Goal: Information Seeking & Learning: Learn about a topic

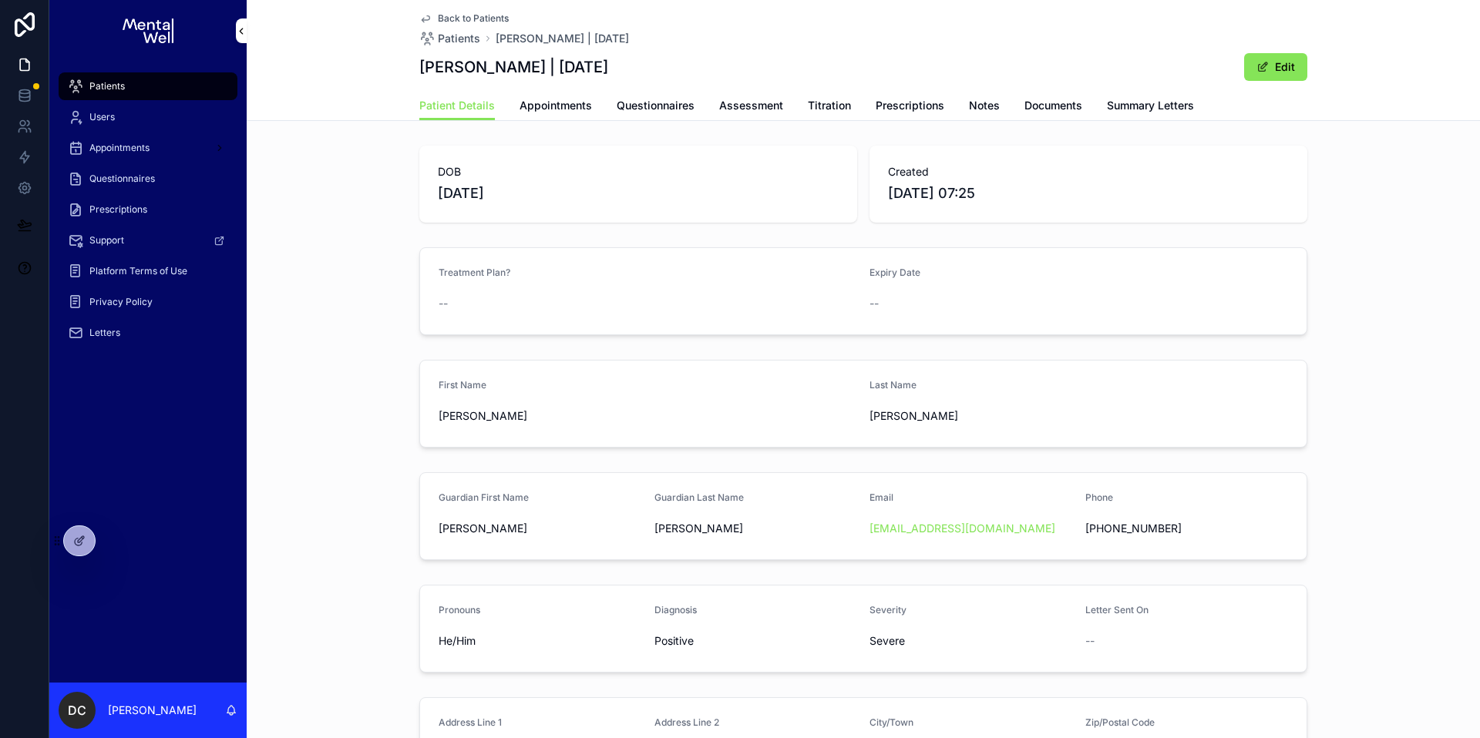
click at [146, 79] on div "Patients" at bounding box center [148, 86] width 160 height 25
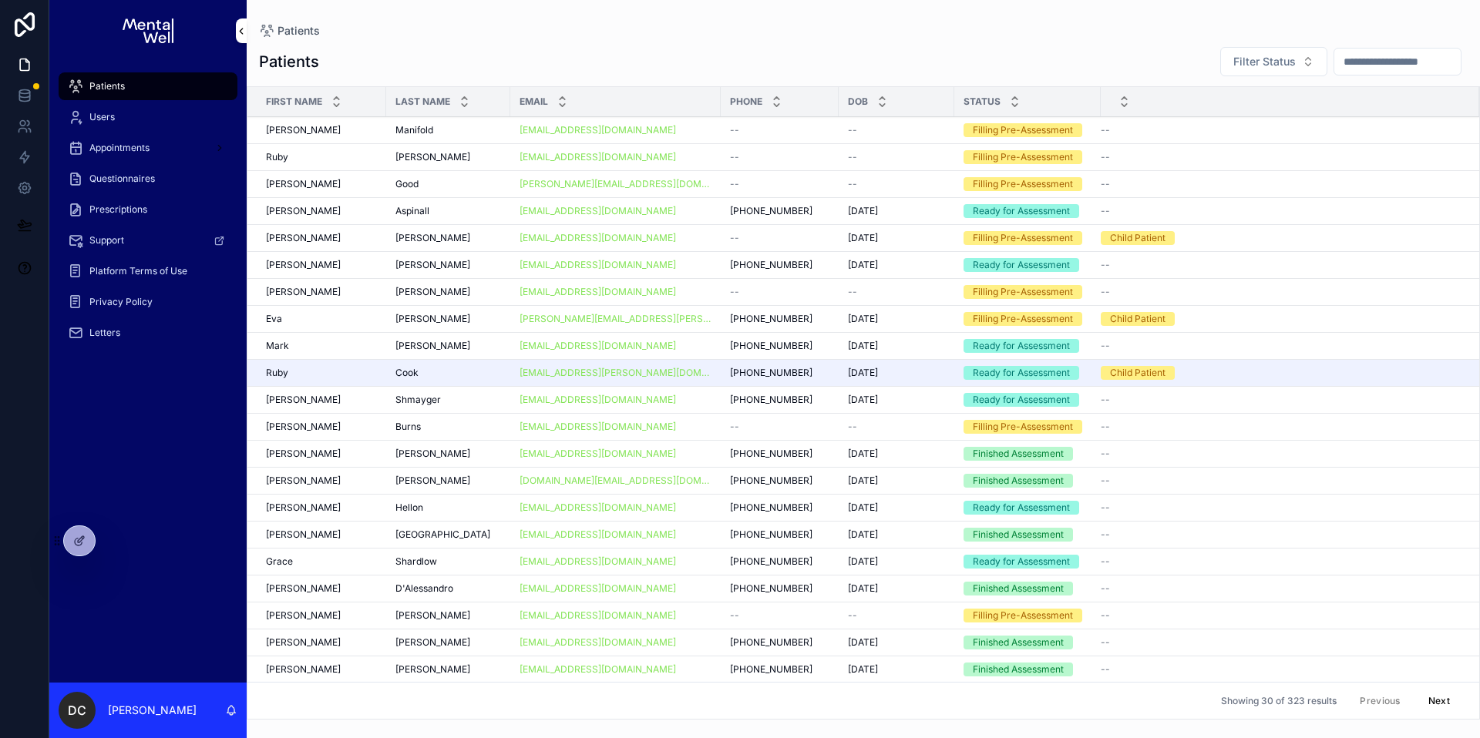
click at [1334, 63] on input "scrollable content" at bounding box center [1397, 62] width 126 height 22
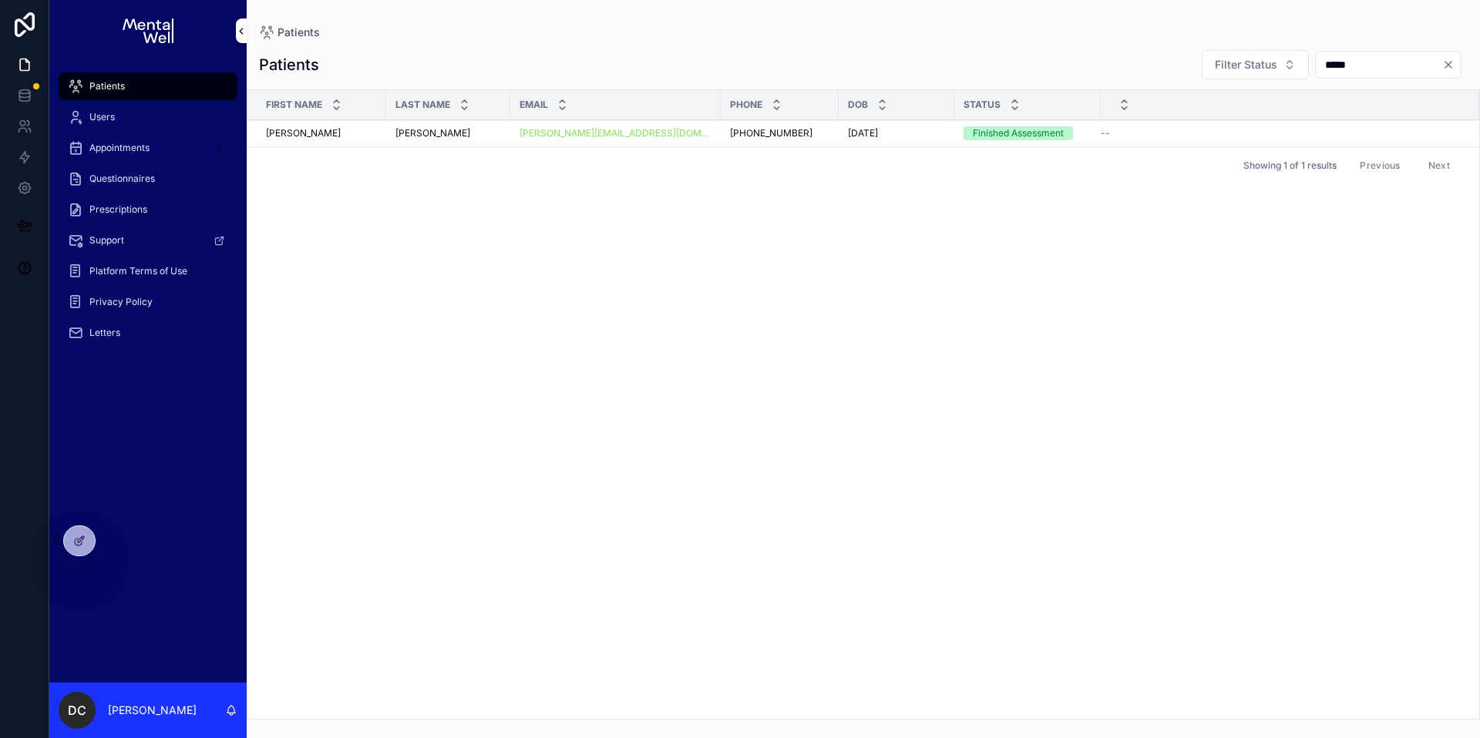
type input "*****"
click at [474, 135] on div "[PERSON_NAME] [PERSON_NAME]" at bounding box center [448, 133] width 106 height 12
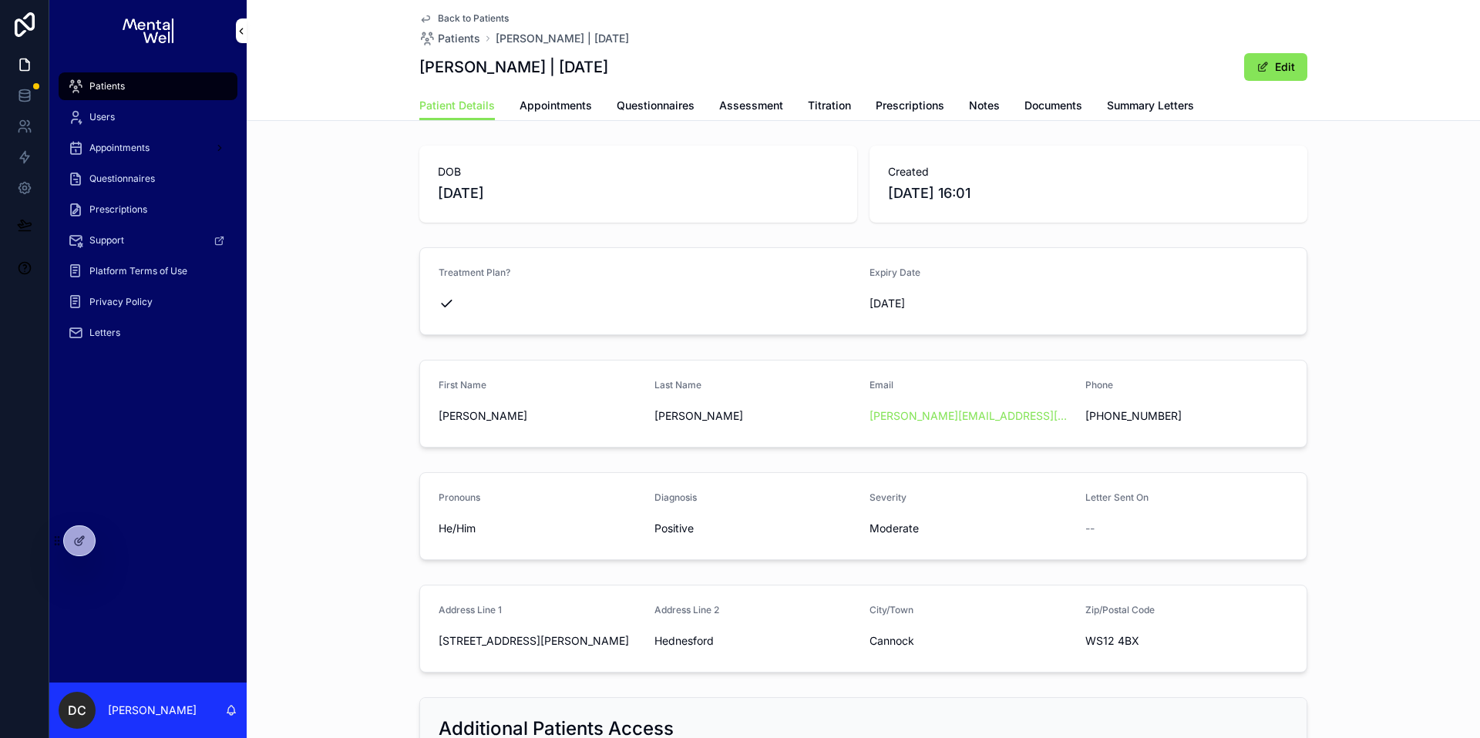
click at [545, 112] on span "Appointments" at bounding box center [556, 105] width 72 height 15
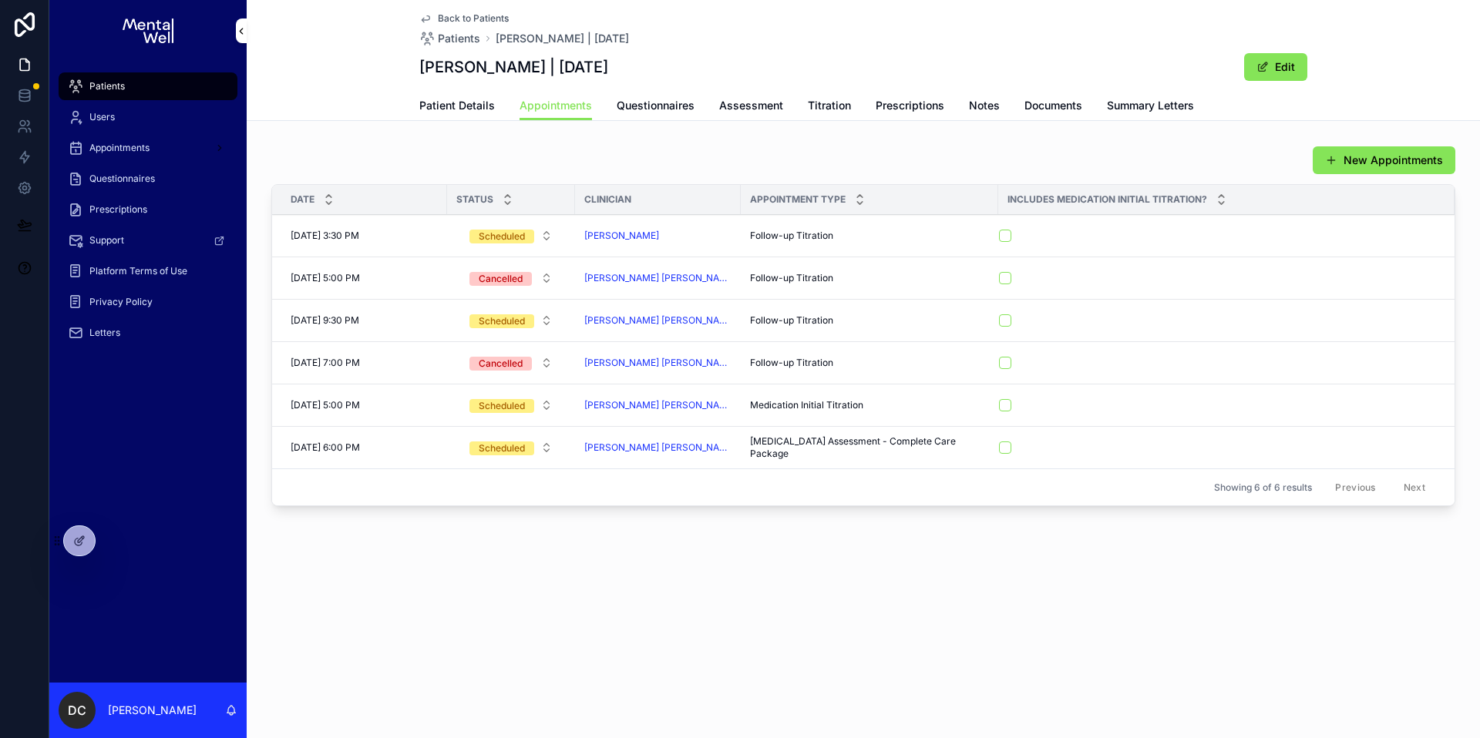
click at [930, 108] on span "Prescriptions" at bounding box center [910, 105] width 69 height 15
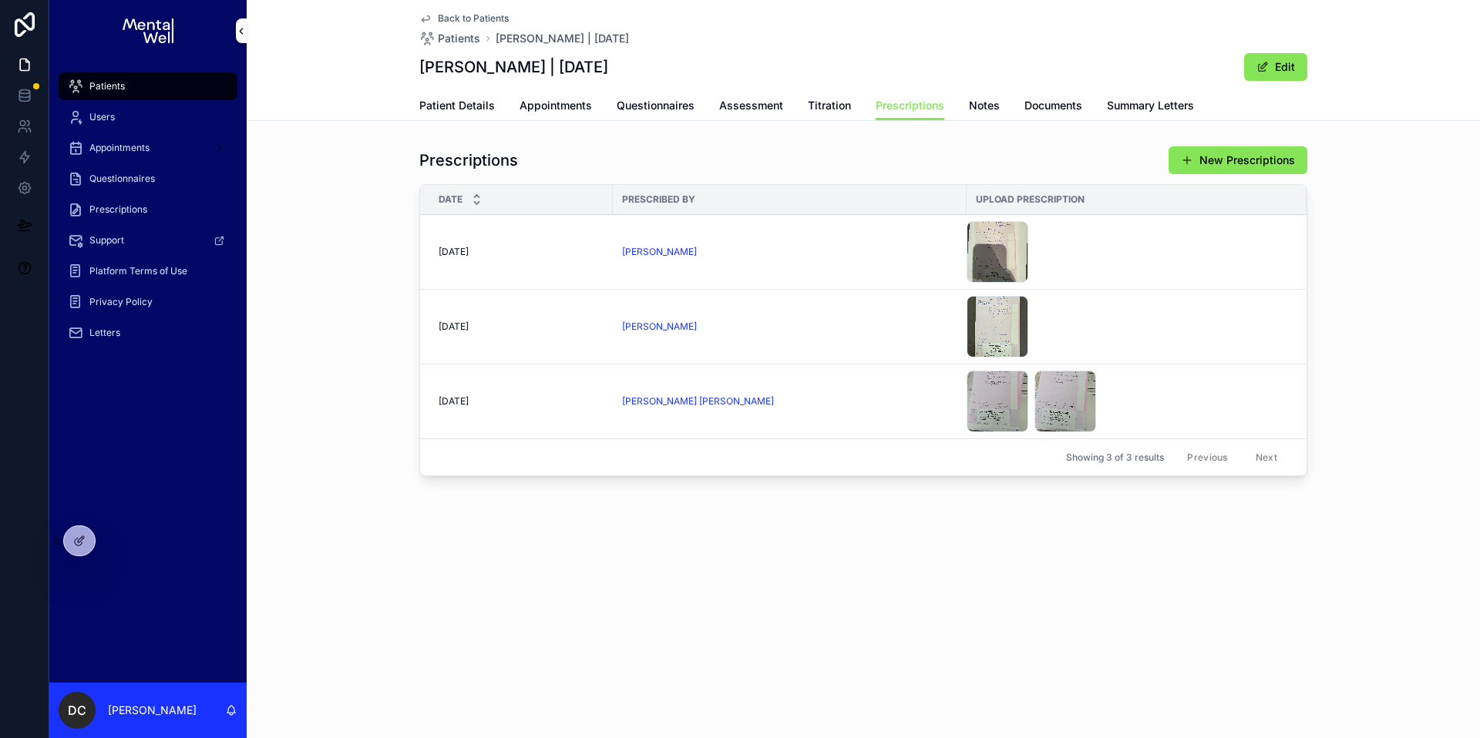
click at [444, 113] on link "Patient Details" at bounding box center [457, 107] width 76 height 31
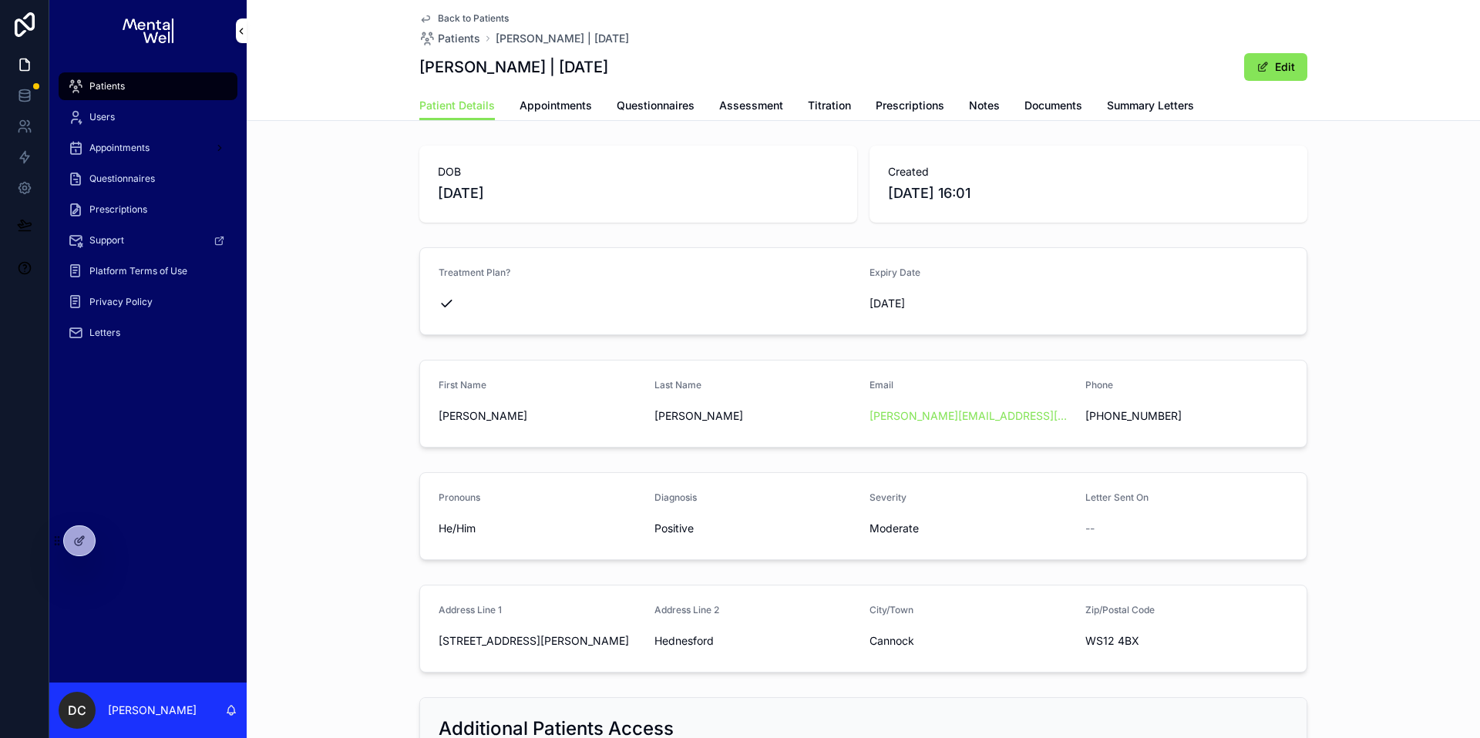
click at [111, 80] on span "Patients" at bounding box center [106, 86] width 35 height 12
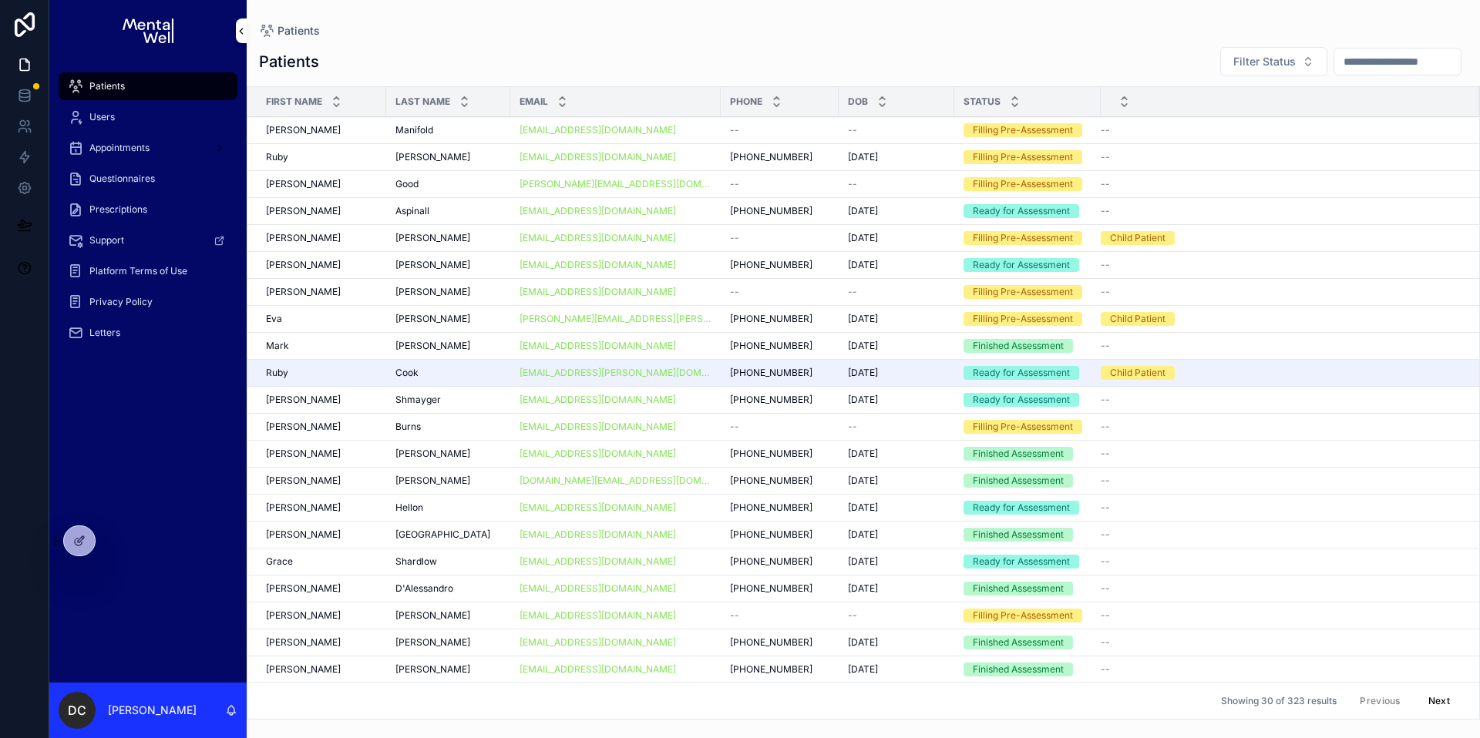
click at [1347, 59] on input "scrollable content" at bounding box center [1397, 62] width 126 height 22
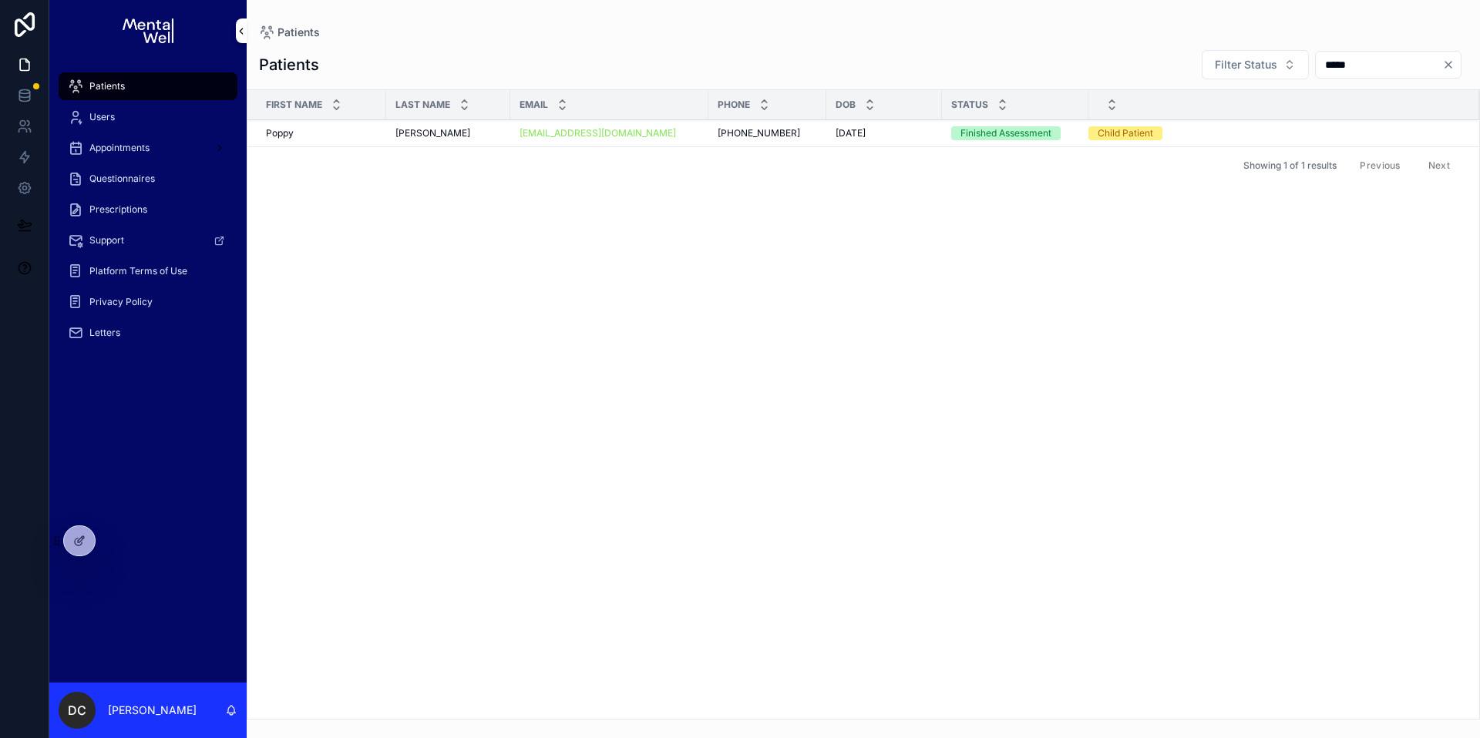
type input "*****"
click at [461, 140] on td "[PERSON_NAME] [PERSON_NAME]" at bounding box center [448, 133] width 124 height 27
click at [463, 133] on div "[PERSON_NAME] [PERSON_NAME]" at bounding box center [448, 133] width 106 height 12
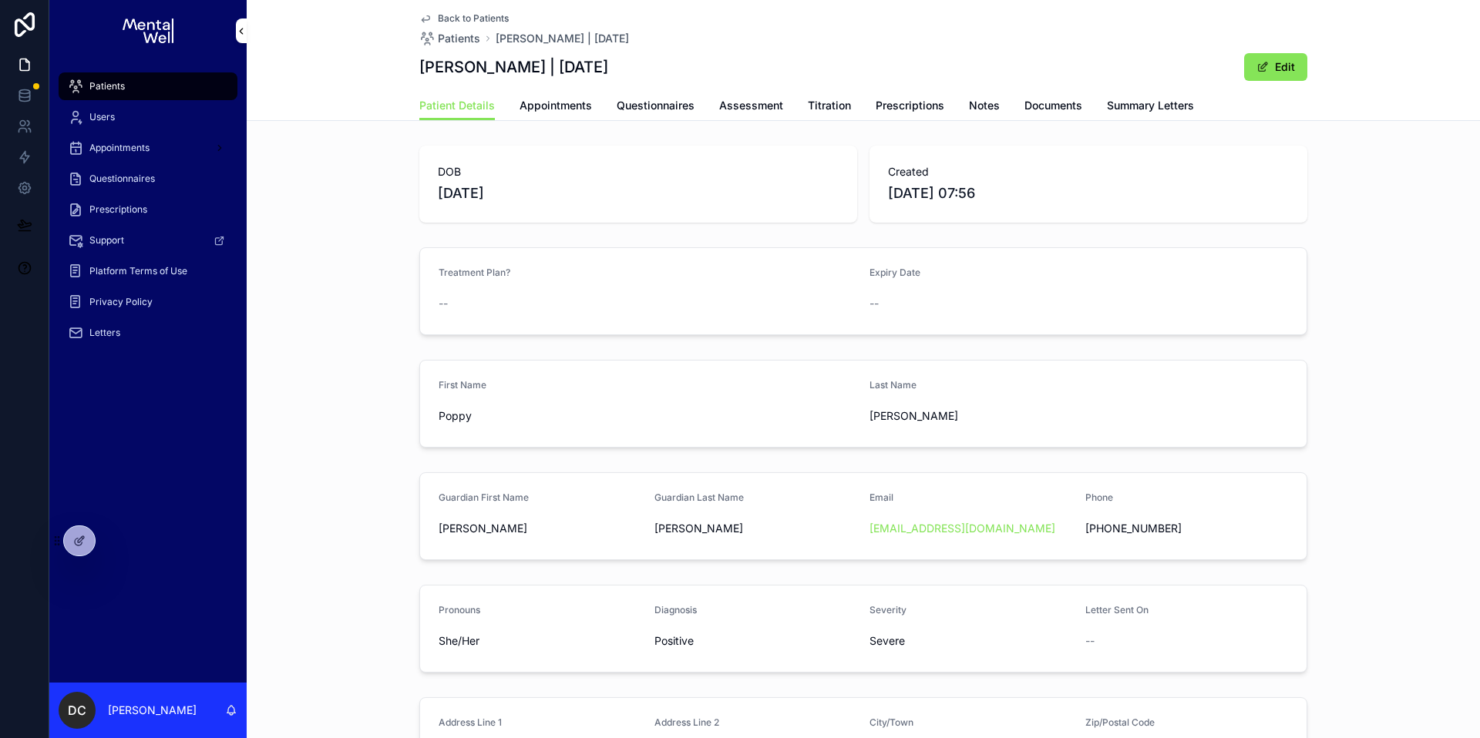
click at [573, 107] on span "Appointments" at bounding box center [556, 105] width 72 height 15
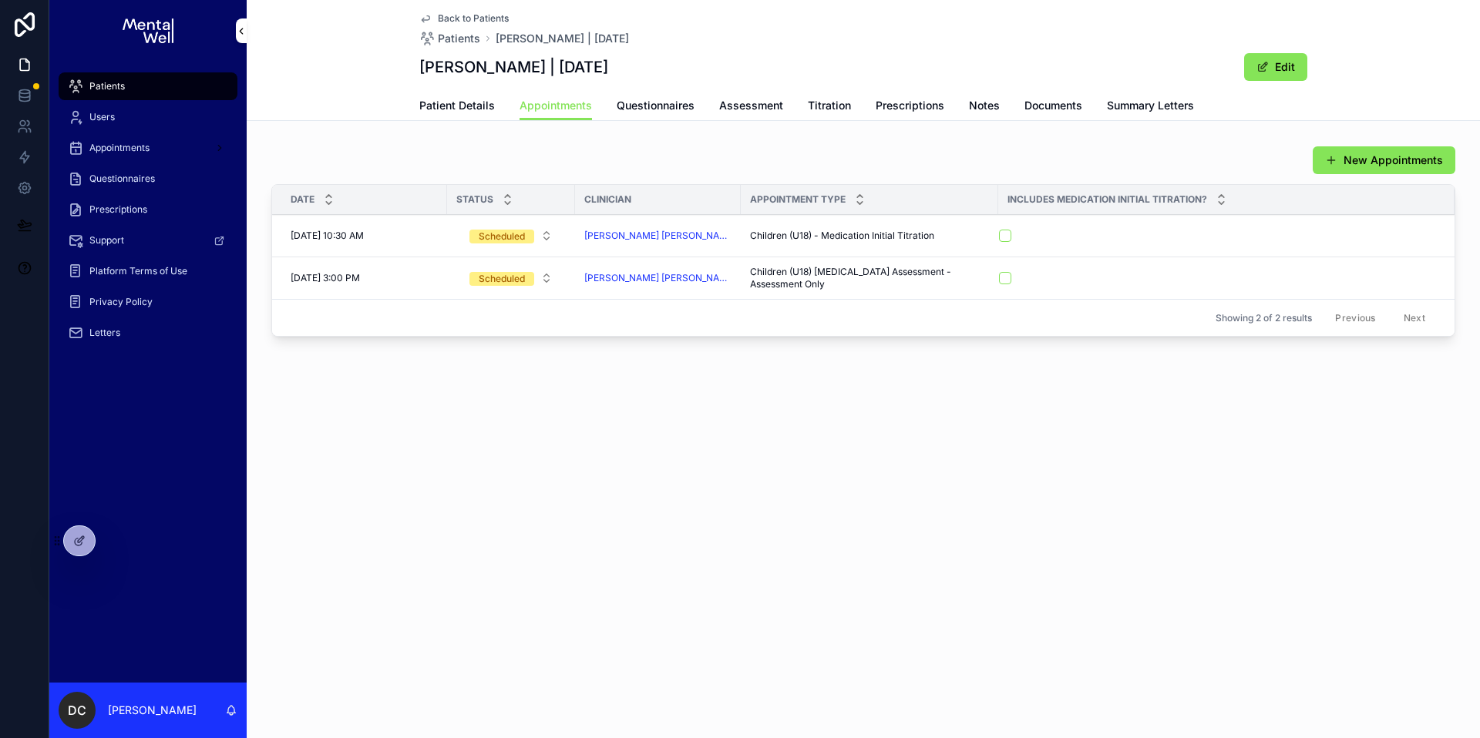
click at [219, 87] on div "Patients" at bounding box center [148, 86] width 160 height 25
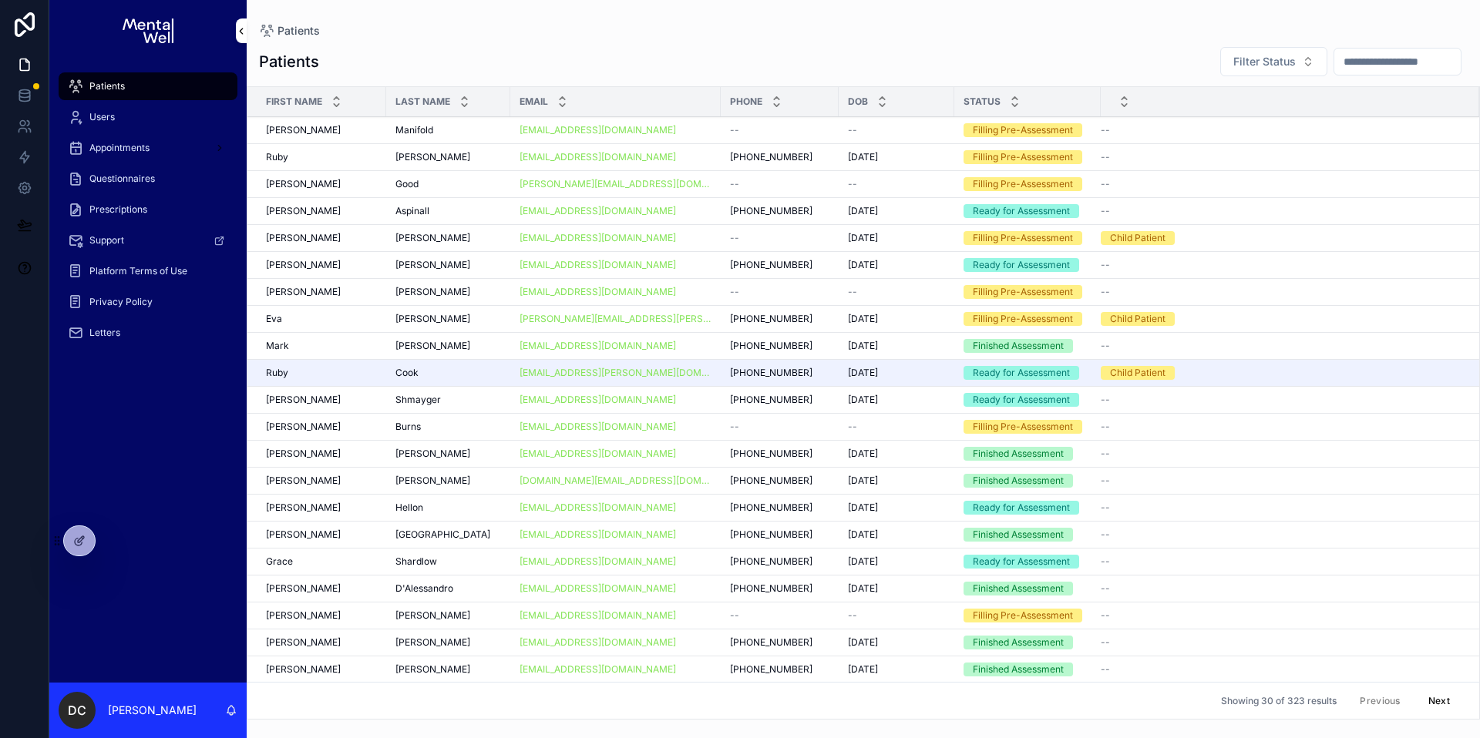
click at [1364, 63] on input "scrollable content" at bounding box center [1397, 62] width 126 height 22
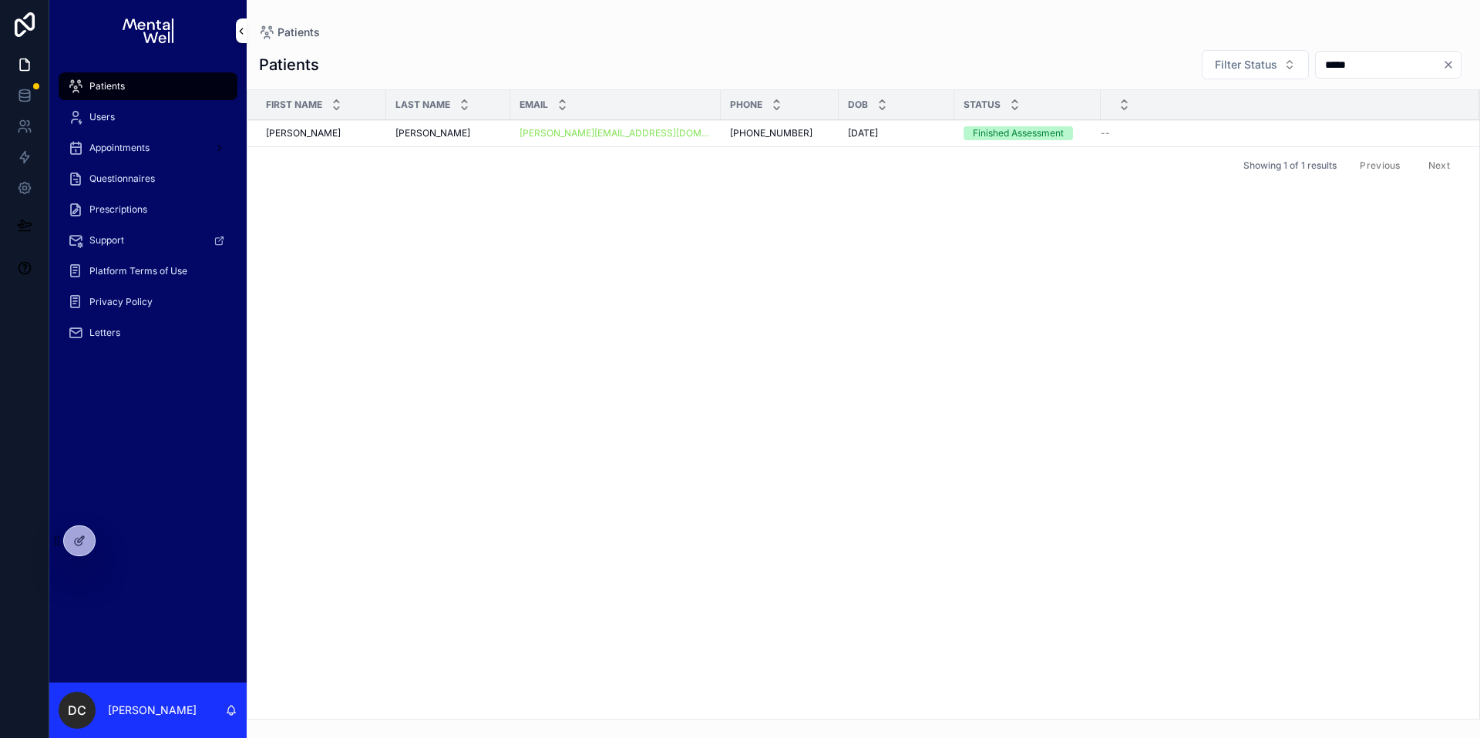
type input "*****"
click at [460, 127] on div "[PERSON_NAME] [PERSON_NAME]" at bounding box center [448, 133] width 106 height 12
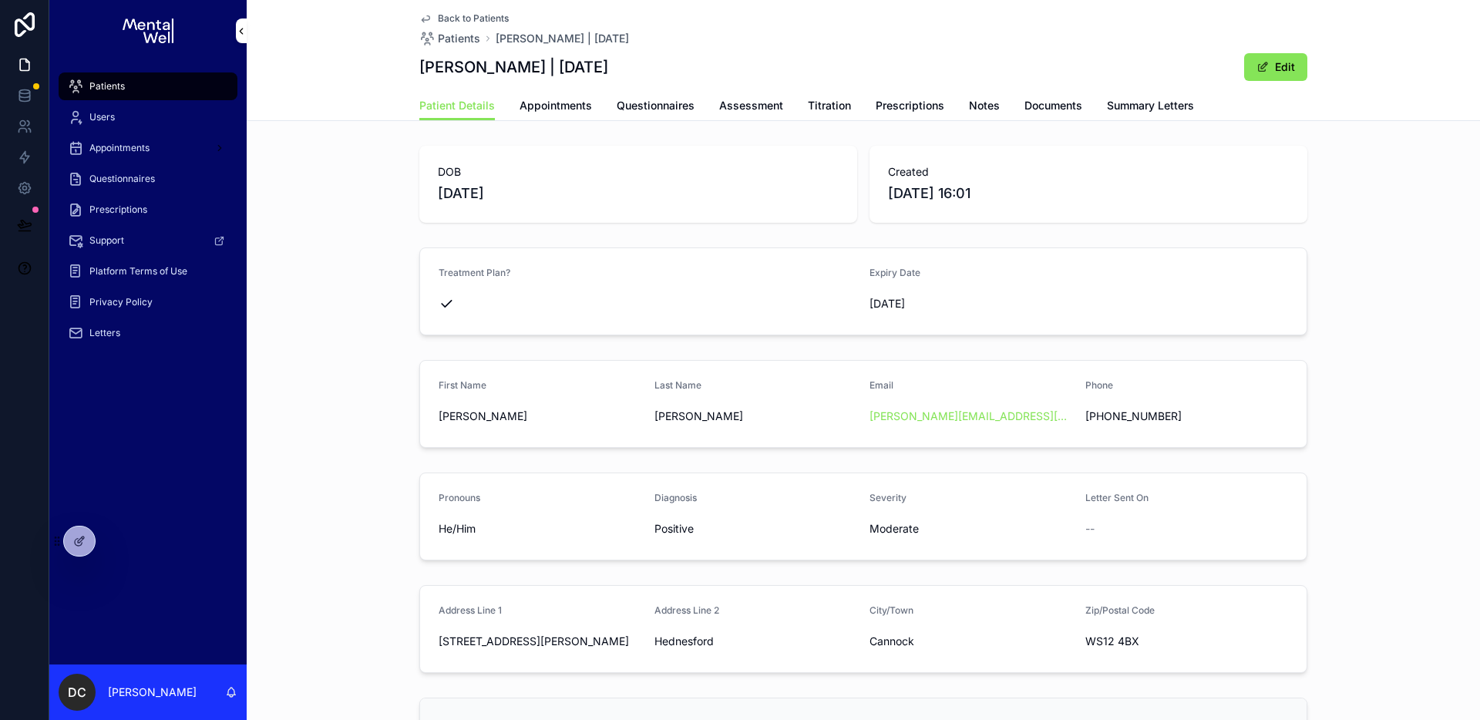
click at [354, 290] on div "Treatment Plan? Expiry Date [DATE]" at bounding box center [863, 291] width 1233 height 100
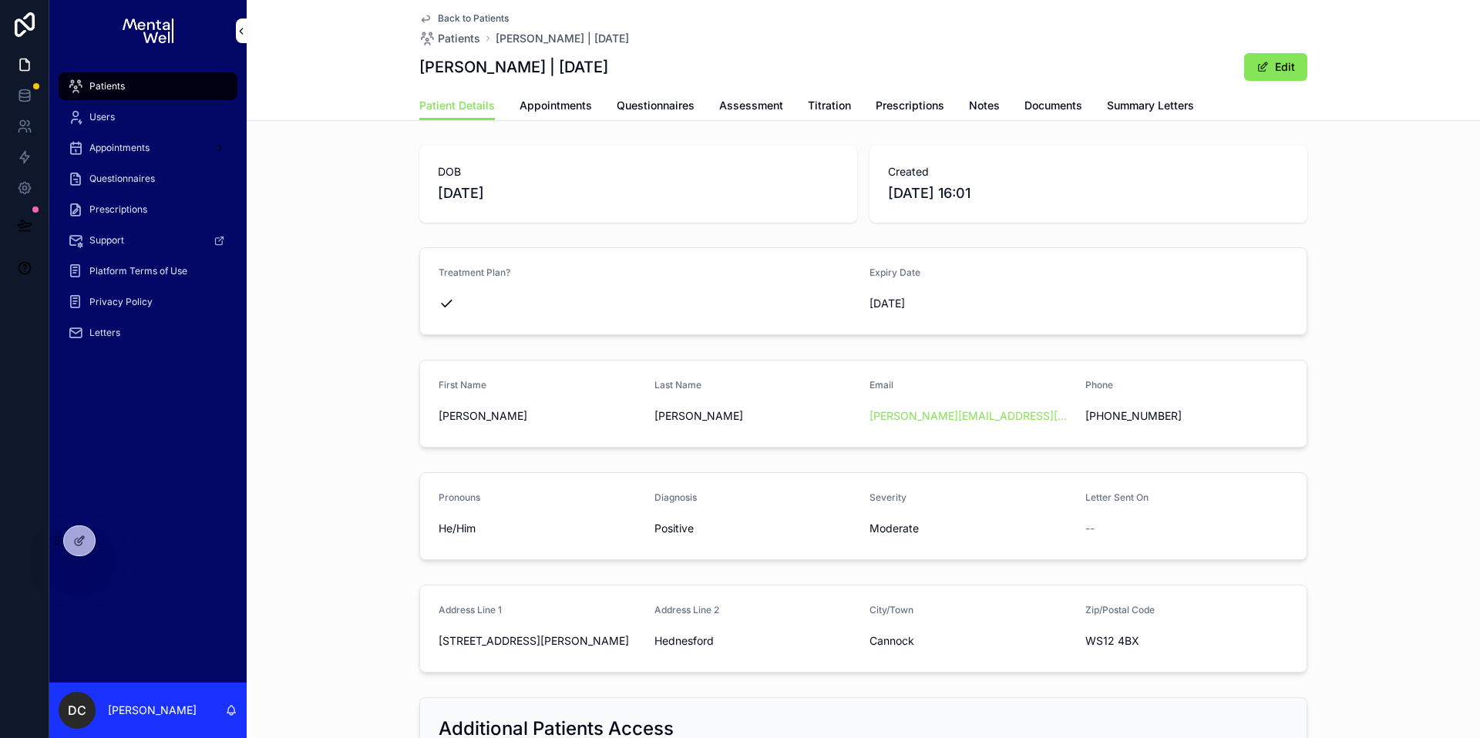
click at [436, 114] on link "Patient Details" at bounding box center [457, 106] width 76 height 29
click at [160, 83] on div "Patients" at bounding box center [148, 86] width 160 height 25
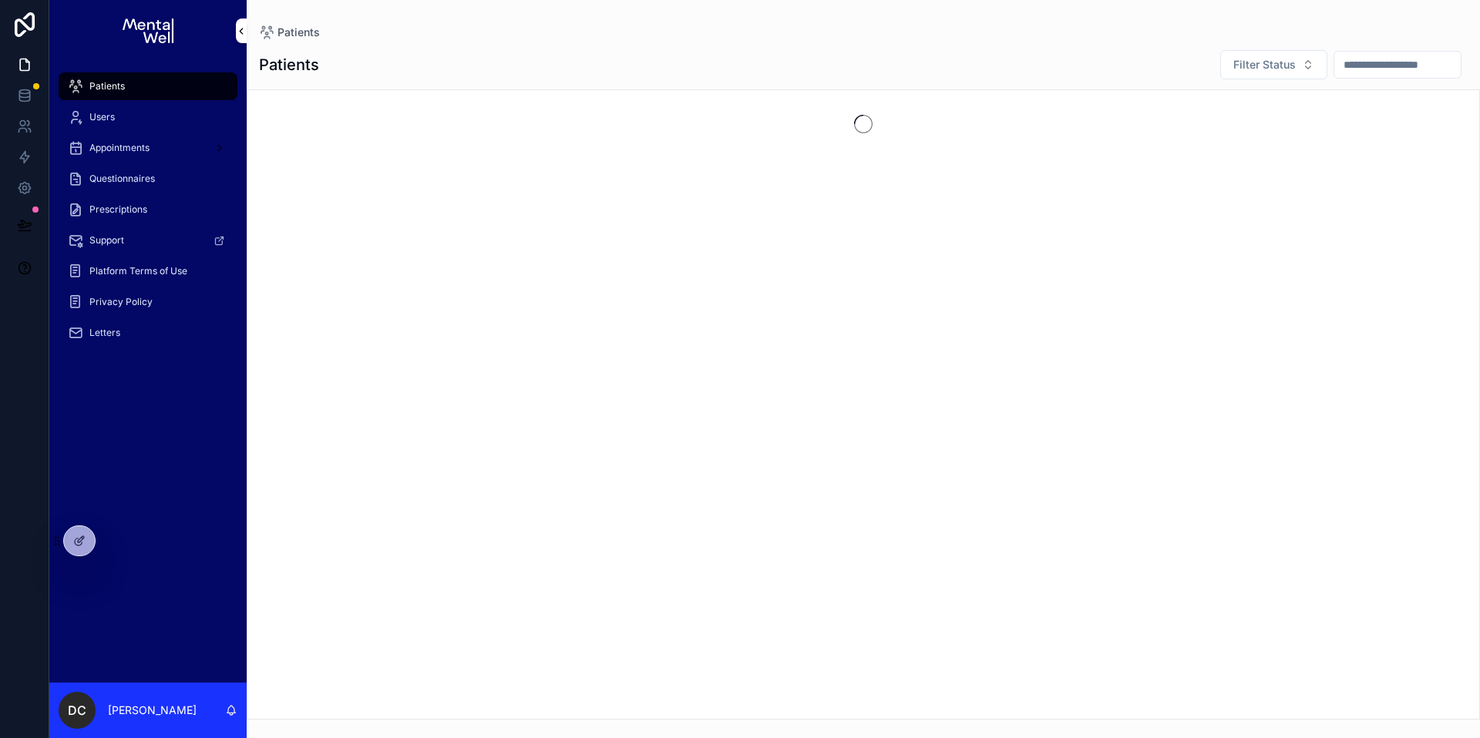
click at [1371, 69] on input "scrollable content" at bounding box center [1397, 65] width 126 height 22
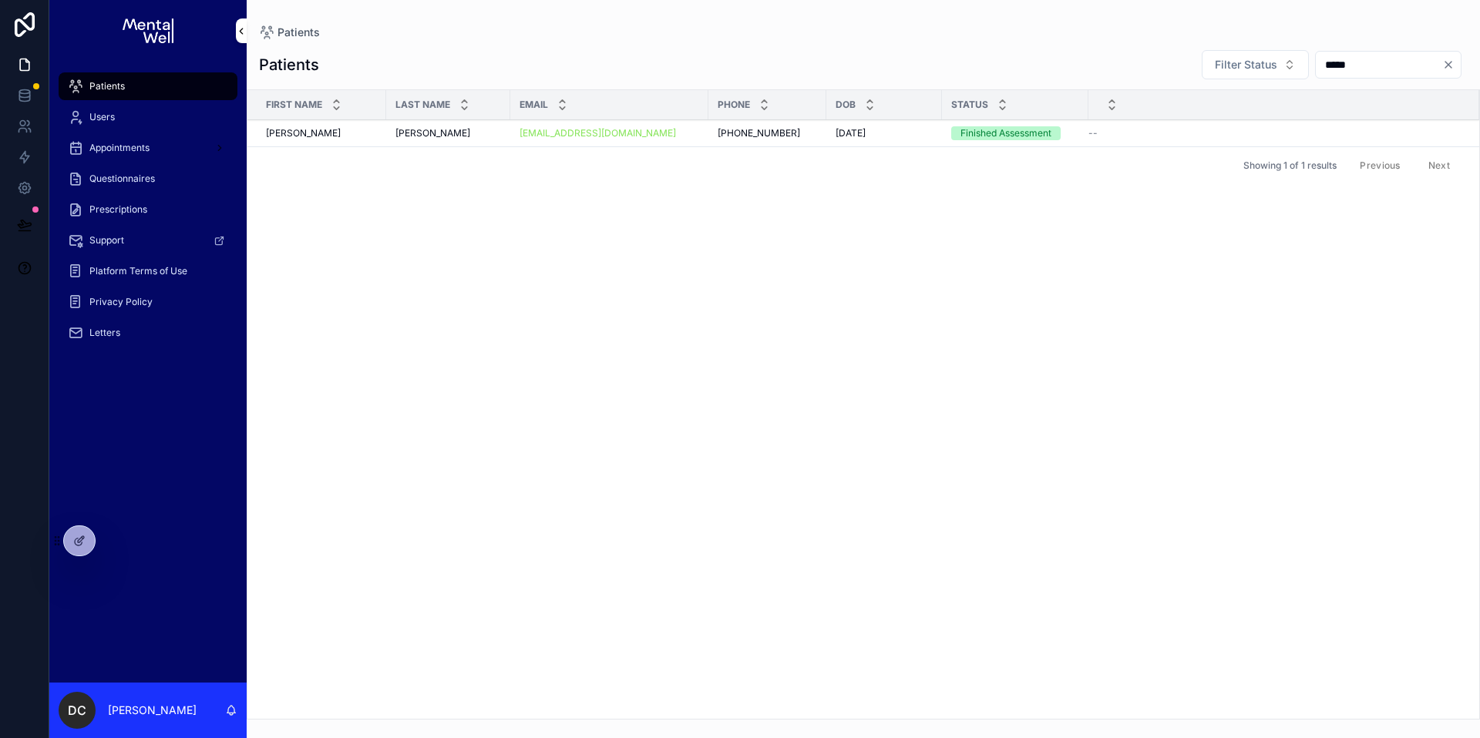
type input "*****"
click at [461, 131] on div "[PERSON_NAME][GEOGRAPHIC_DATA][PERSON_NAME]" at bounding box center [448, 133] width 106 height 12
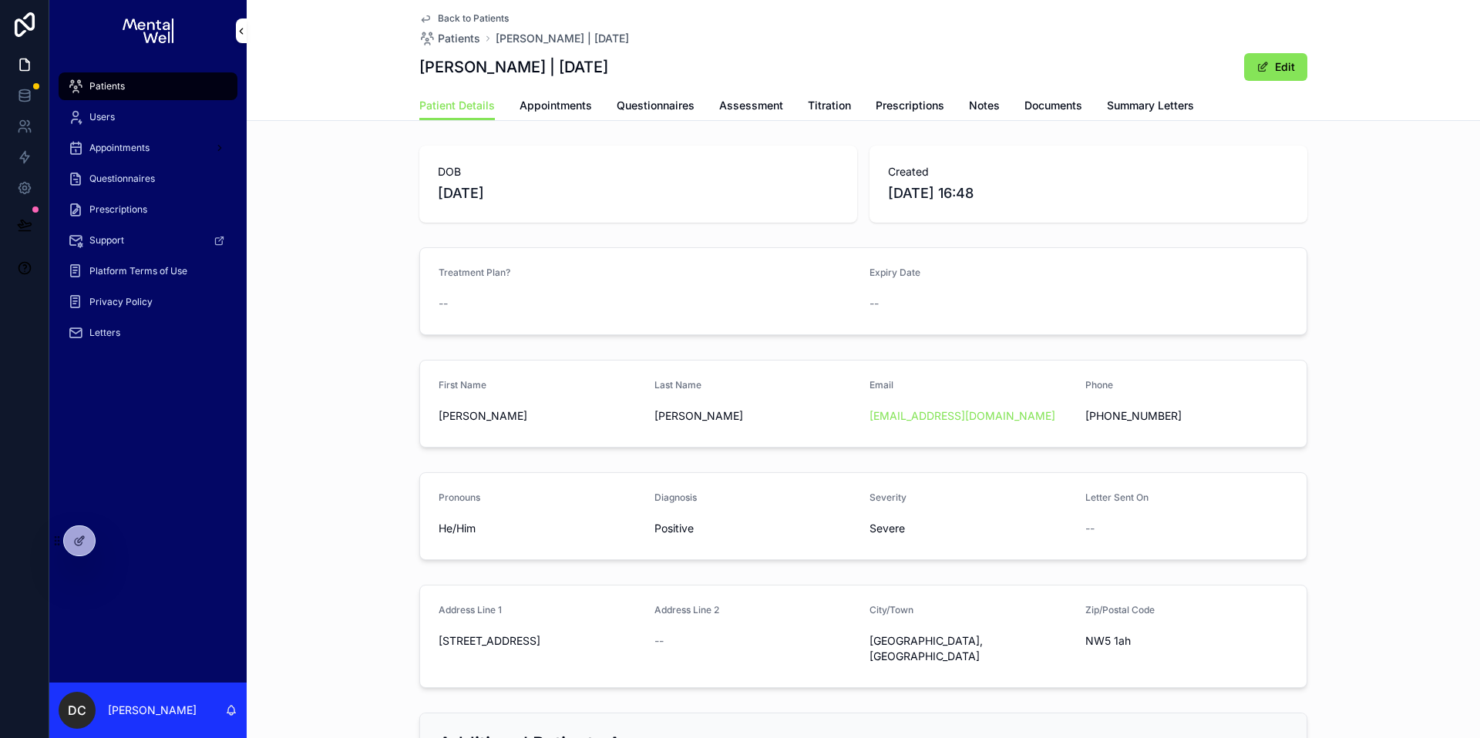
click at [1115, 108] on span "Summary Letters" at bounding box center [1150, 105] width 87 height 15
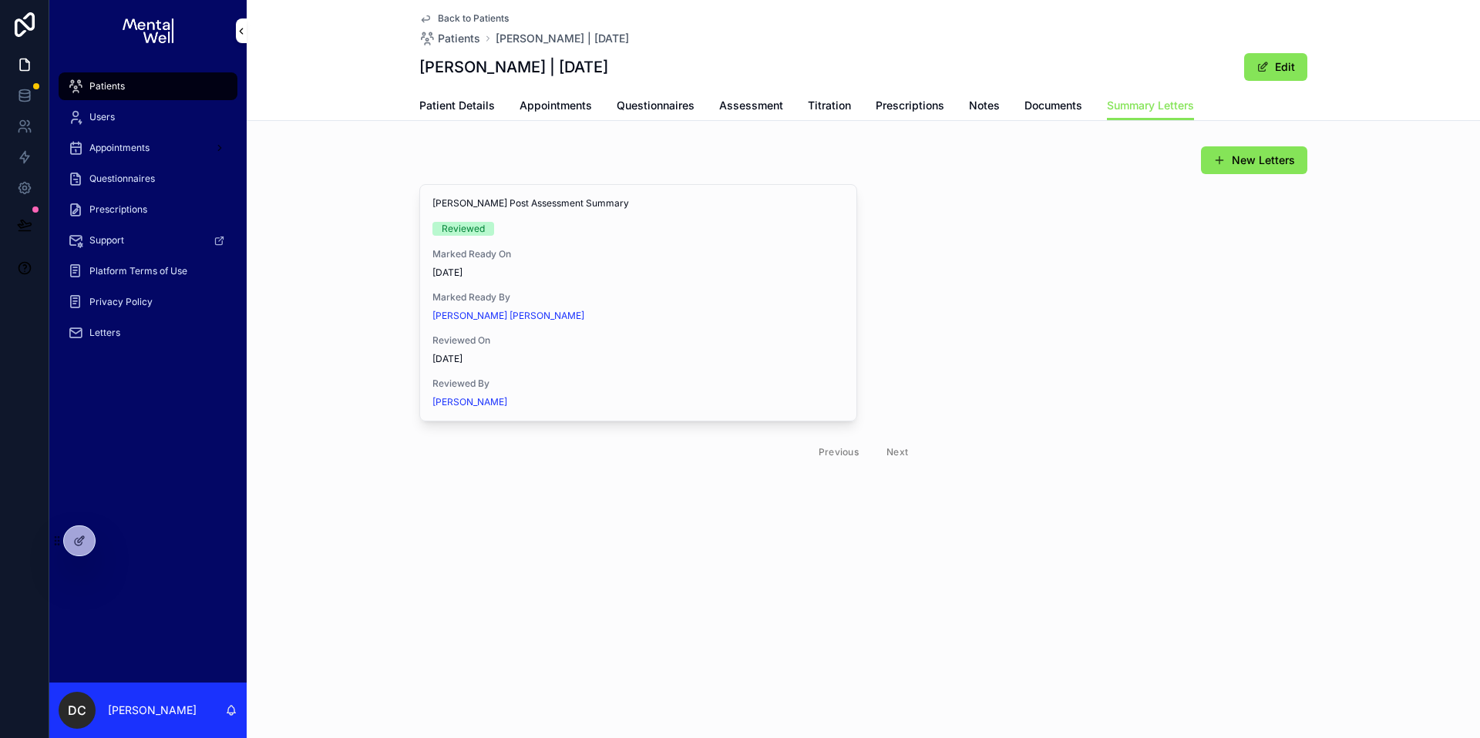
click at [0, 0] on span "View in Google Docs" at bounding box center [0, 0] width 0 height 0
click at [124, 87] on div "Patients" at bounding box center [148, 86] width 160 height 25
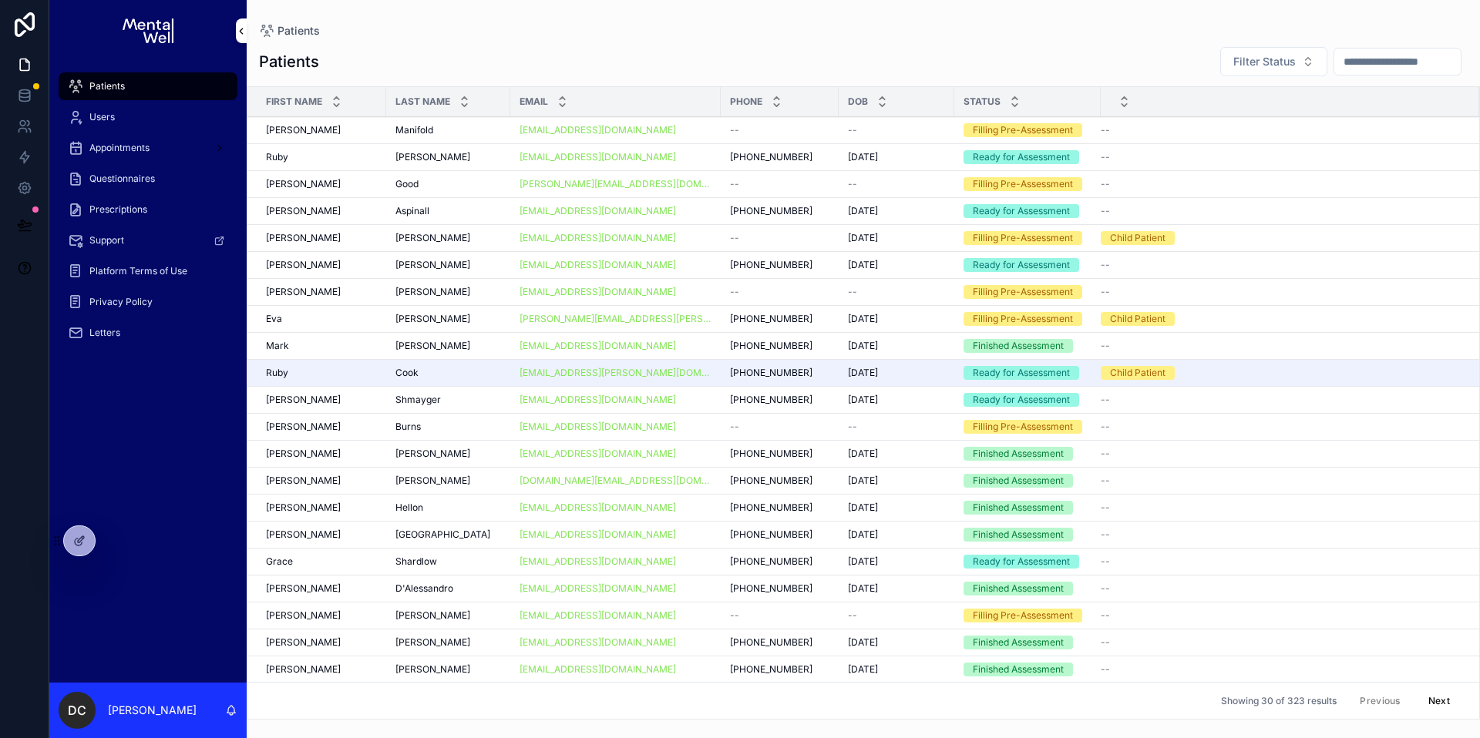
click at [1338, 65] on input "scrollable content" at bounding box center [1397, 62] width 126 height 22
type input "****"
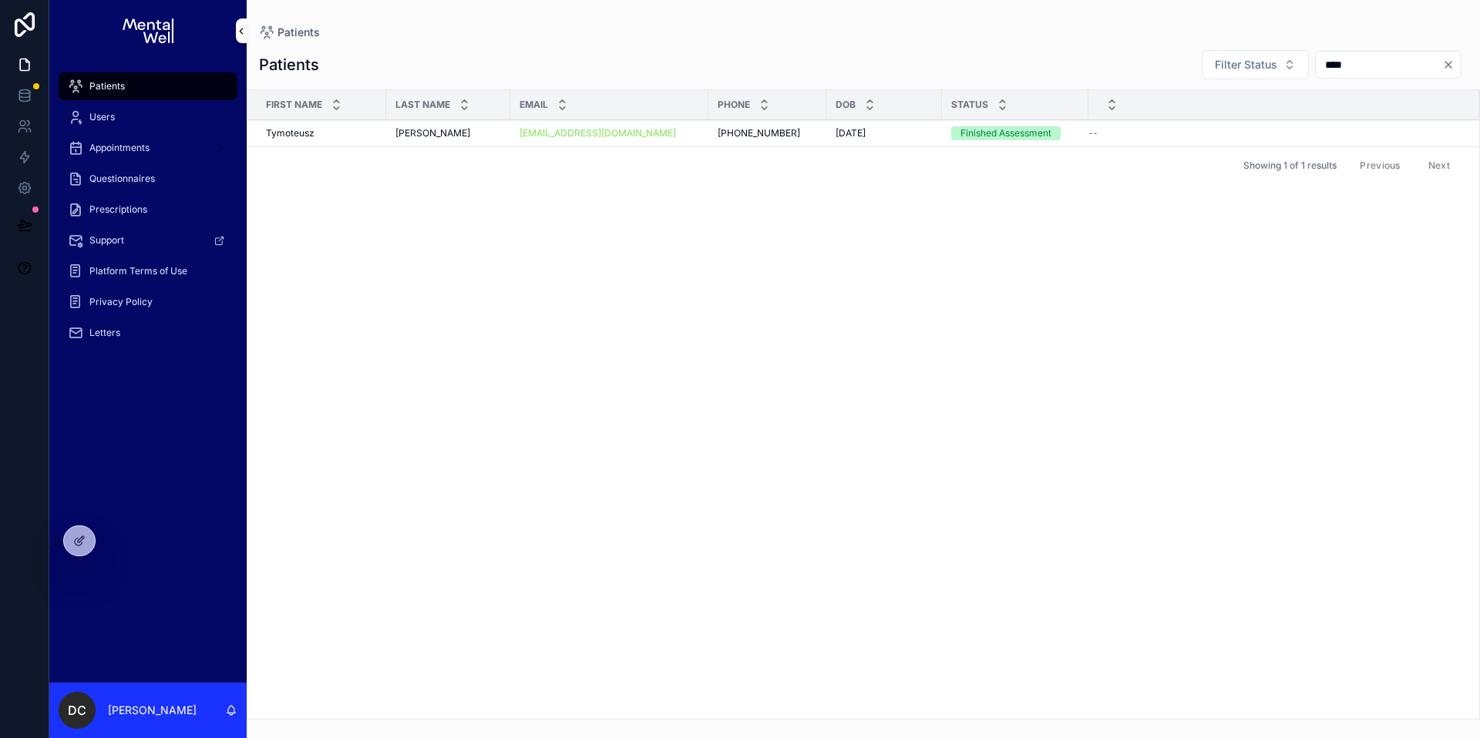
click at [453, 136] on div "[PERSON_NAME] [PERSON_NAME]" at bounding box center [448, 133] width 106 height 12
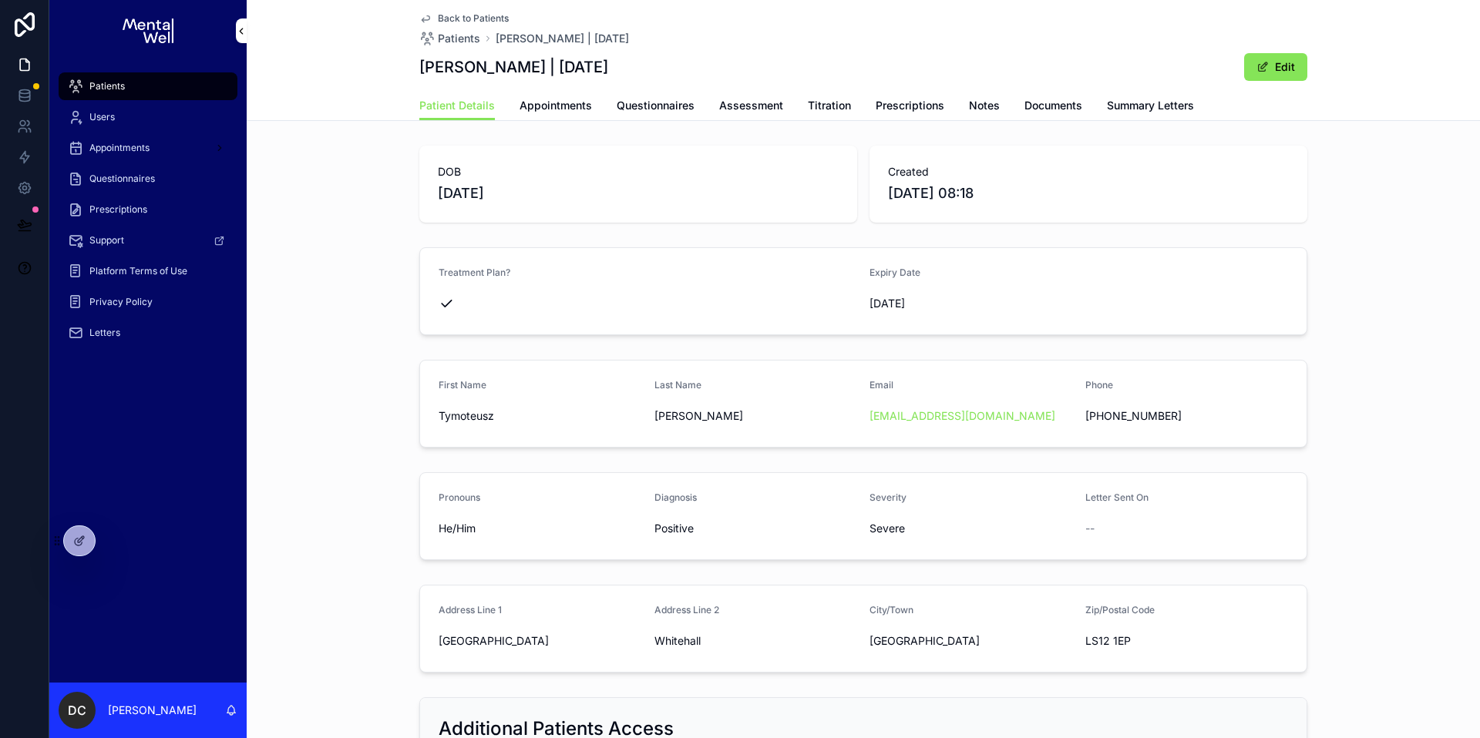
click at [1152, 111] on span "Summary Letters" at bounding box center [1150, 105] width 87 height 15
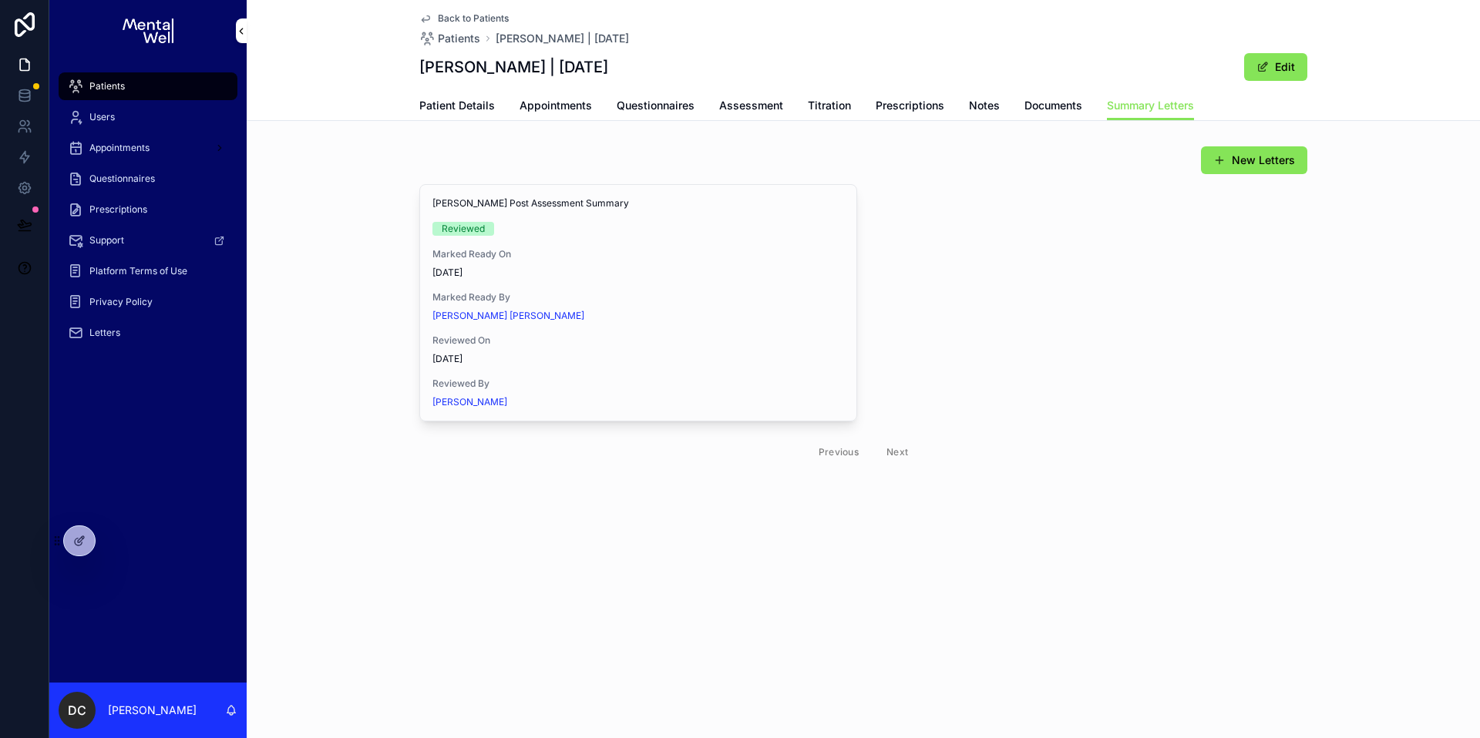
click at [0, 0] on span "View in Google Docs" at bounding box center [0, 0] width 0 height 0
click at [163, 87] on div "Patients" at bounding box center [148, 86] width 160 height 25
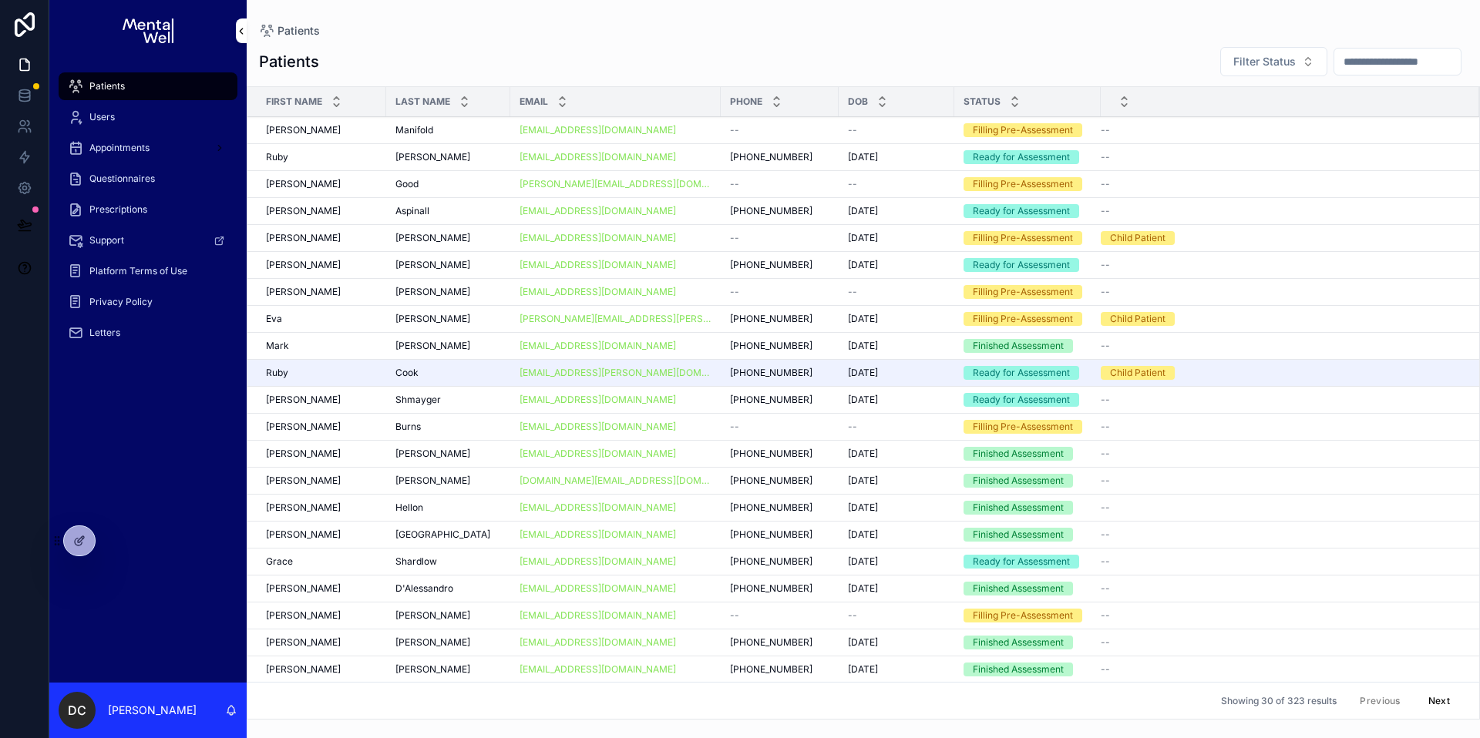
click at [1383, 62] on input "scrollable content" at bounding box center [1397, 62] width 126 height 22
type input "*****"
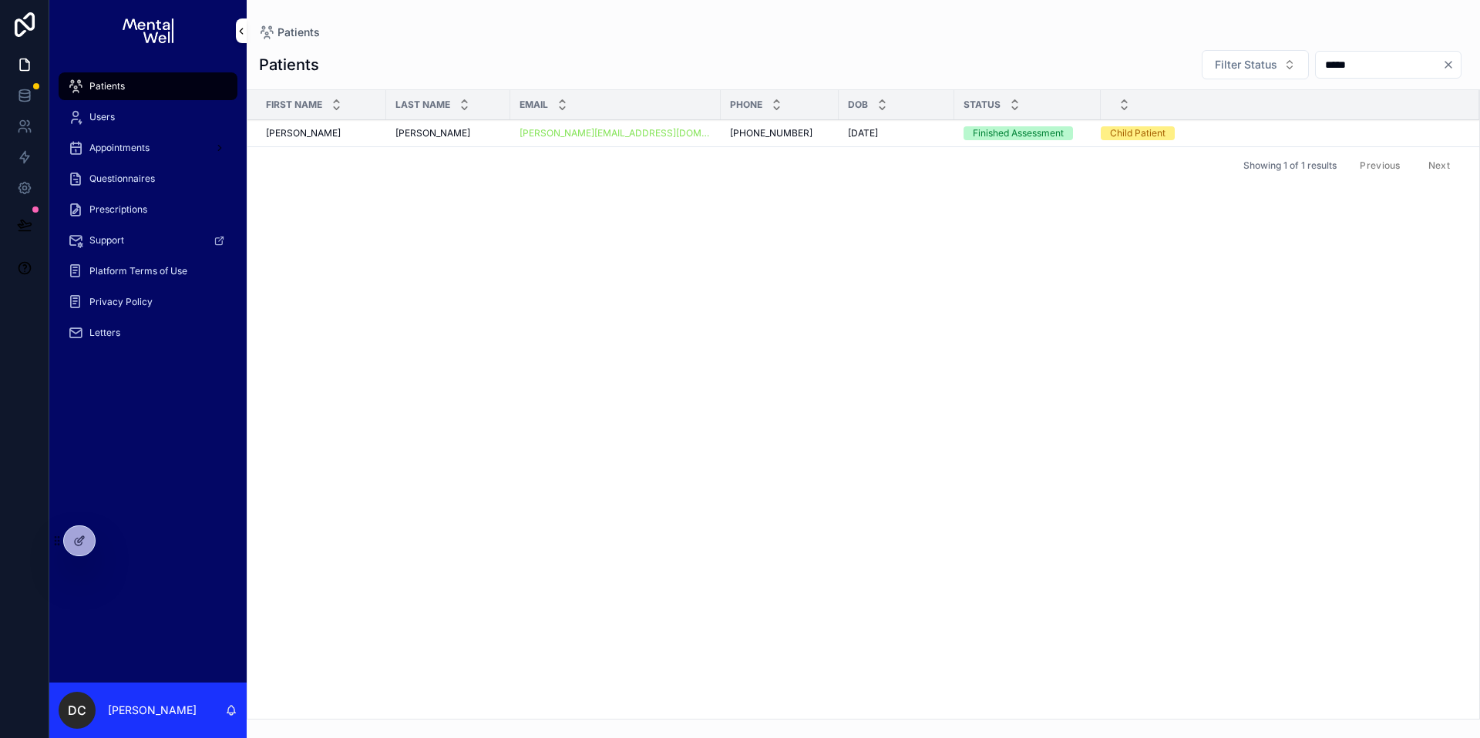
click at [483, 133] on div "[PERSON_NAME] [PERSON_NAME]" at bounding box center [448, 133] width 106 height 12
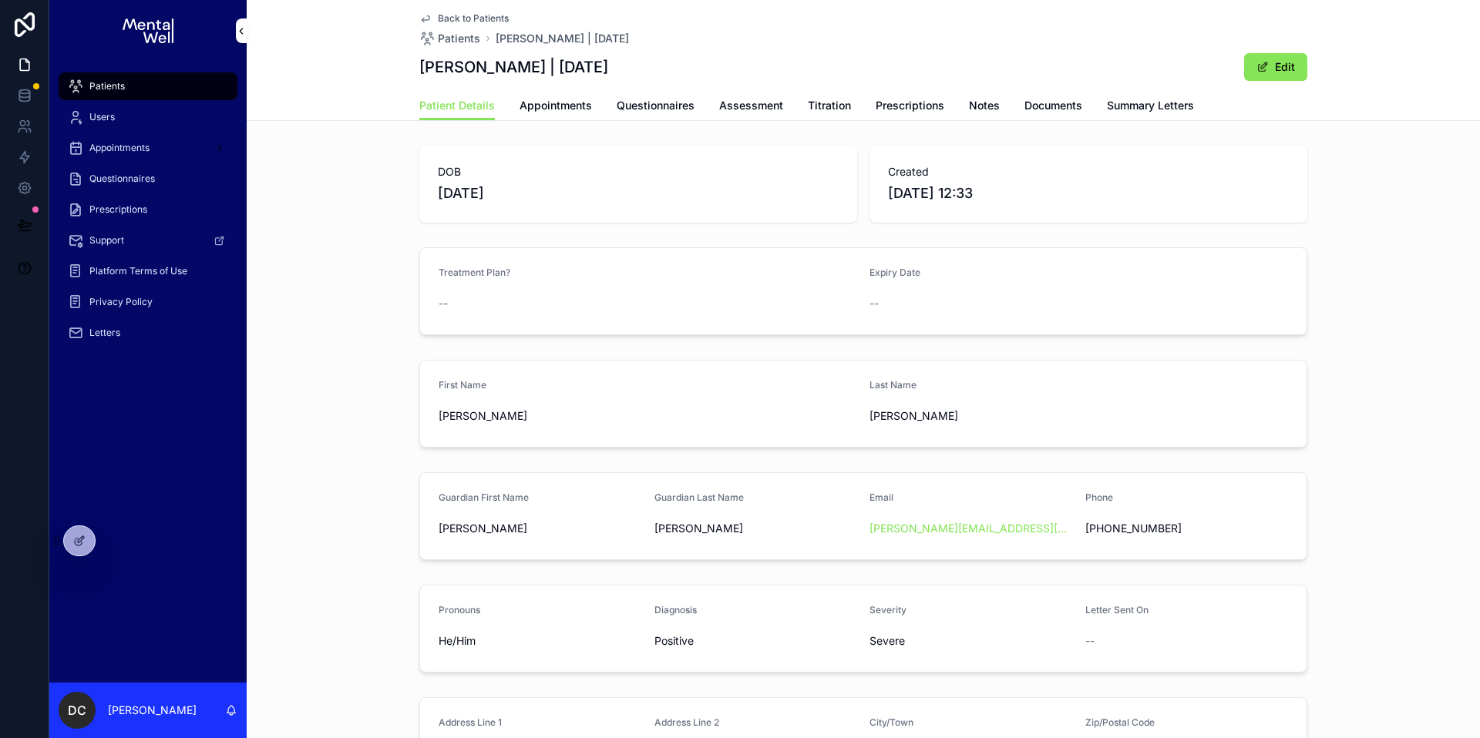
click at [1107, 109] on span "Summary Letters" at bounding box center [1150, 105] width 87 height 15
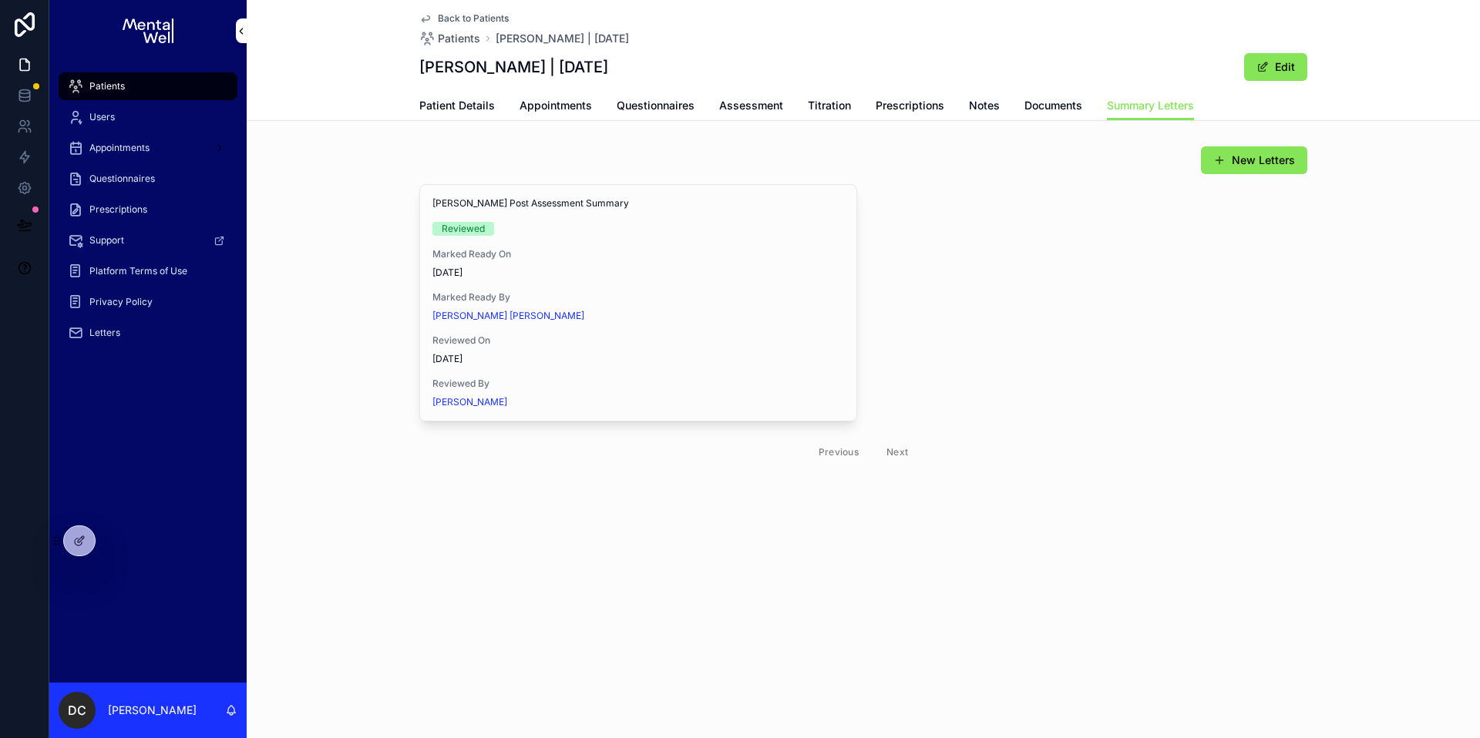
click at [0, 0] on button "View in Google Docs" at bounding box center [0, 0] width 0 height 0
click at [153, 81] on div "Patients" at bounding box center [148, 86] width 160 height 25
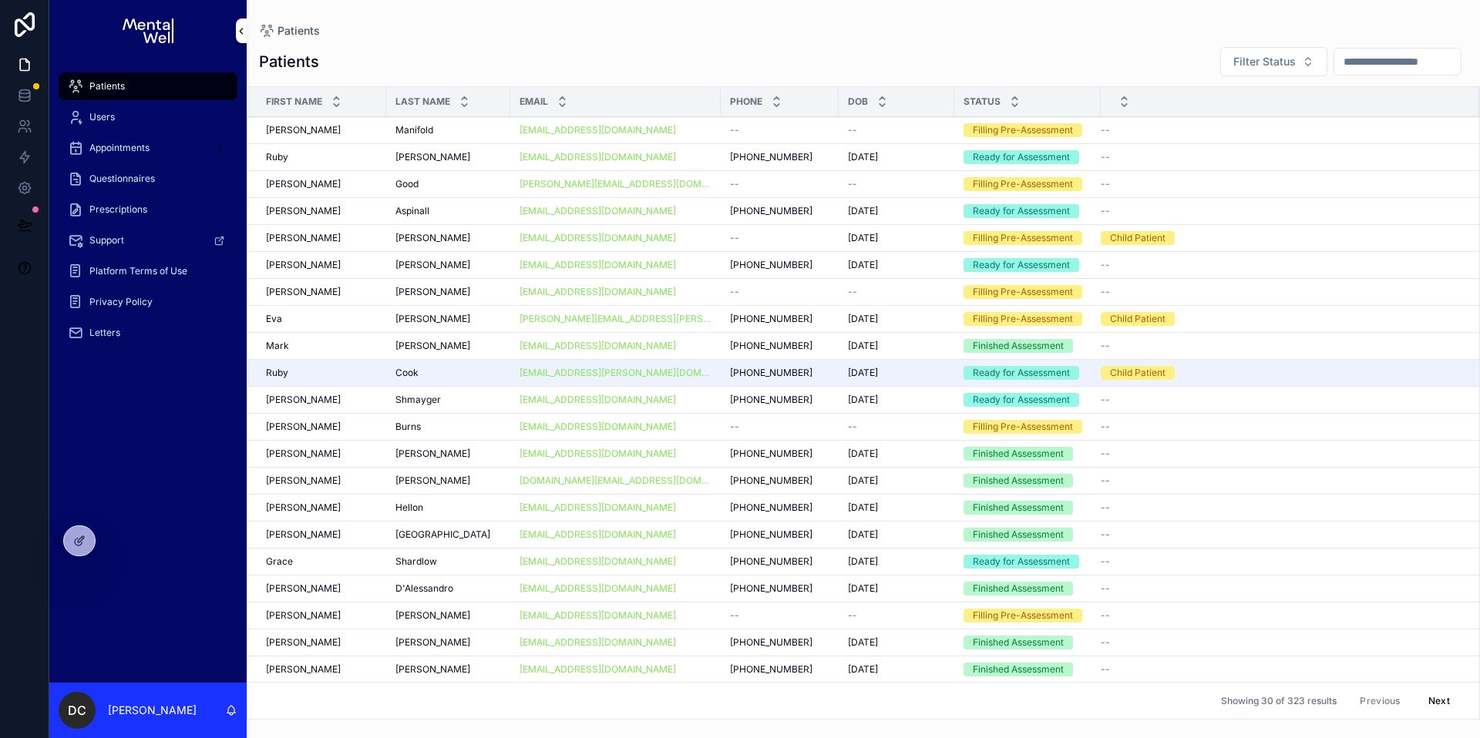
click at [1339, 59] on input "scrollable content" at bounding box center [1397, 62] width 126 height 22
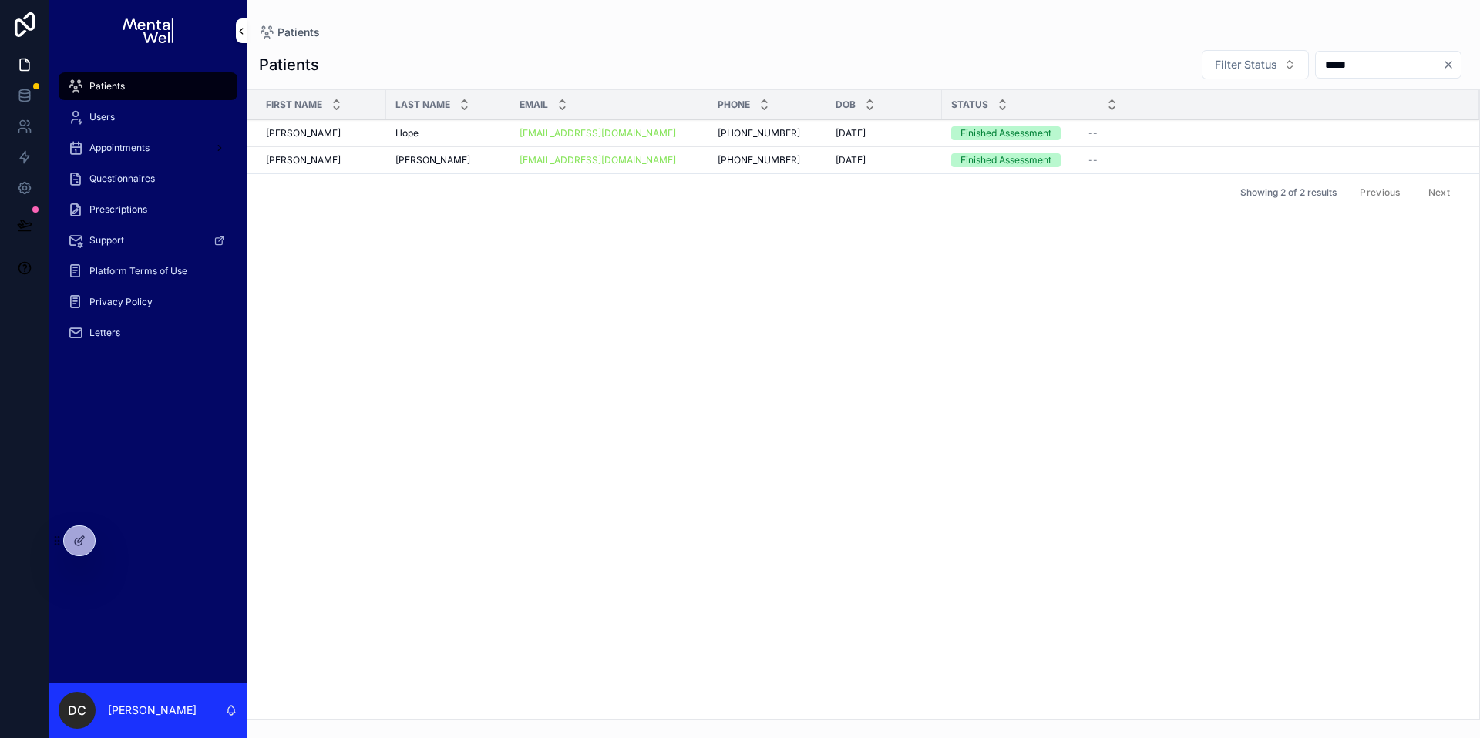
type input "*****"
click at [474, 156] on div "[PERSON_NAME] [PERSON_NAME]" at bounding box center [448, 160] width 106 height 12
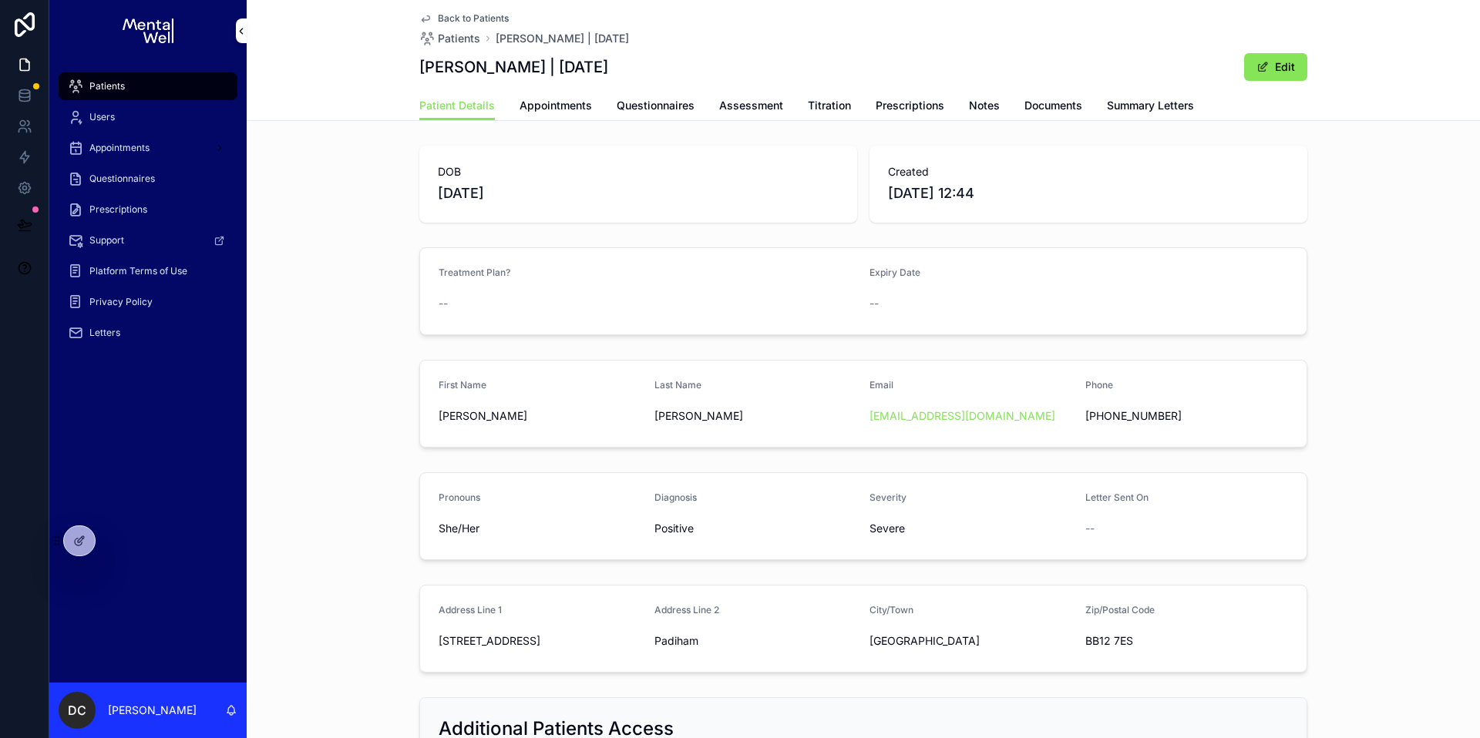
click at [1173, 114] on link "Summary Letters" at bounding box center [1150, 107] width 87 height 31
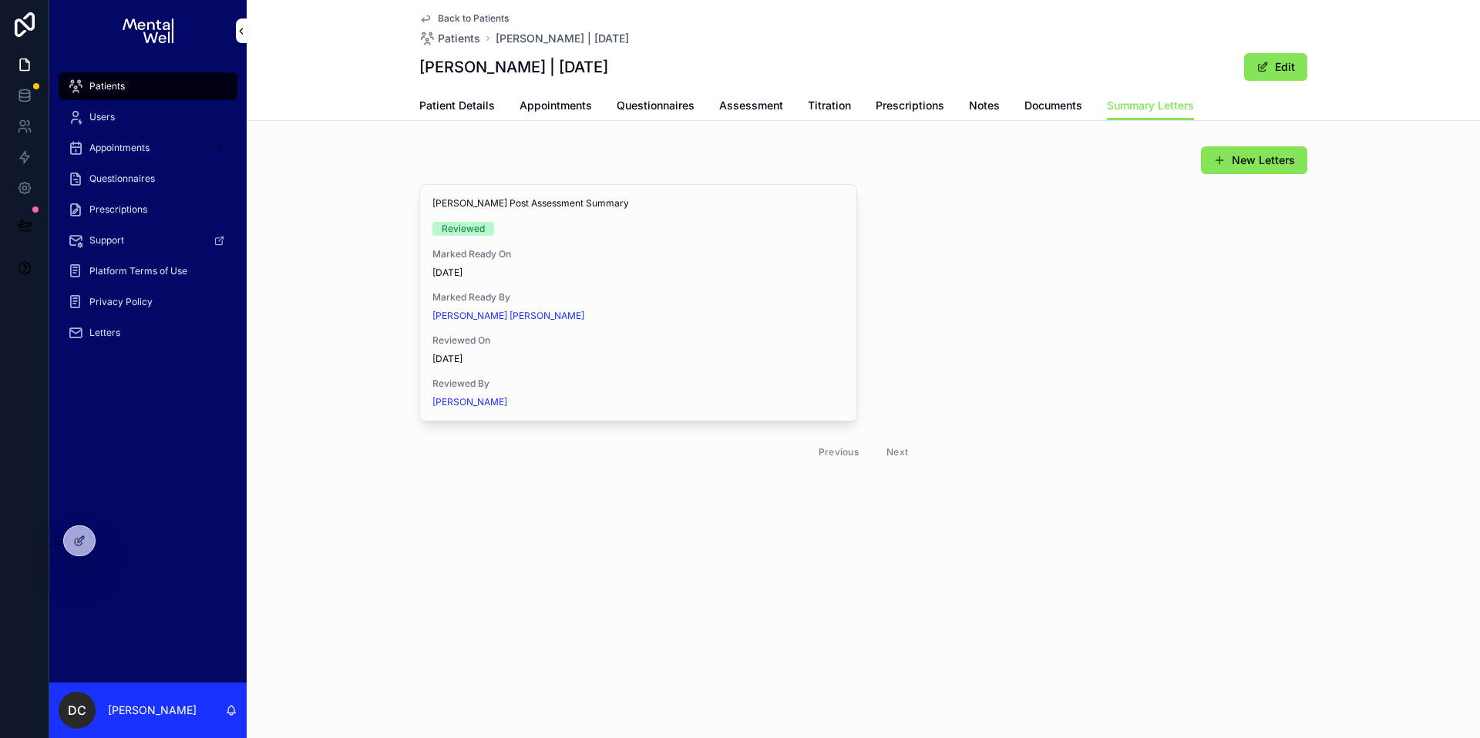
click at [0, 0] on button "View in Google Docs" at bounding box center [0, 0] width 0 height 0
click at [133, 90] on div "Patients" at bounding box center [148, 86] width 160 height 25
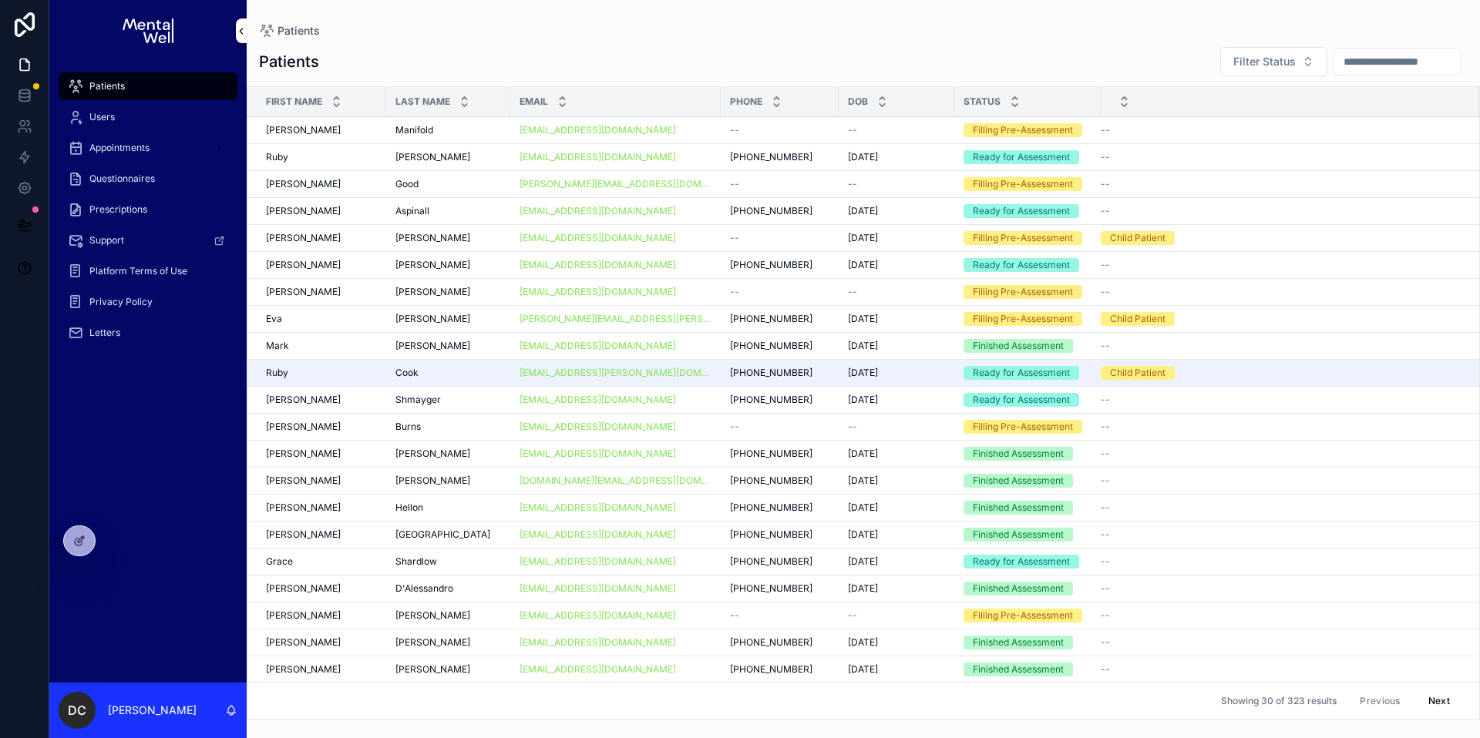
click at [1334, 63] on input "scrollable content" at bounding box center [1397, 62] width 126 height 22
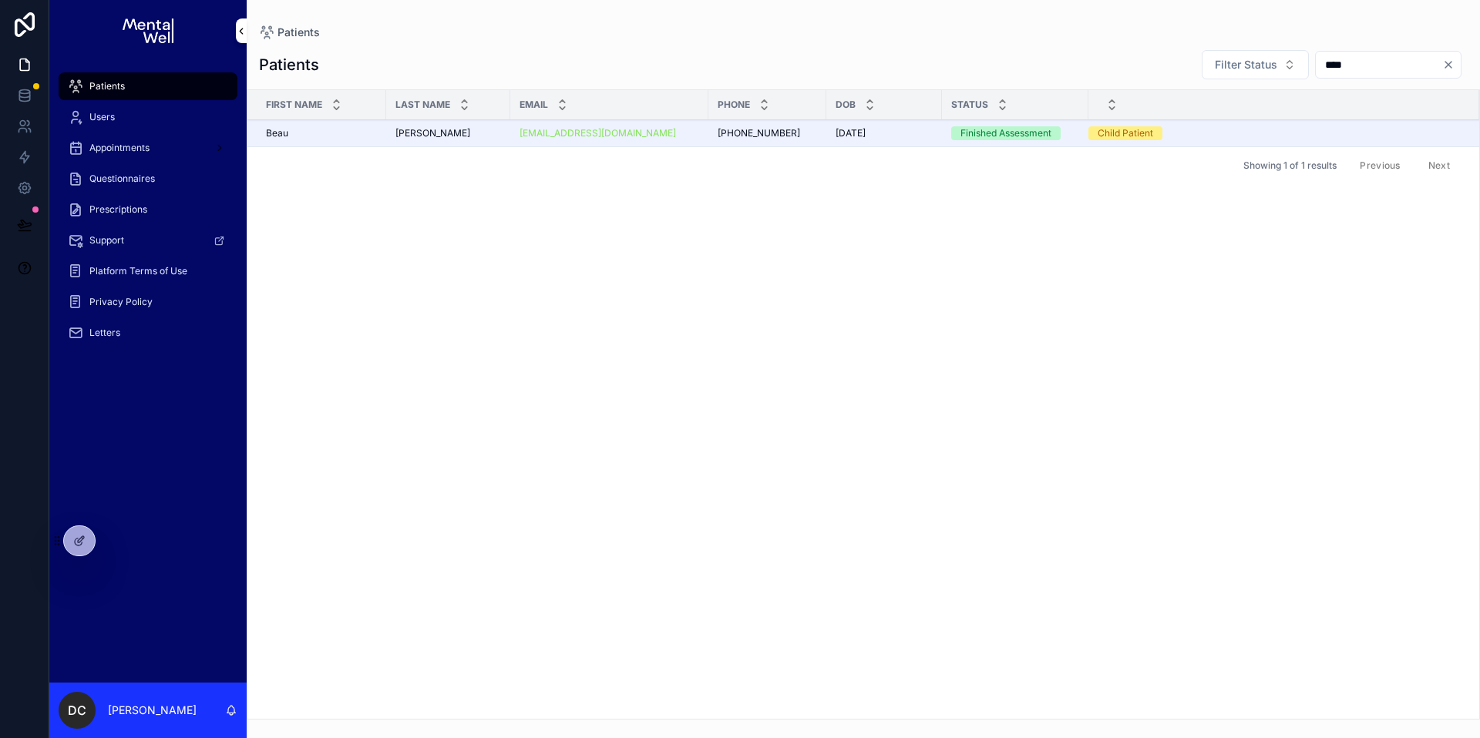
type input "****"
click at [486, 135] on div "[PERSON_NAME] [PERSON_NAME]" at bounding box center [448, 133] width 106 height 12
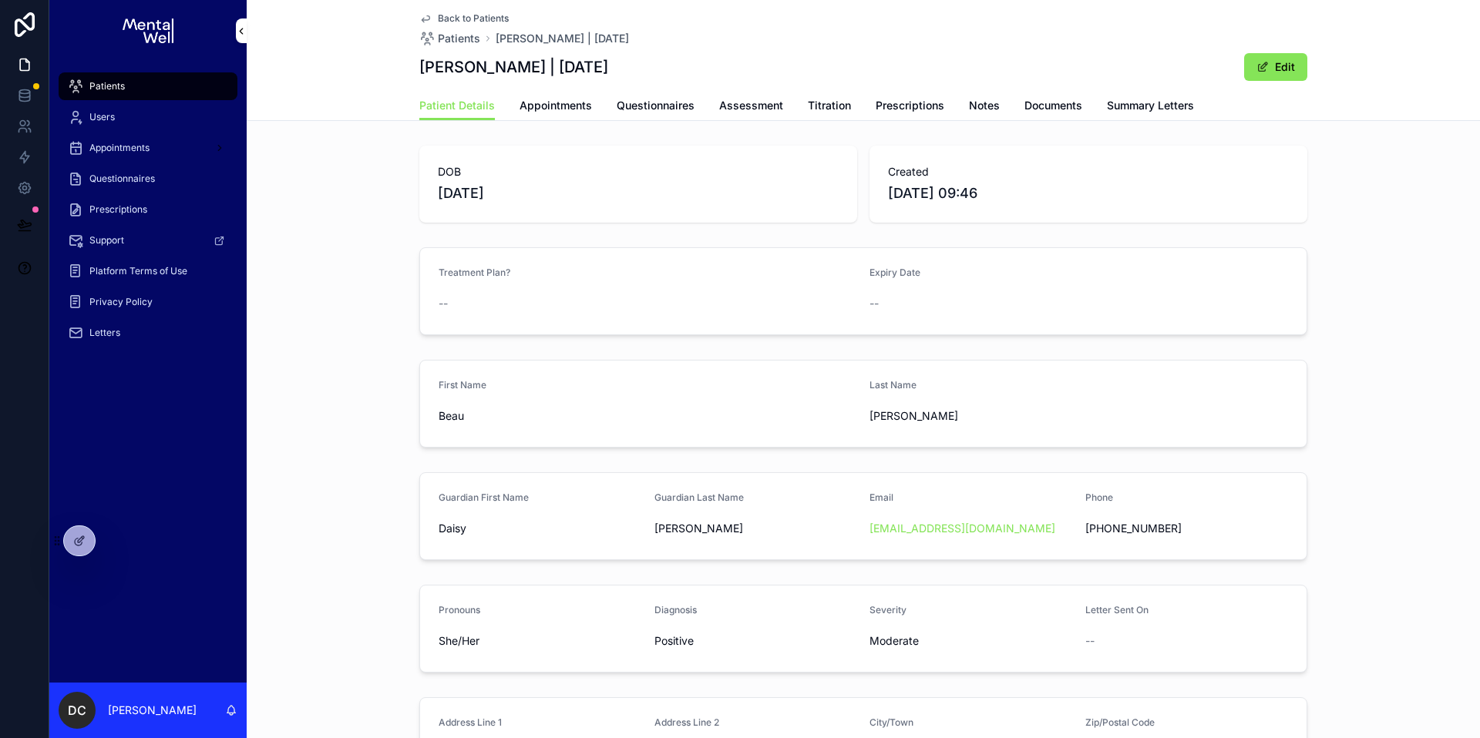
click at [1120, 106] on span "Summary Letters" at bounding box center [1150, 105] width 87 height 15
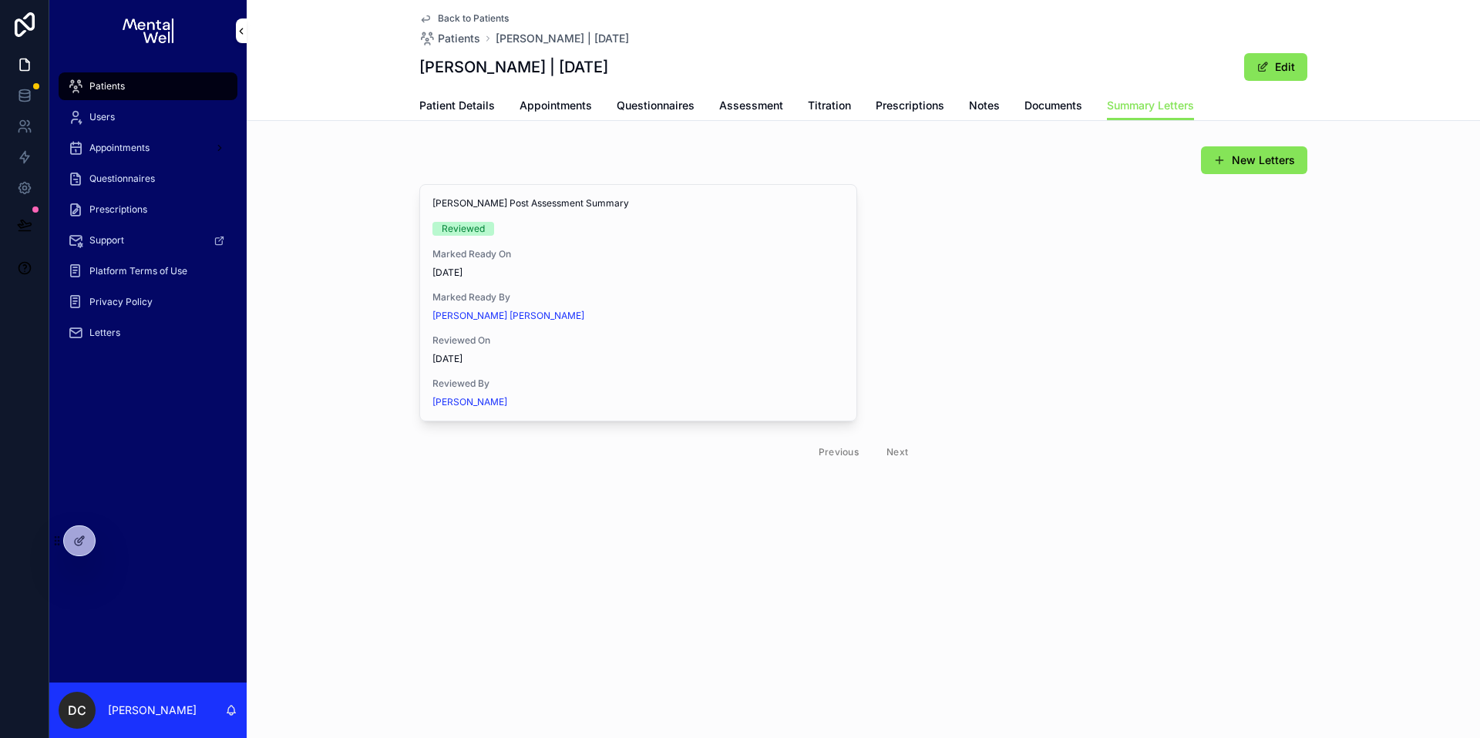
click at [0, 0] on button "View in Google Docs" at bounding box center [0, 0] width 0 height 0
click at [120, 86] on span "Patients" at bounding box center [106, 86] width 35 height 12
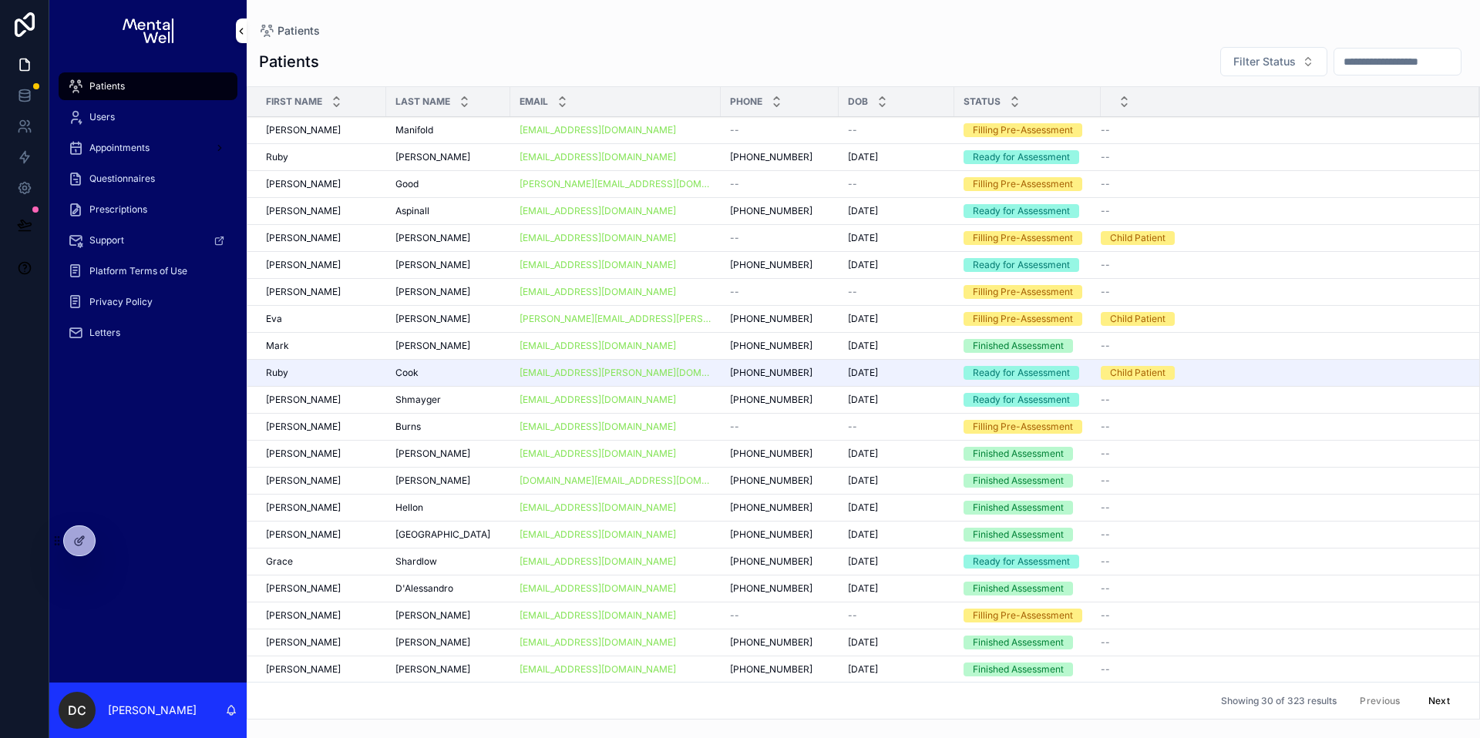
click at [1405, 66] on input "scrollable content" at bounding box center [1397, 62] width 126 height 22
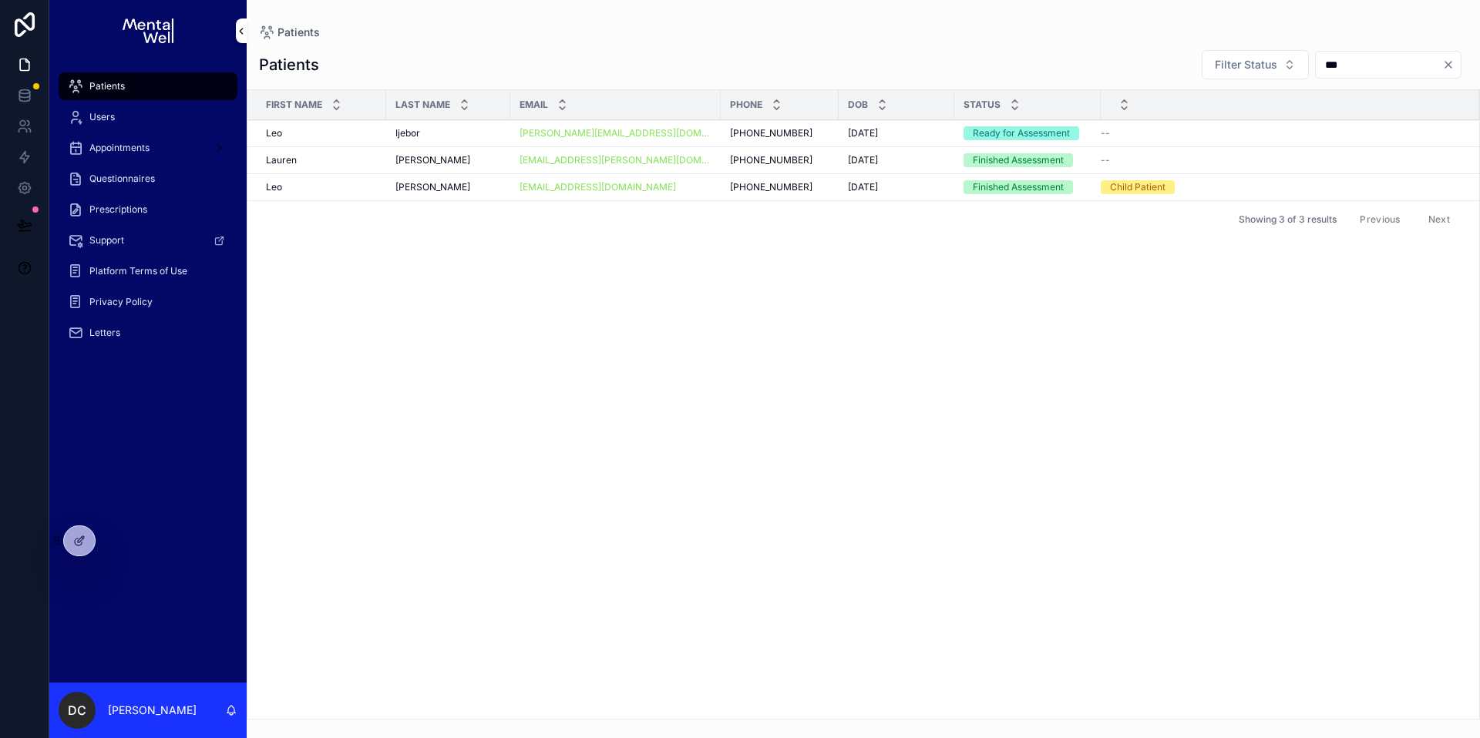
type input "***"
click at [456, 183] on div "[PERSON_NAME] [PERSON_NAME]" at bounding box center [448, 187] width 106 height 12
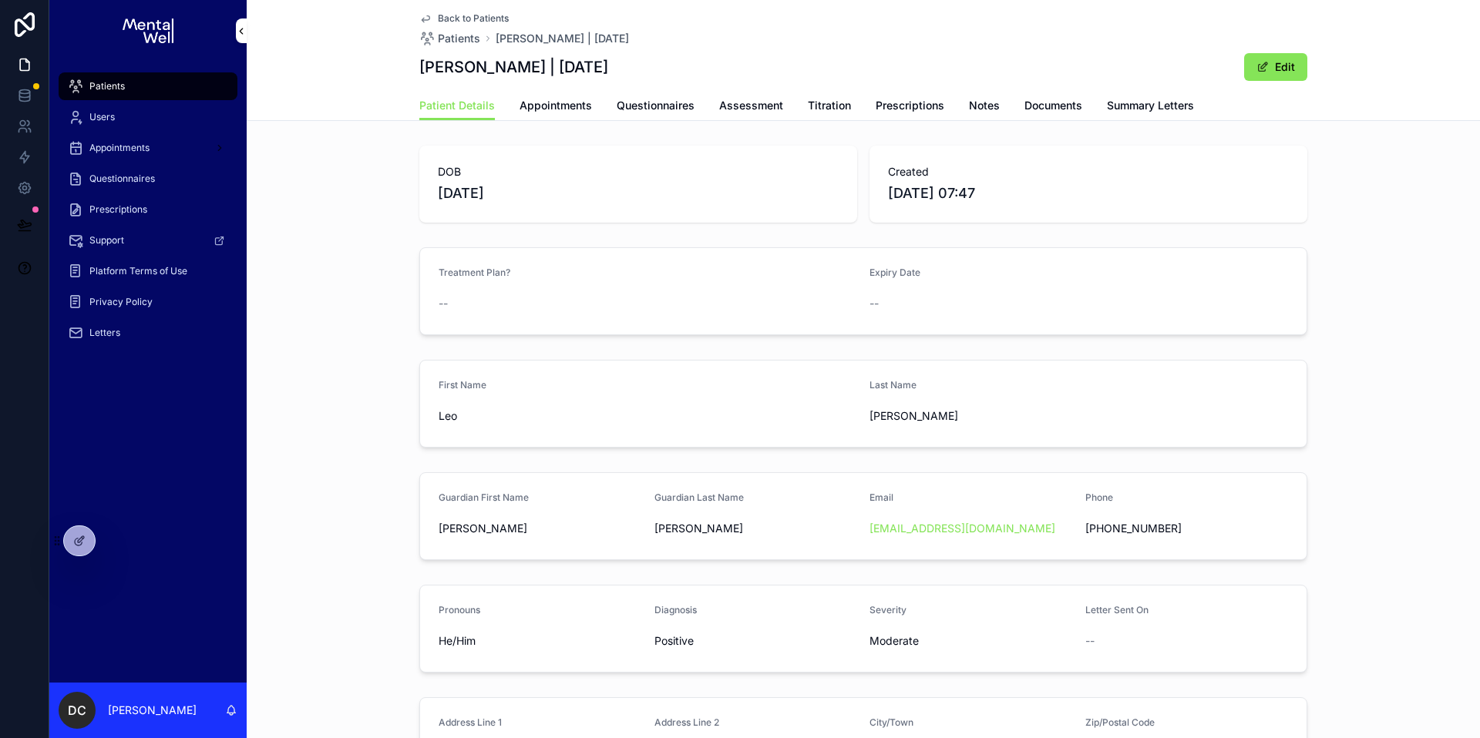
click at [1149, 112] on span "Summary Letters" at bounding box center [1150, 105] width 87 height 15
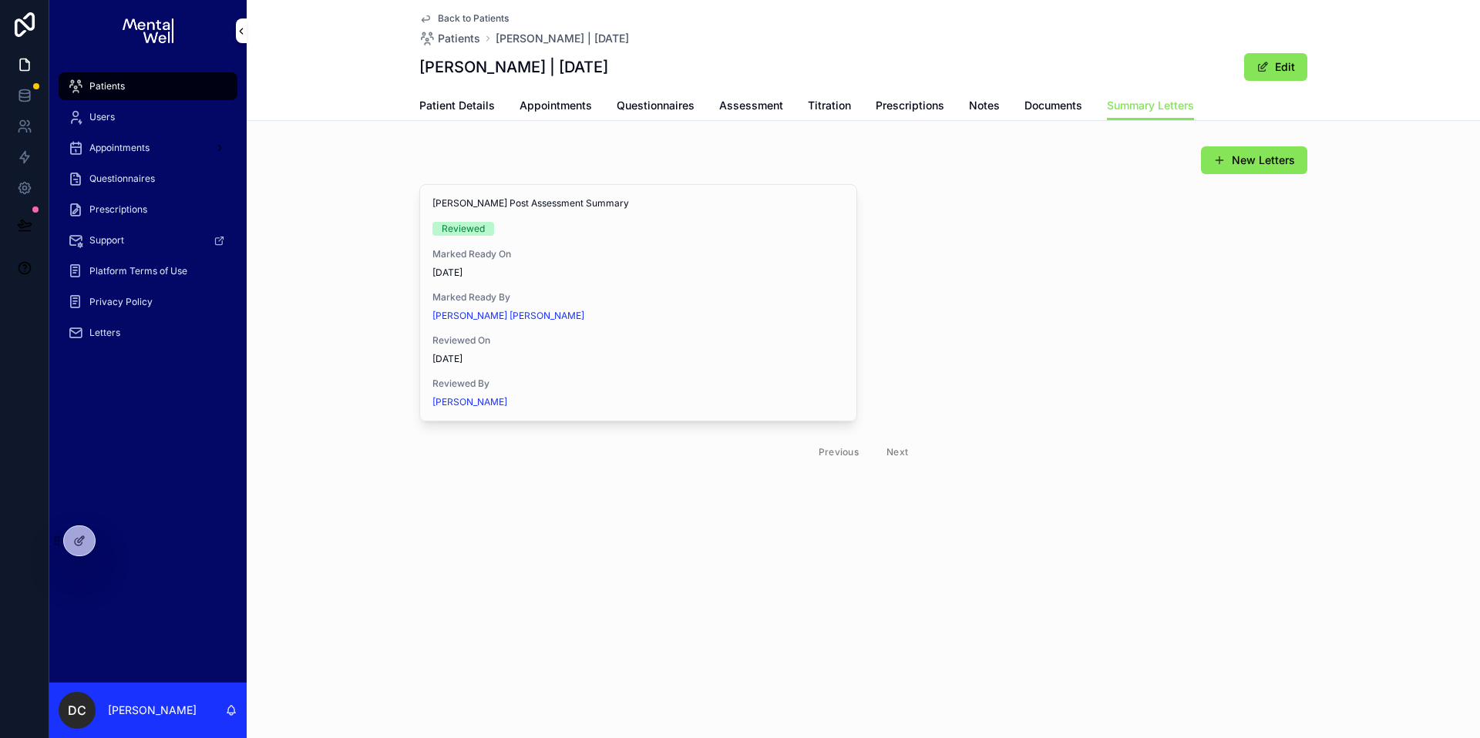
click at [0, 0] on span "View in Google Docs" at bounding box center [0, 0] width 0 height 0
click at [136, 85] on div "Patients" at bounding box center [148, 86] width 160 height 25
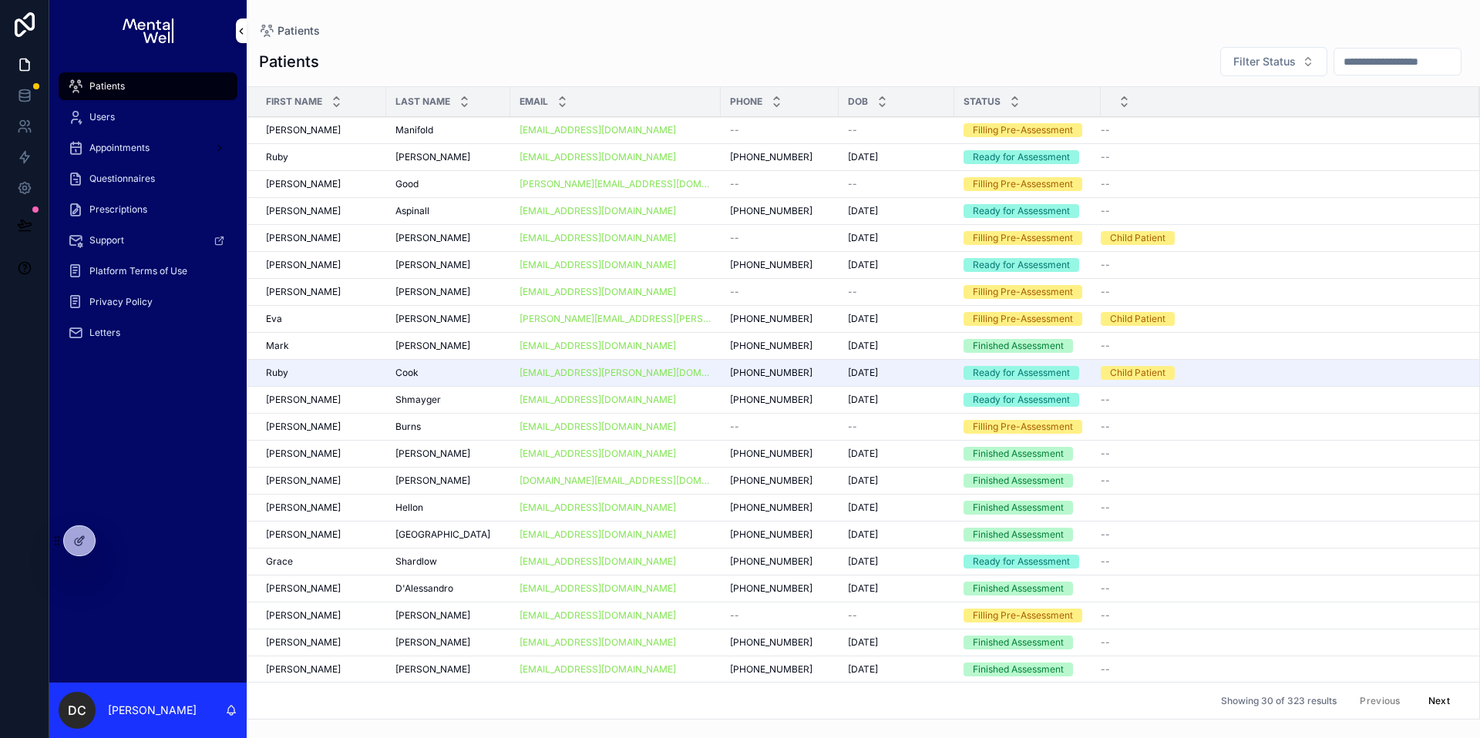
click at [1387, 62] on input "scrollable content" at bounding box center [1397, 62] width 126 height 22
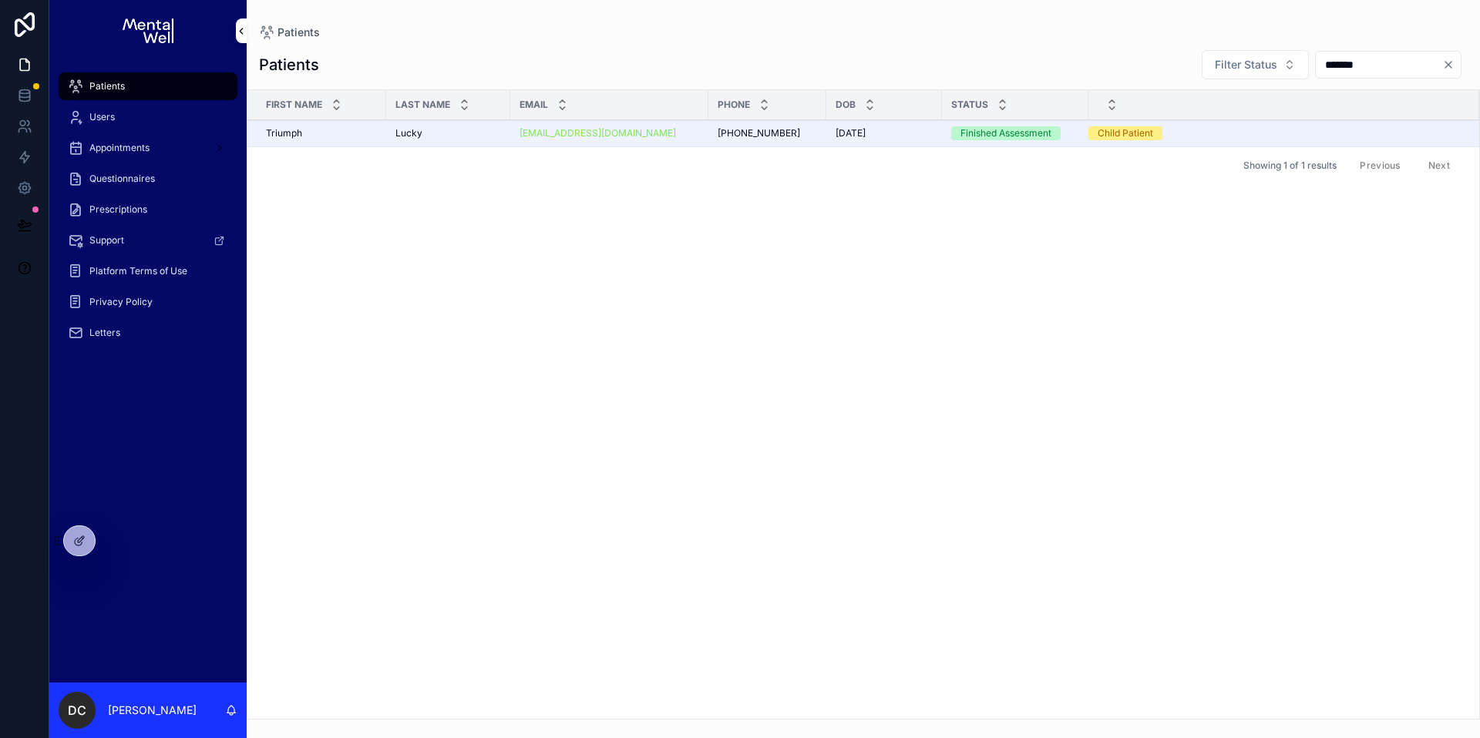
type input "*******"
click at [486, 136] on div "Lucky Lucky" at bounding box center [448, 133] width 106 height 12
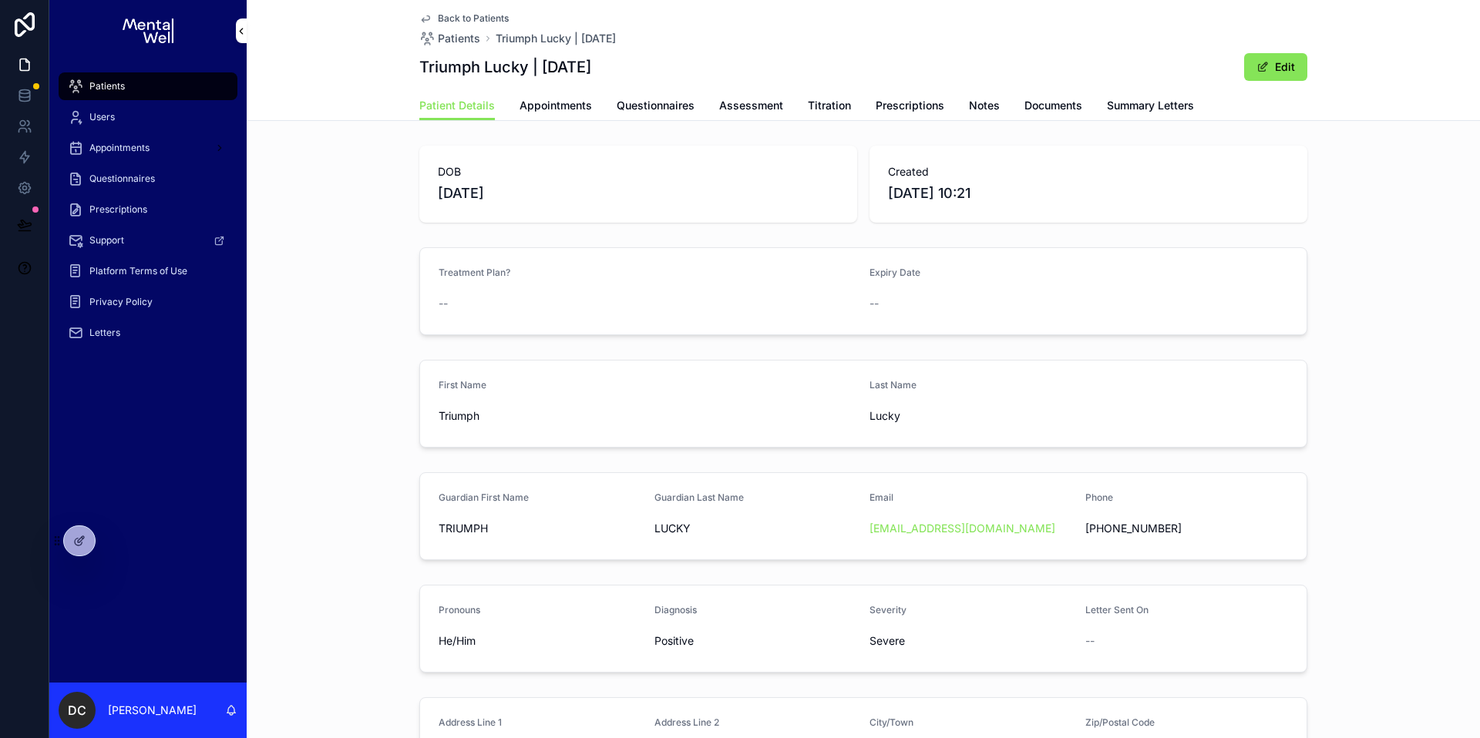
click at [1176, 103] on span "Summary Letters" at bounding box center [1150, 105] width 87 height 15
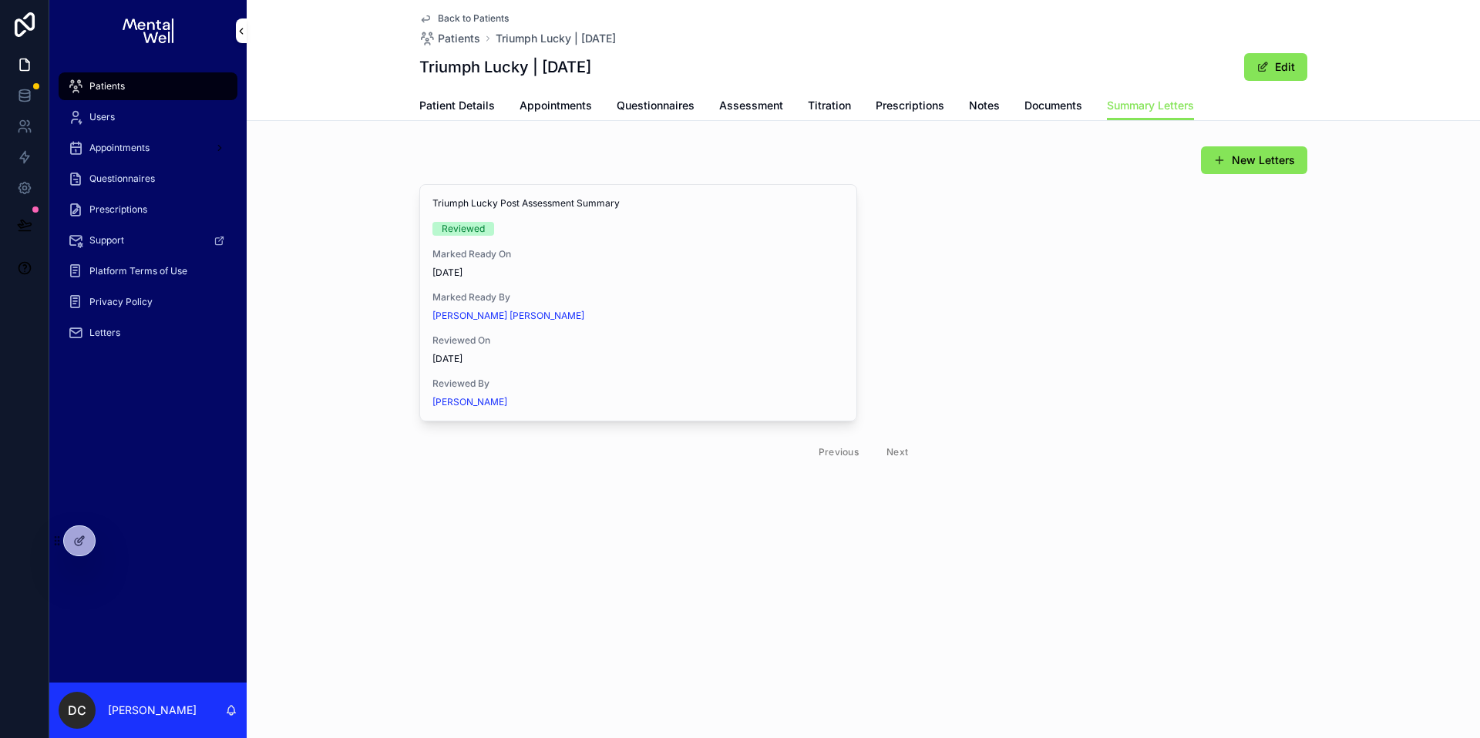
click at [0, 0] on span "View in Google Docs" at bounding box center [0, 0] width 0 height 0
click at [115, 80] on span "Patients" at bounding box center [106, 86] width 35 height 12
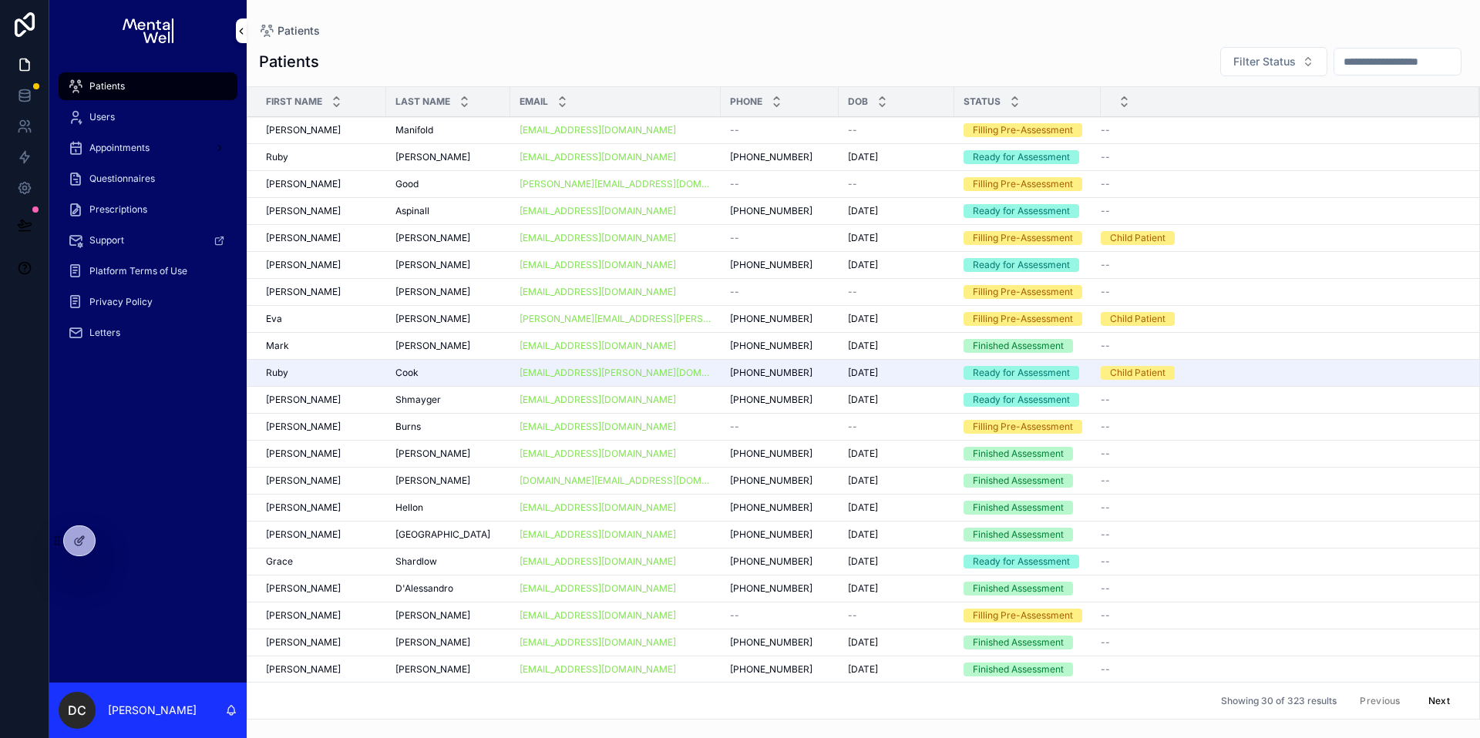
click at [1337, 66] on input "scrollable content" at bounding box center [1397, 62] width 126 height 22
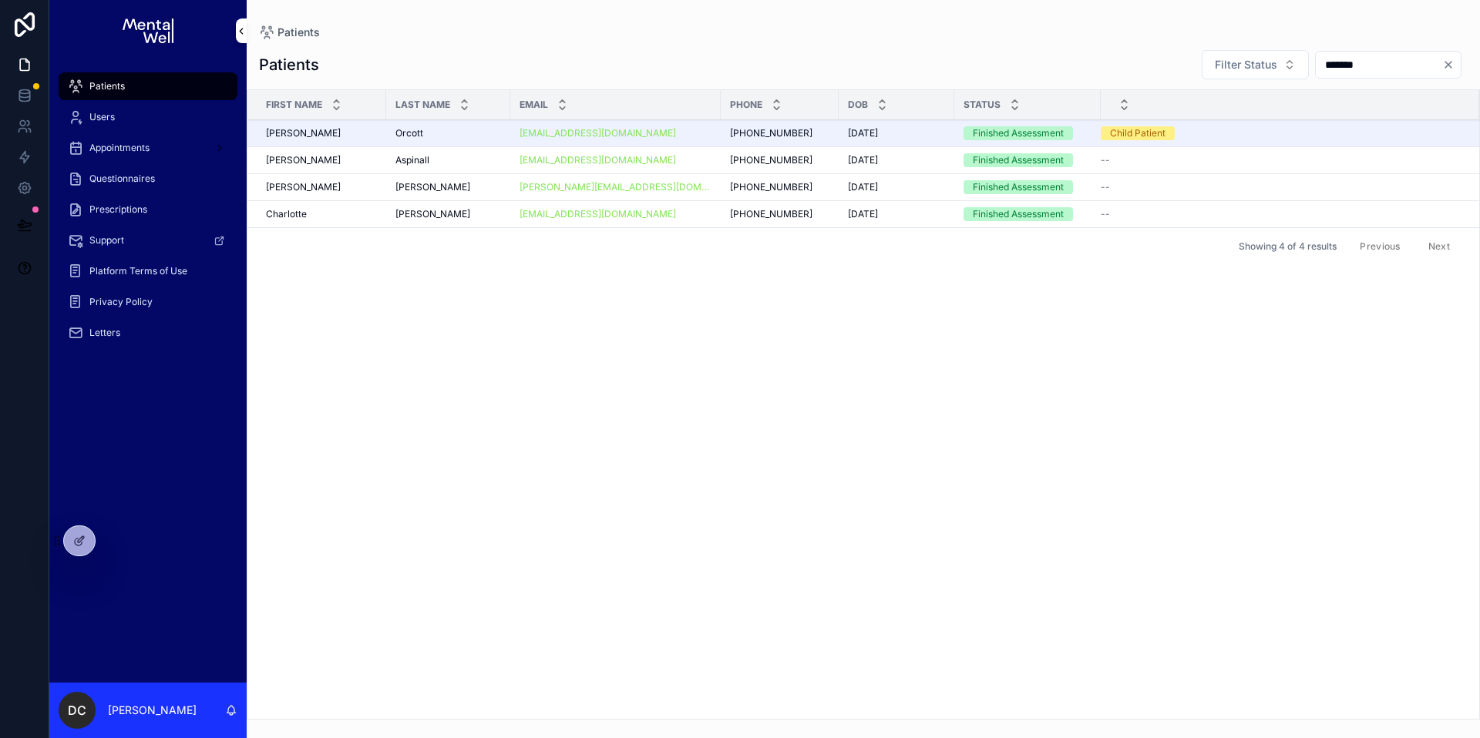
type input "*******"
click at [450, 133] on div "Orcott Orcott" at bounding box center [448, 133] width 106 height 12
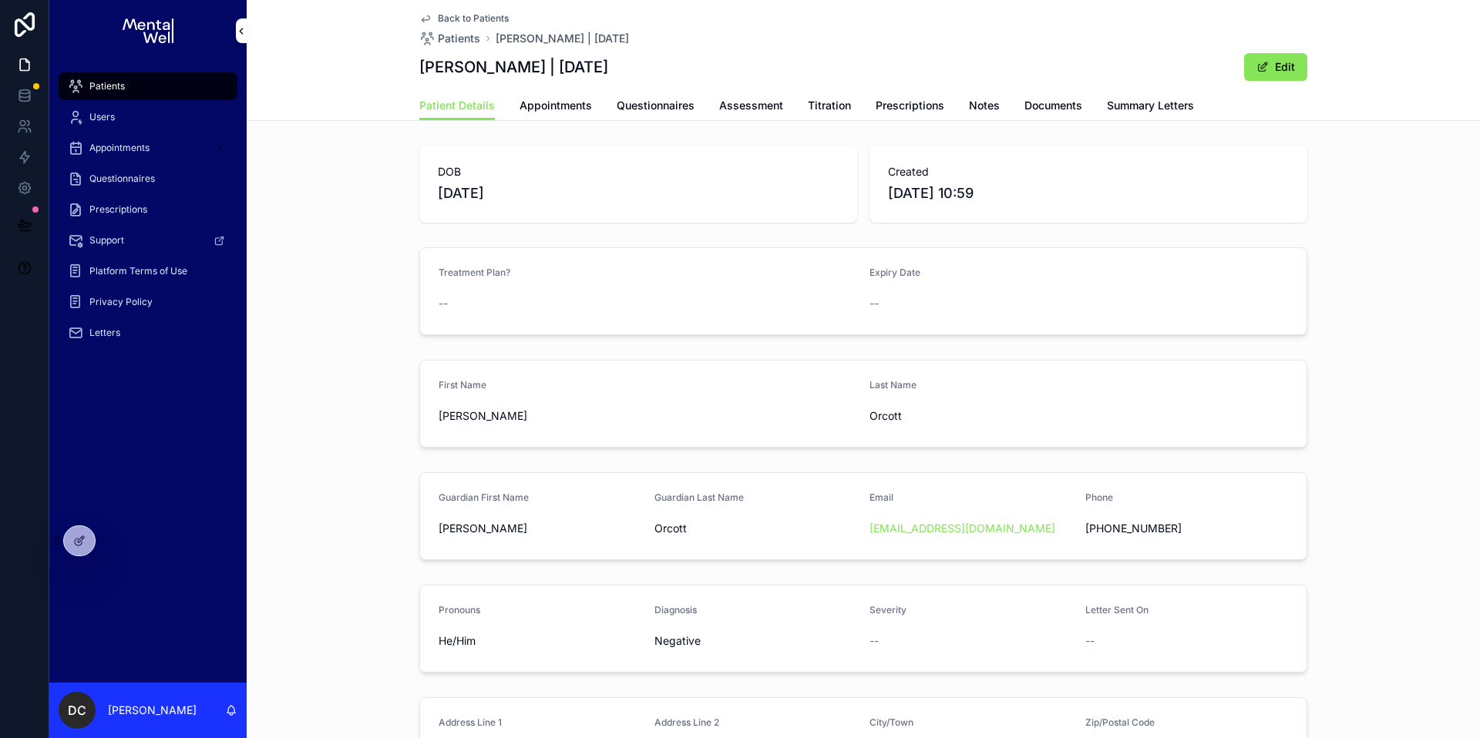
click at [1132, 113] on link "Summary Letters" at bounding box center [1150, 107] width 87 height 31
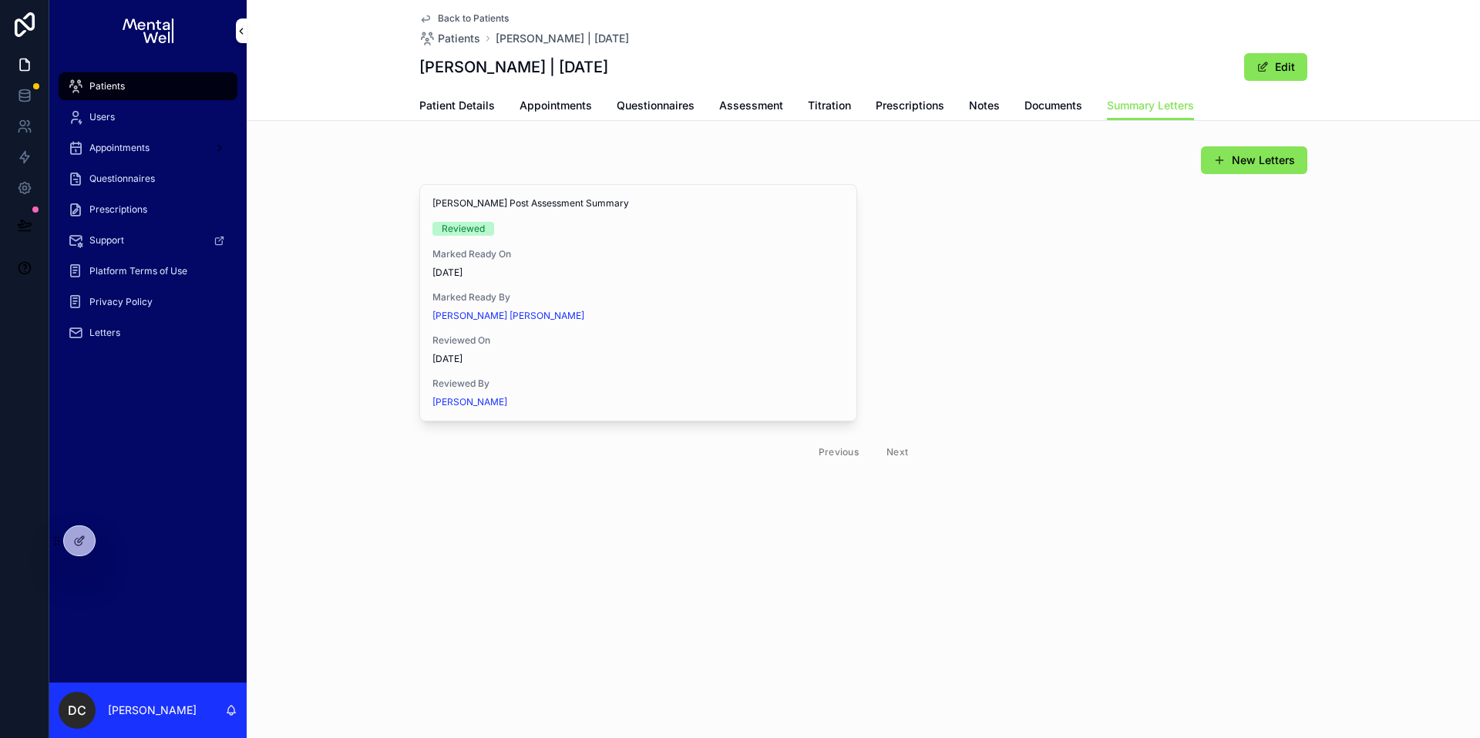
click at [0, 0] on button "View in Google Docs" at bounding box center [0, 0] width 0 height 0
click at [135, 90] on div "Patients" at bounding box center [148, 86] width 160 height 25
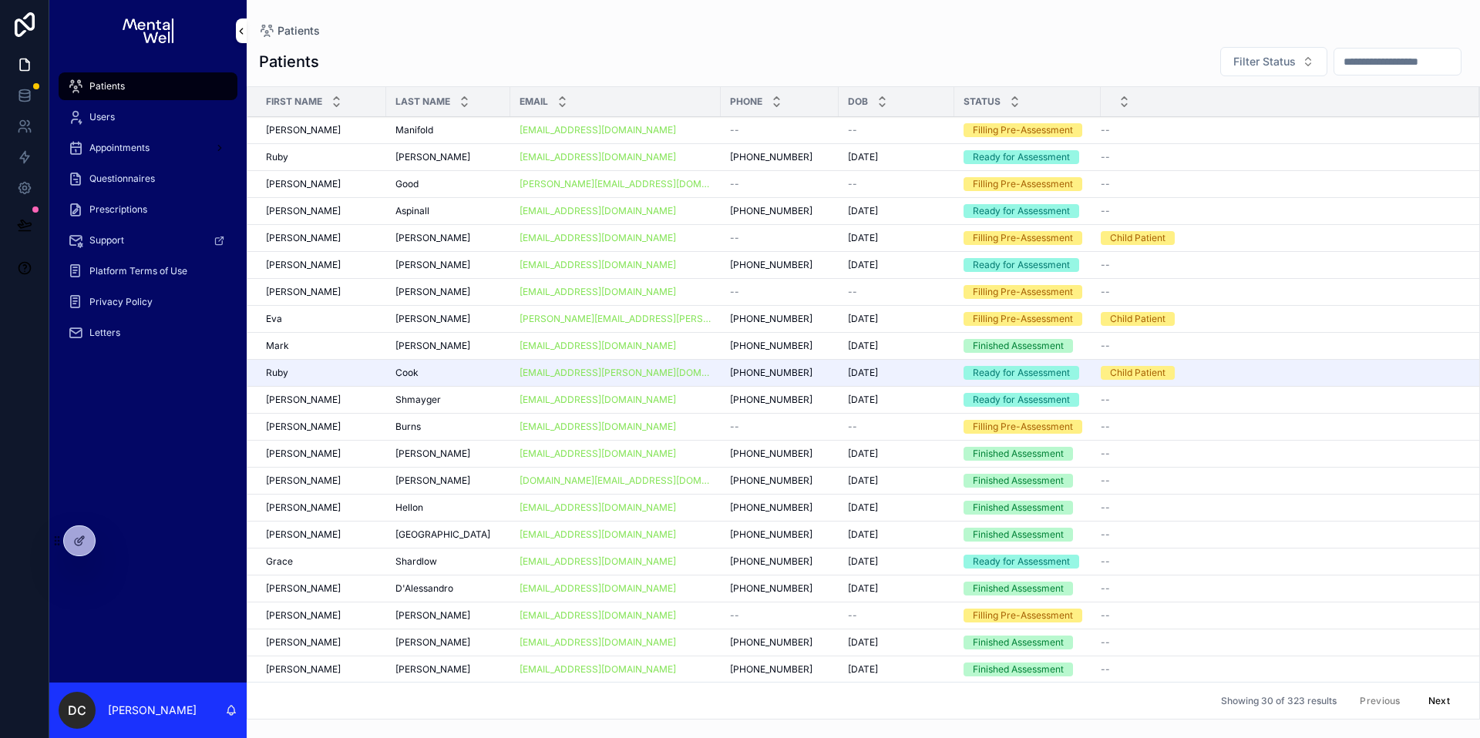
click at [1369, 65] on input "scrollable content" at bounding box center [1397, 62] width 126 height 22
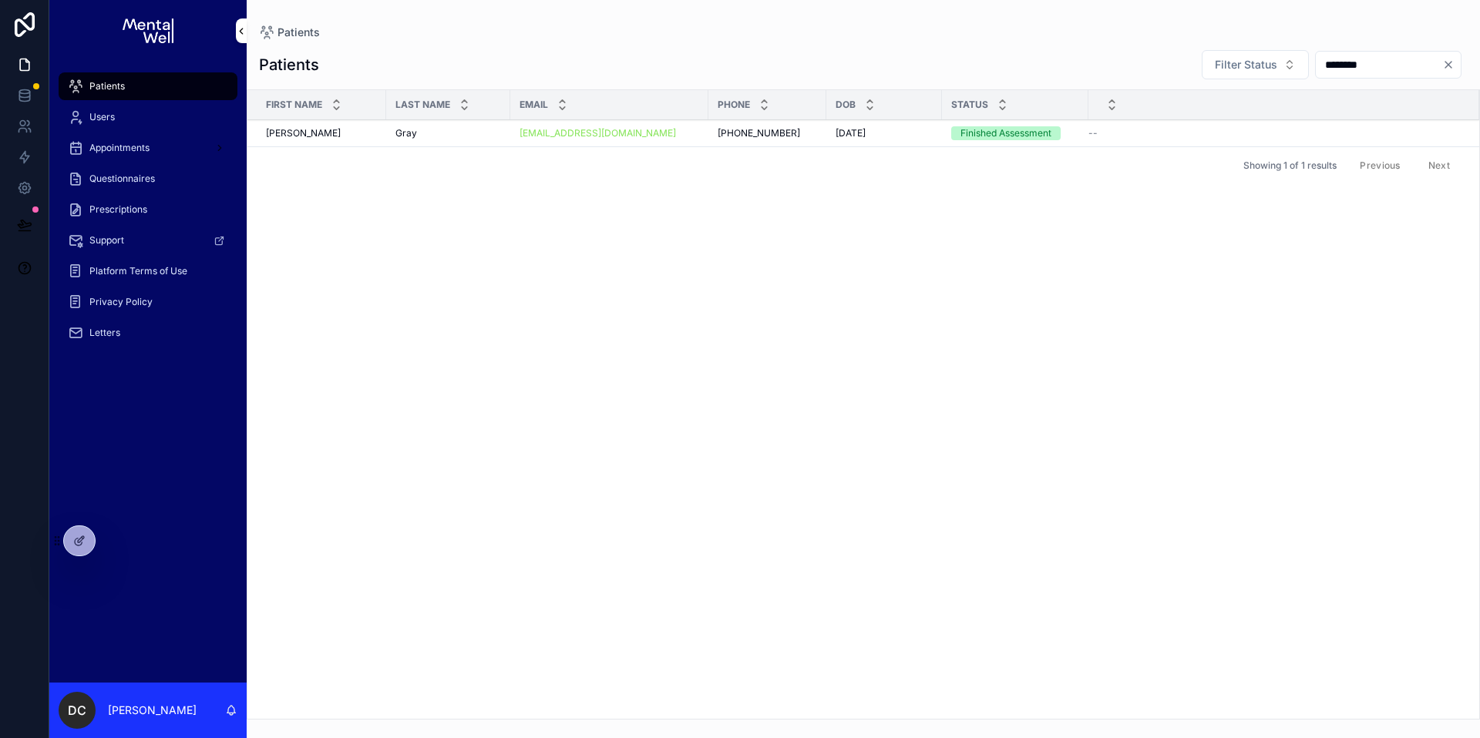
type input "********"
click at [478, 134] on div "[PERSON_NAME]" at bounding box center [448, 133] width 106 height 12
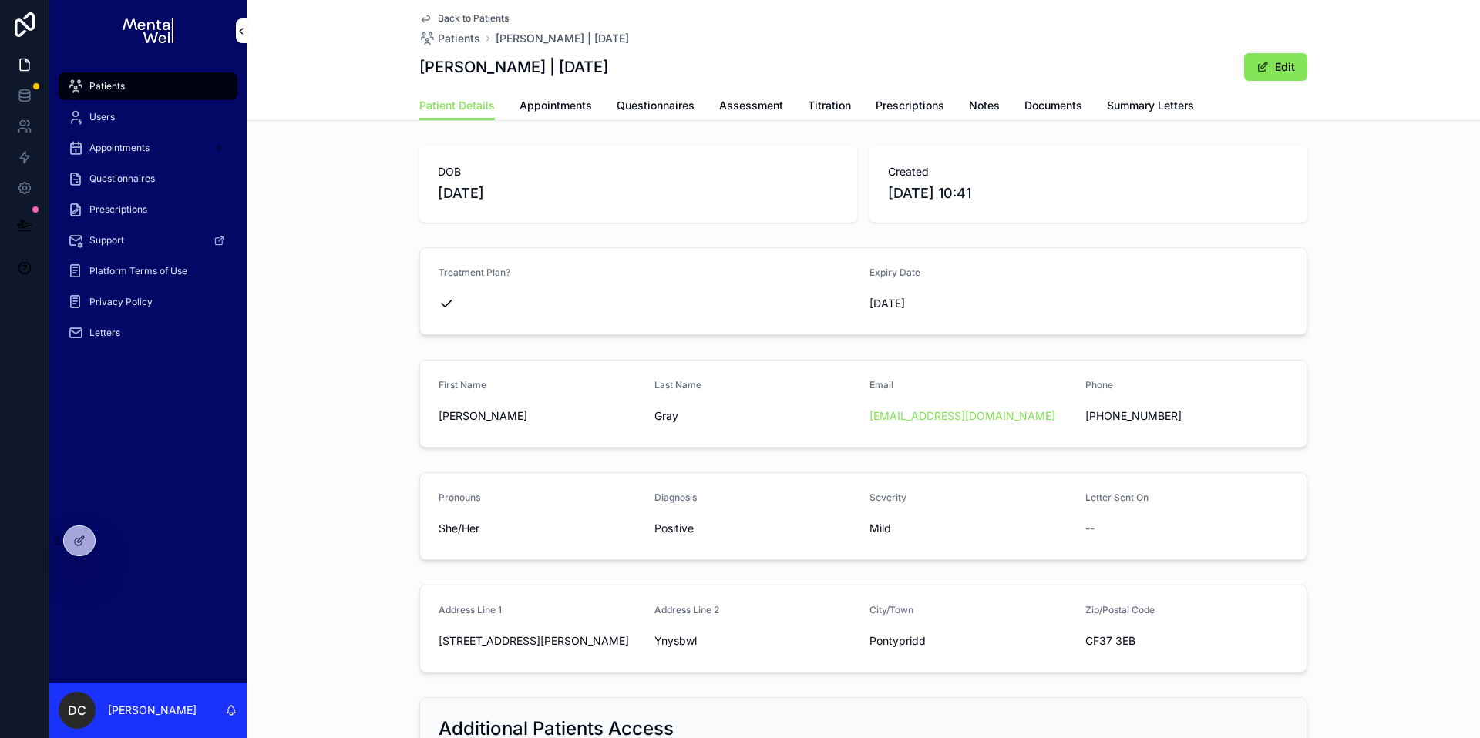
click at [1141, 109] on span "Summary Letters" at bounding box center [1150, 105] width 87 height 15
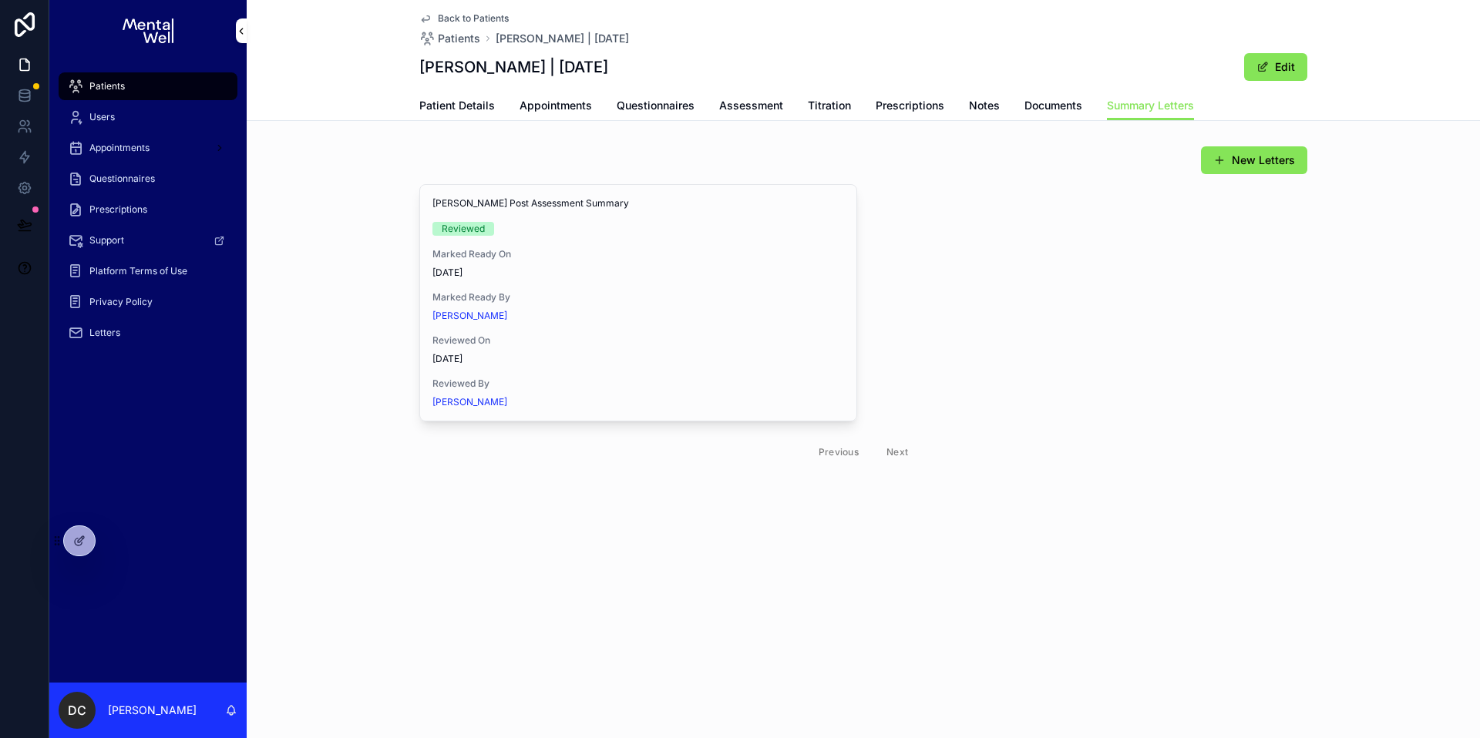
click at [0, 0] on span "View in Google Docs" at bounding box center [0, 0] width 0 height 0
click at [102, 89] on span "Patients" at bounding box center [106, 86] width 35 height 12
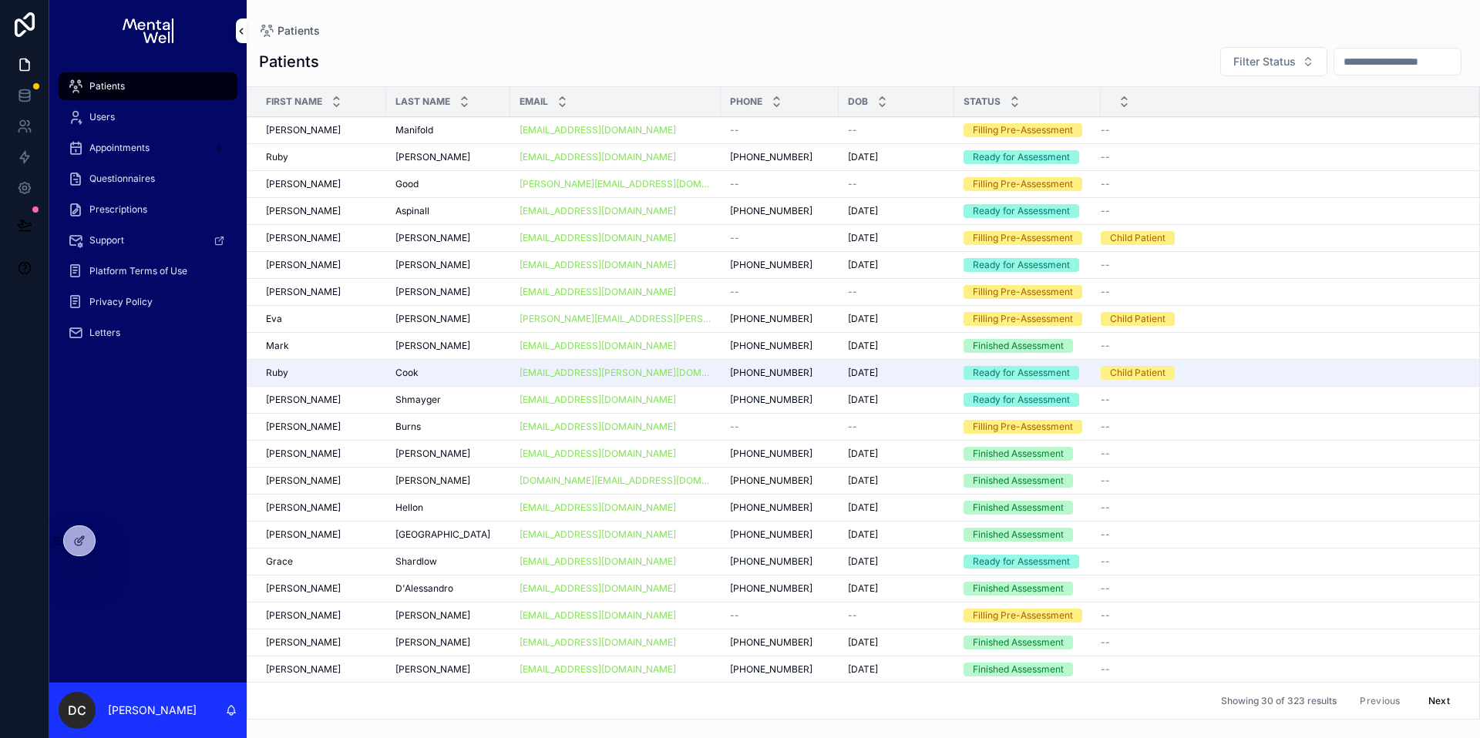
click at [1400, 62] on input "scrollable content" at bounding box center [1397, 62] width 126 height 22
type input "*****"
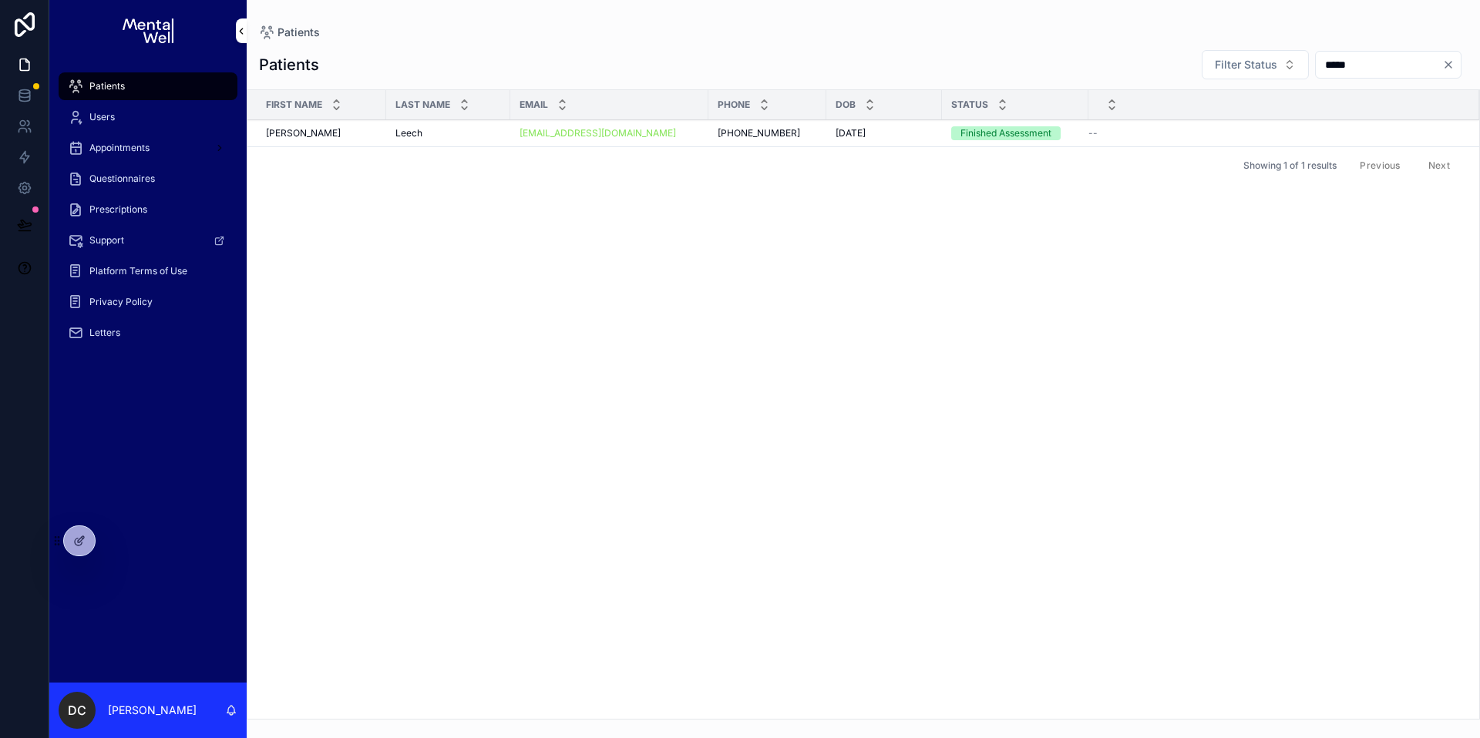
click at [460, 134] on div "[PERSON_NAME]" at bounding box center [448, 133] width 106 height 12
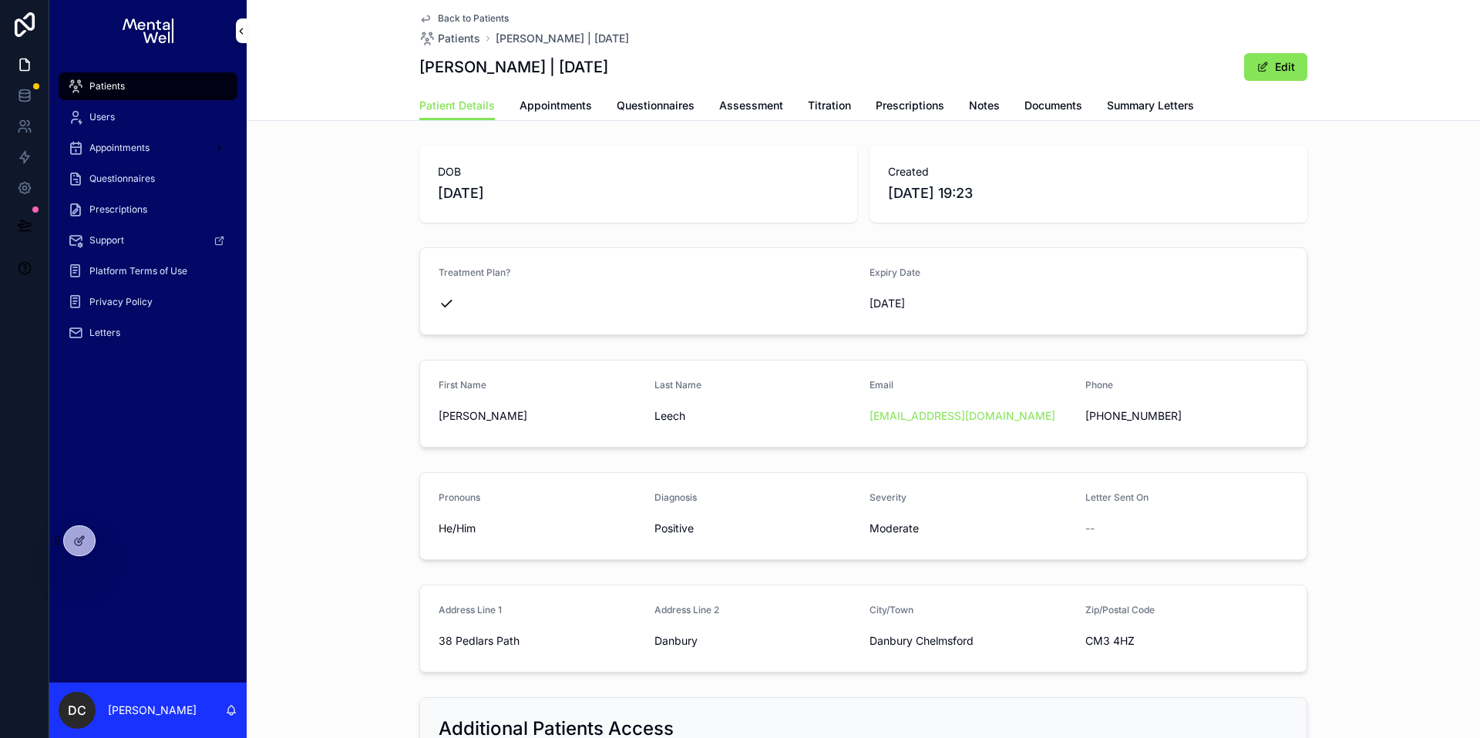
click at [1118, 109] on span "Summary Letters" at bounding box center [1150, 105] width 87 height 15
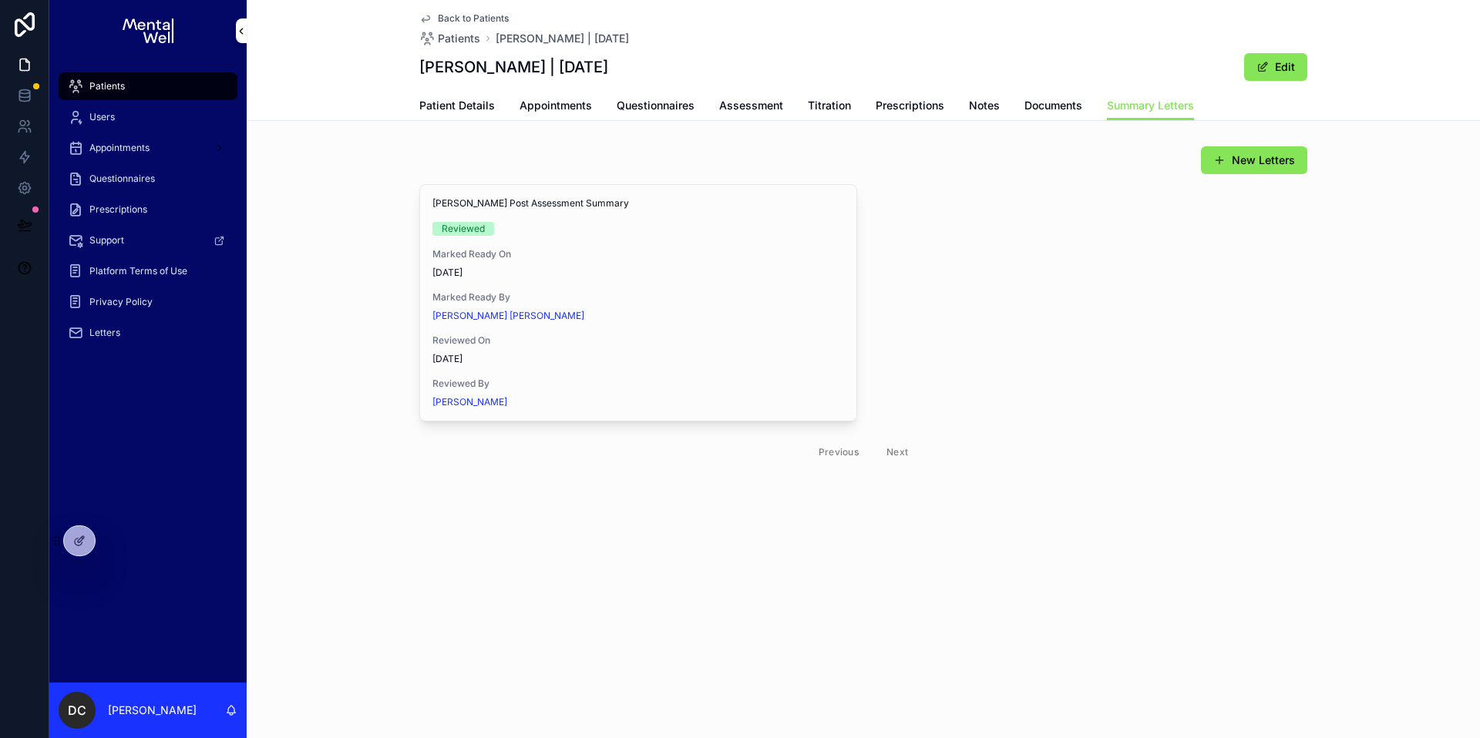
click at [0, 0] on span "View in Google Docs" at bounding box center [0, 0] width 0 height 0
click at [105, 82] on span "Patients" at bounding box center [106, 86] width 35 height 12
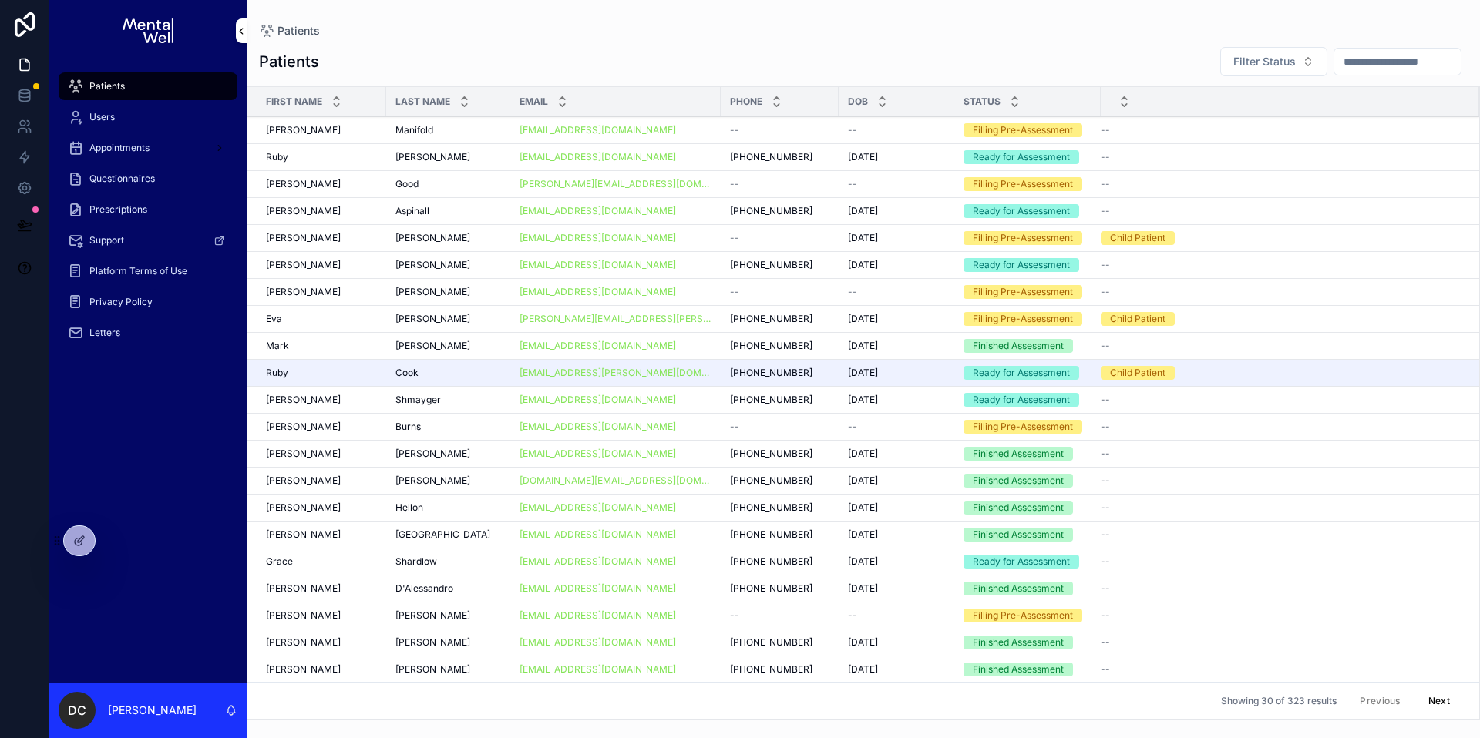
click at [1395, 65] on input "scrollable content" at bounding box center [1397, 62] width 126 height 22
type input "*****"
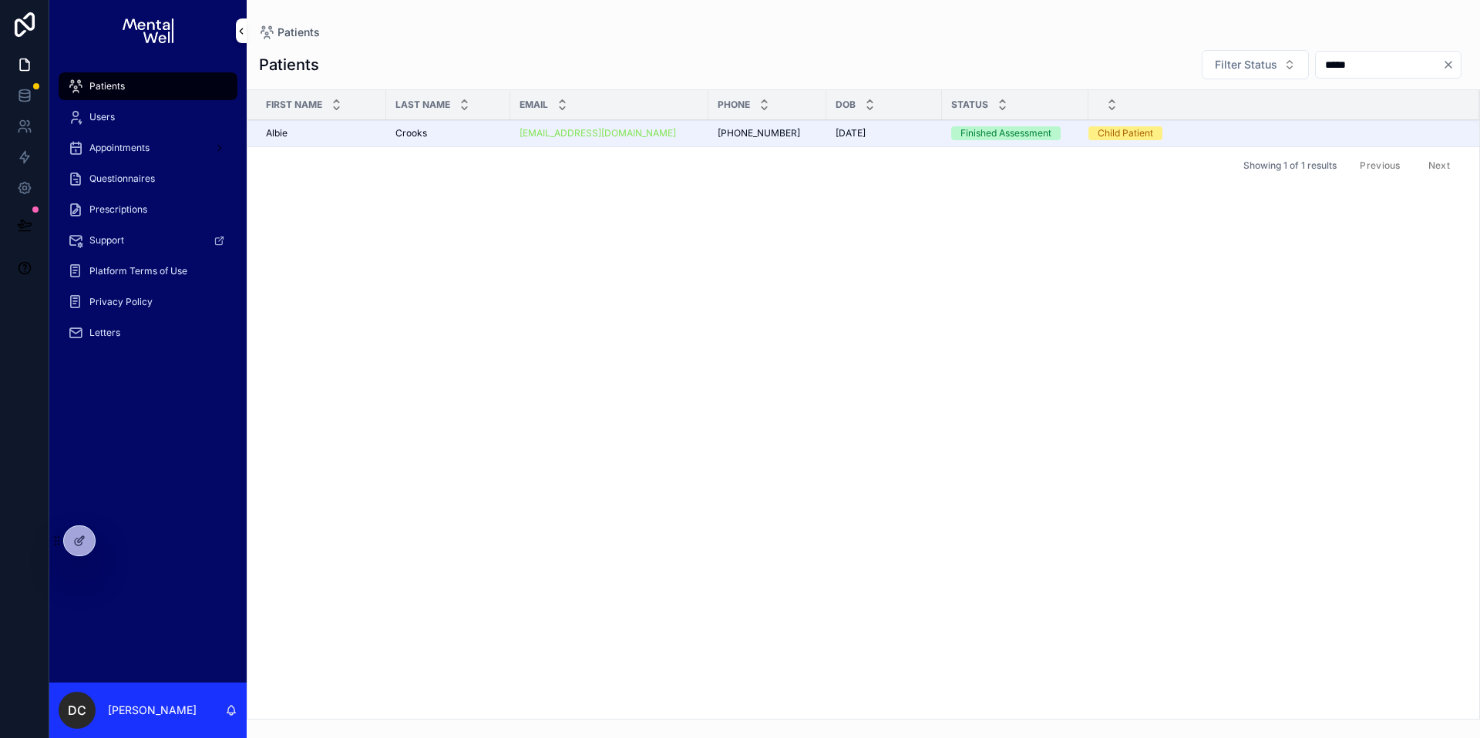
click at [479, 137] on div "Crooks Crooks" at bounding box center [448, 133] width 106 height 12
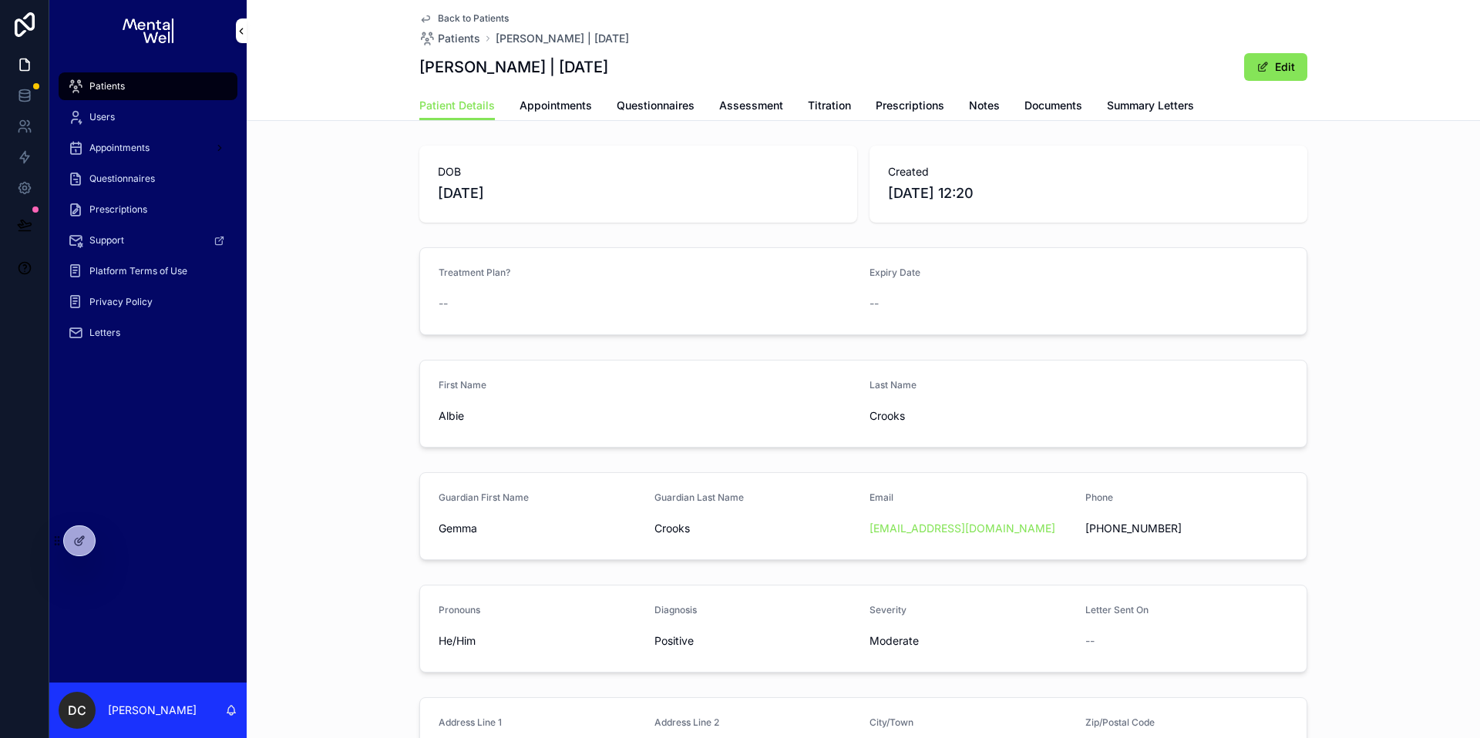
click at [1122, 109] on span "Summary Letters" at bounding box center [1150, 105] width 87 height 15
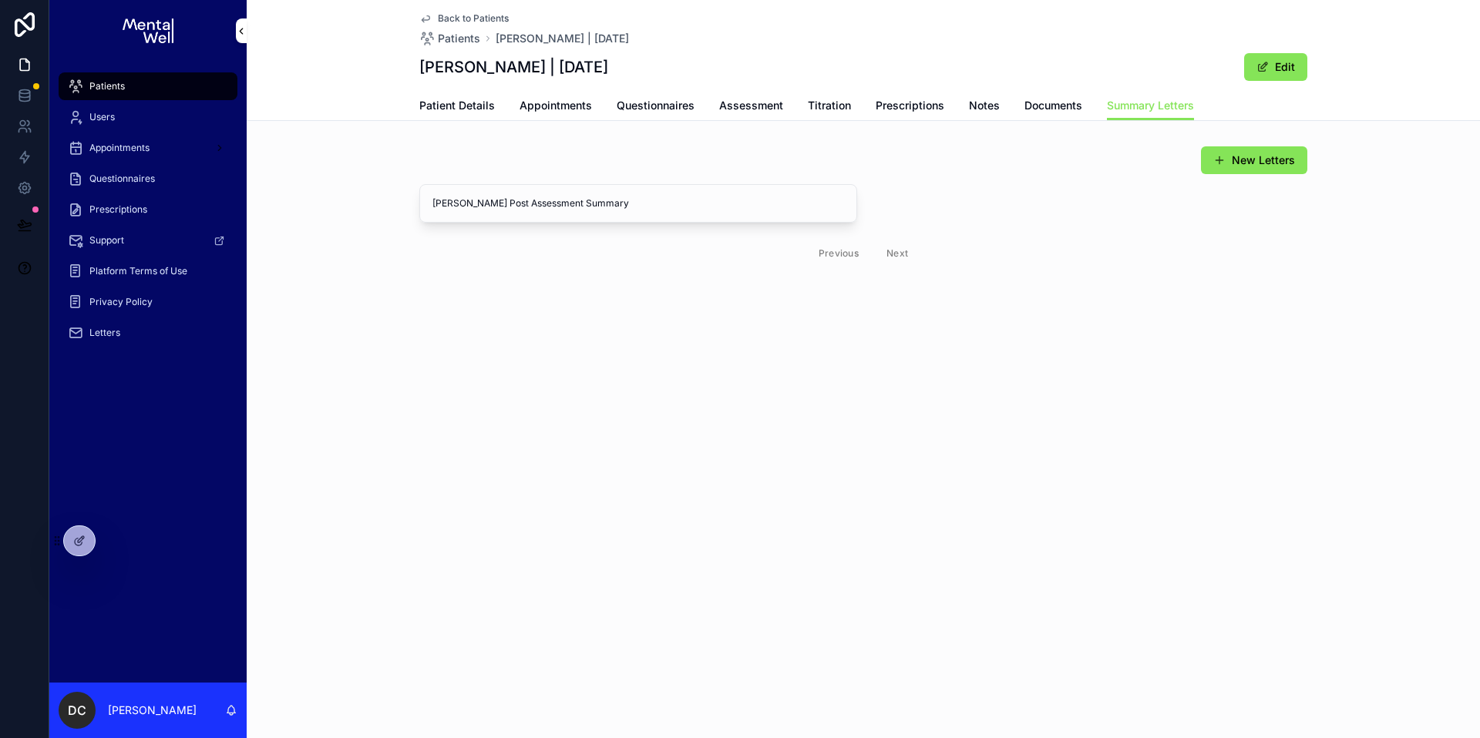
click at [446, 110] on span "Patient Details" at bounding box center [457, 105] width 76 height 15
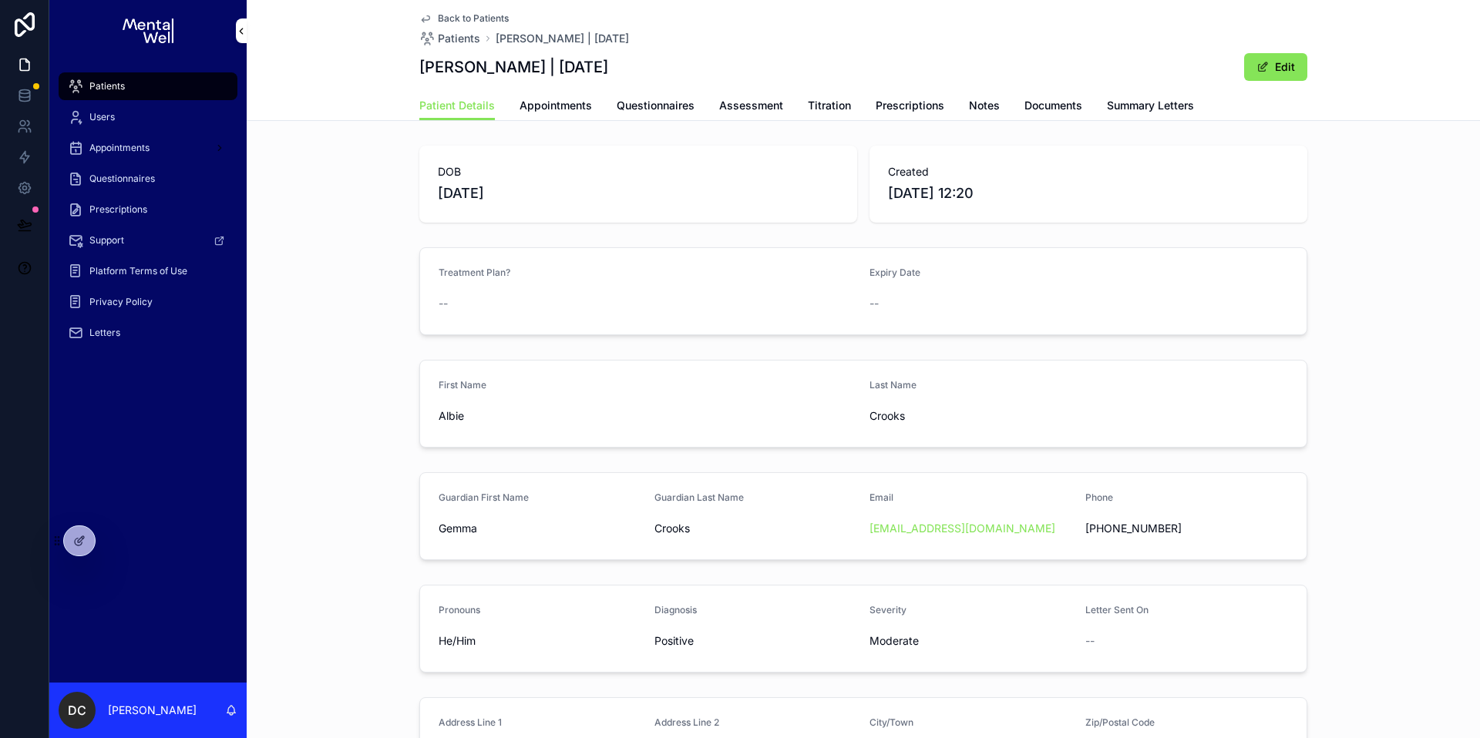
click at [556, 110] on span "Appointments" at bounding box center [556, 105] width 72 height 15
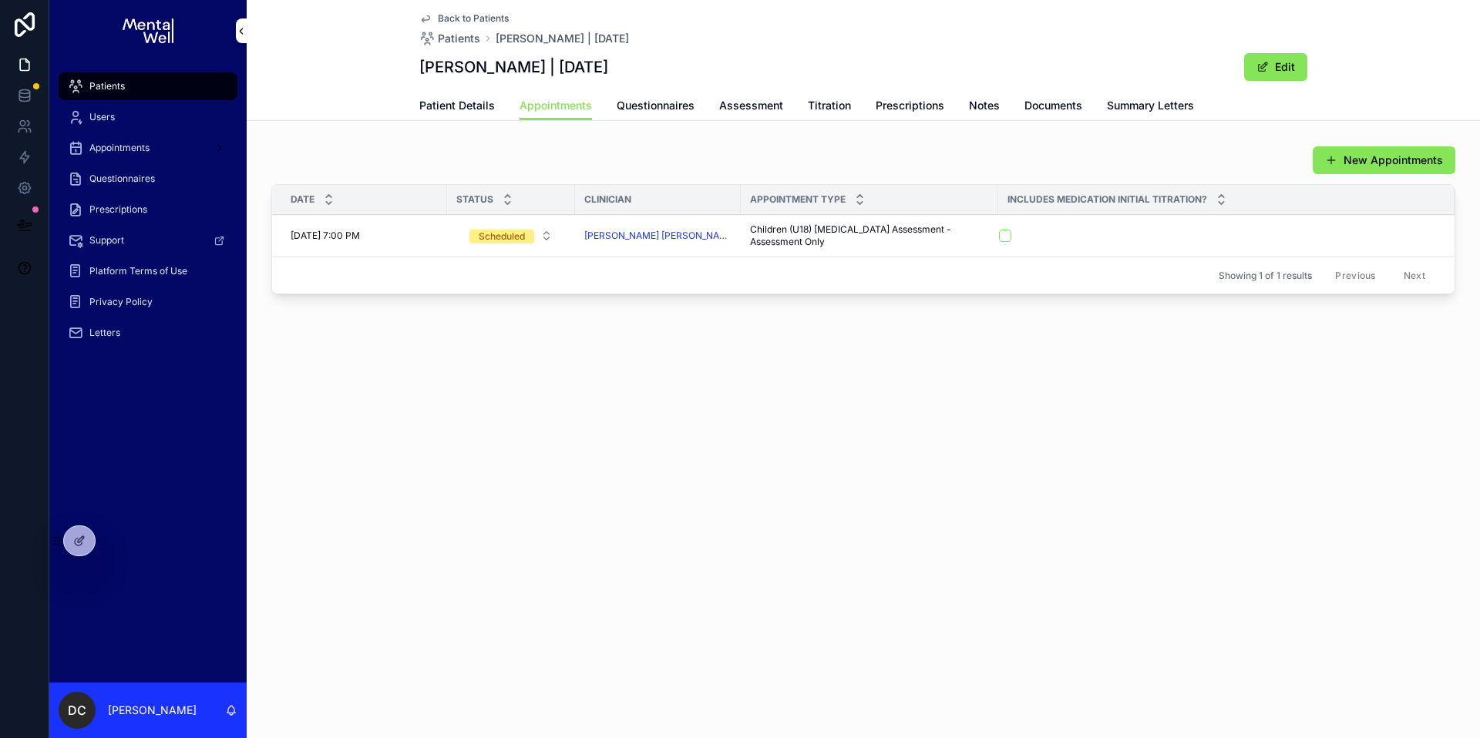
click at [469, 109] on span "Patient Details" at bounding box center [457, 105] width 76 height 15
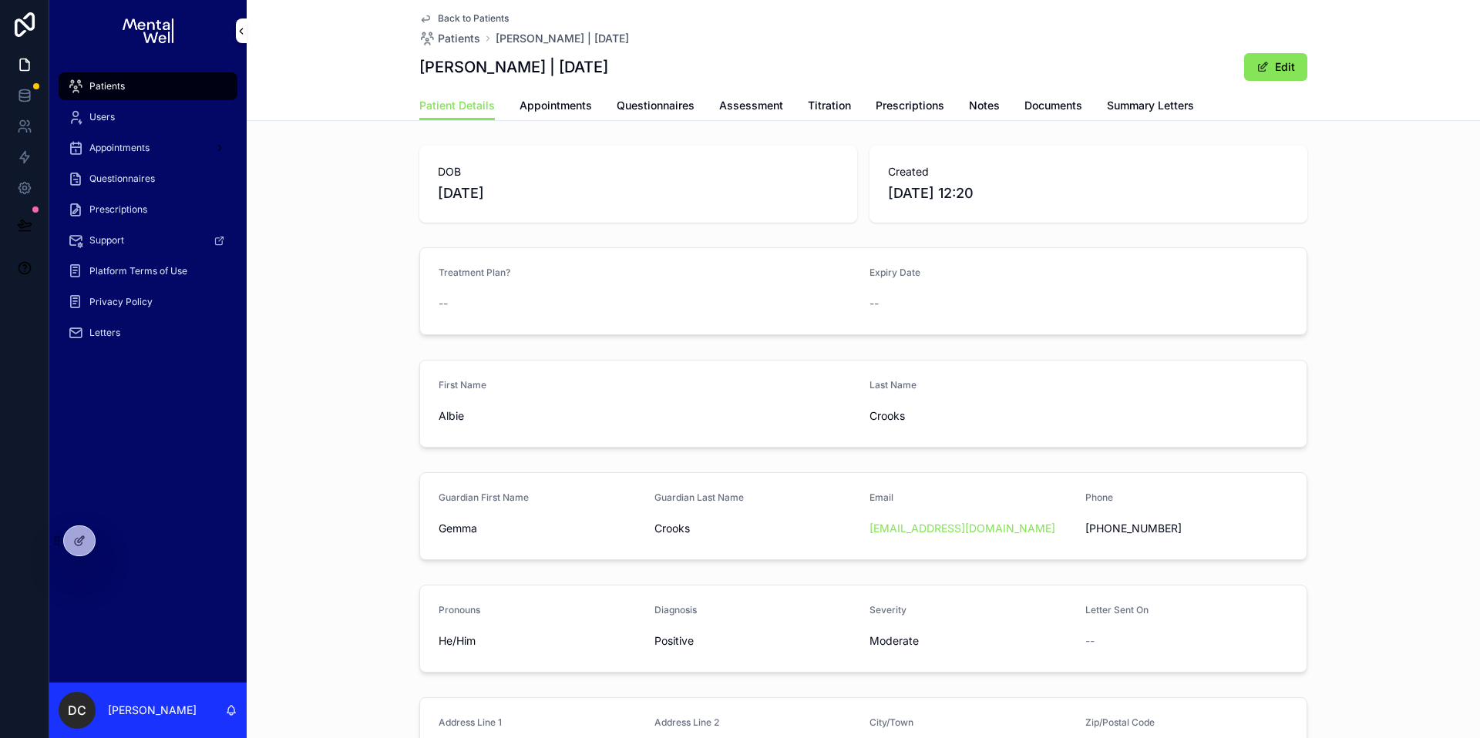
click at [1123, 113] on span "Summary Letters" at bounding box center [1150, 105] width 87 height 15
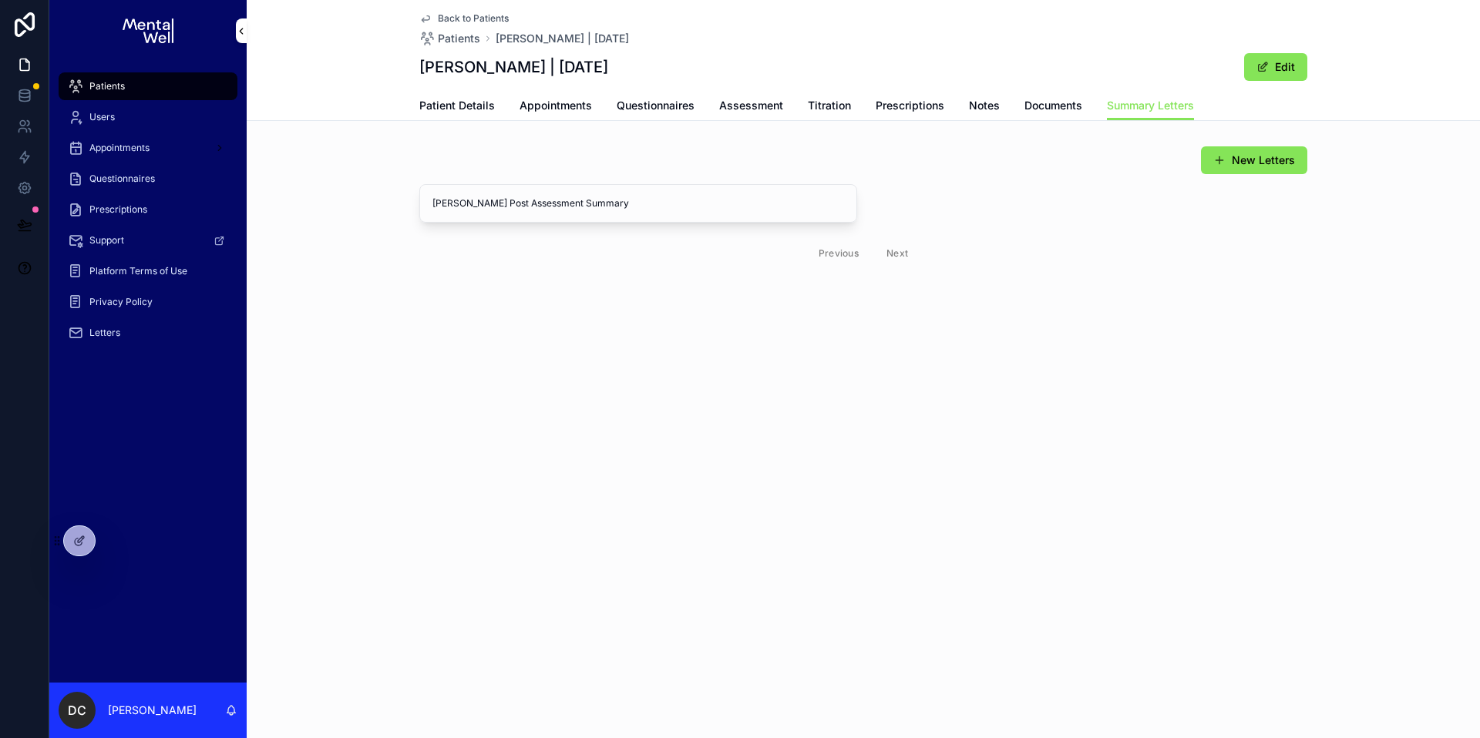
click at [783, 161] on div "New Letters" at bounding box center [863, 160] width 888 height 29
click at [471, 99] on span "Patient Details" at bounding box center [457, 105] width 76 height 15
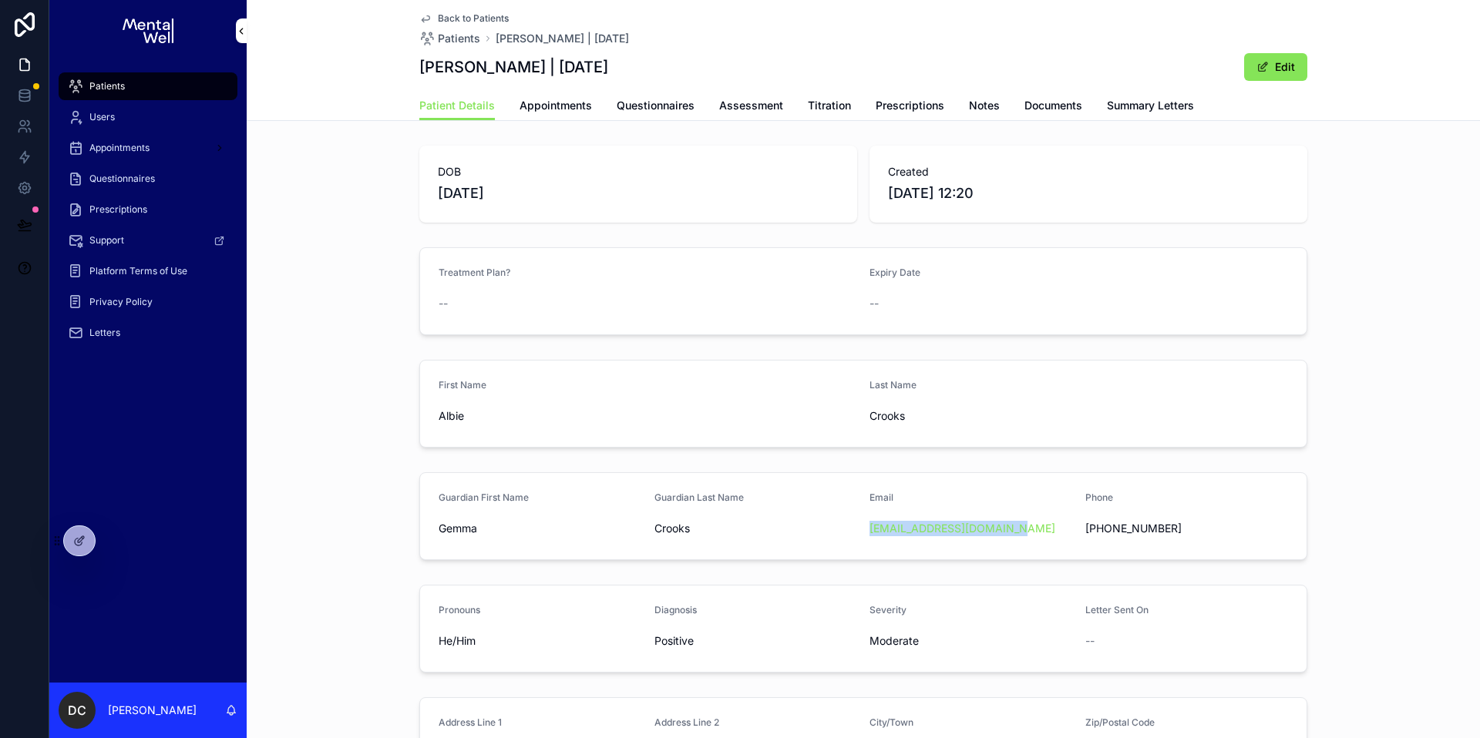
click at [158, 86] on div "Patients" at bounding box center [148, 86] width 160 height 25
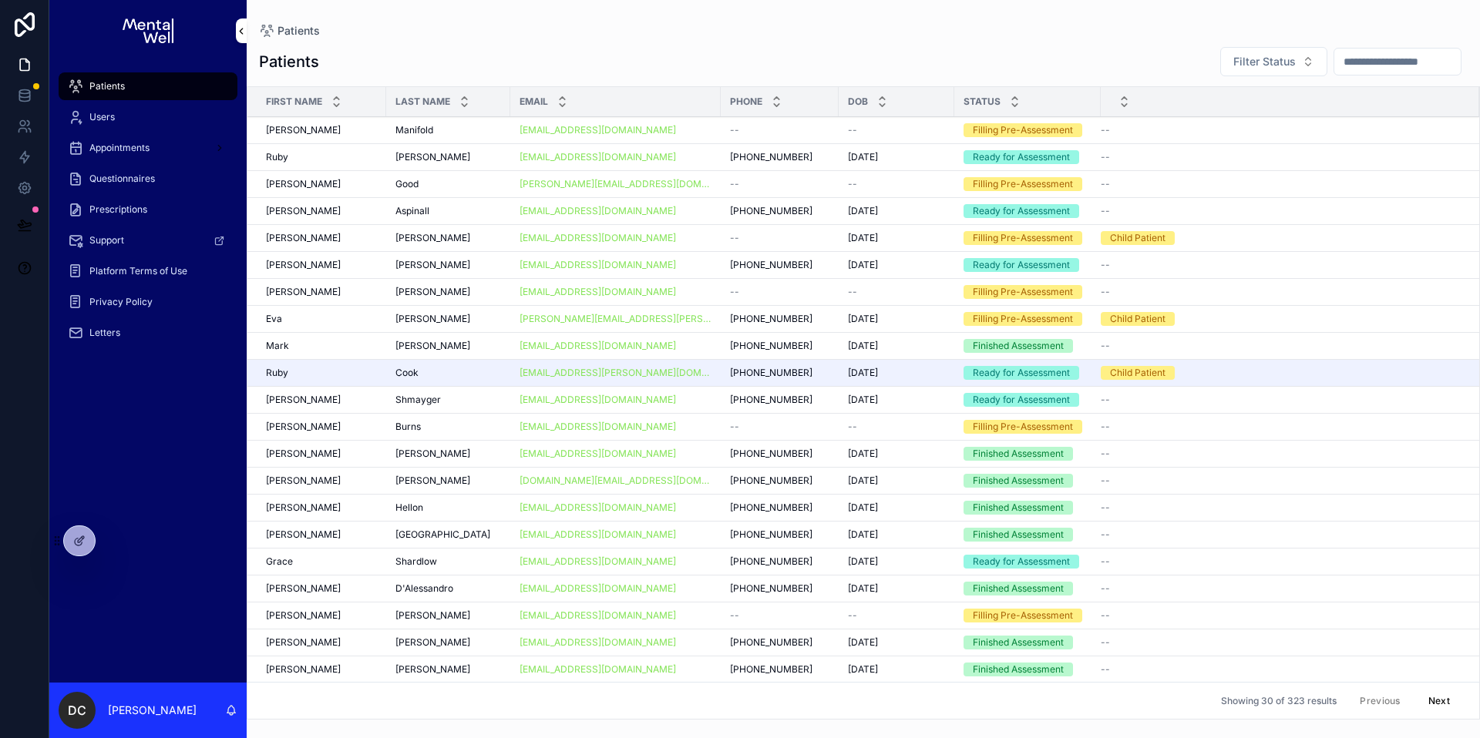
click at [1393, 62] on input "scrollable content" at bounding box center [1397, 62] width 126 height 22
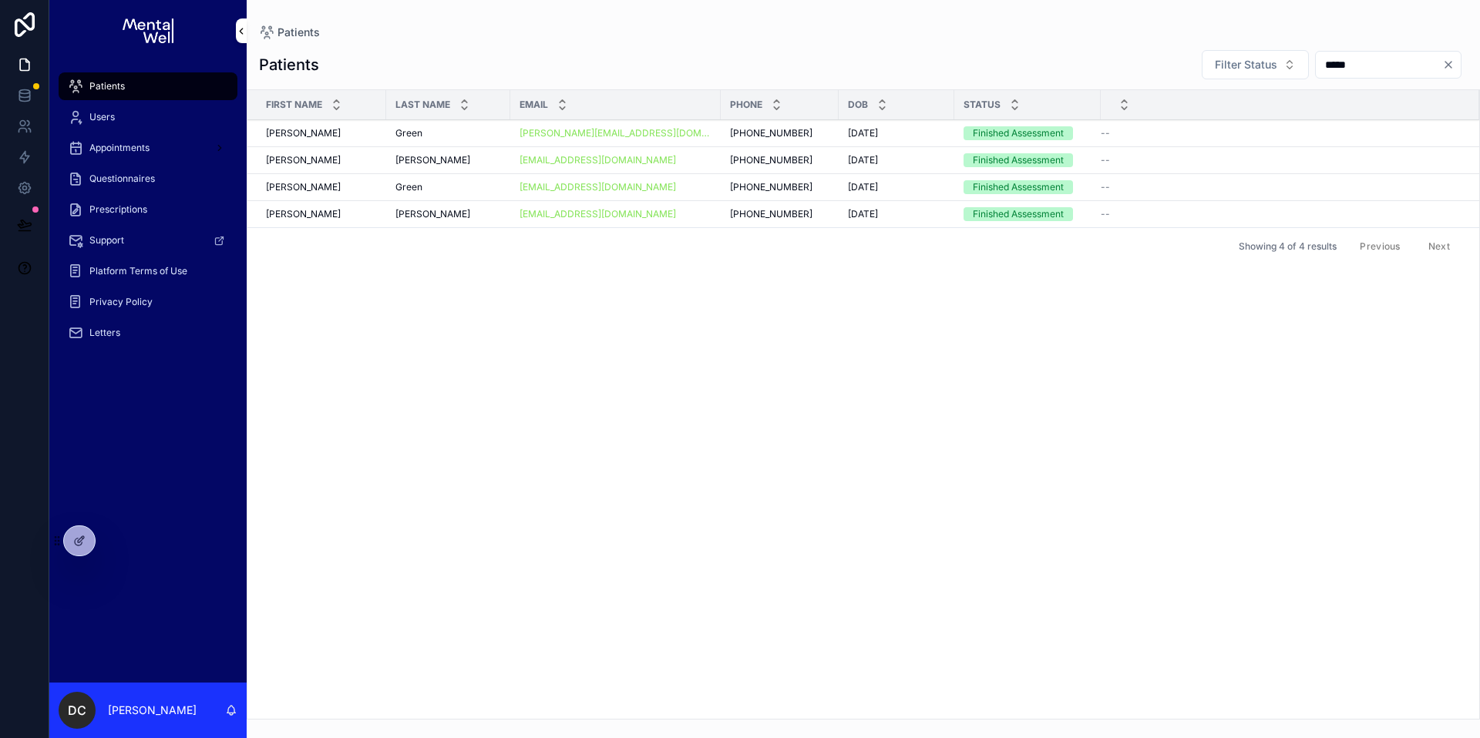
type input "*****"
click at [906, 133] on div "[DATE] [DATE]" at bounding box center [896, 133] width 97 height 12
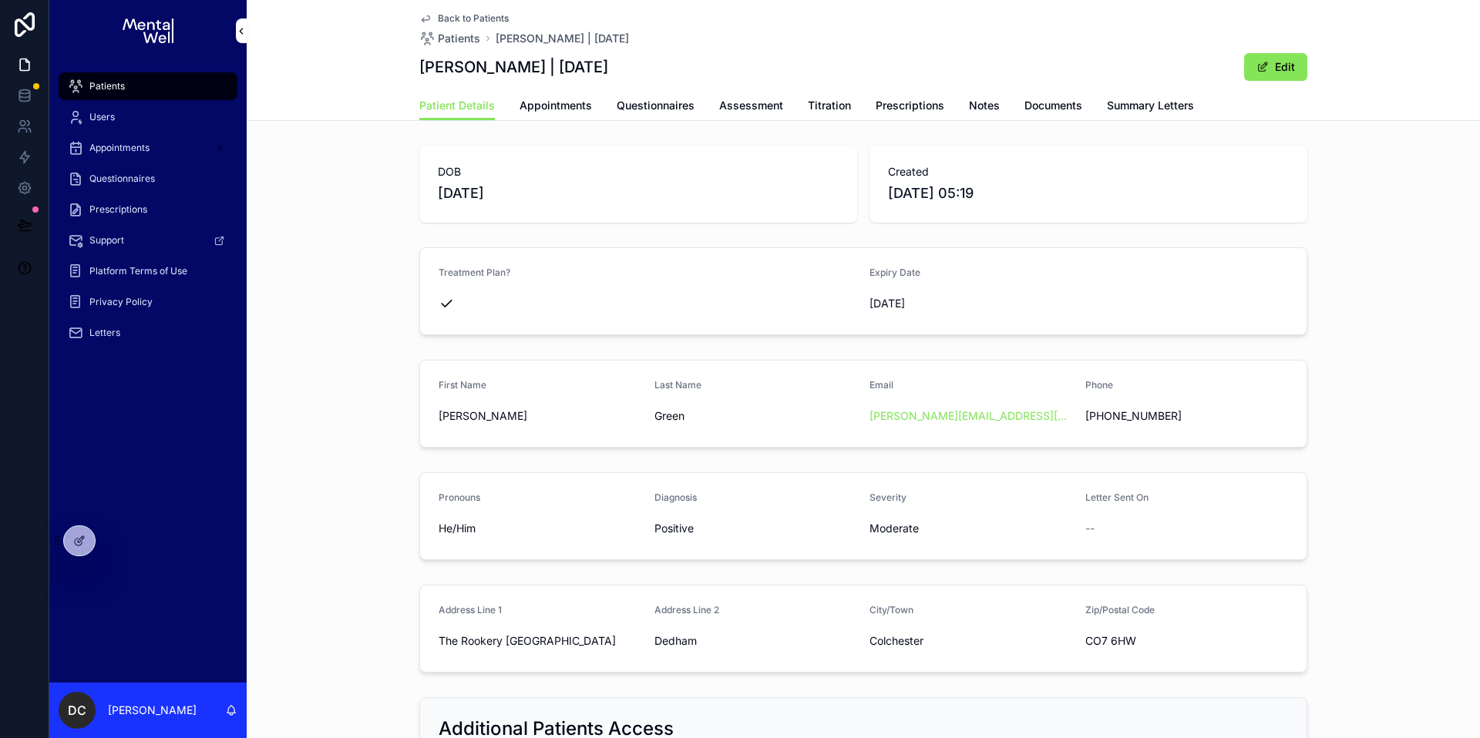
click at [1165, 115] on link "Summary Letters" at bounding box center [1150, 107] width 87 height 31
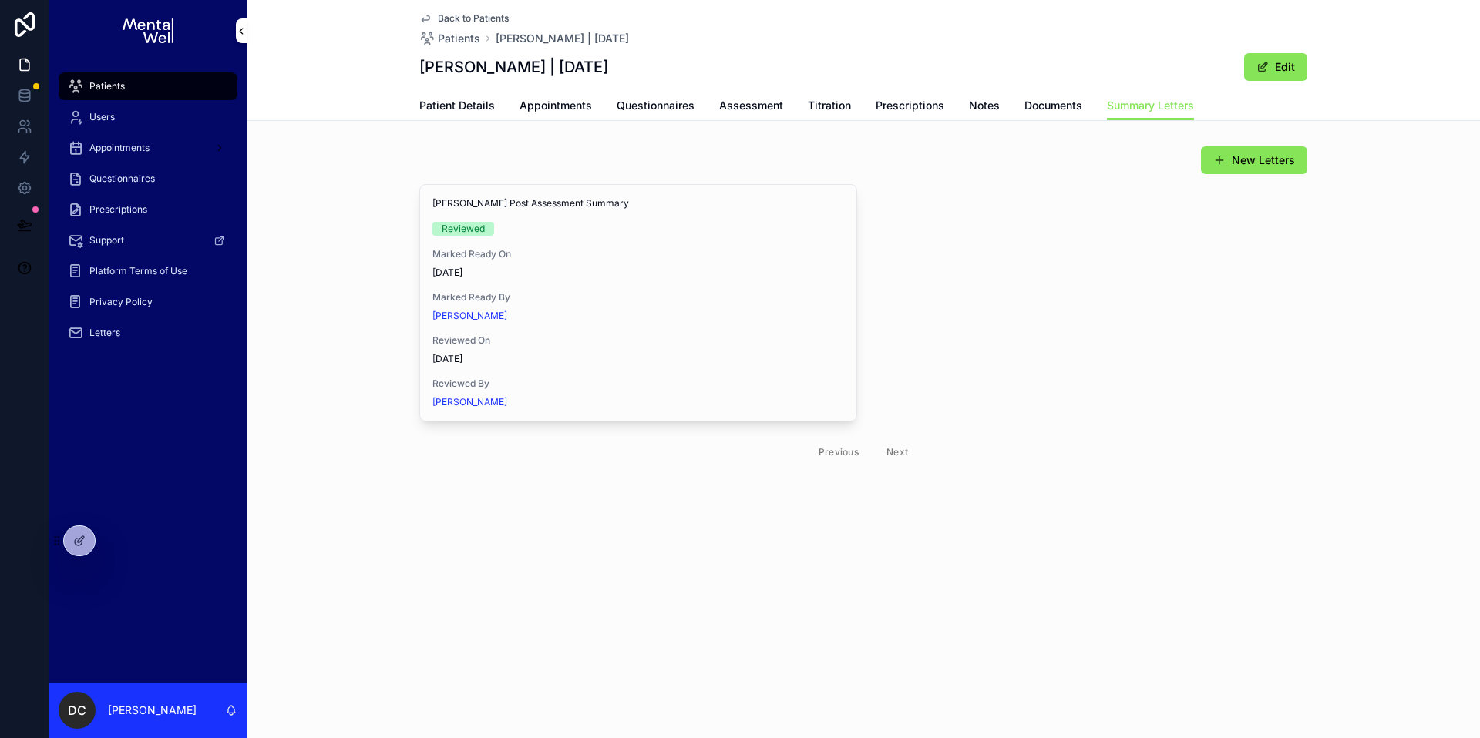
click at [0, 0] on span "View in Google Docs" at bounding box center [0, 0] width 0 height 0
click at [151, 83] on div "Patients" at bounding box center [148, 86] width 160 height 25
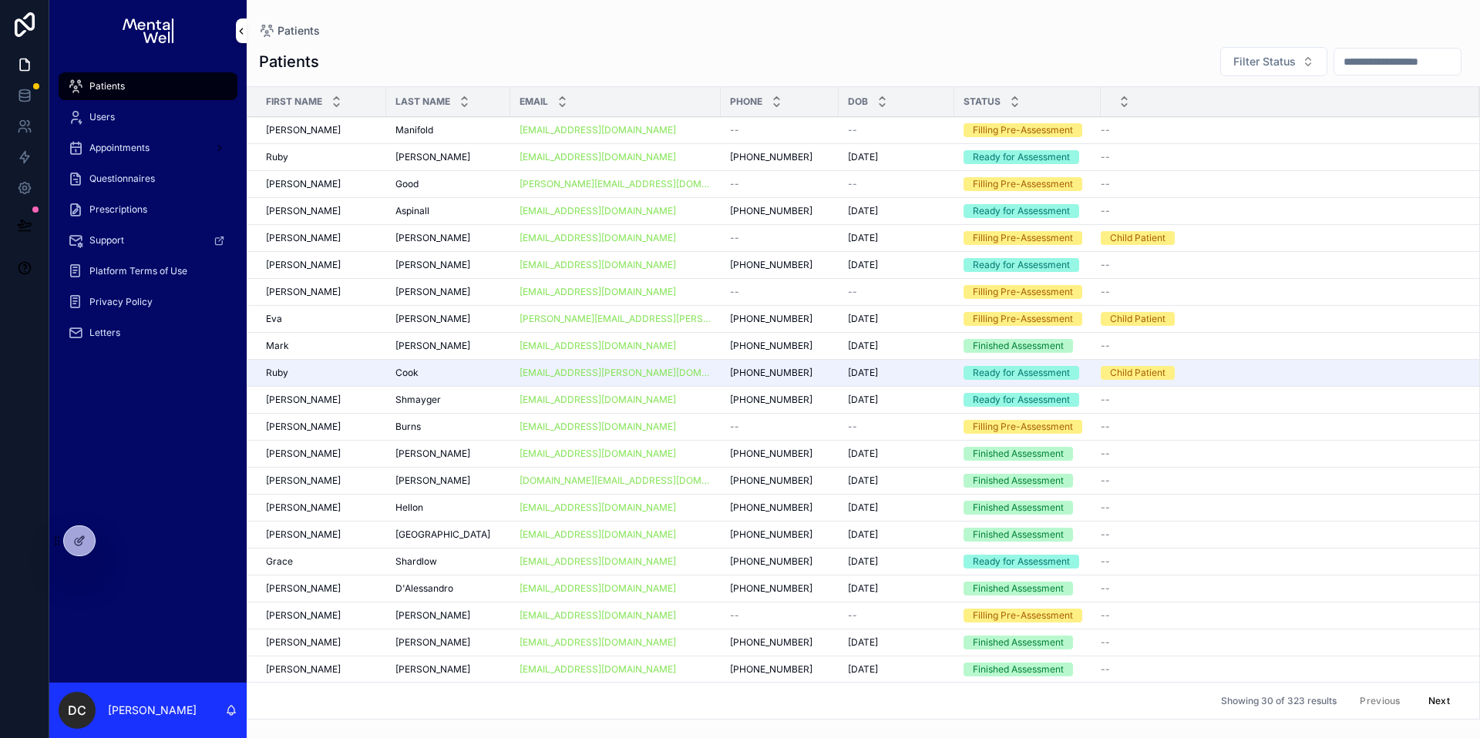
click at [1334, 53] on input "scrollable content" at bounding box center [1397, 62] width 126 height 22
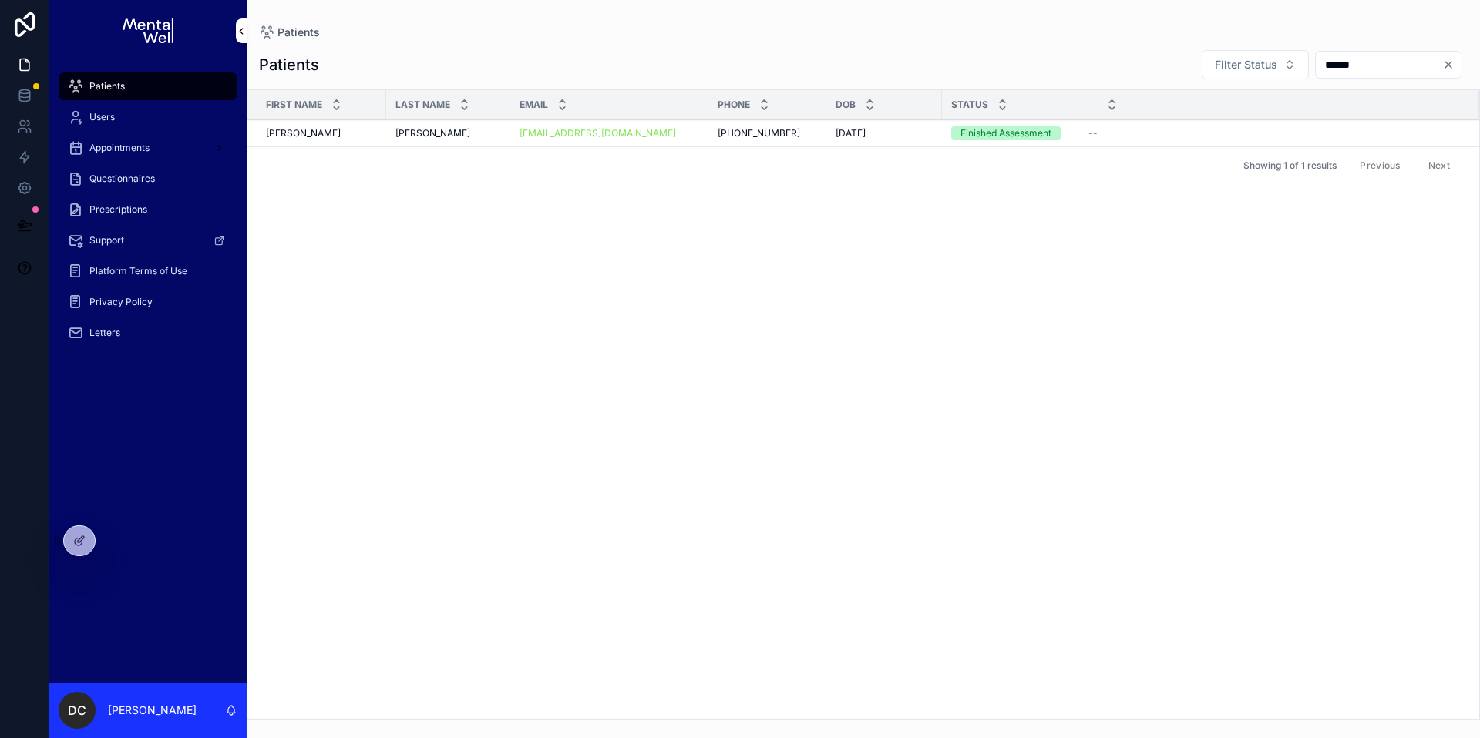
type input "******"
click at [481, 134] on div "[PERSON_NAME] [PERSON_NAME]" at bounding box center [448, 133] width 106 height 12
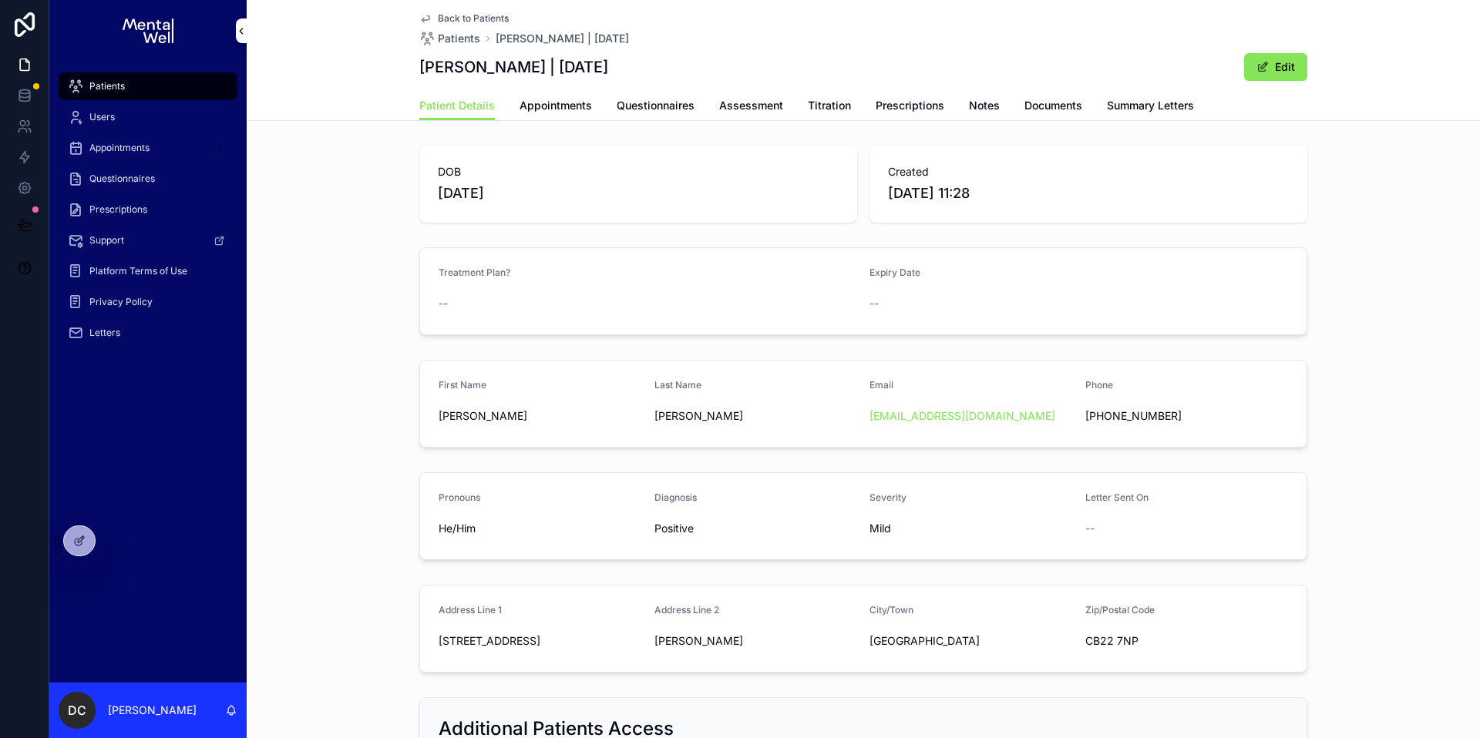
click at [1107, 103] on span "Summary Letters" at bounding box center [1150, 105] width 87 height 15
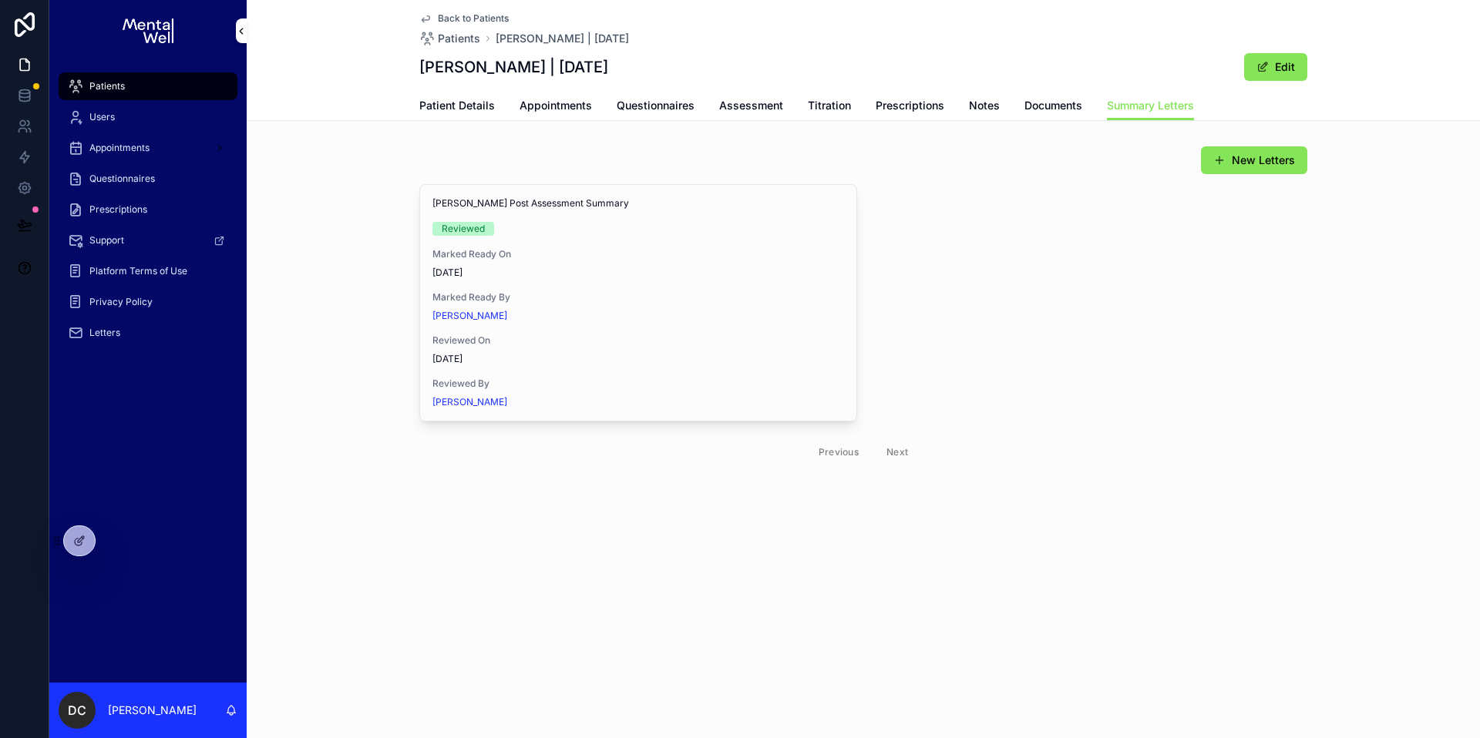
click at [0, 0] on span "View in Google Docs" at bounding box center [0, 0] width 0 height 0
click at [188, 84] on div "Patients" at bounding box center [148, 86] width 160 height 25
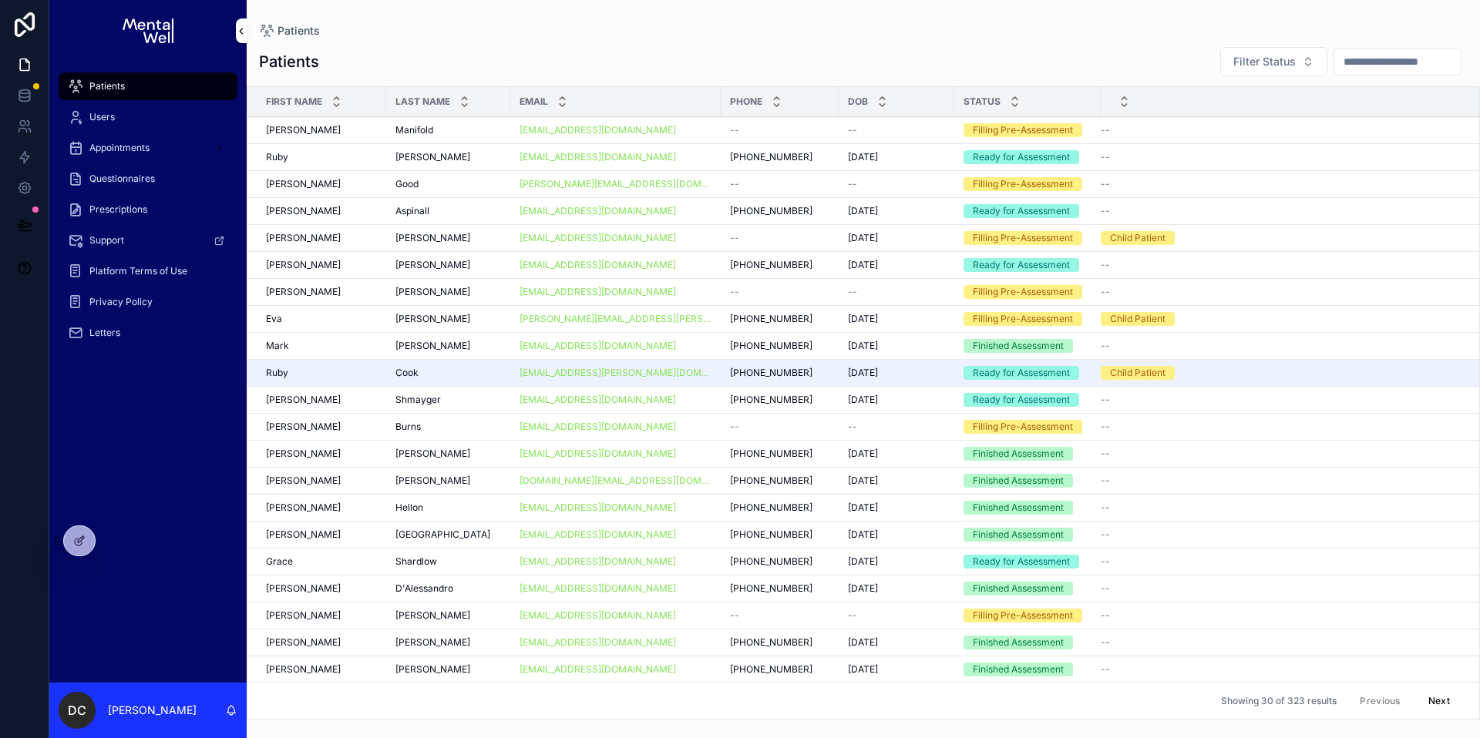
click at [1411, 61] on input "scrollable content" at bounding box center [1397, 62] width 126 height 22
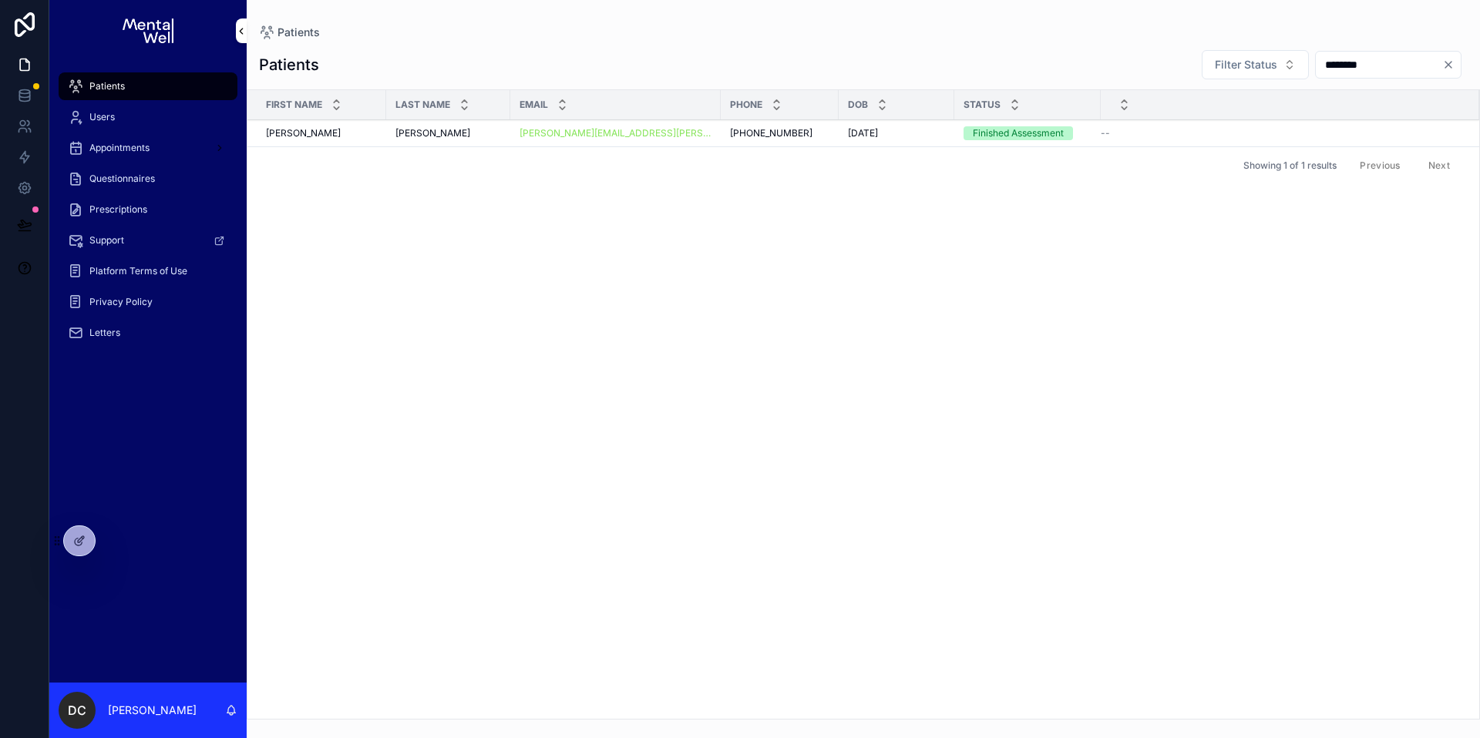
type input "********"
click at [435, 130] on div "[PERSON_NAME]" at bounding box center [448, 133] width 106 height 12
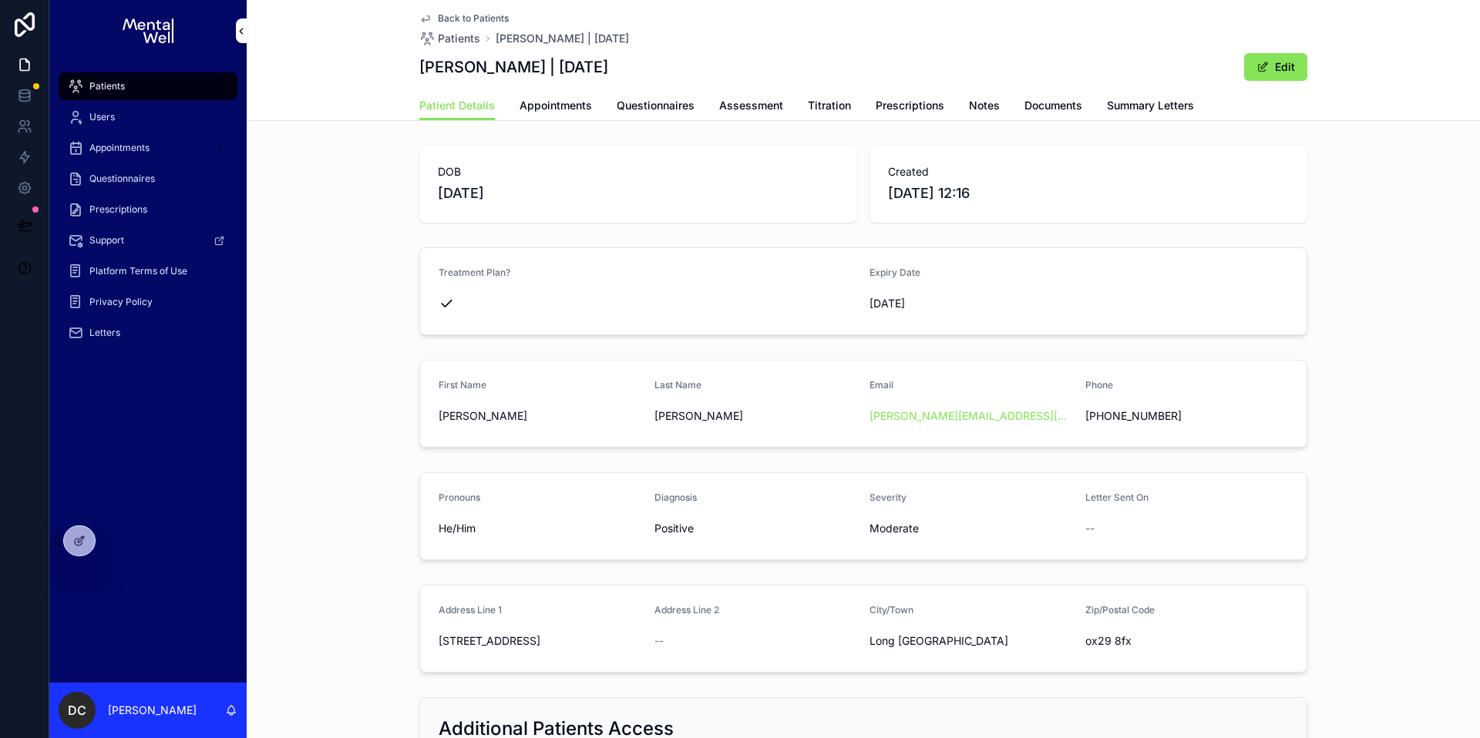
click at [1107, 106] on span "Summary Letters" at bounding box center [1150, 105] width 87 height 15
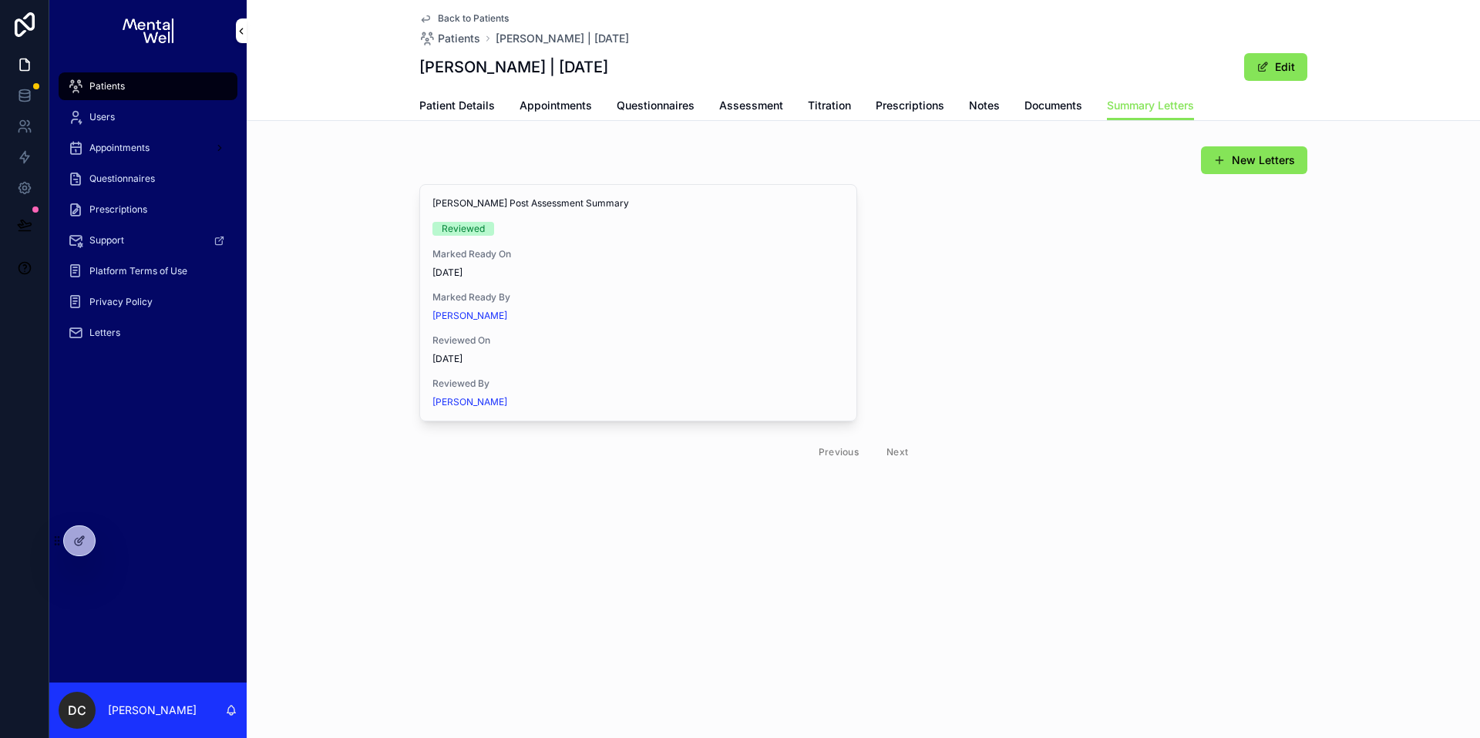
click at [0, 0] on span "View in Google Docs" at bounding box center [0, 0] width 0 height 0
click at [146, 85] on div "Patients" at bounding box center [148, 86] width 160 height 25
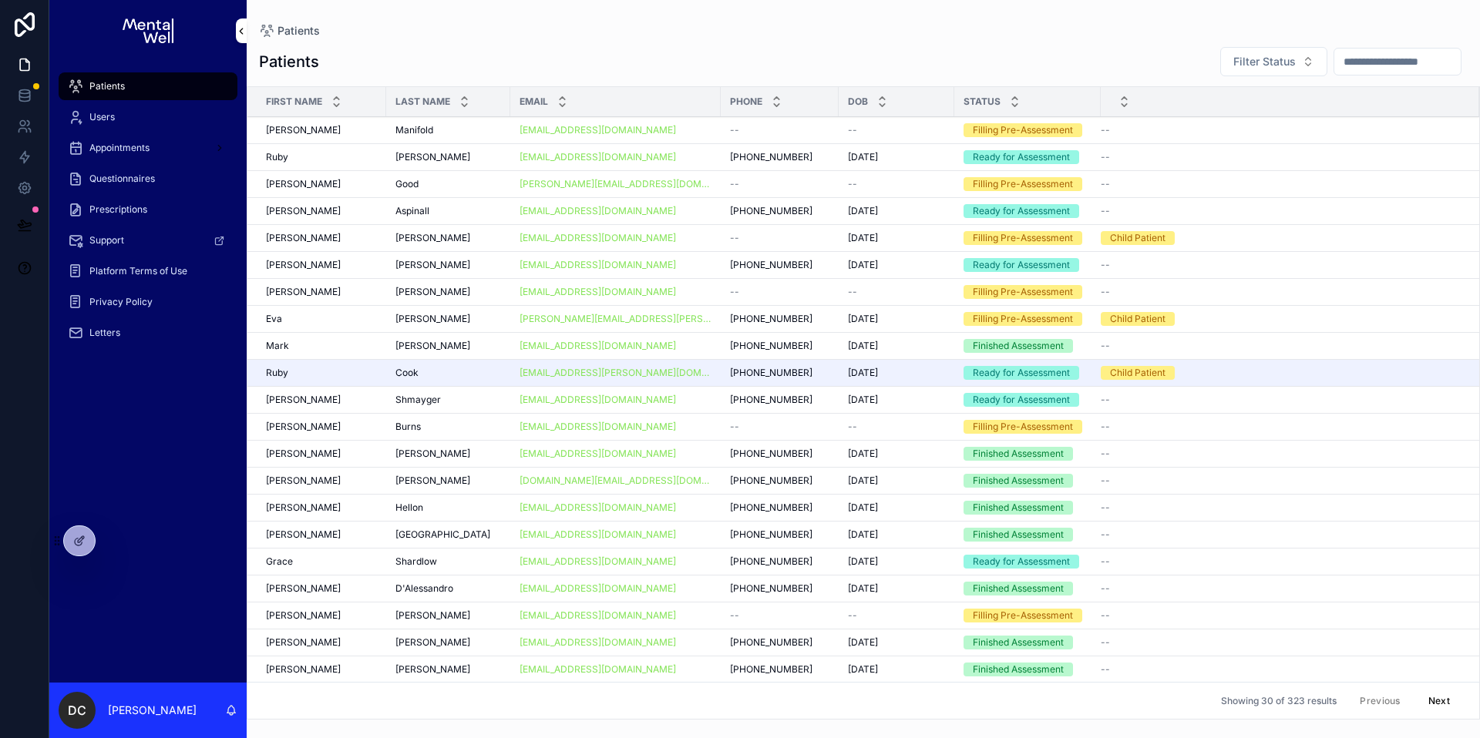
click at [1352, 65] on input "scrollable content" at bounding box center [1397, 62] width 126 height 22
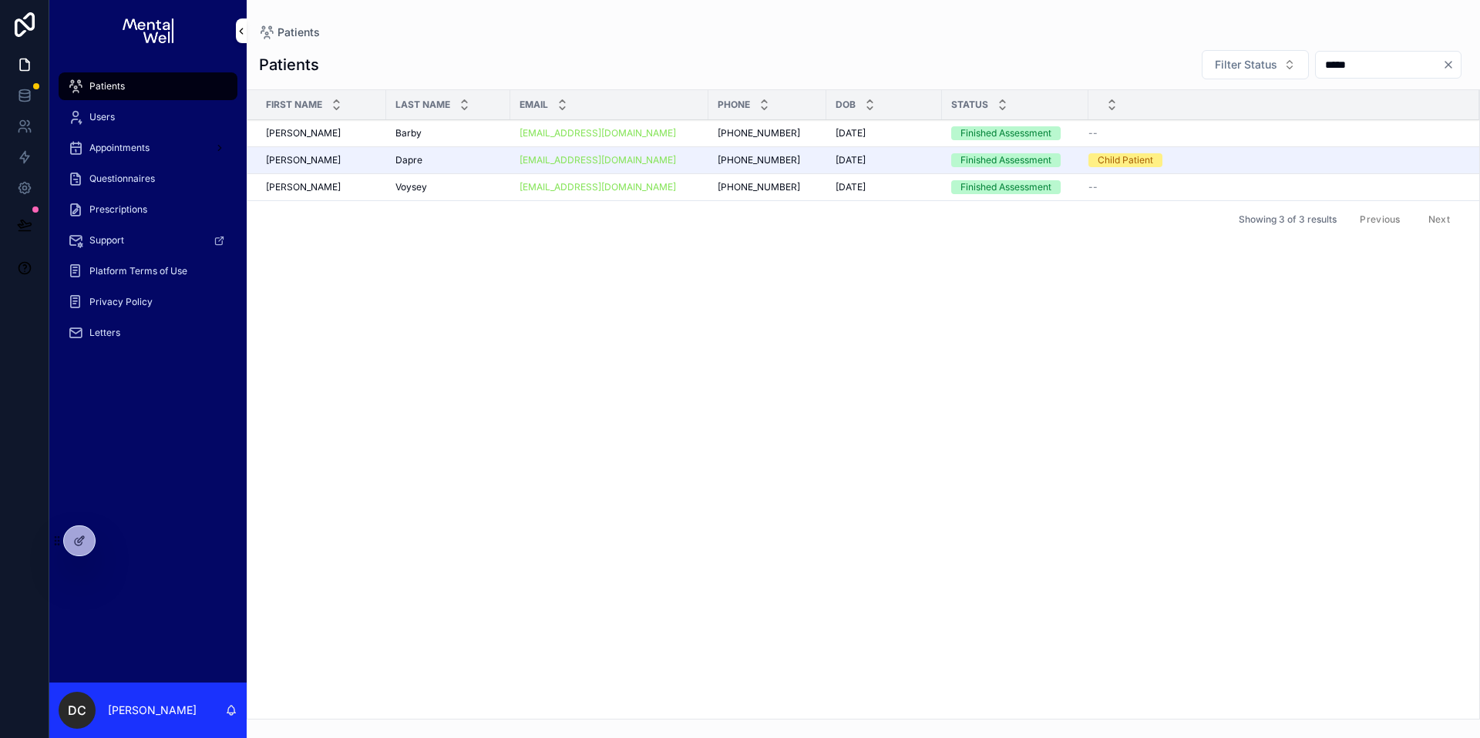
type input "*****"
click at [442, 134] on div "[PERSON_NAME]" at bounding box center [448, 133] width 106 height 12
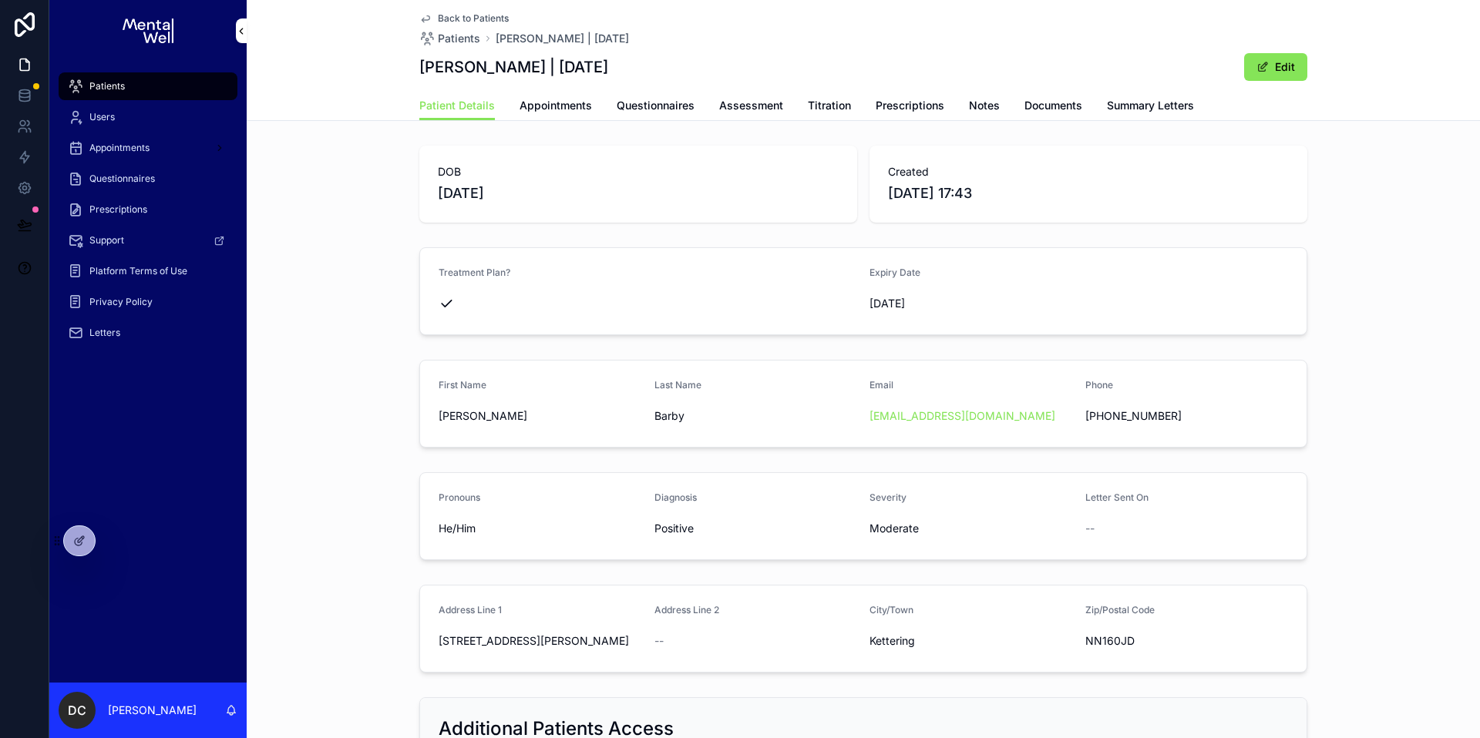
click at [1169, 113] on span "Summary Letters" at bounding box center [1150, 105] width 87 height 15
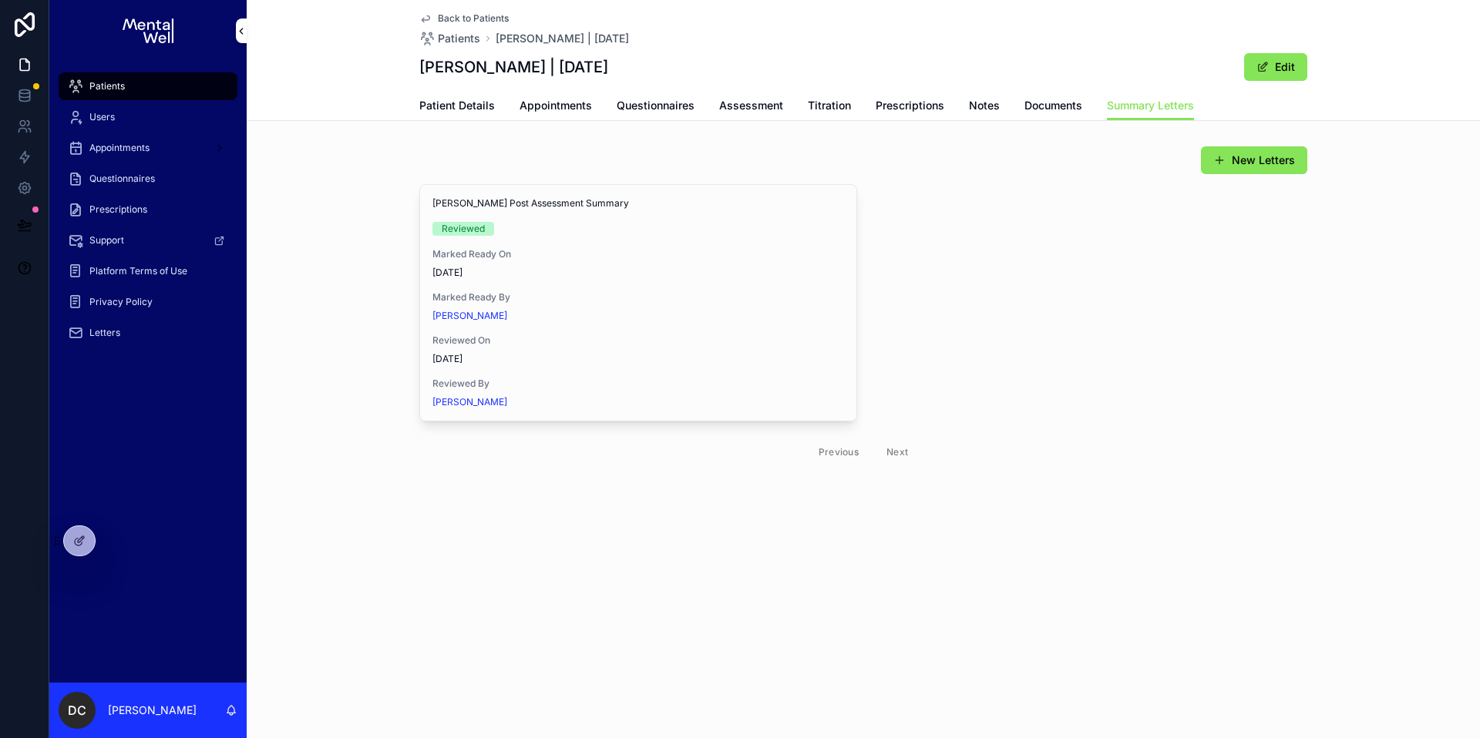
click at [0, 0] on span "View in Google Docs" at bounding box center [0, 0] width 0 height 0
click at [146, 82] on div "Patients" at bounding box center [148, 86] width 160 height 25
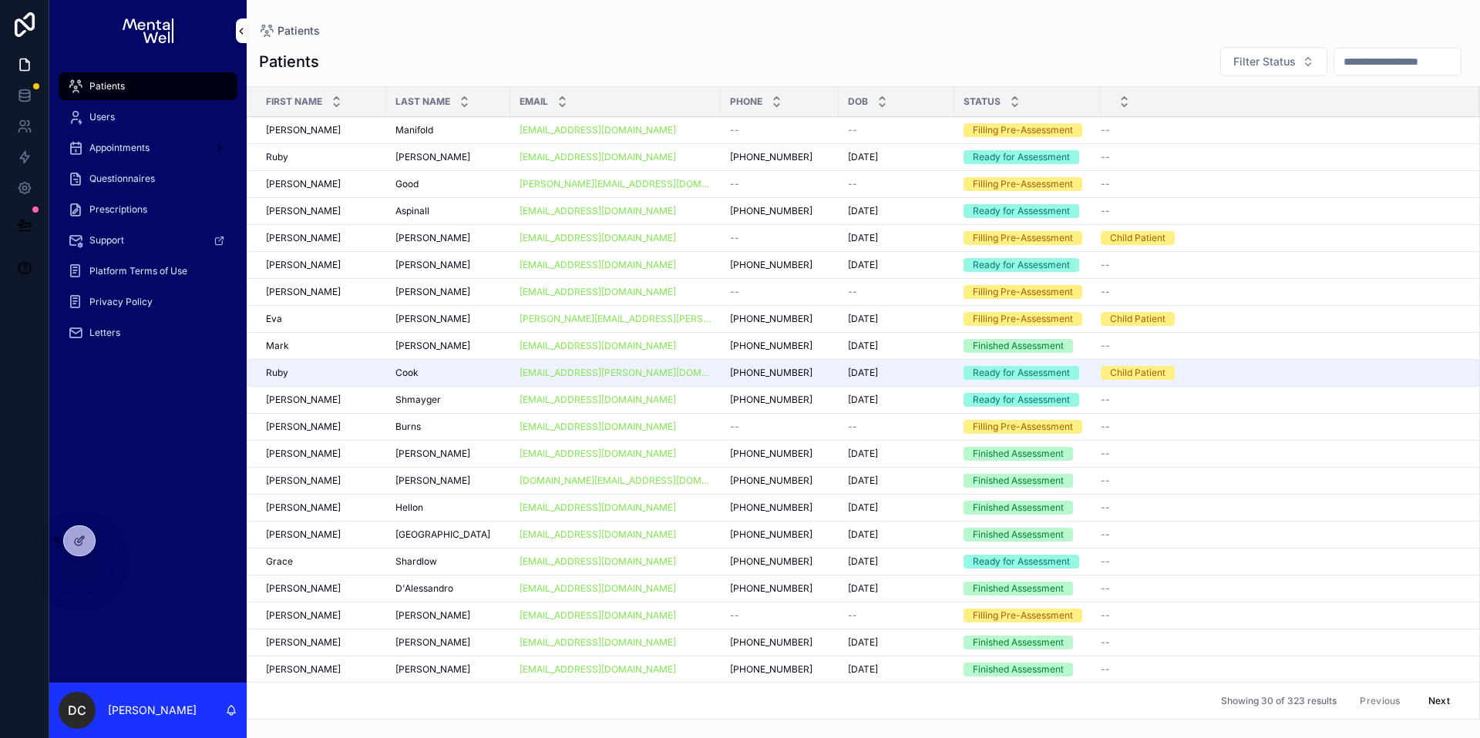
click at [1350, 71] on input "scrollable content" at bounding box center [1397, 62] width 126 height 22
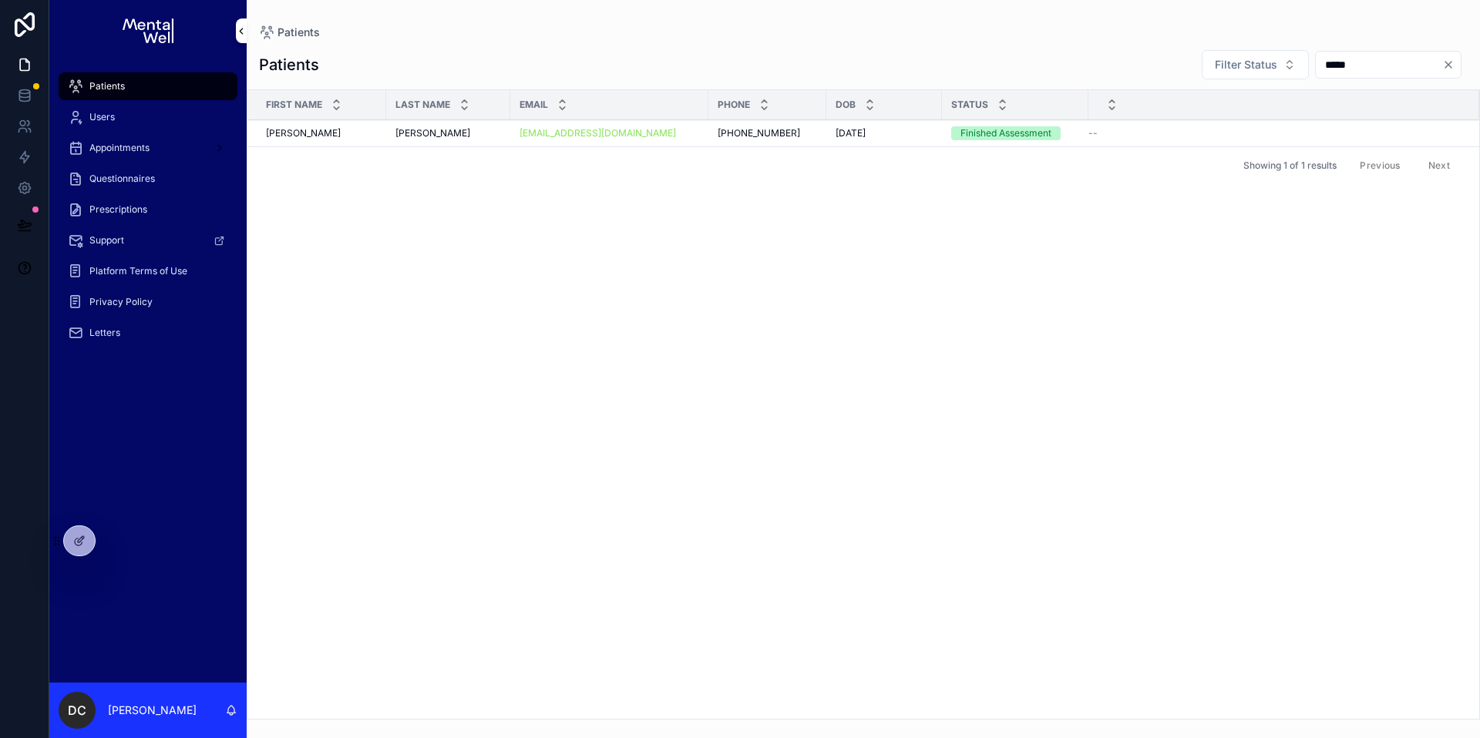
type input "*****"
click at [483, 142] on td "[PERSON_NAME][GEOGRAPHIC_DATA][PERSON_NAME]" at bounding box center [448, 133] width 124 height 27
click at [482, 133] on div "[PERSON_NAME][GEOGRAPHIC_DATA][PERSON_NAME]" at bounding box center [448, 133] width 106 height 12
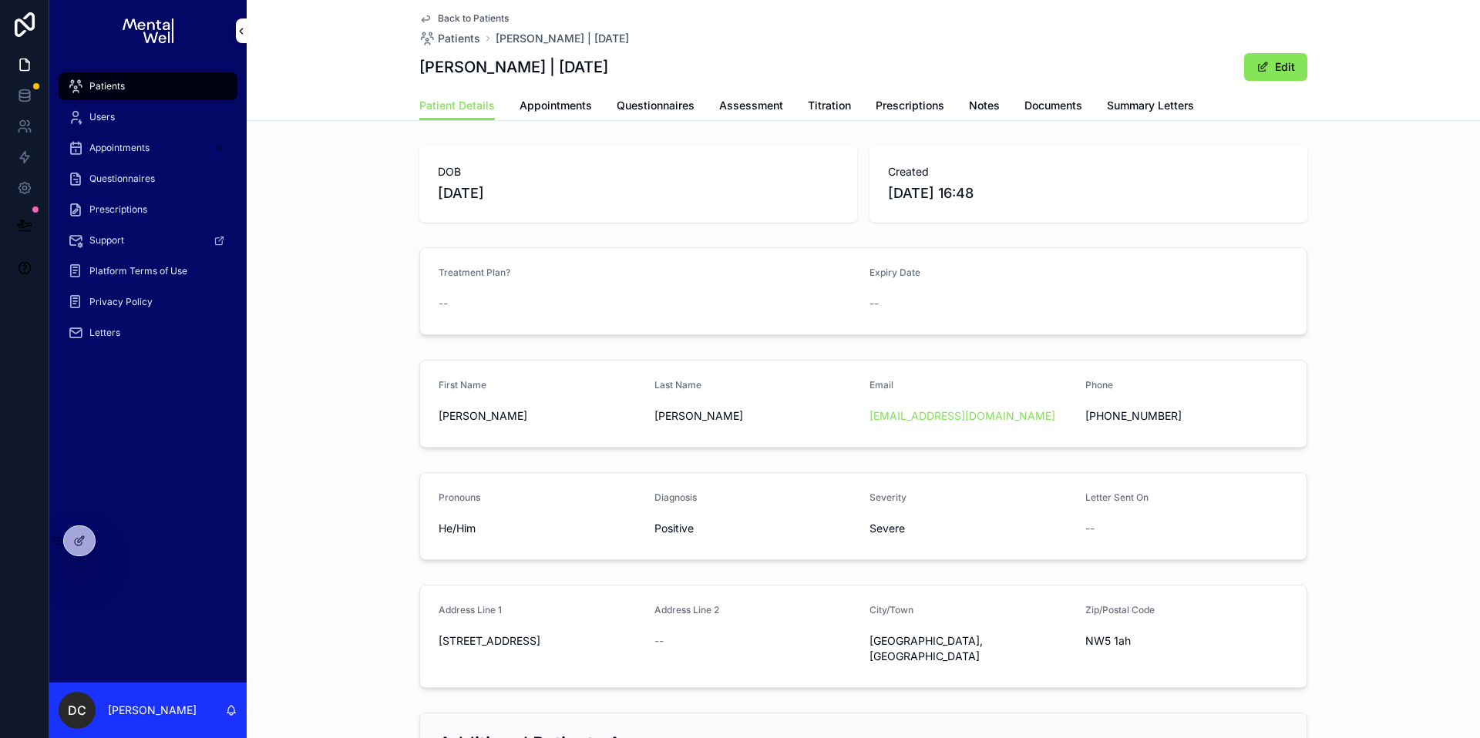
click at [523, 105] on span "Appointments" at bounding box center [556, 105] width 72 height 15
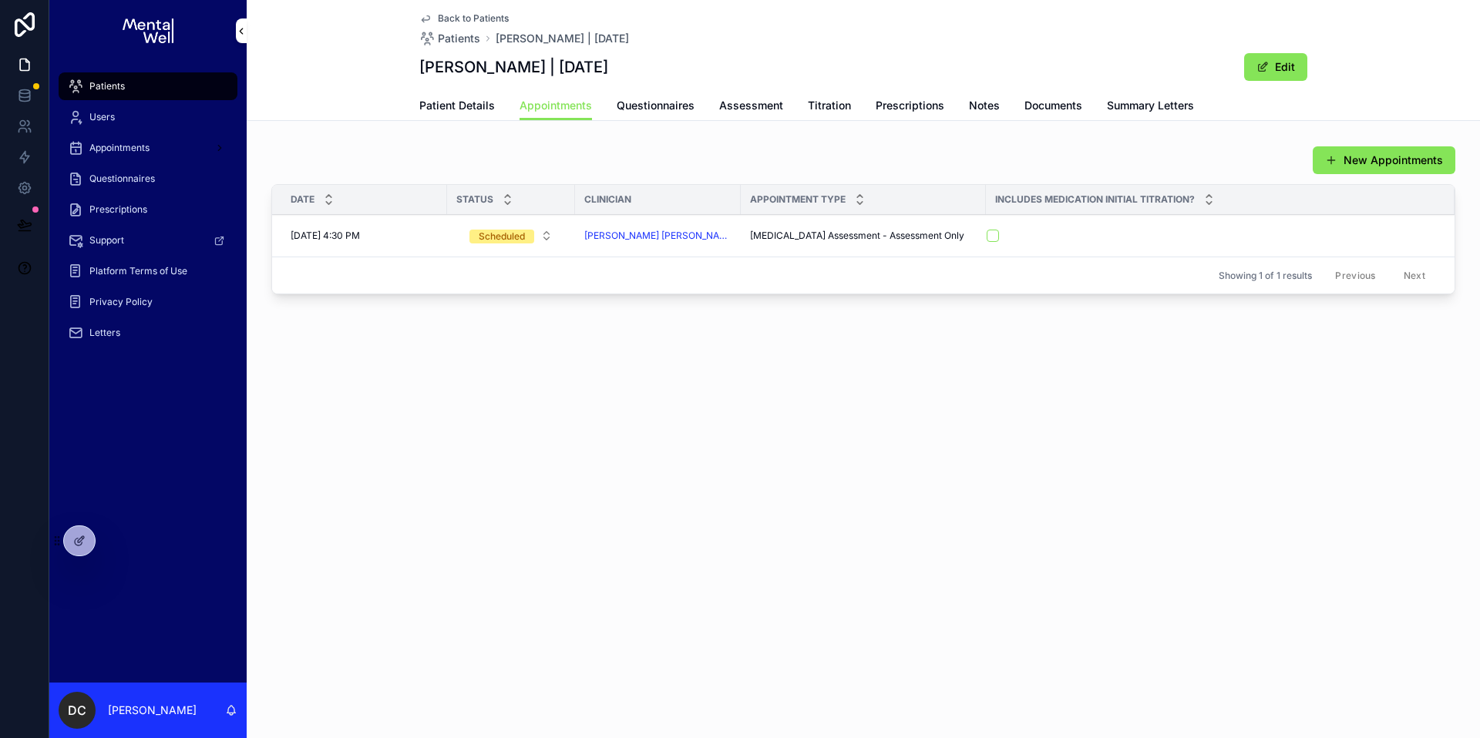
click at [167, 87] on div "Patients" at bounding box center [148, 86] width 160 height 25
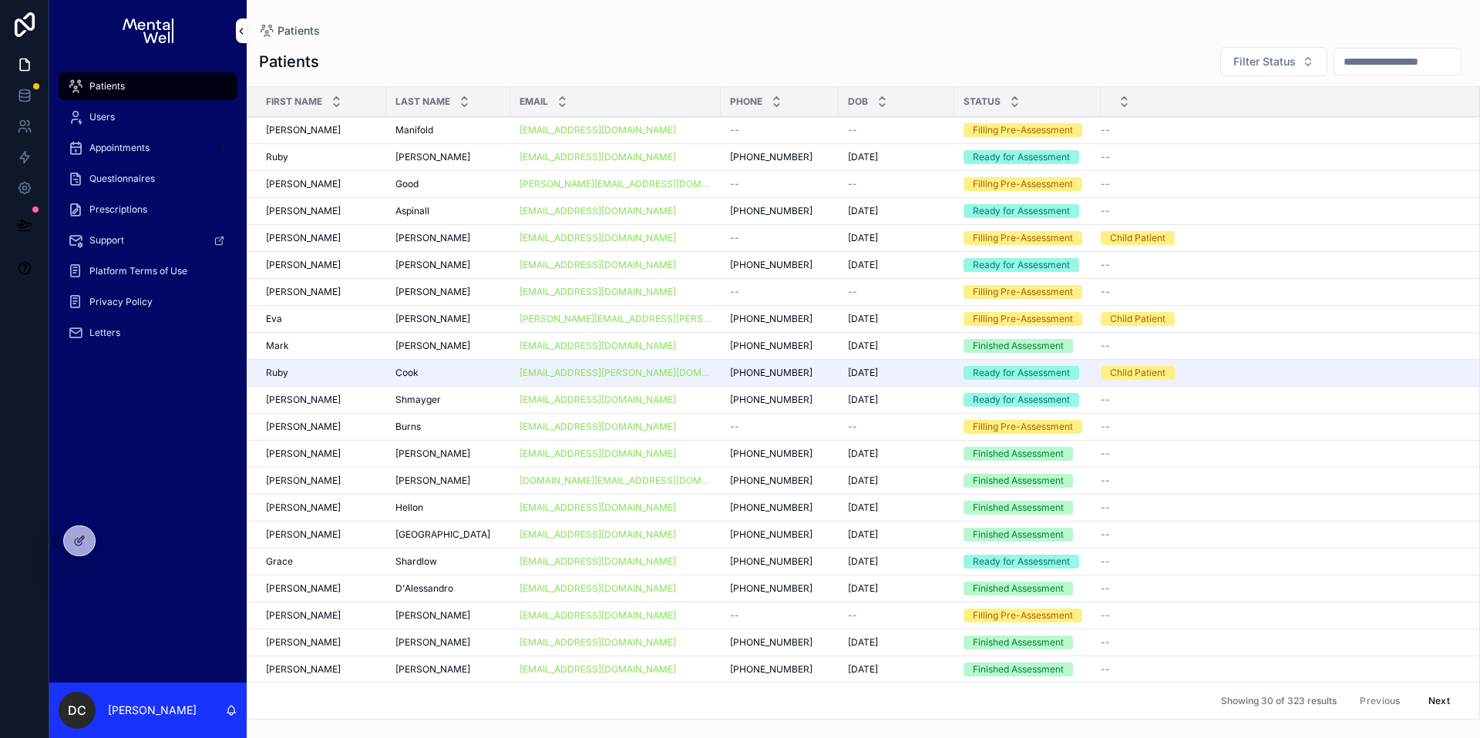
click at [168, 82] on div "Patients" at bounding box center [148, 86] width 160 height 25
click at [1379, 58] on input "scrollable content" at bounding box center [1397, 62] width 126 height 22
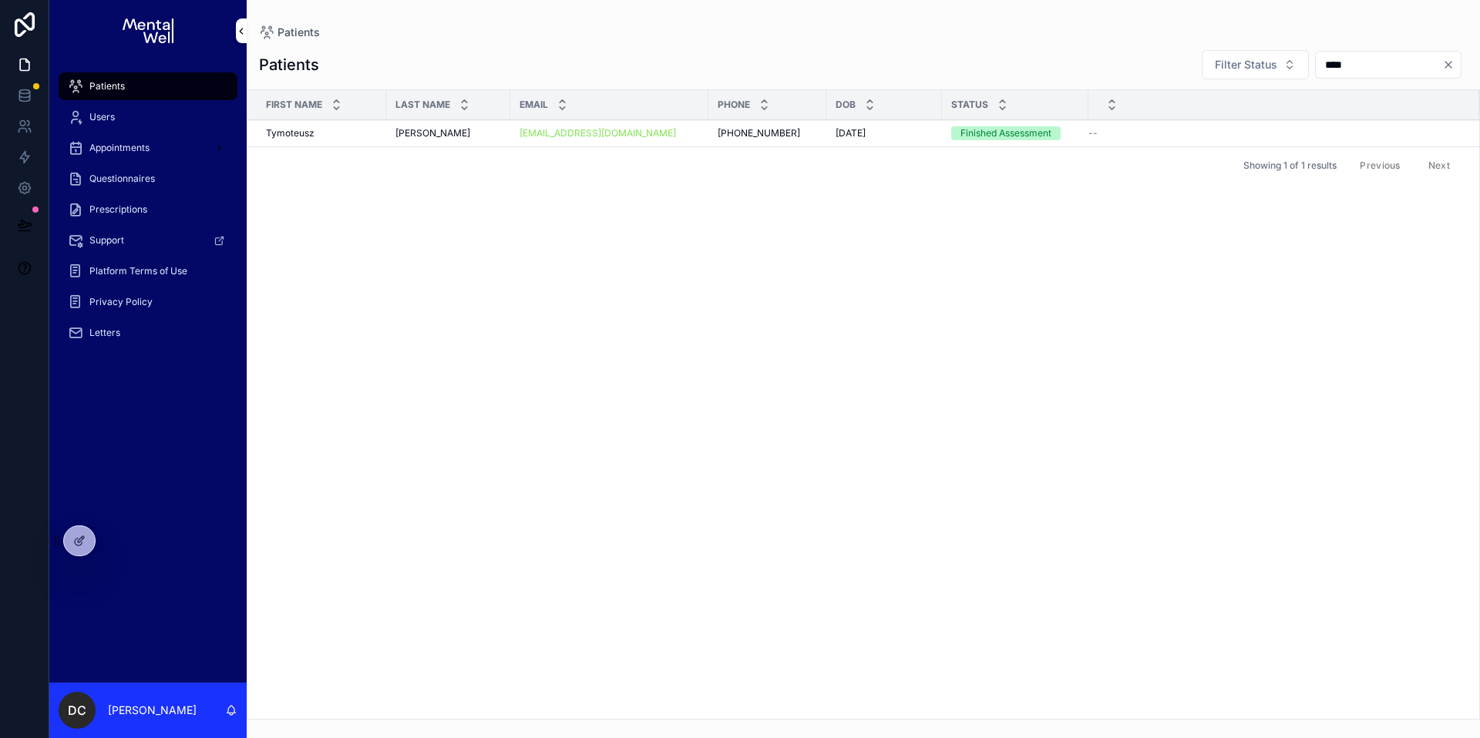
type input "****"
click at [348, 127] on div "[PERSON_NAME]" at bounding box center [321, 133] width 111 height 12
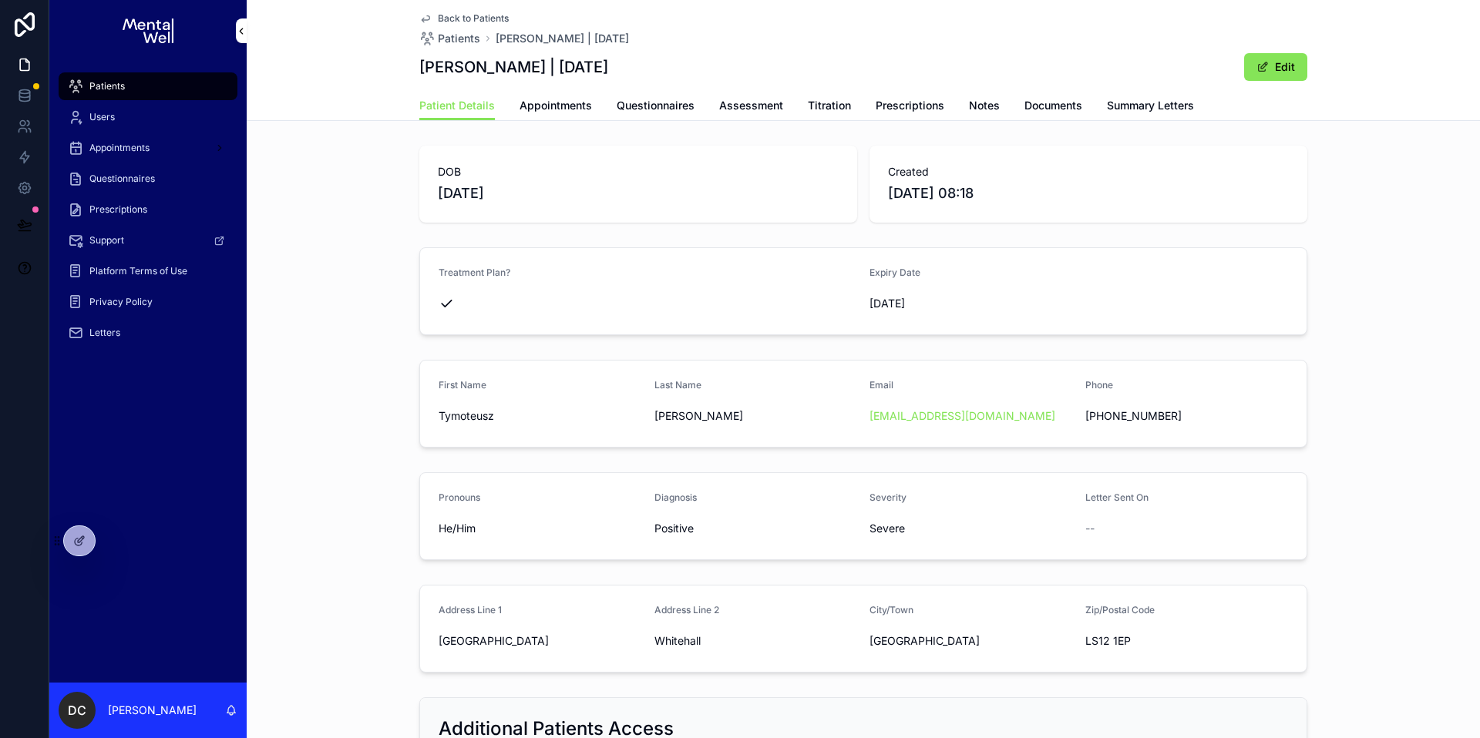
click at [568, 96] on link "Appointments" at bounding box center [556, 107] width 72 height 31
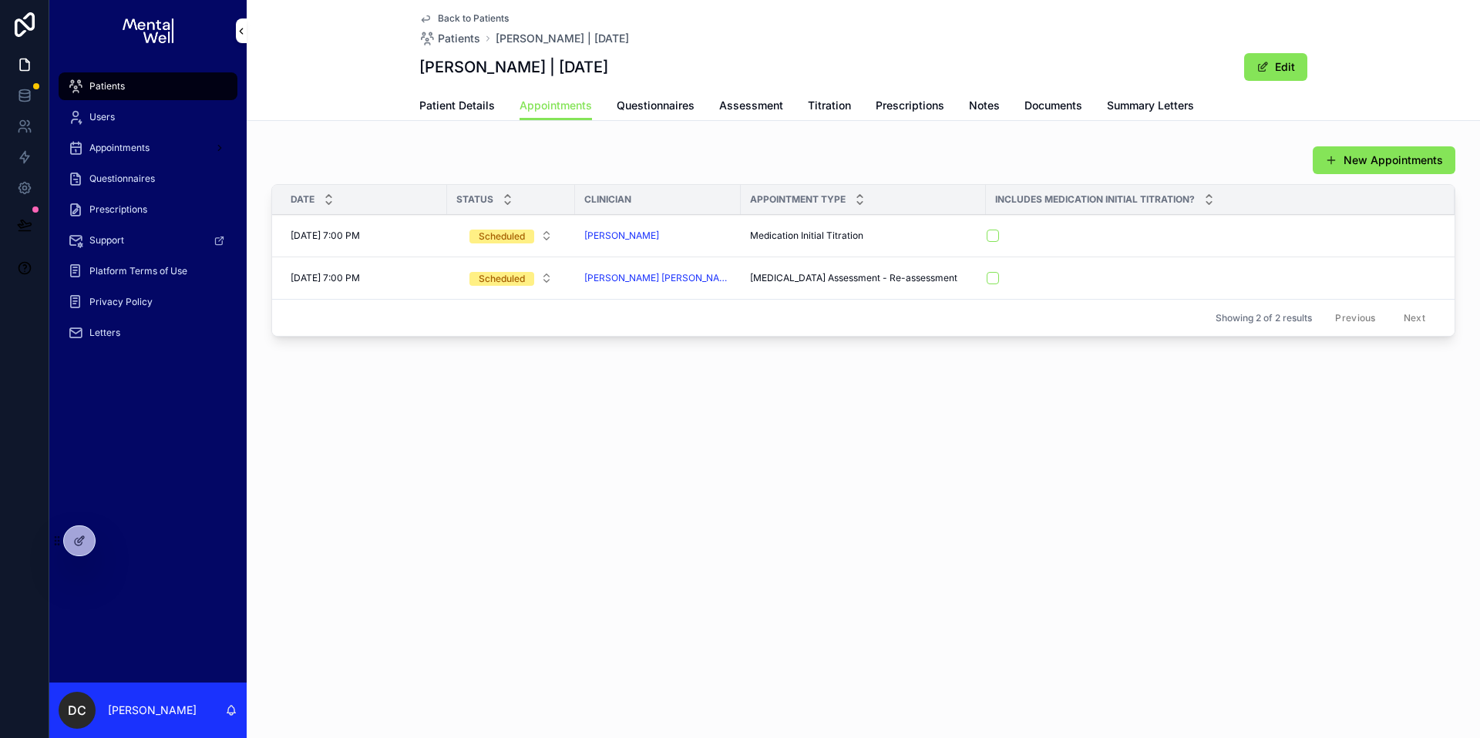
click at [184, 91] on div "Patients" at bounding box center [148, 86] width 160 height 25
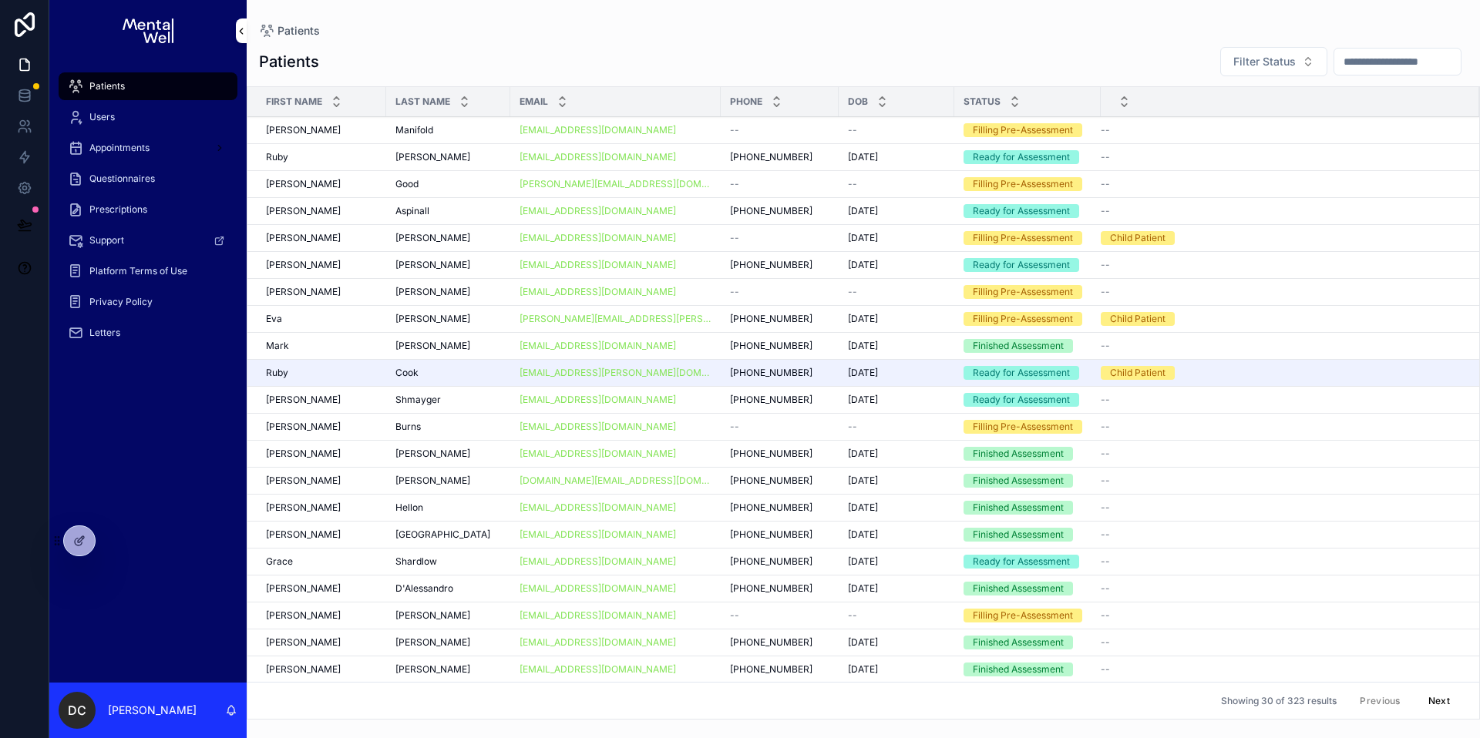
click at [1350, 66] on input "scrollable content" at bounding box center [1397, 62] width 126 height 22
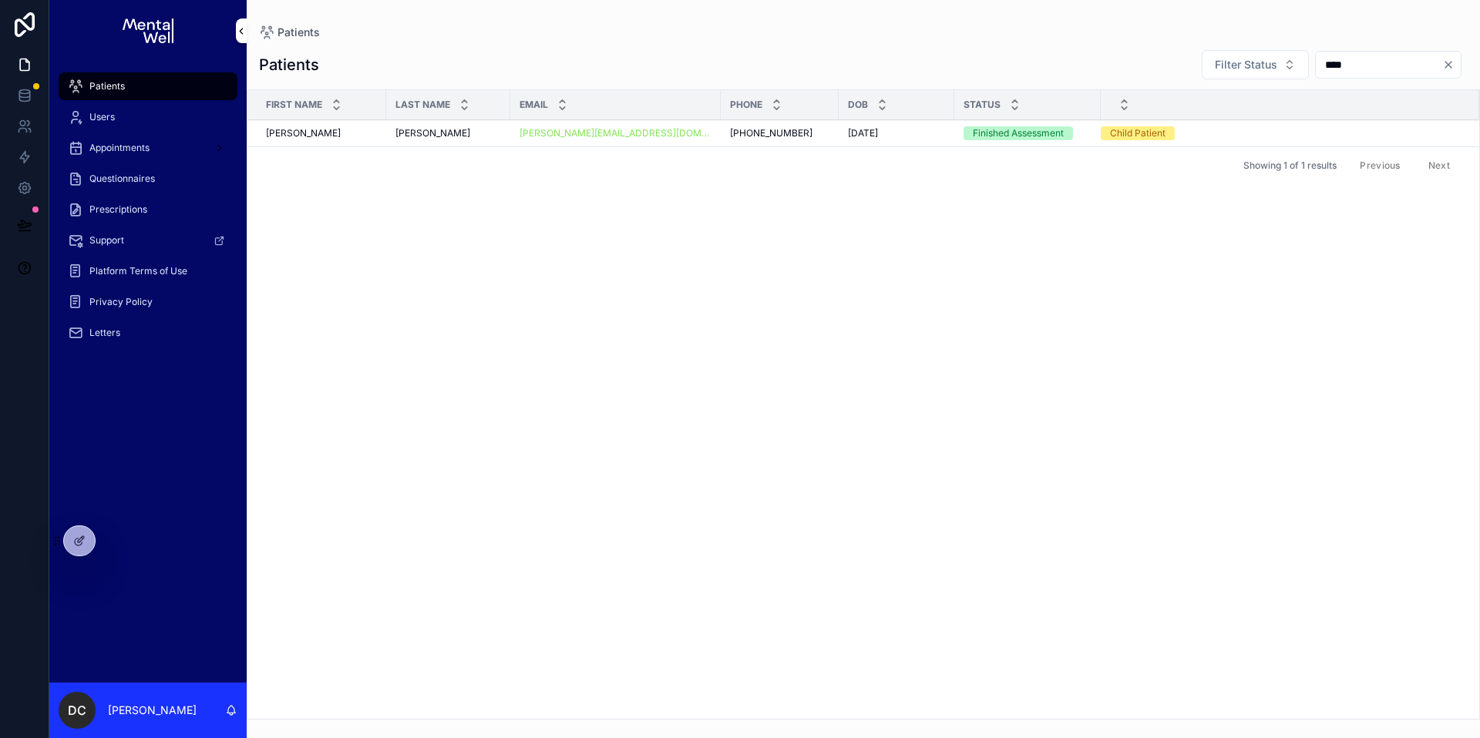
type input "****"
click at [465, 135] on div "[PERSON_NAME] [PERSON_NAME]" at bounding box center [448, 133] width 106 height 12
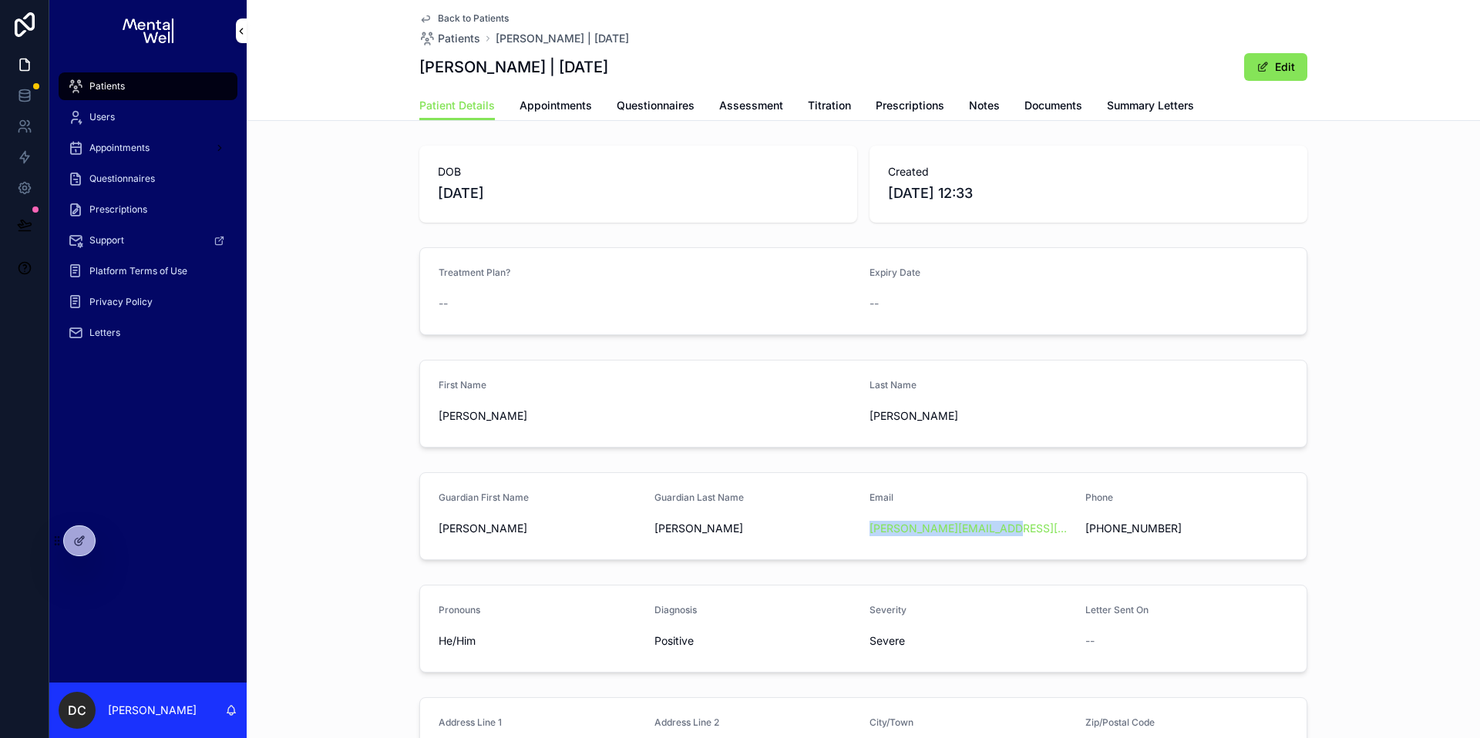
click at [113, 82] on span "Patients" at bounding box center [106, 86] width 35 height 12
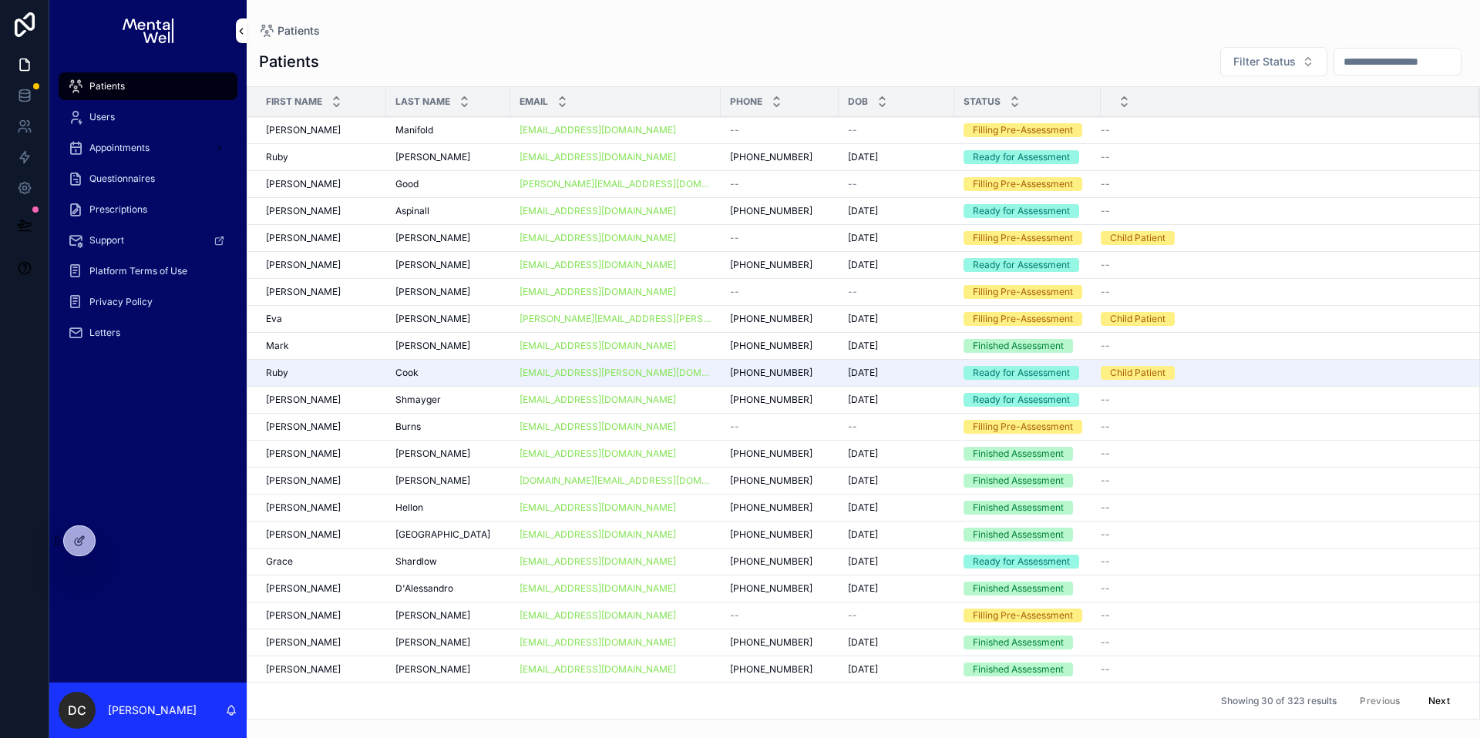
click at [1418, 51] on input "scrollable content" at bounding box center [1397, 62] width 126 height 22
click at [1414, 57] on input "scrollable content" at bounding box center [1397, 62] width 126 height 22
type input "*****"
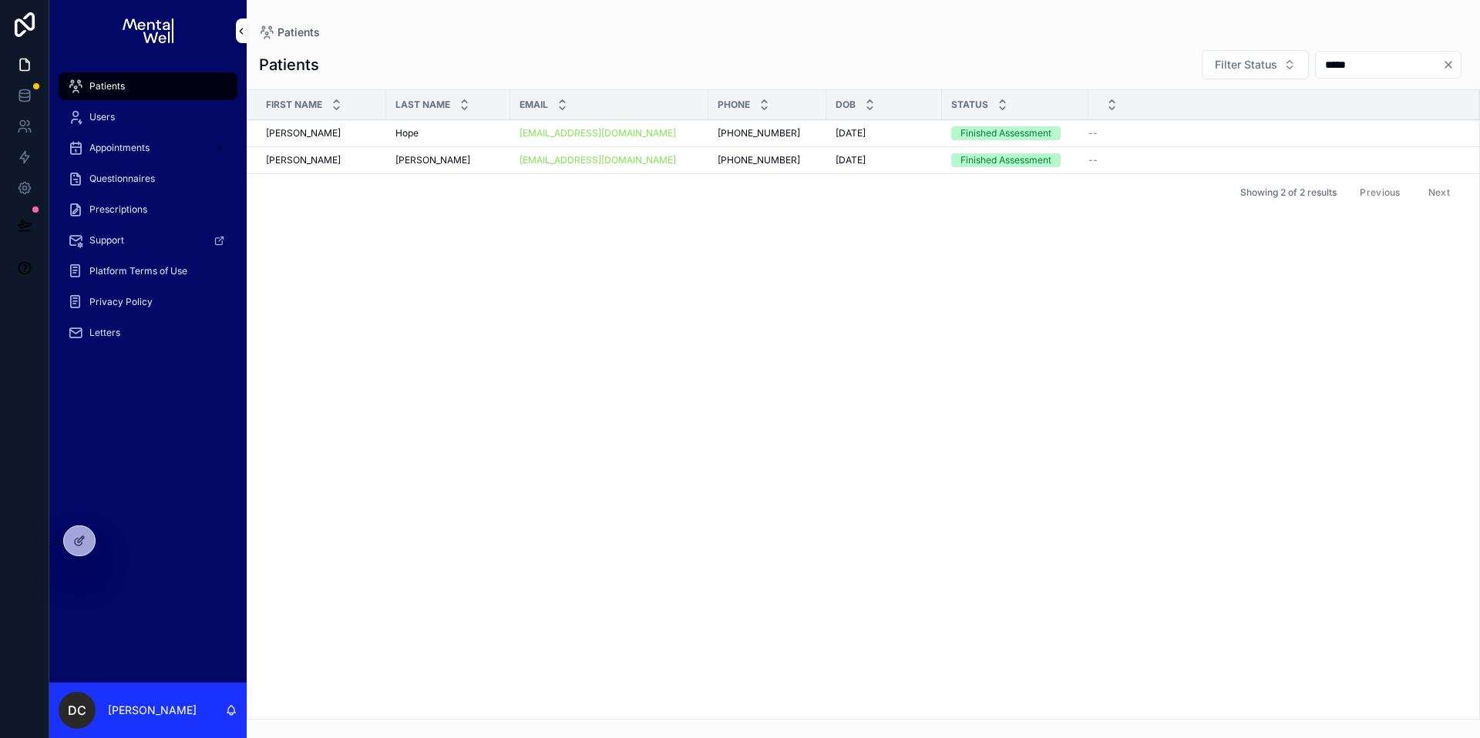
click at [462, 157] on div "[PERSON_NAME] [PERSON_NAME]" at bounding box center [448, 160] width 106 height 12
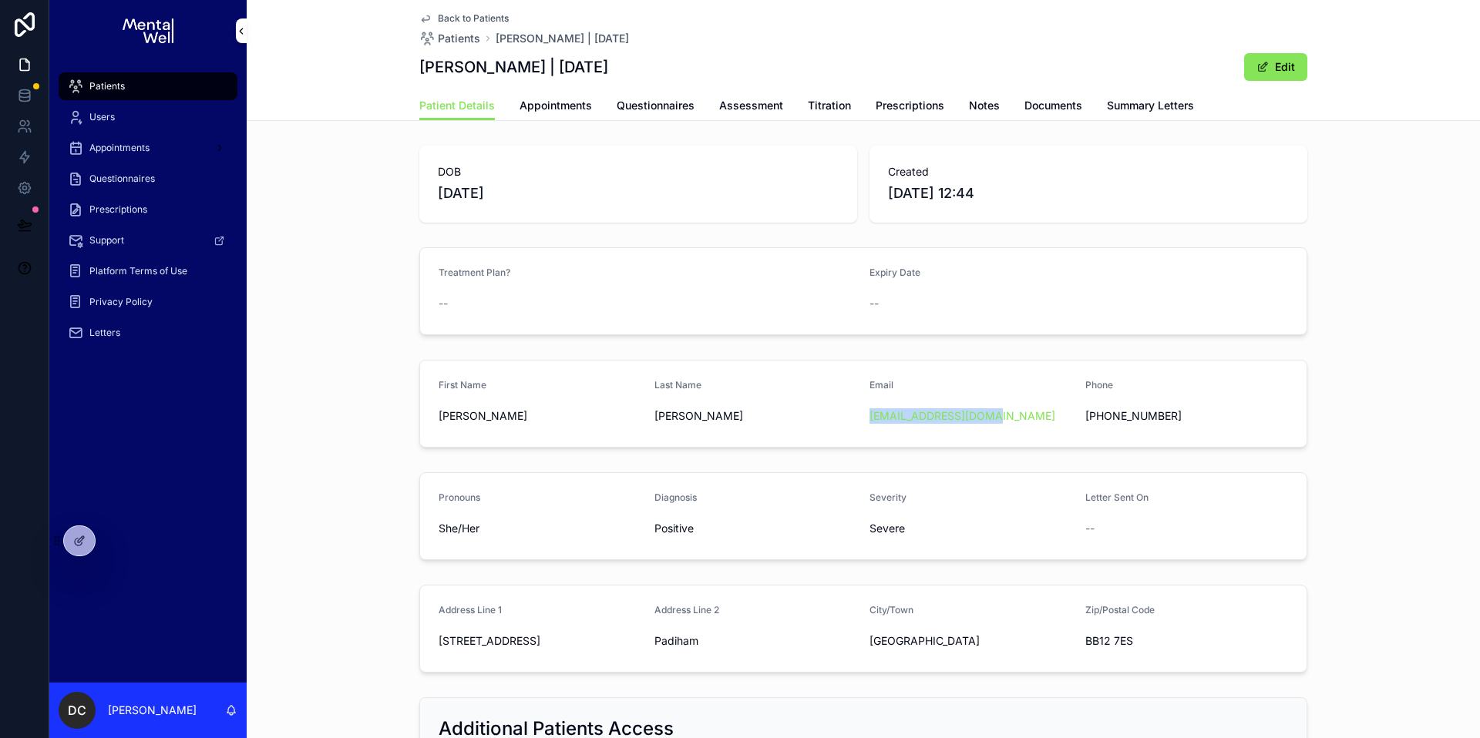
click at [569, 100] on span "Appointments" at bounding box center [556, 105] width 72 height 15
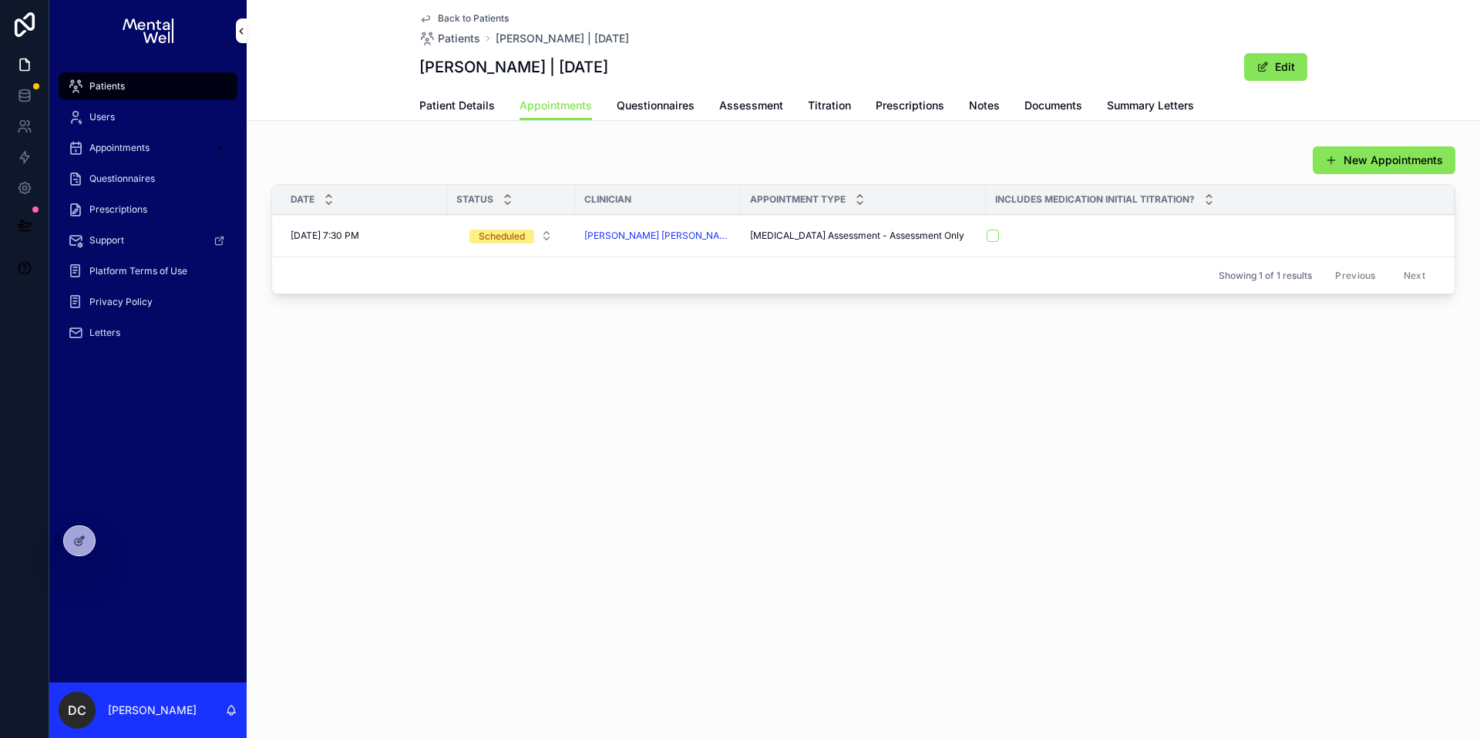
click at [136, 82] on div "Patients" at bounding box center [148, 86] width 160 height 25
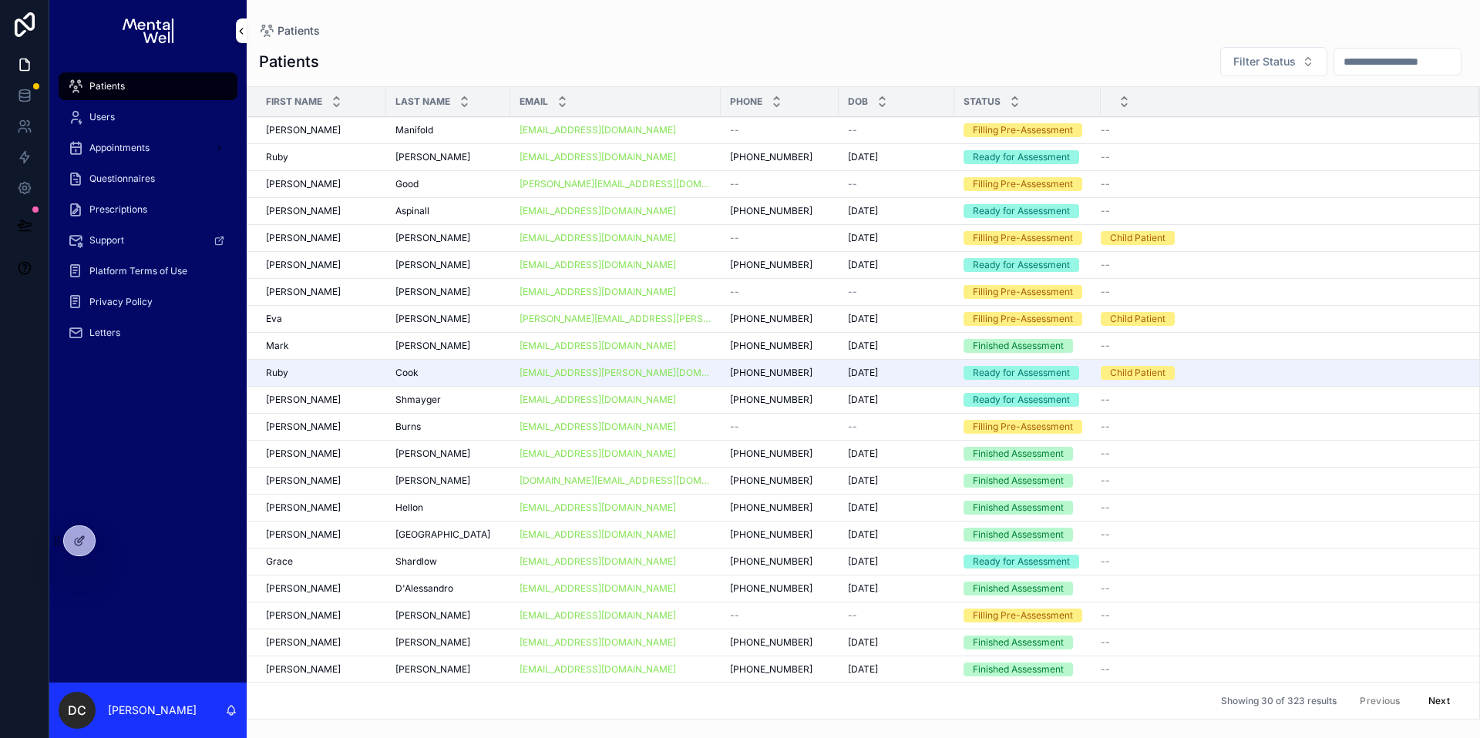
click at [1356, 57] on input "scrollable content" at bounding box center [1397, 62] width 126 height 22
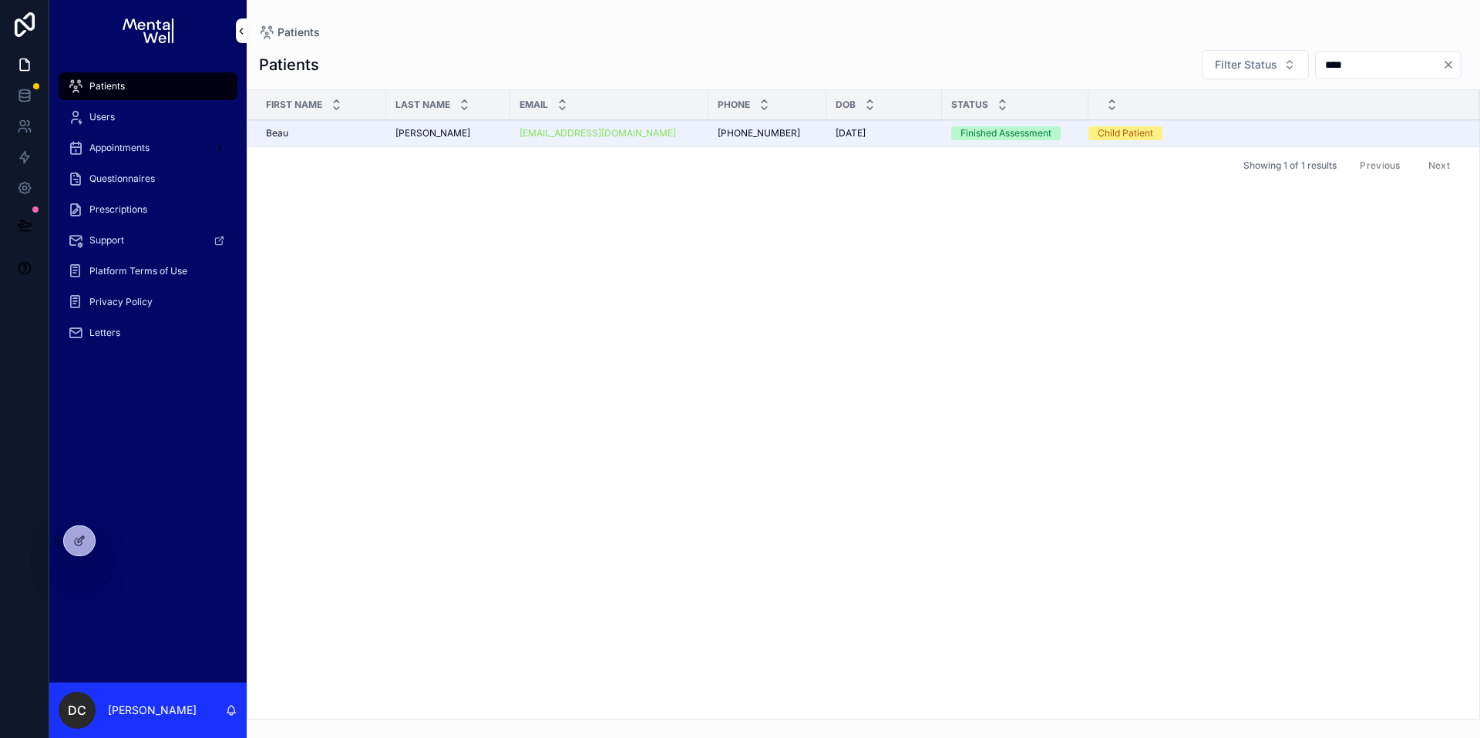
type input "****"
click at [461, 138] on div "[PERSON_NAME] [PERSON_NAME]" at bounding box center [448, 133] width 106 height 12
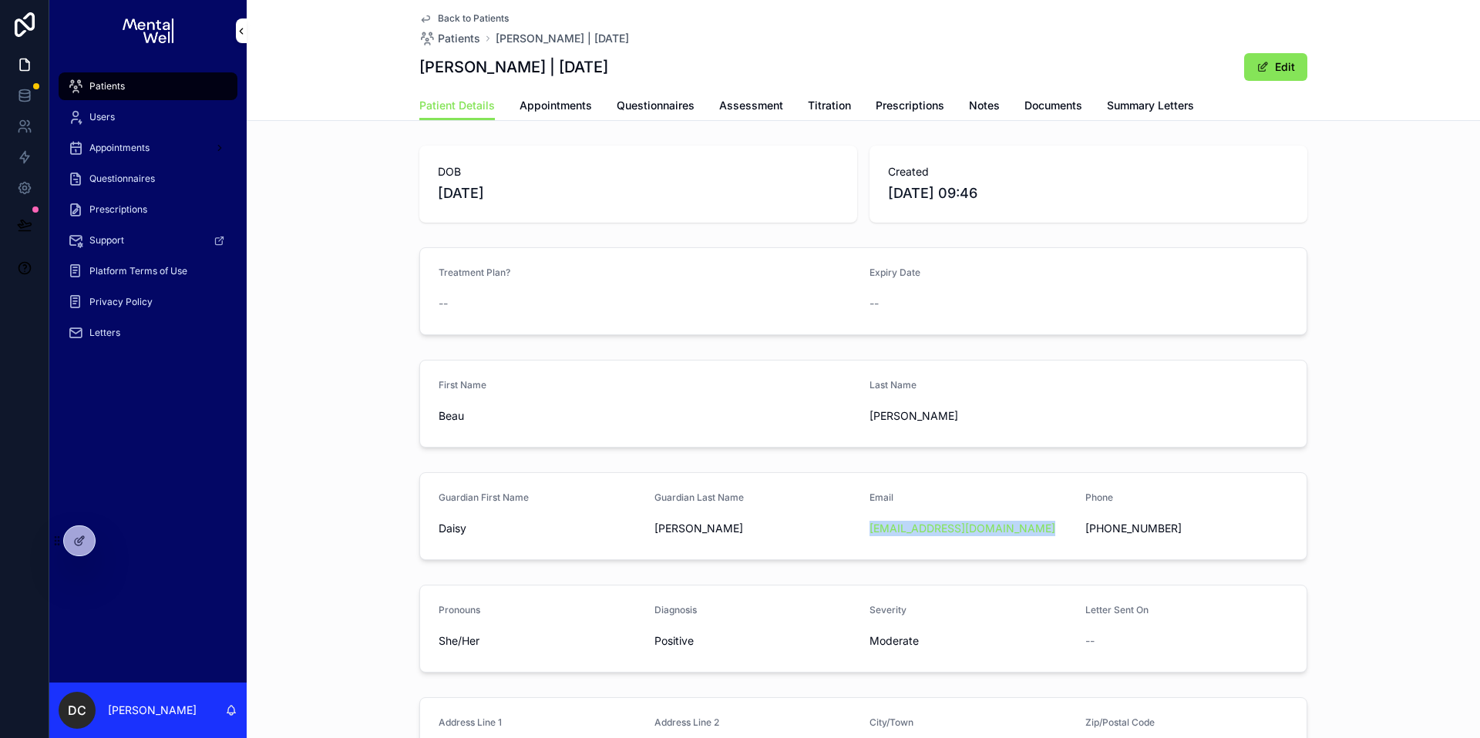
click at [107, 85] on span "Patients" at bounding box center [106, 86] width 35 height 12
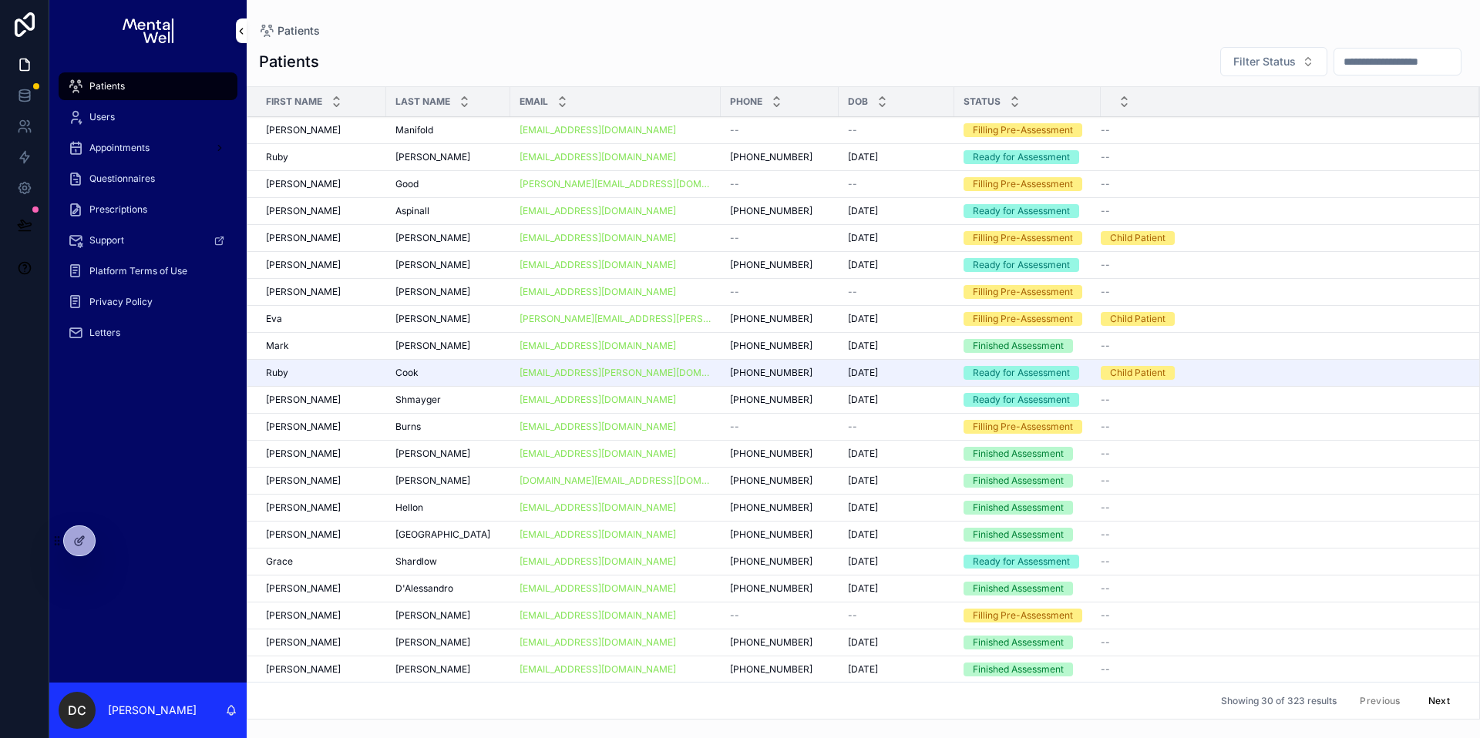
click at [1386, 59] on input "scrollable content" at bounding box center [1397, 62] width 126 height 22
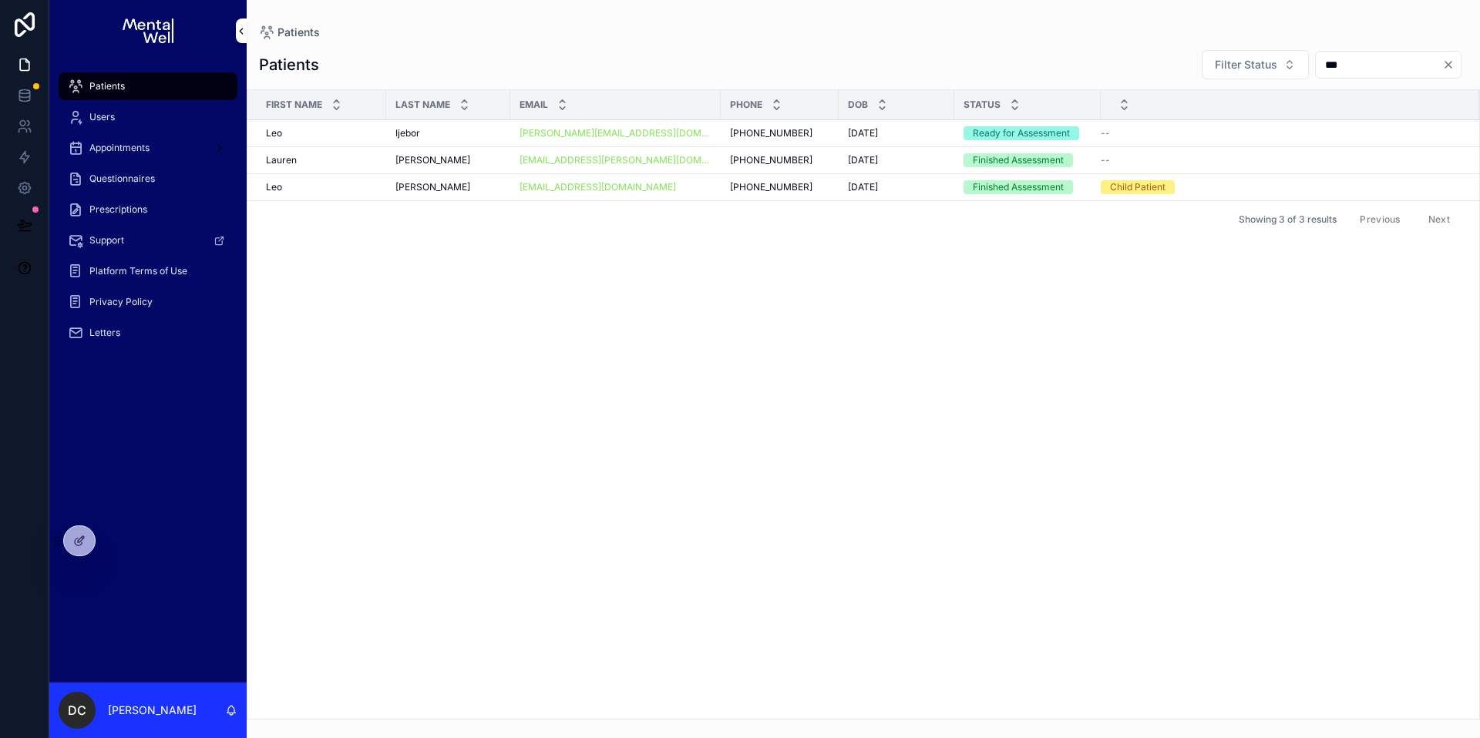
type input "***"
click at [452, 184] on div "[PERSON_NAME] [PERSON_NAME]" at bounding box center [448, 187] width 106 height 12
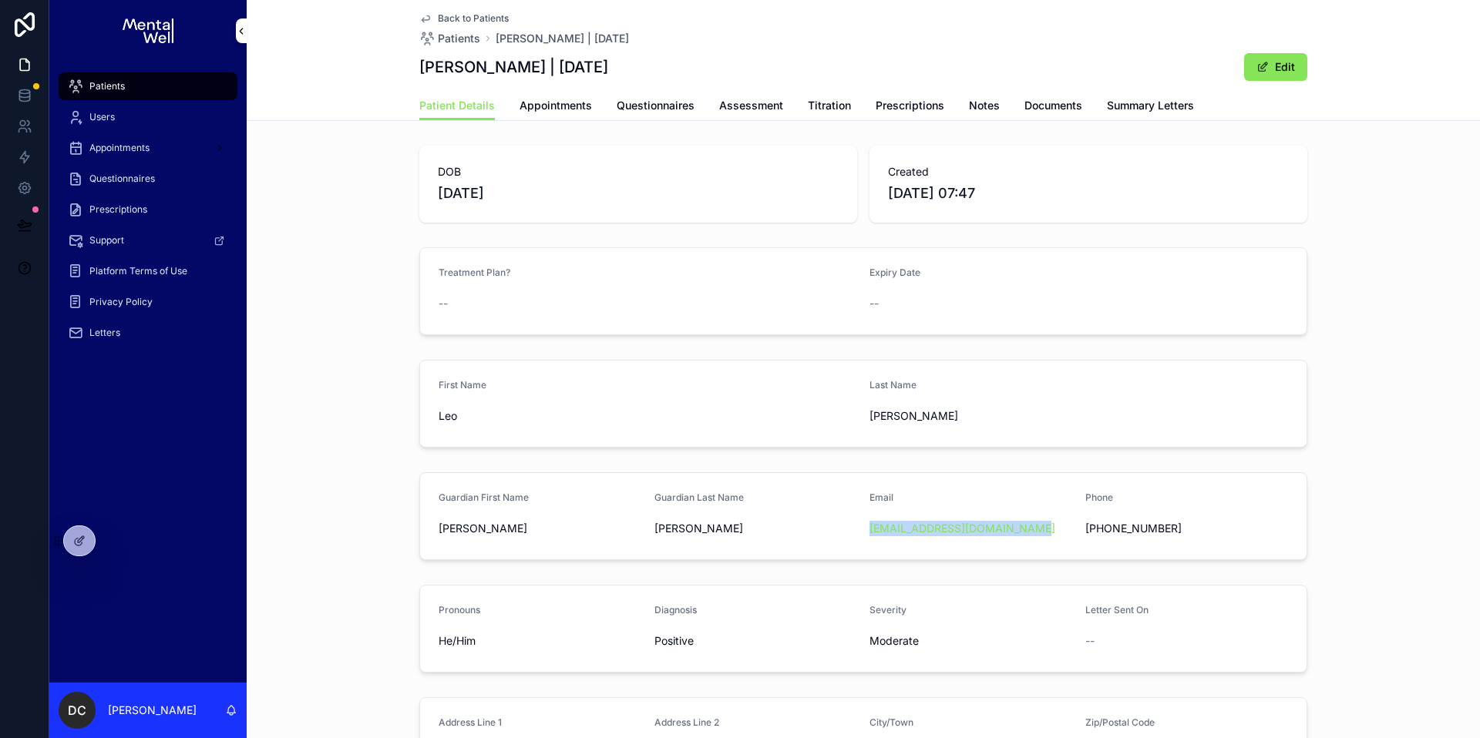
click at [153, 89] on div "Patients" at bounding box center [148, 86] width 160 height 25
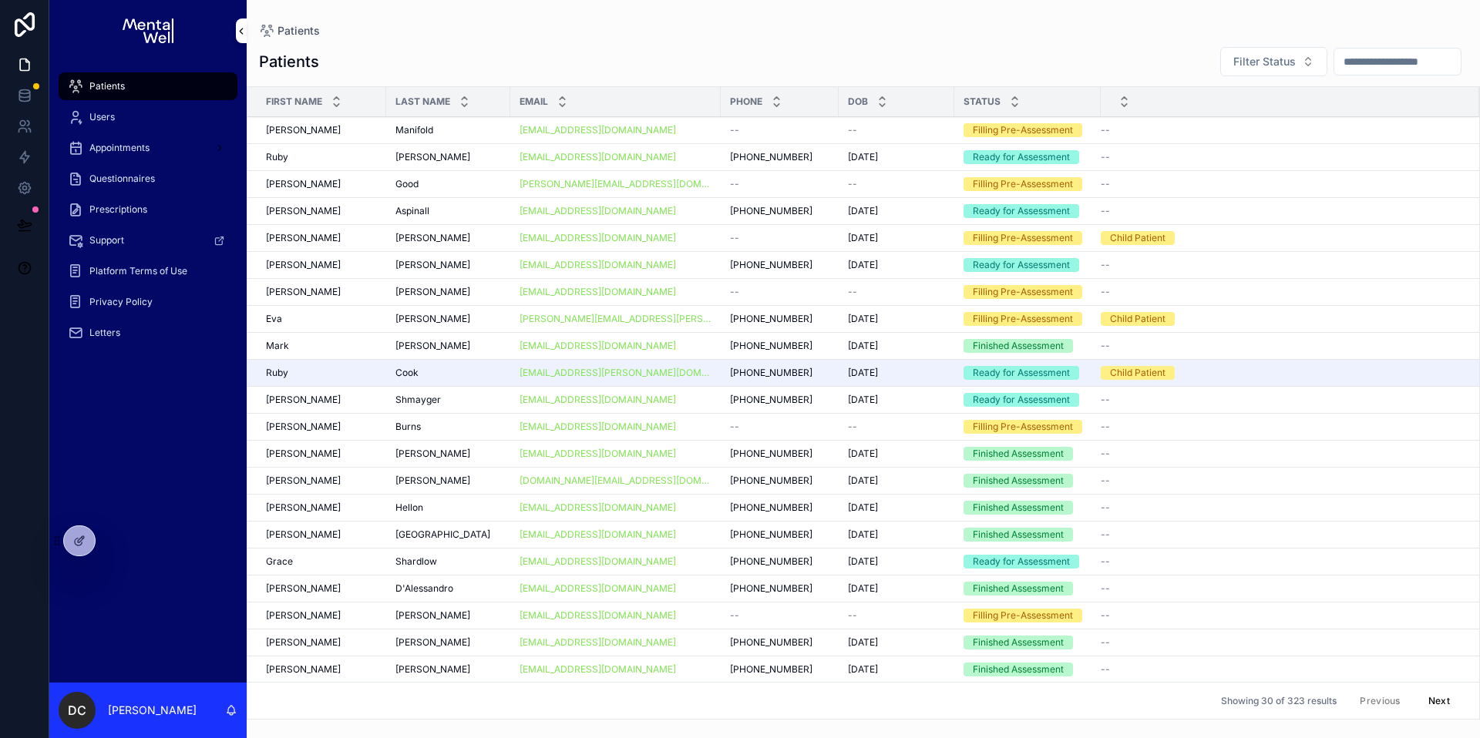
click at [150, 86] on div "Patients" at bounding box center [148, 86] width 160 height 25
click at [1370, 59] on input "scrollable content" at bounding box center [1397, 62] width 126 height 22
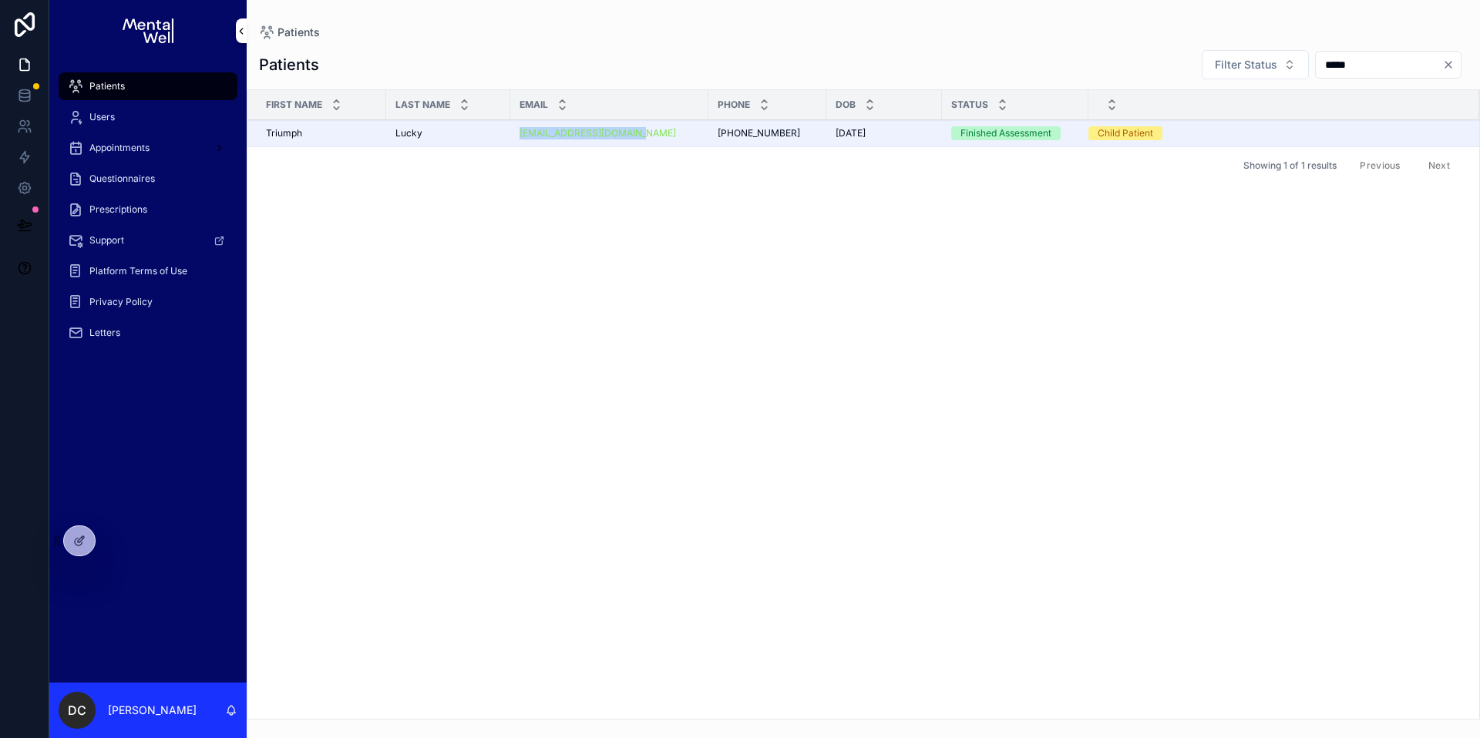
click at [154, 87] on div "Patients" at bounding box center [148, 86] width 160 height 25
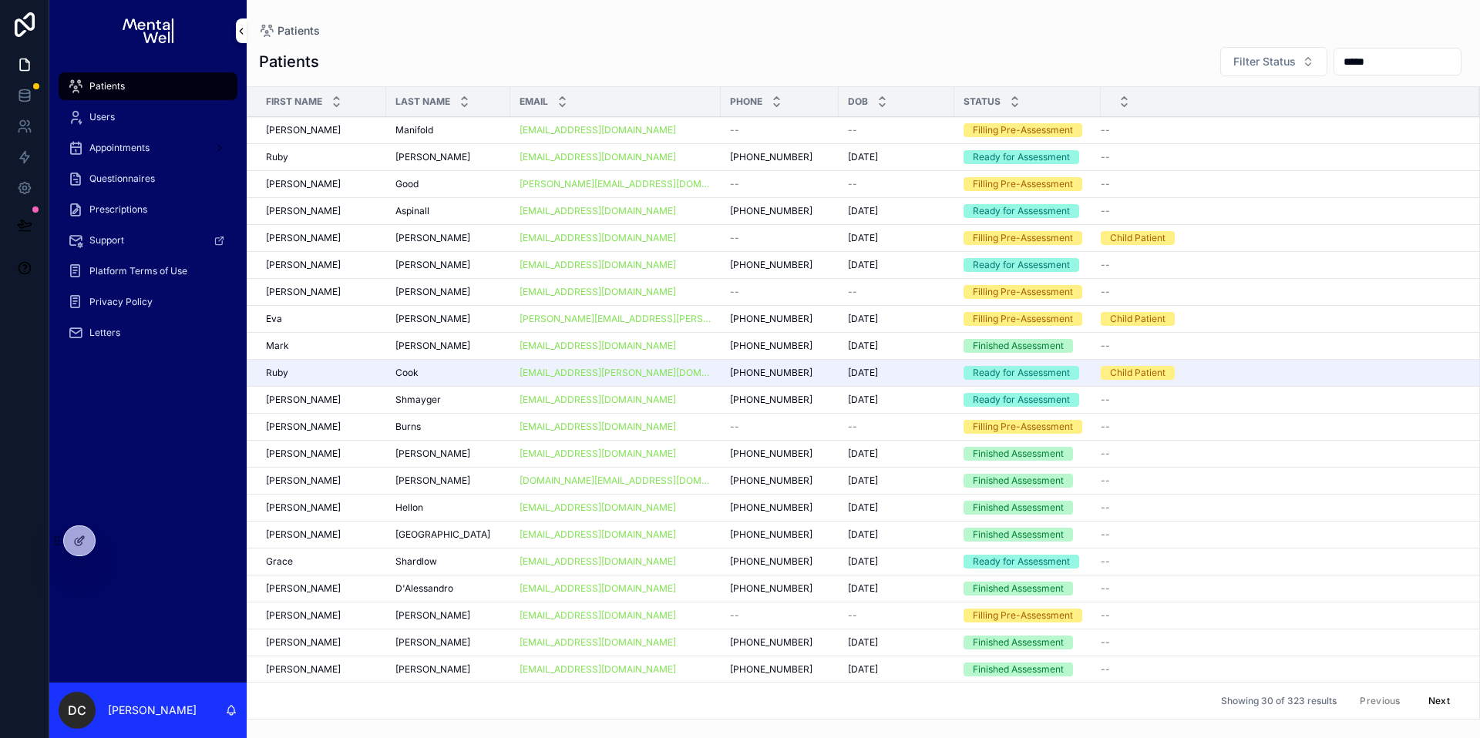
click at [1343, 66] on input "*****" at bounding box center [1397, 62] width 126 height 22
drag, startPoint x: 1343, startPoint y: 66, endPoint x: 1289, endPoint y: 45, distance: 57.8
click at [1343, 66] on input "*****" at bounding box center [1397, 62] width 126 height 22
type input "*******"
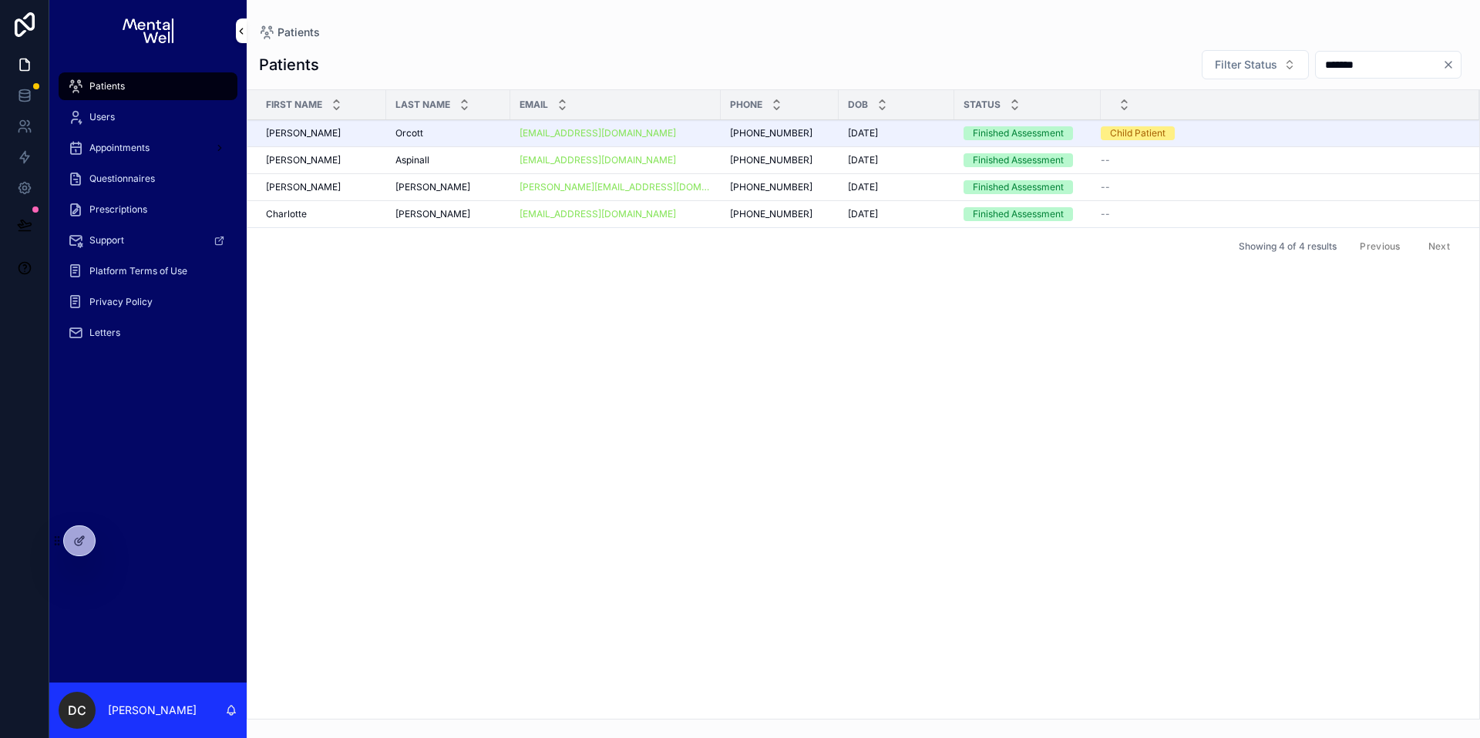
click at [445, 133] on div "Orcott Orcott" at bounding box center [448, 133] width 106 height 12
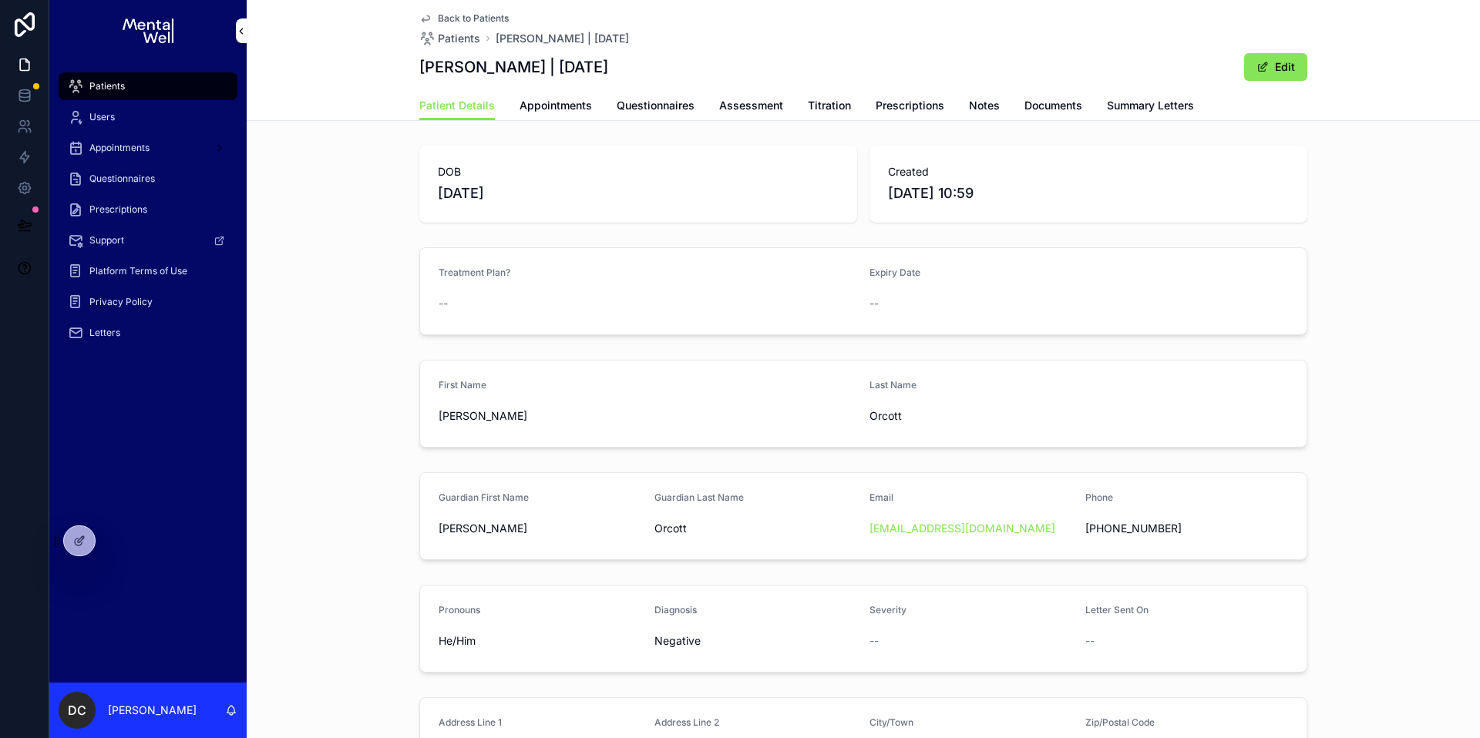
click at [171, 89] on div "Patients" at bounding box center [148, 86] width 160 height 25
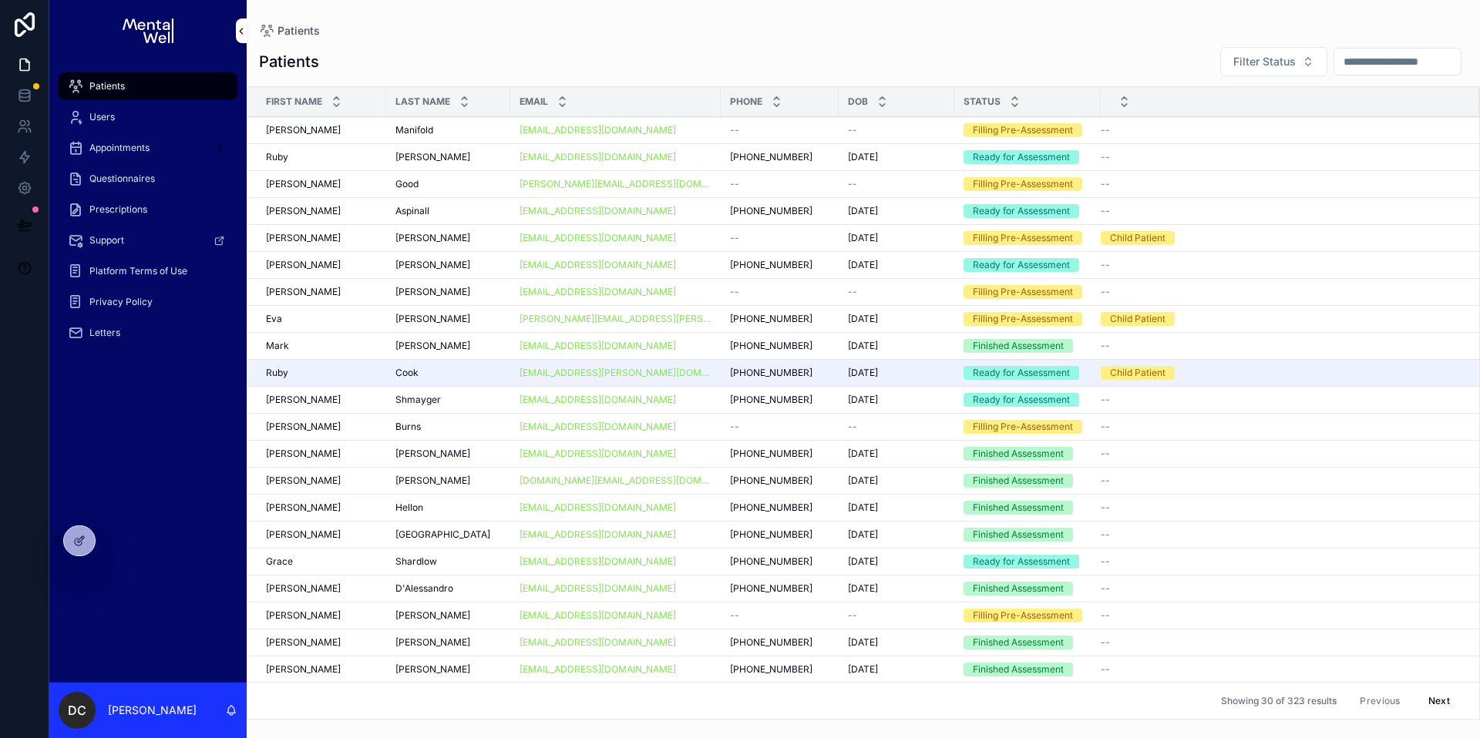
click at [1394, 62] on input "scrollable content" at bounding box center [1397, 62] width 126 height 22
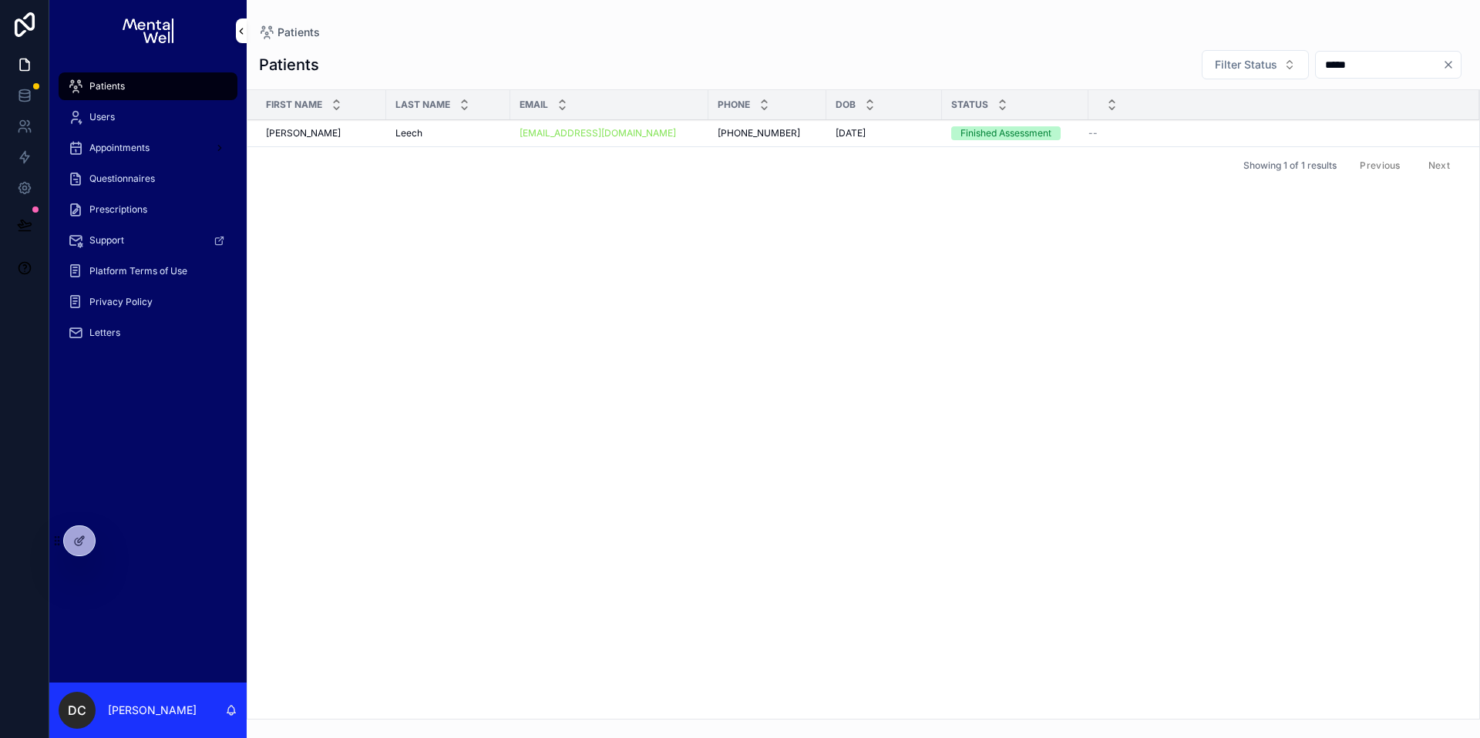
type input "*****"
click at [686, 132] on div "[EMAIL_ADDRESS][DOMAIN_NAME]" at bounding box center [610, 133] width 180 height 12
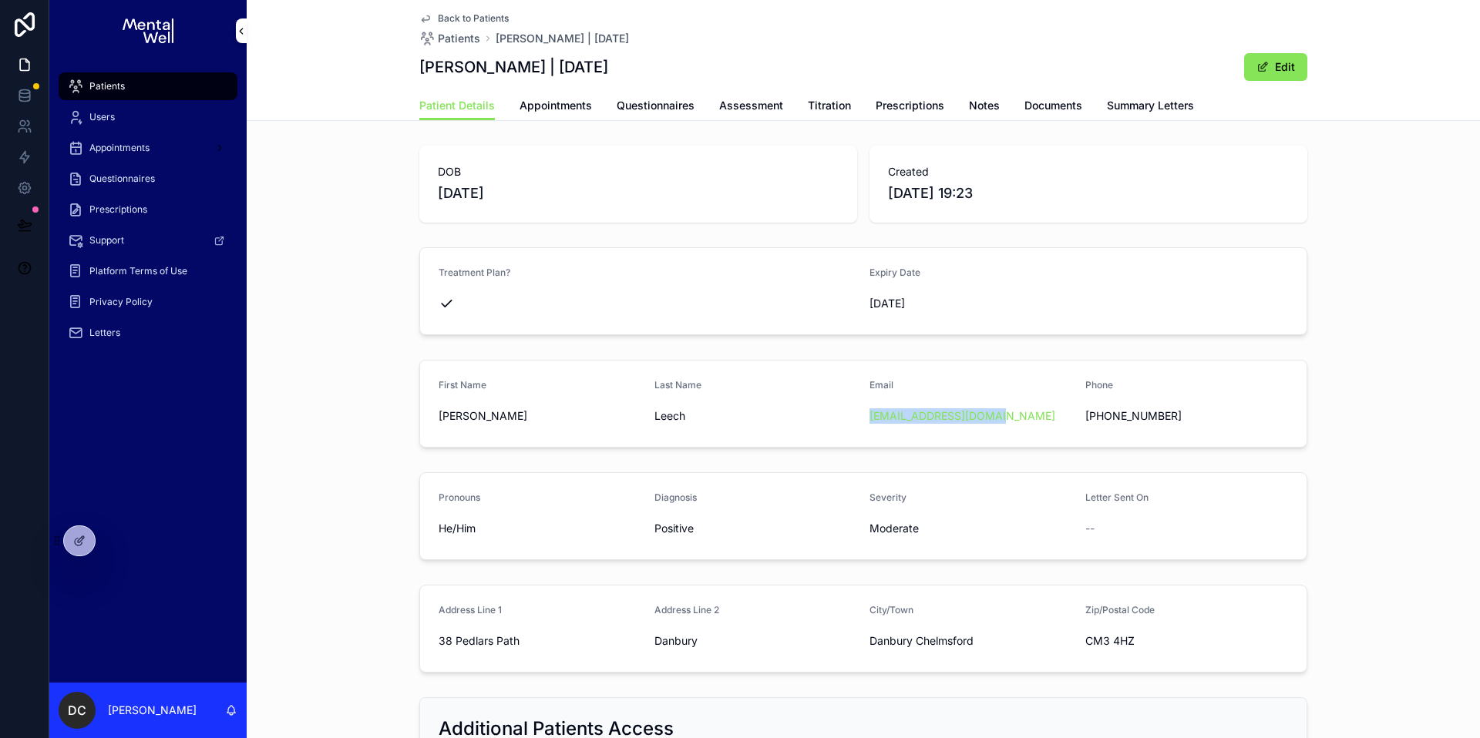
click at [131, 85] on div "Patients" at bounding box center [148, 86] width 160 height 25
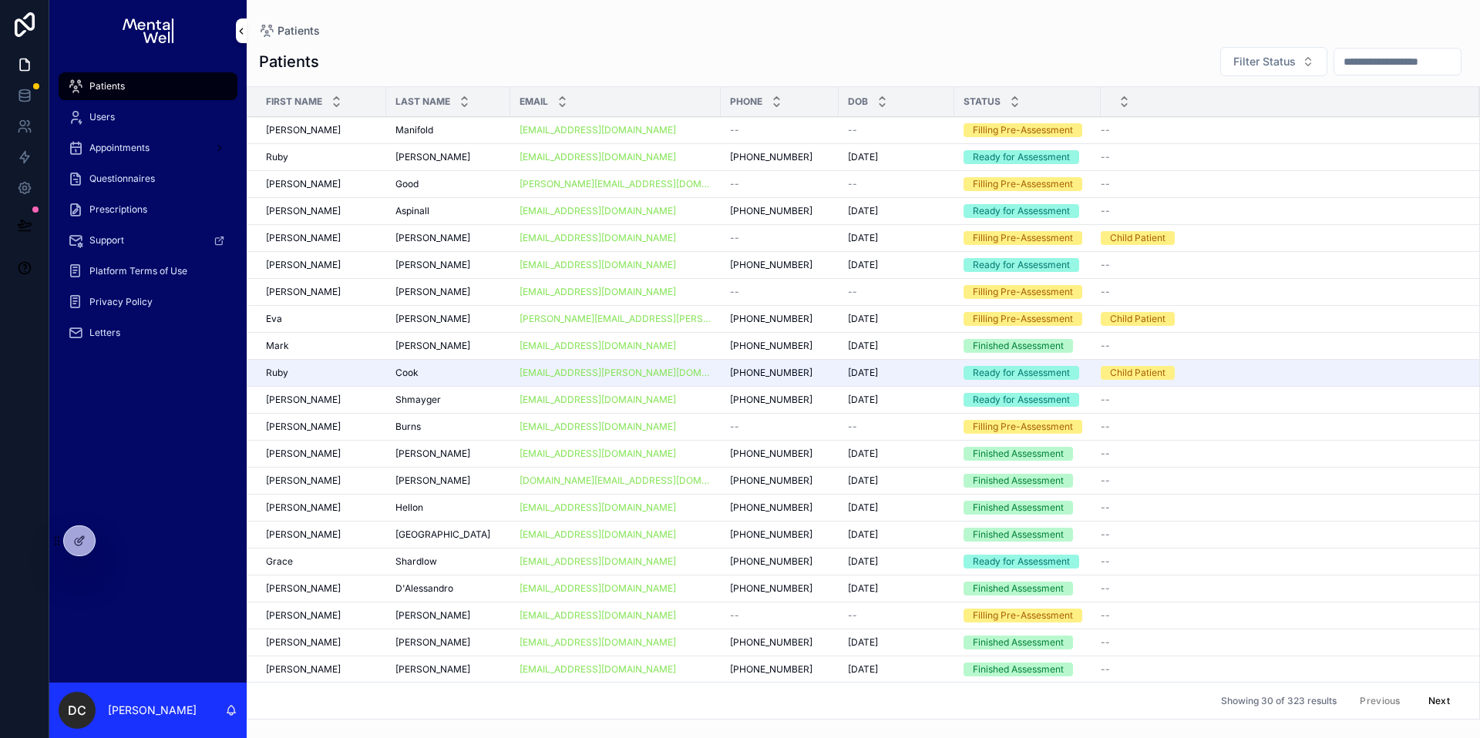
click at [1334, 57] on input "scrollable content" at bounding box center [1397, 62] width 126 height 22
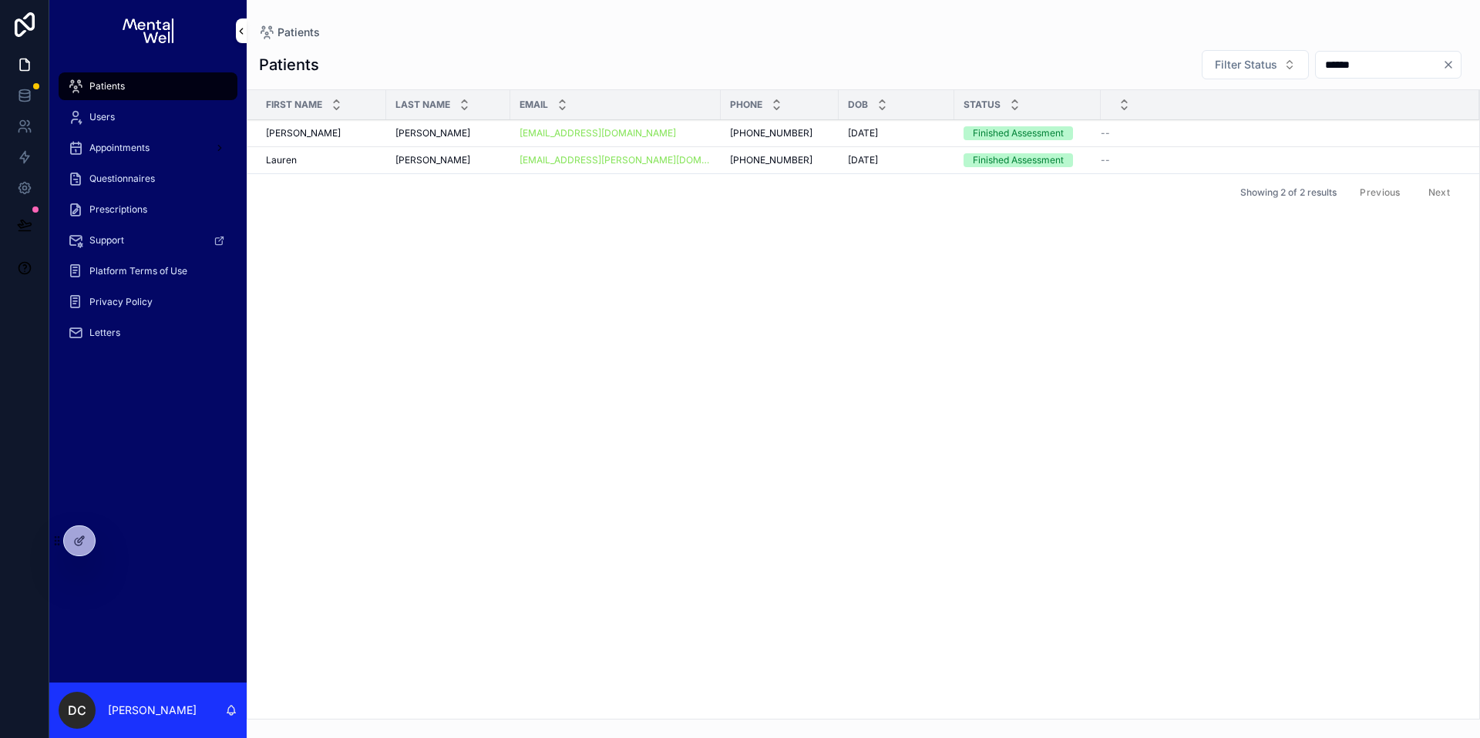
type input "******"
click at [452, 162] on div "[PERSON_NAME]" at bounding box center [448, 160] width 106 height 12
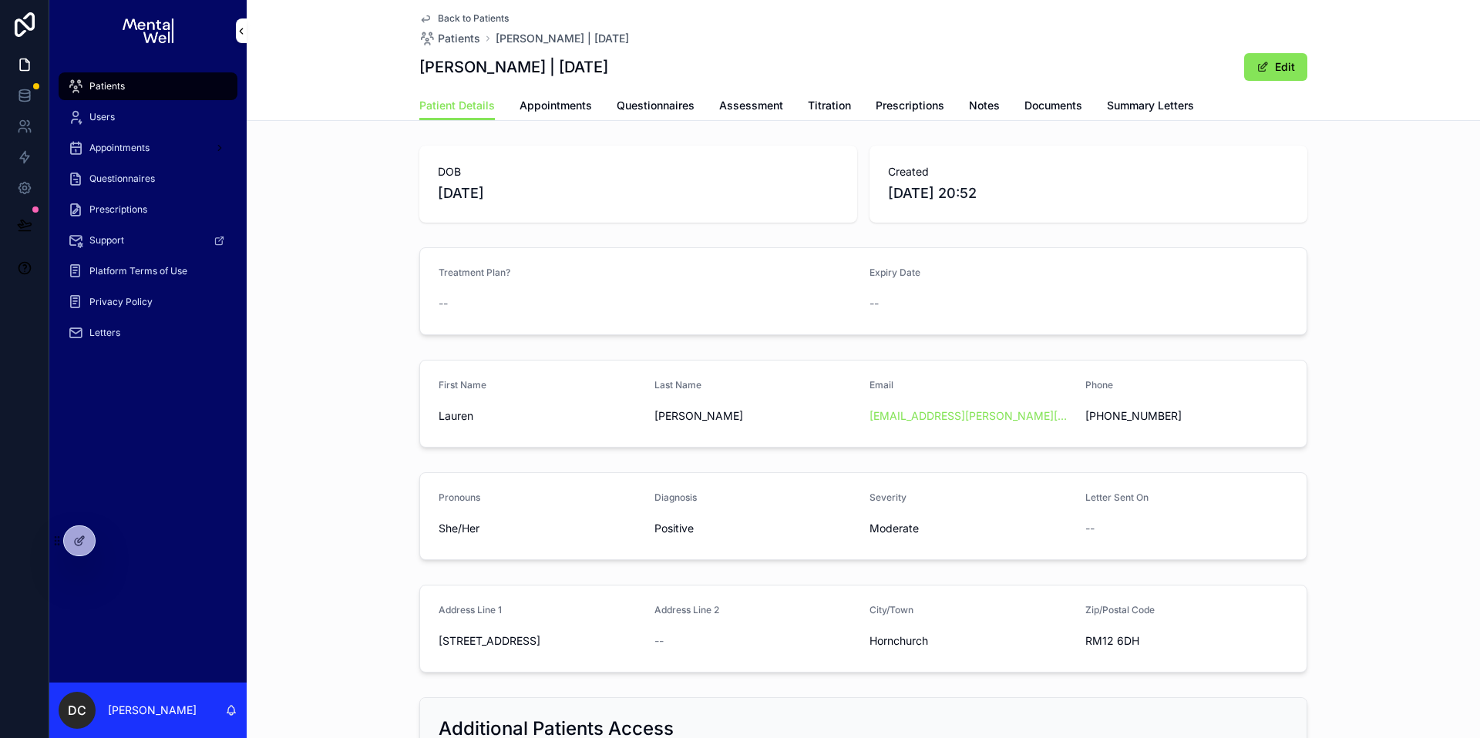
click at [1131, 108] on span "Summary Letters" at bounding box center [1150, 105] width 87 height 15
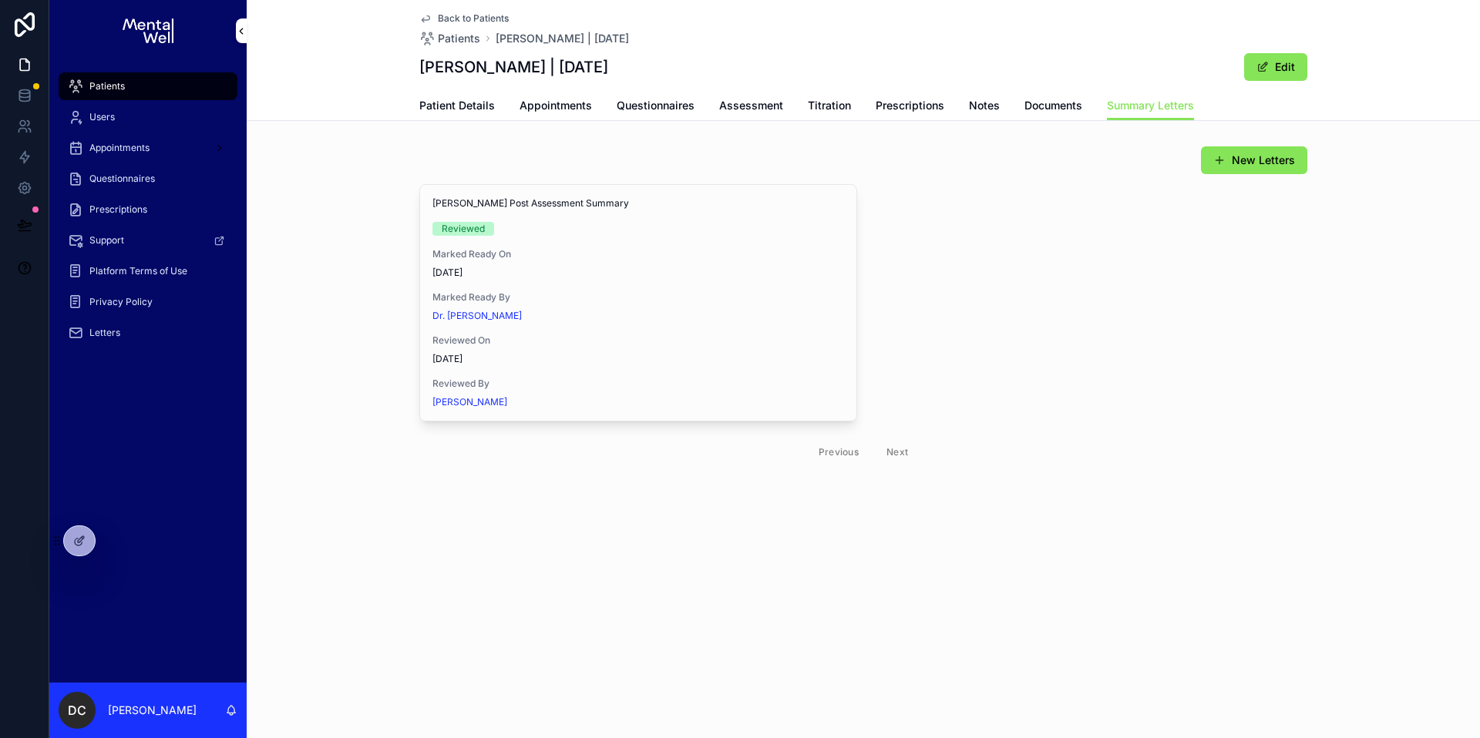
click at [0, 0] on span "View in Google Docs" at bounding box center [0, 0] width 0 height 0
click at [458, 103] on span "Patient Details" at bounding box center [457, 105] width 76 height 15
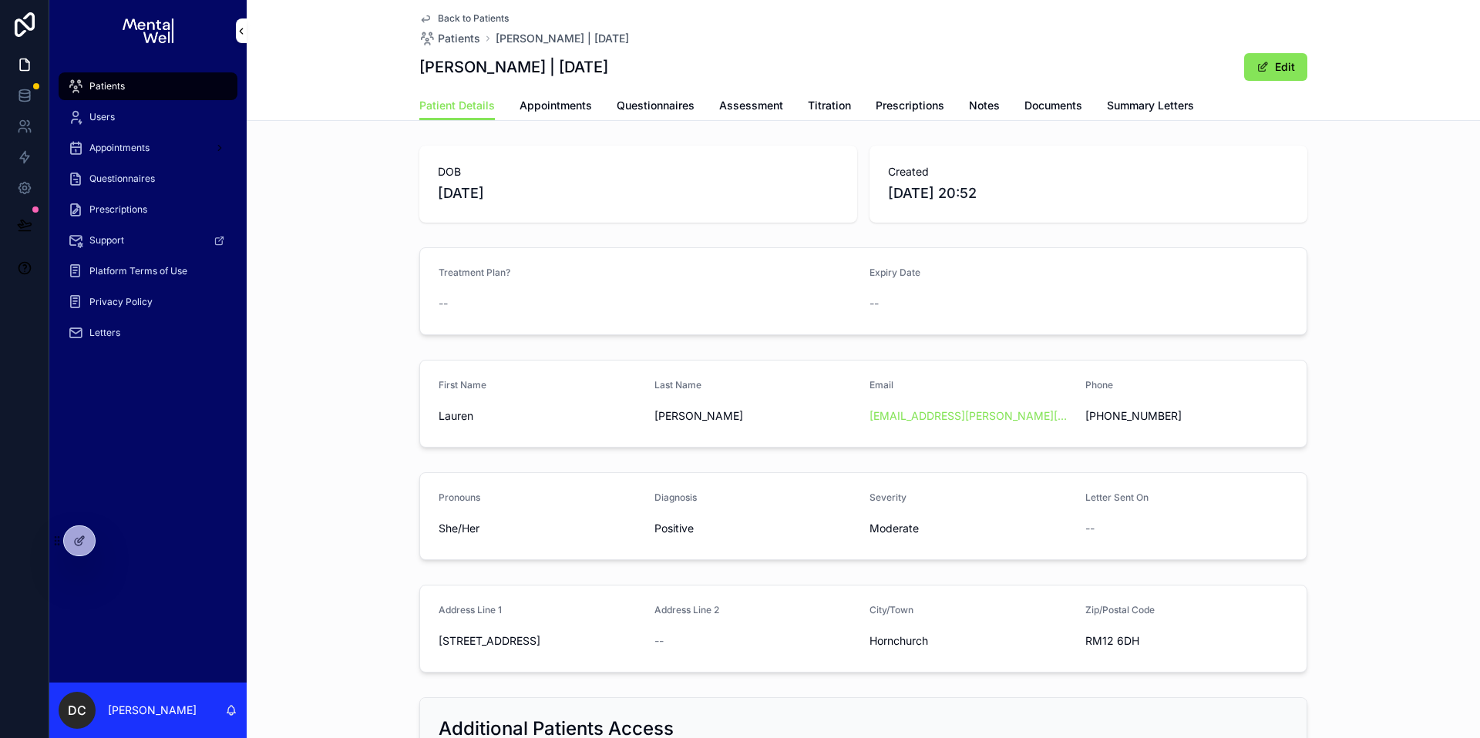
click at [547, 110] on span "Appointments" at bounding box center [556, 105] width 72 height 15
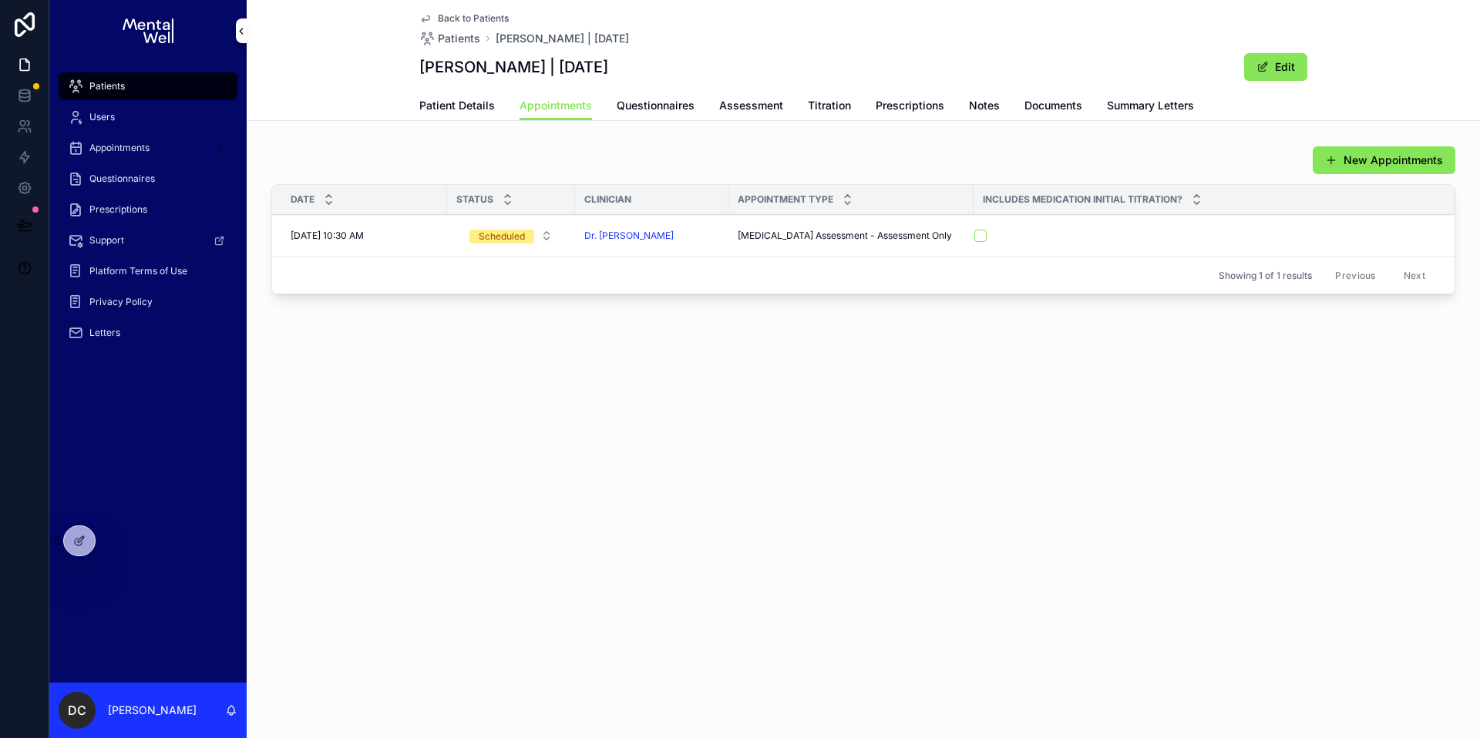
click at [470, 106] on span "Patient Details" at bounding box center [457, 105] width 76 height 15
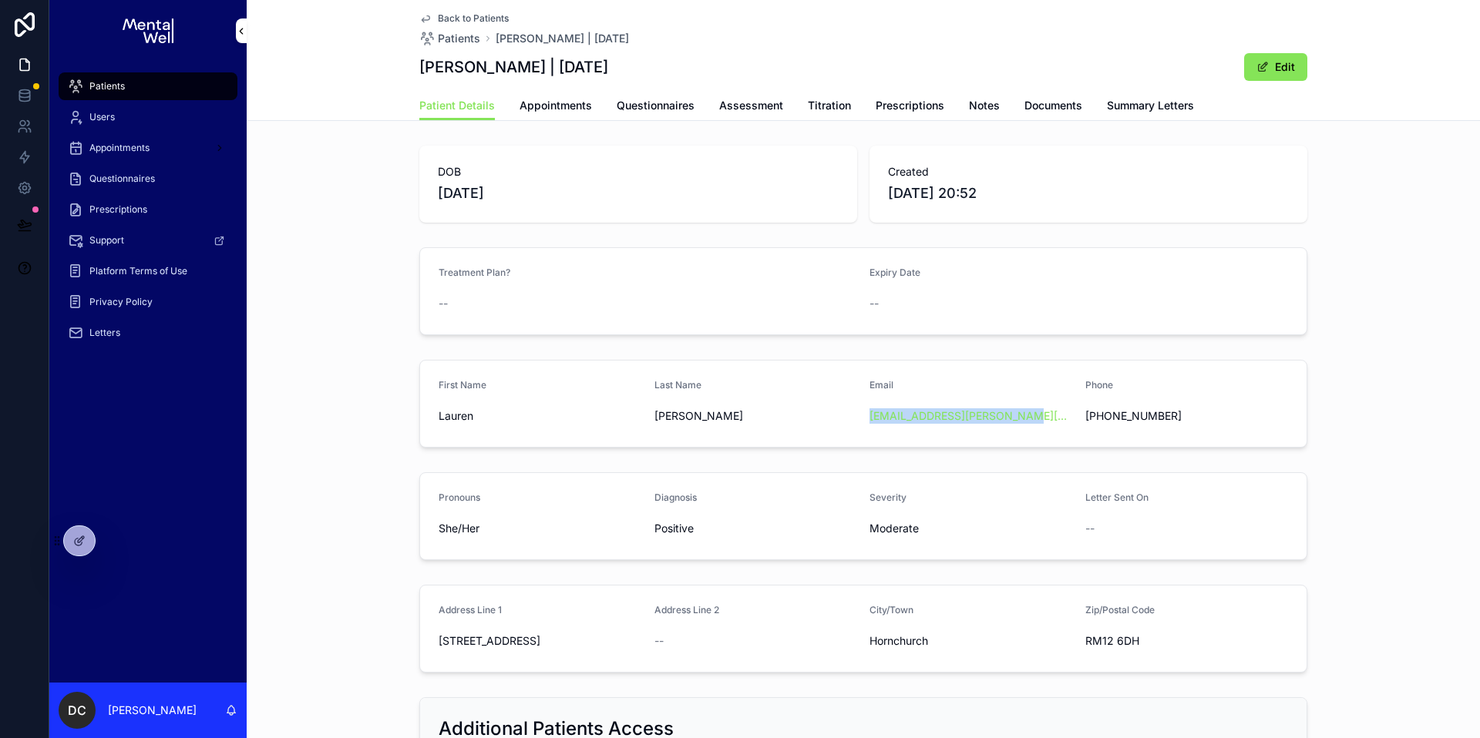
click at [912, 108] on span "Prescriptions" at bounding box center [910, 105] width 69 height 15
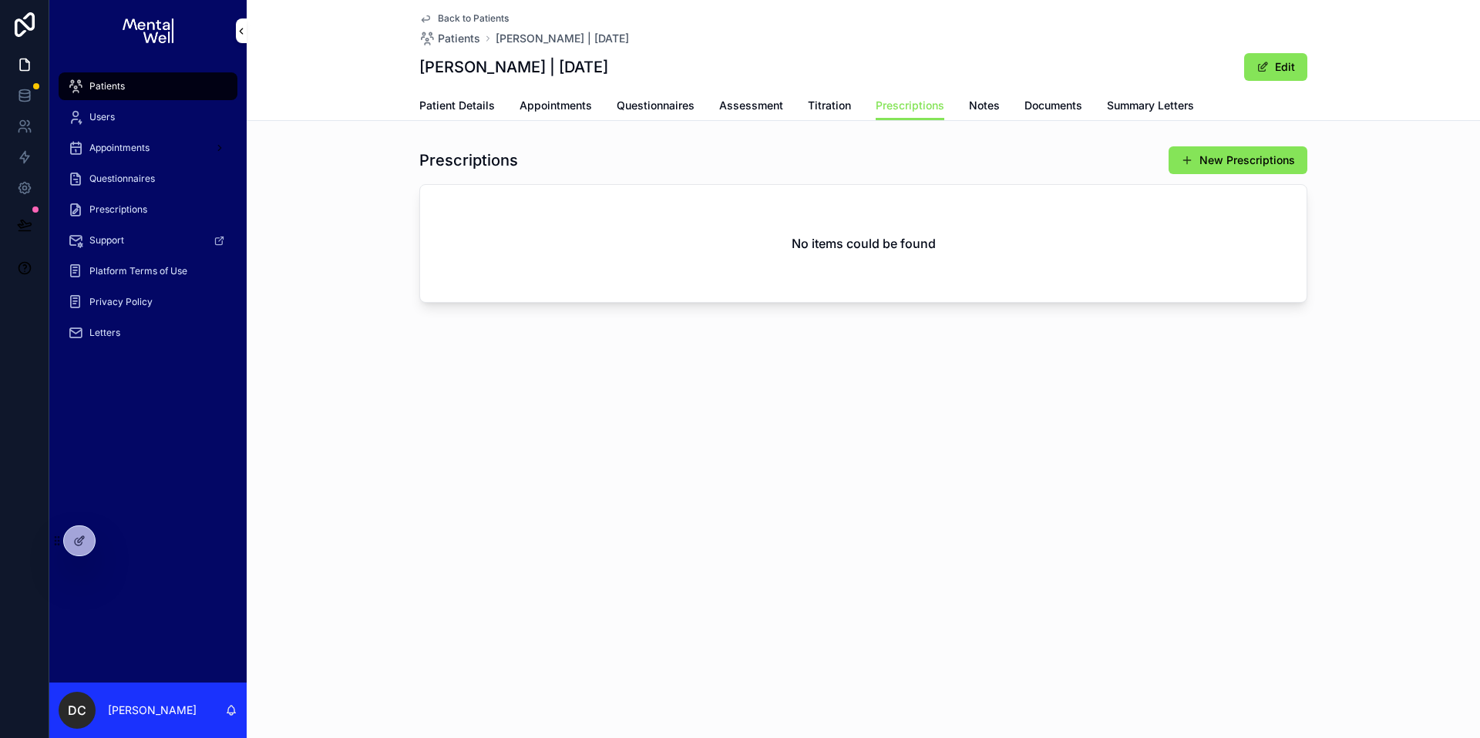
click at [536, 106] on span "Appointments" at bounding box center [556, 105] width 72 height 15
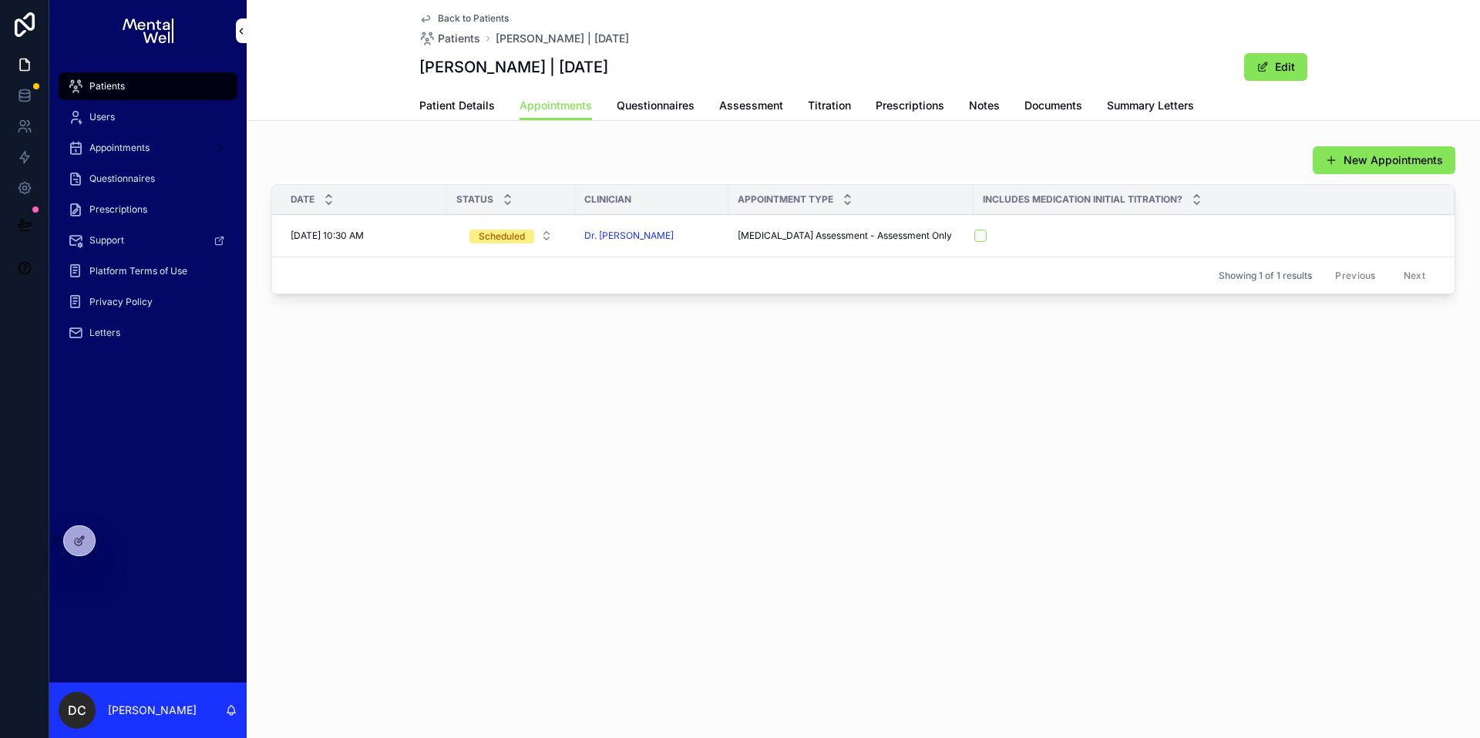
click at [201, 81] on div "Patients" at bounding box center [148, 86] width 160 height 25
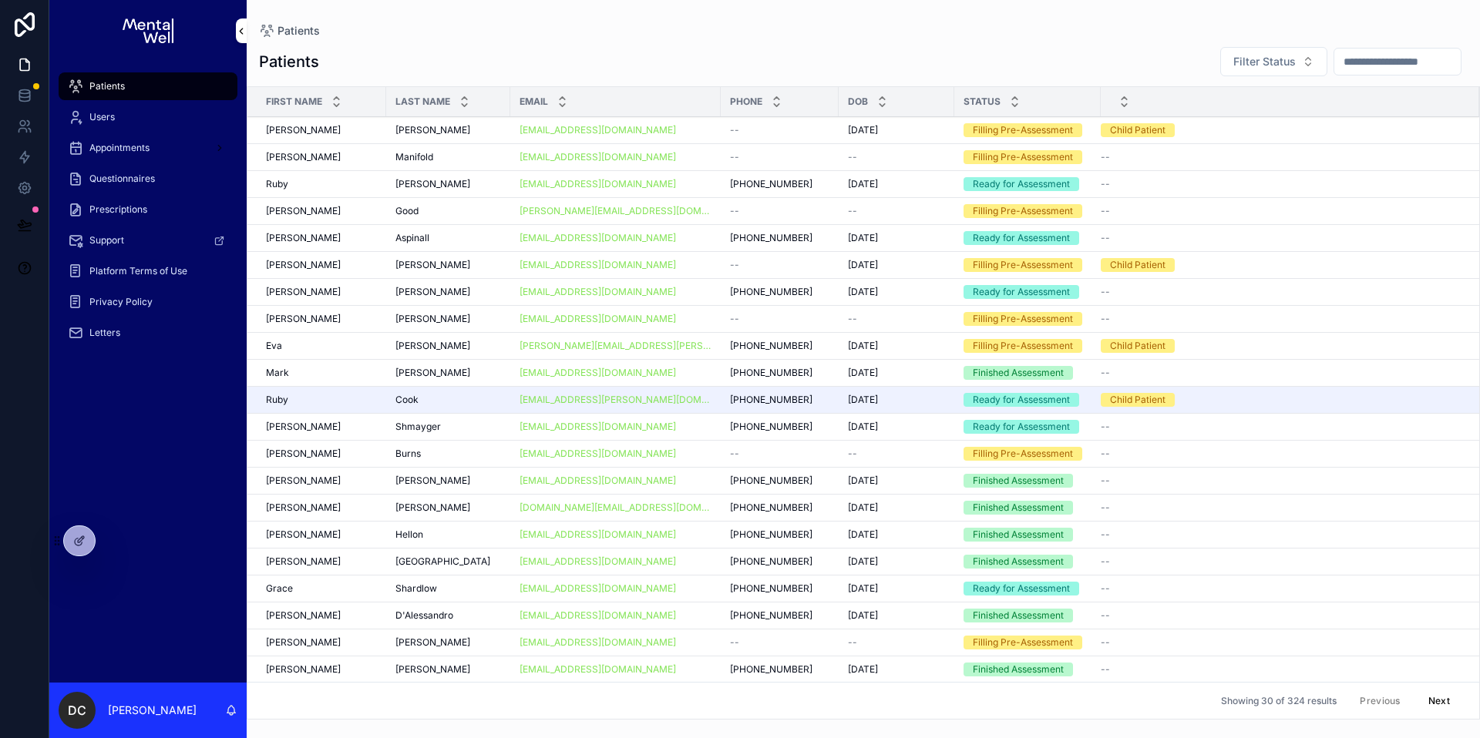
click at [1334, 62] on input "scrollable content" at bounding box center [1397, 62] width 126 height 22
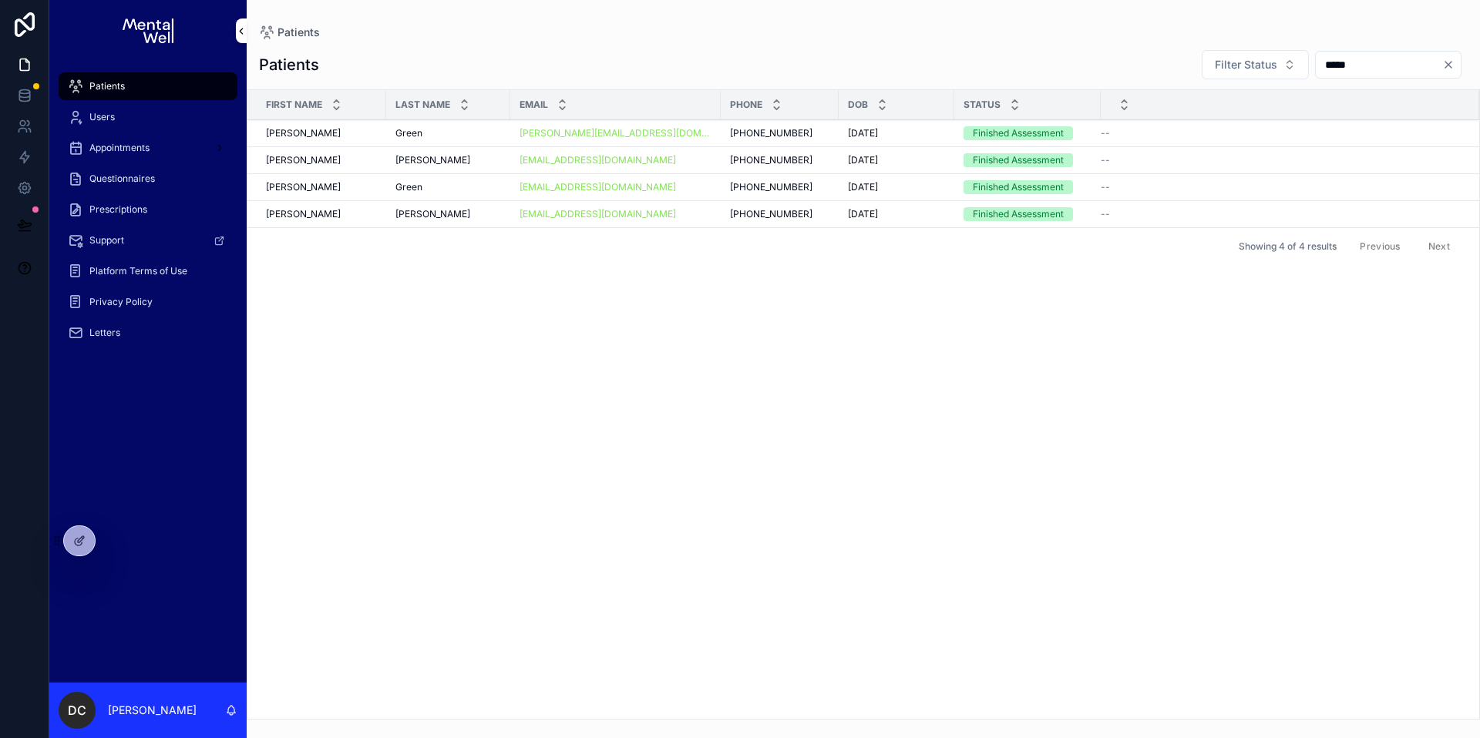
type input "*****"
click at [457, 131] on div "Green Green" at bounding box center [448, 133] width 106 height 12
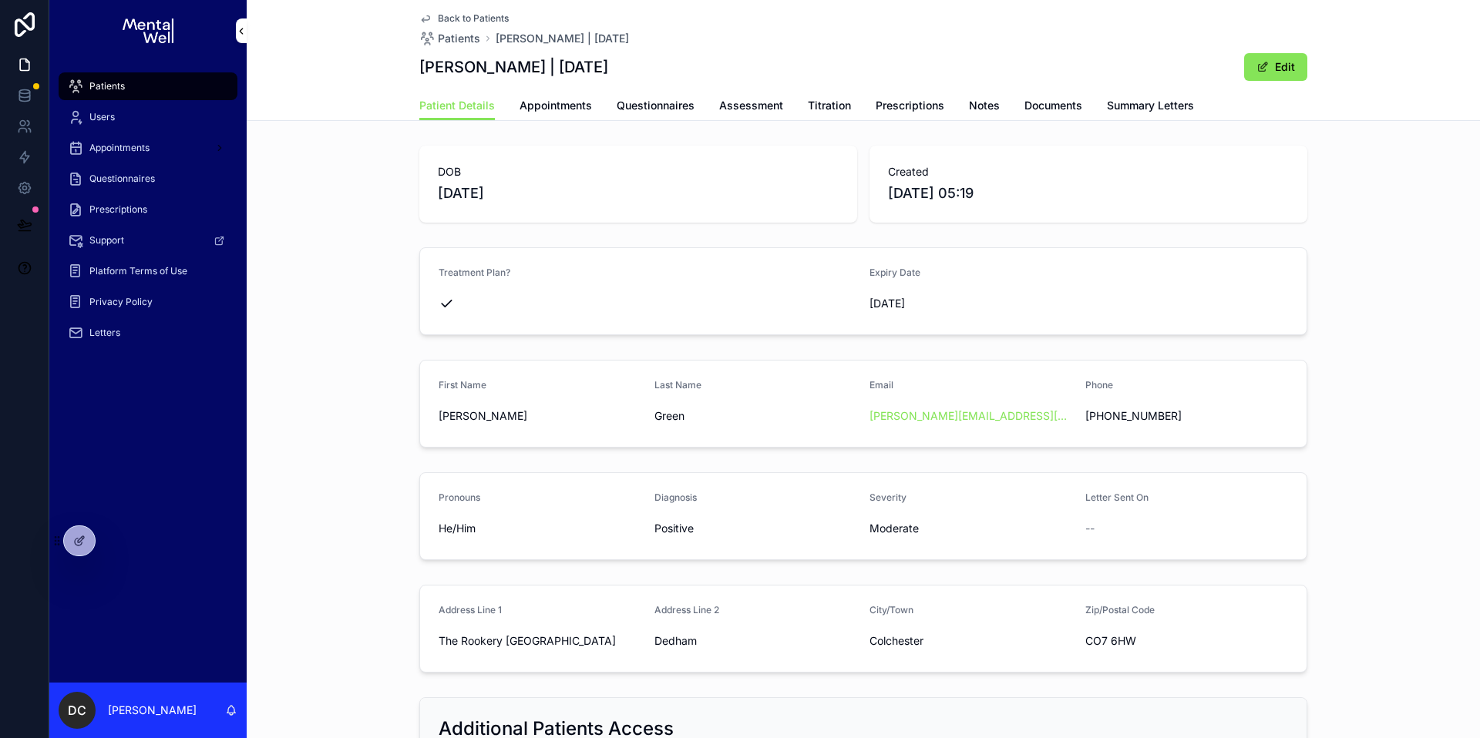
click at [565, 114] on link "Appointments" at bounding box center [556, 107] width 72 height 31
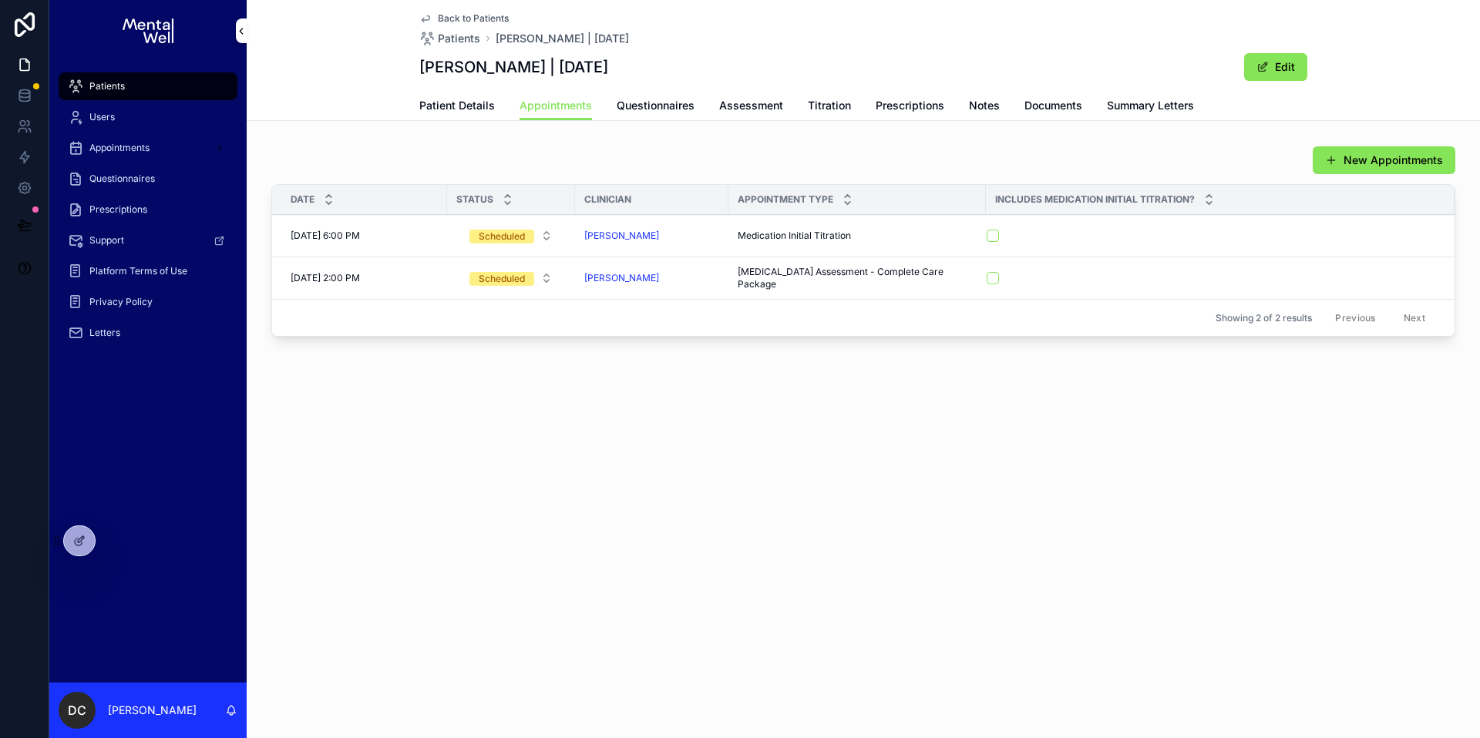
click at [464, 109] on span "Patient Details" at bounding box center [457, 105] width 76 height 15
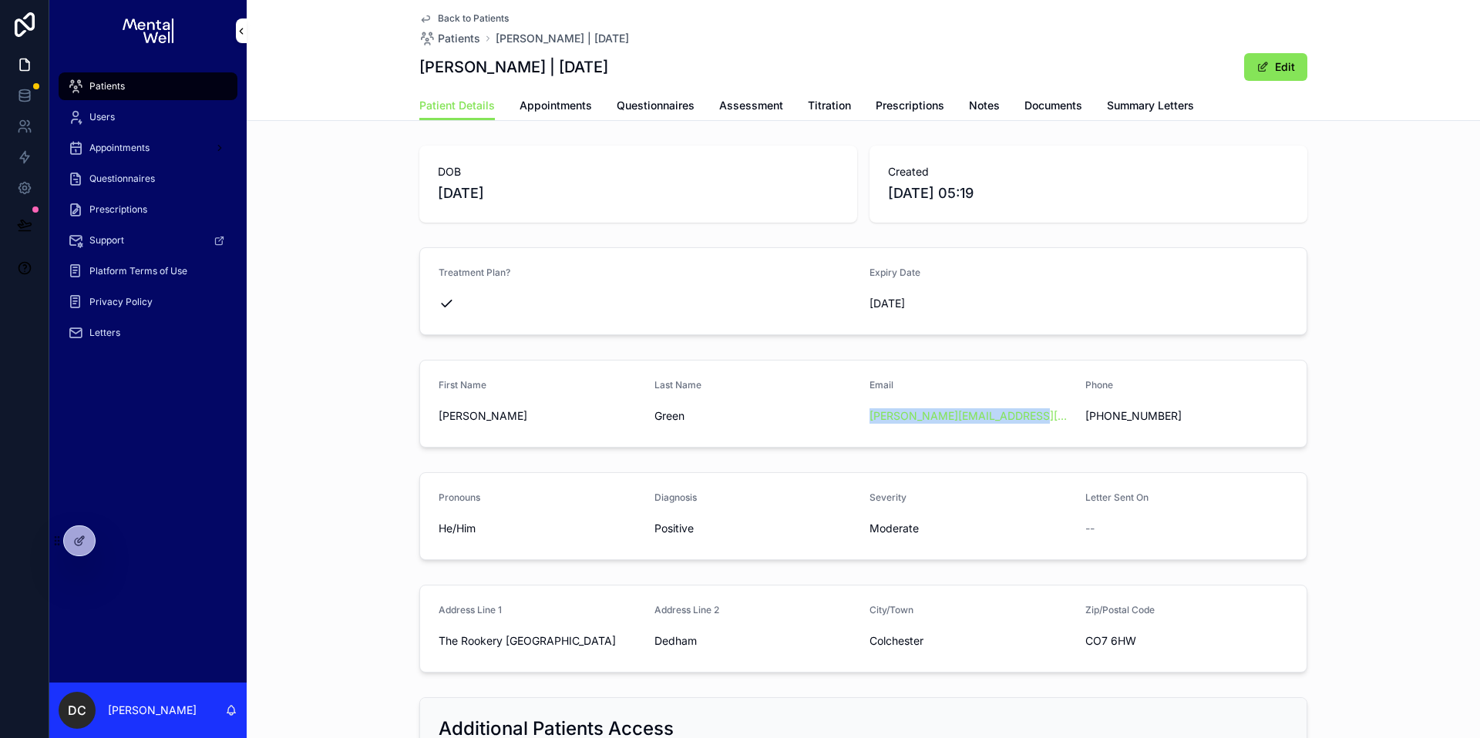
click at [207, 94] on div "Patients" at bounding box center [148, 86] width 160 height 25
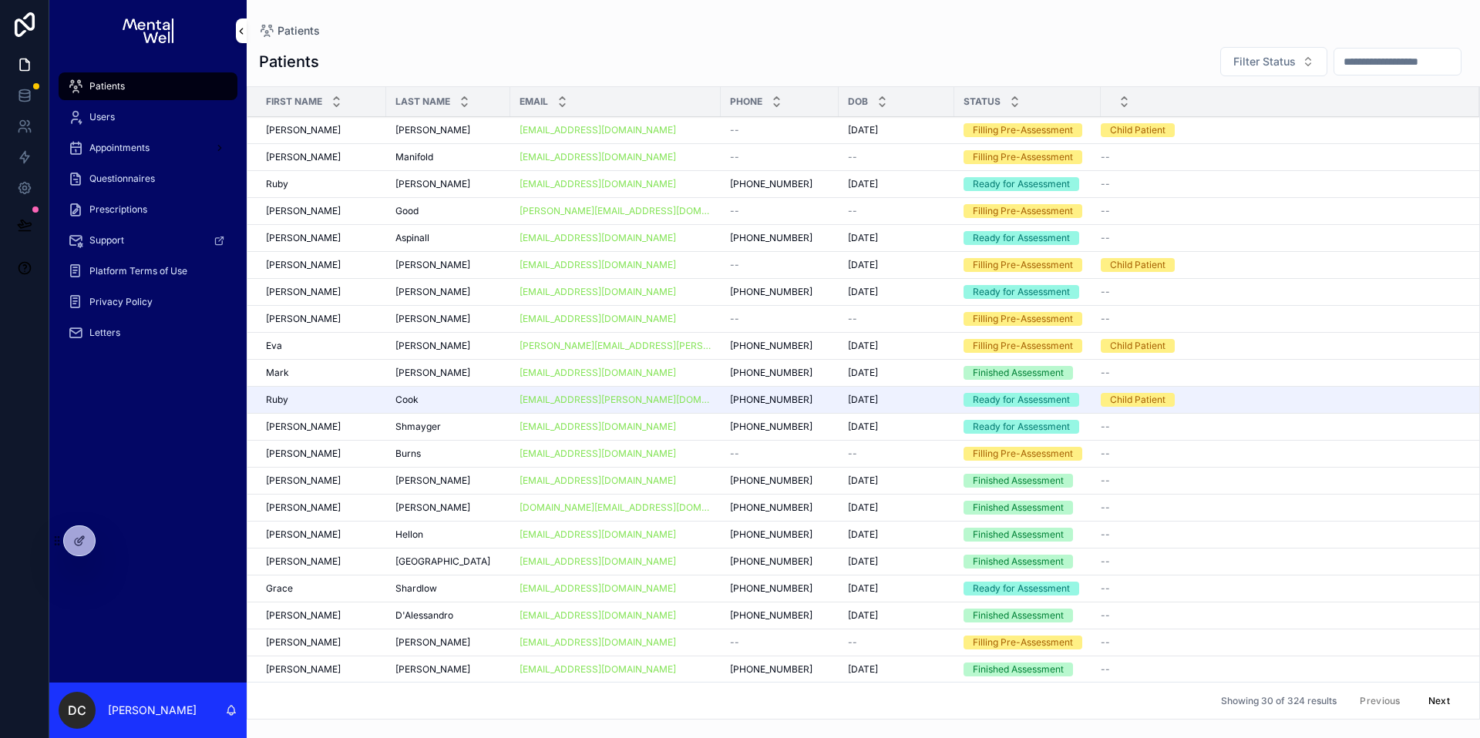
click at [1340, 52] on input "scrollable content" at bounding box center [1397, 62] width 126 height 22
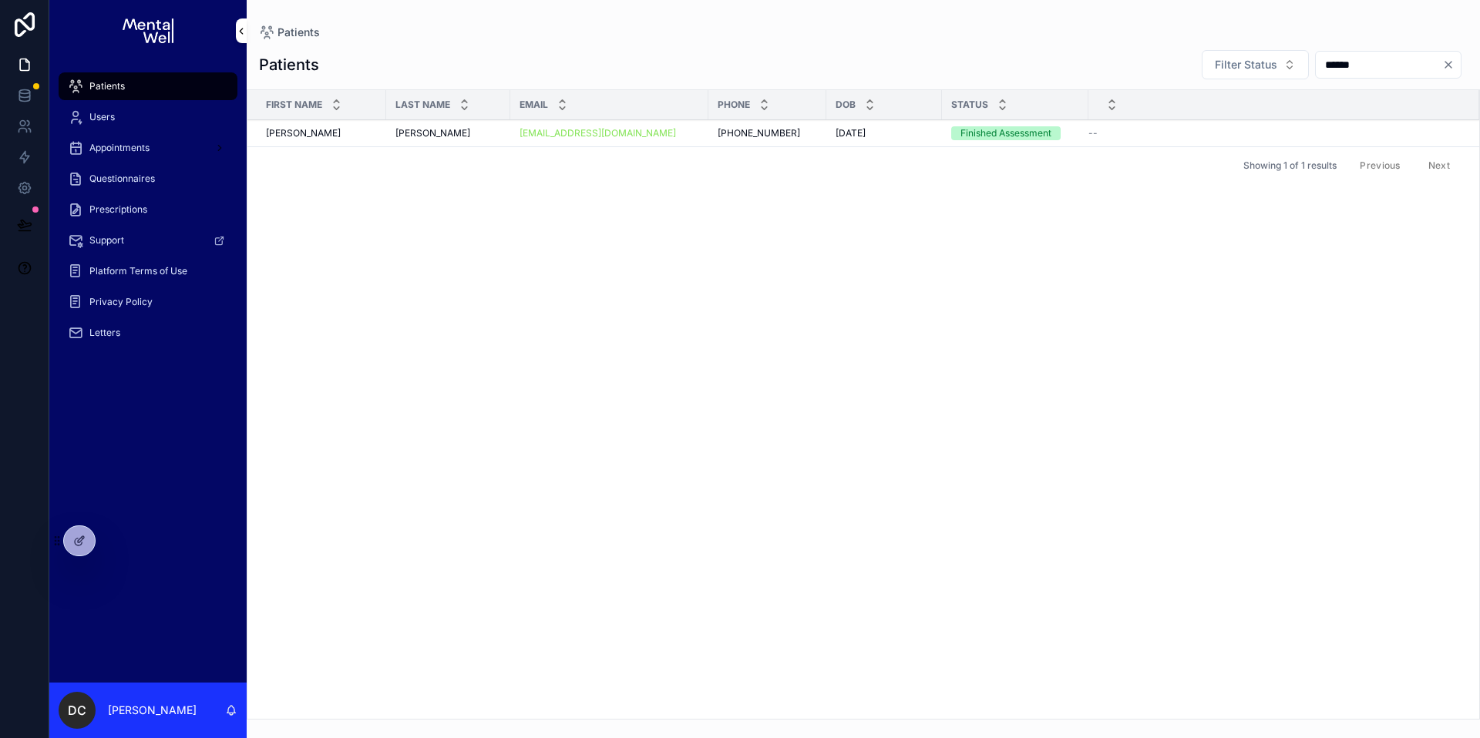
type input "******"
click at [469, 134] on div "[PERSON_NAME] [PERSON_NAME]" at bounding box center [448, 133] width 106 height 12
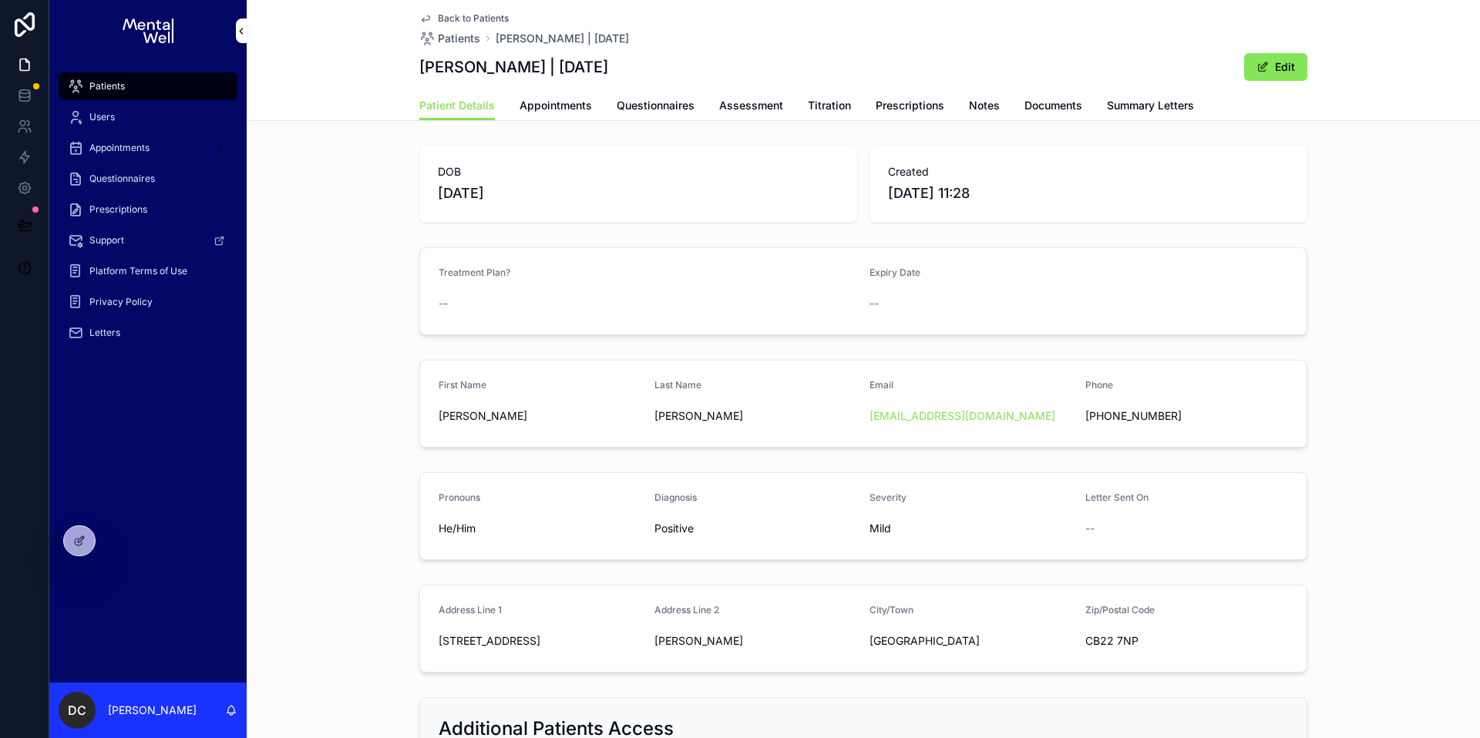
click at [1122, 103] on span "Summary Letters" at bounding box center [1150, 105] width 87 height 15
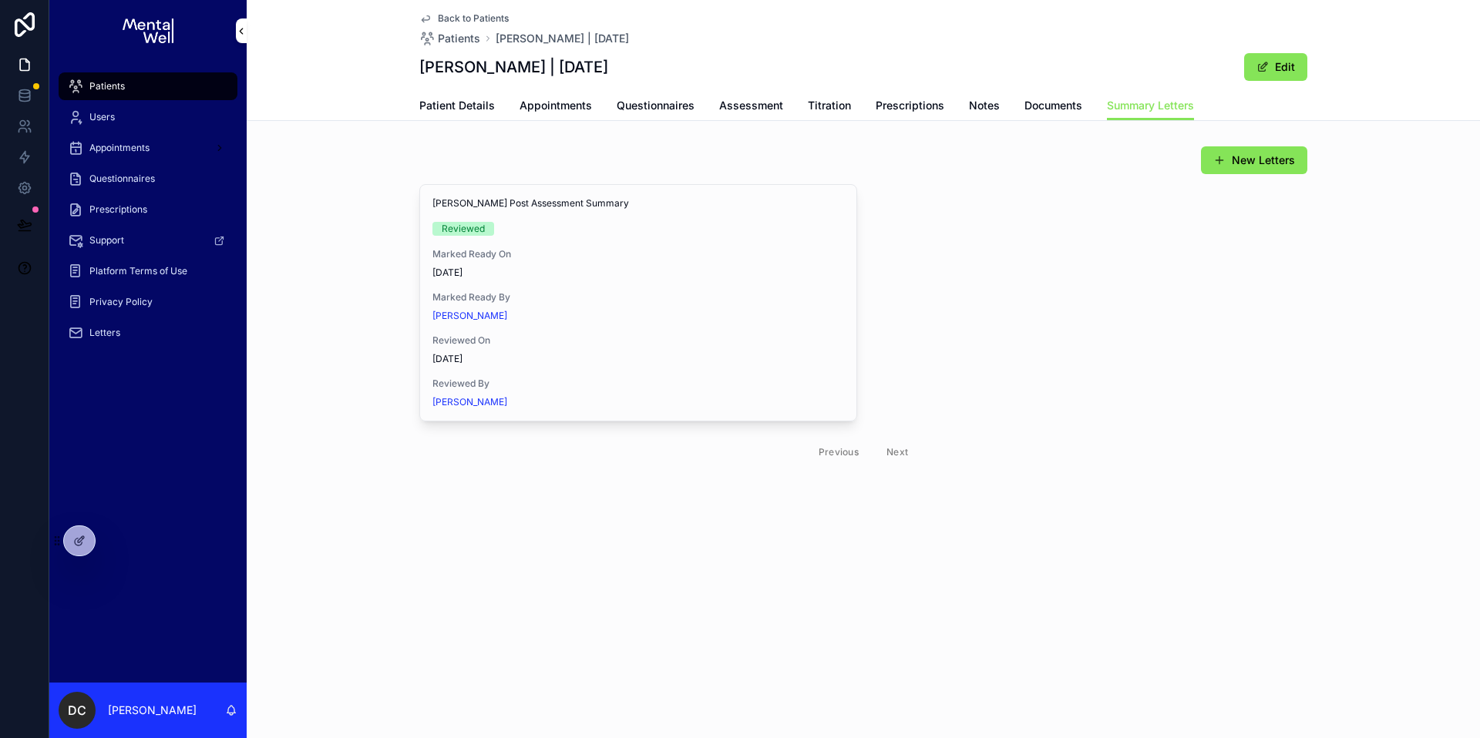
click at [449, 101] on span "Patient Details" at bounding box center [457, 105] width 76 height 15
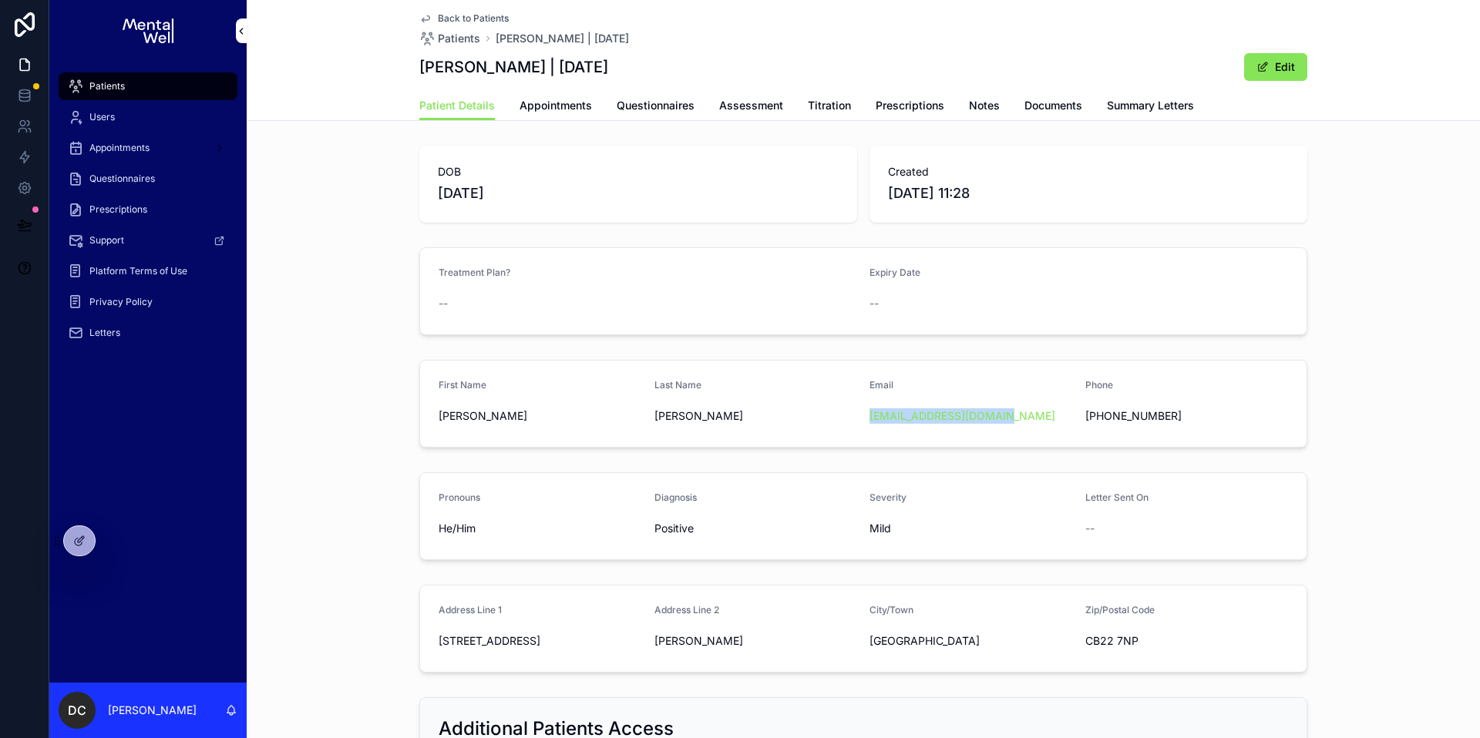
click at [112, 85] on span "Patients" at bounding box center [106, 86] width 35 height 12
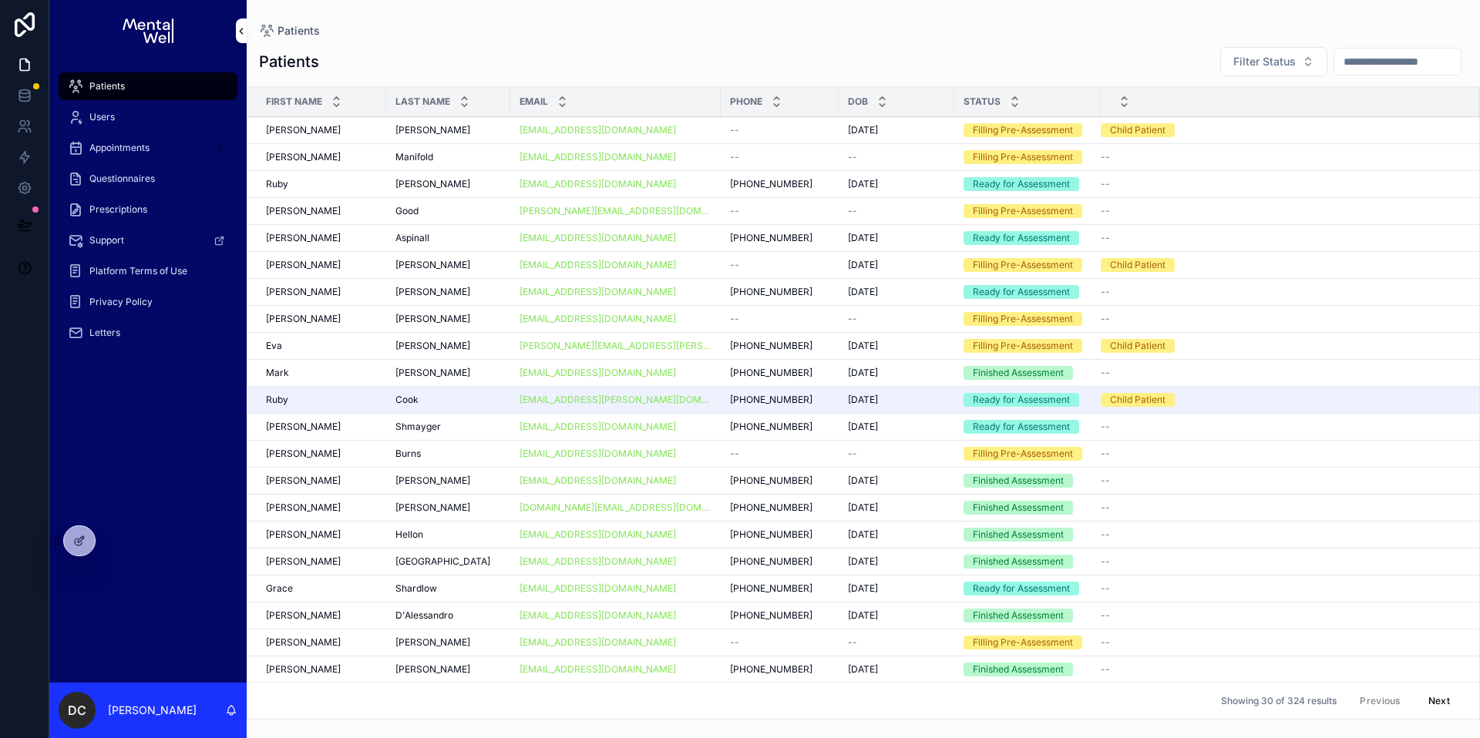
click at [1373, 76] on div "Filter Status" at bounding box center [1338, 61] width 260 height 31
click at [1371, 70] on input "scrollable content" at bounding box center [1397, 62] width 126 height 22
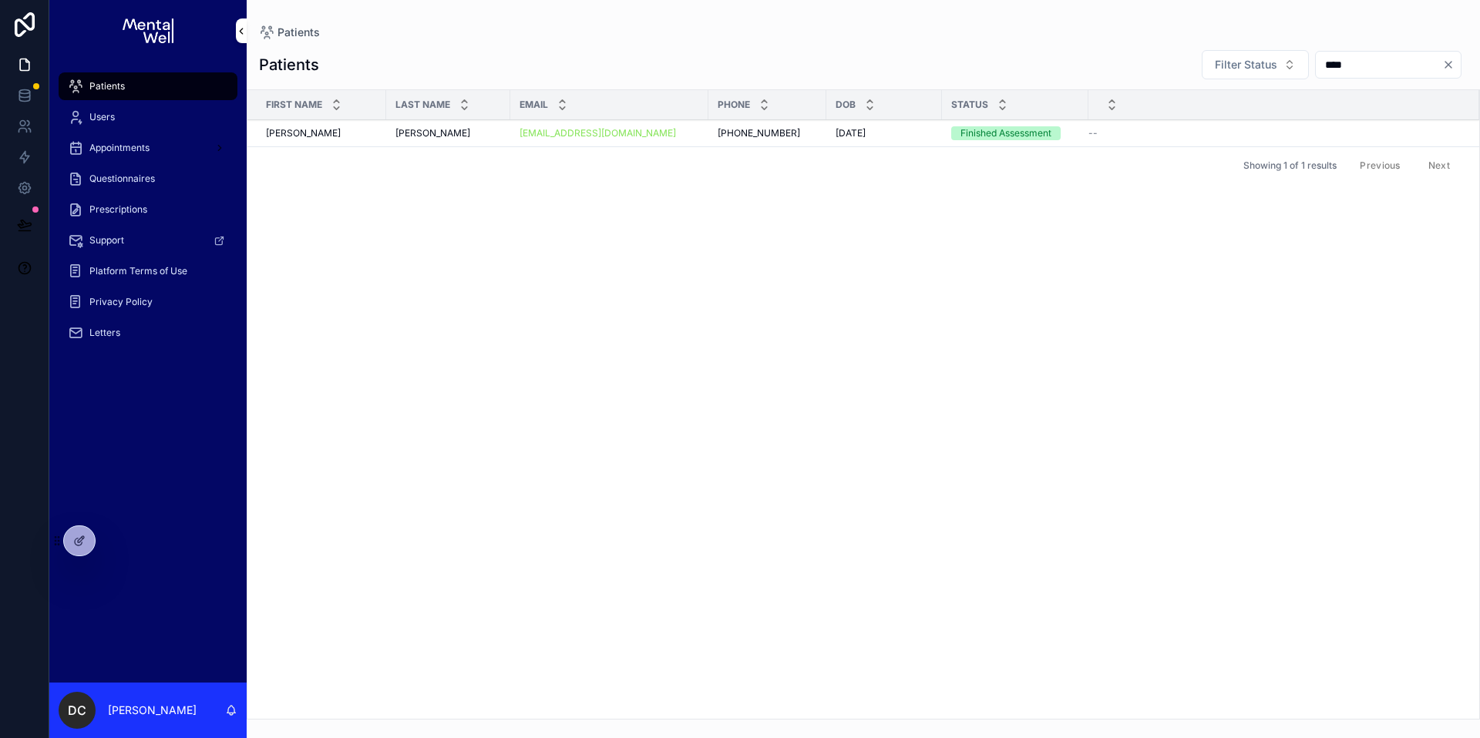
type input "****"
click at [458, 134] on div "[PERSON_NAME] [PERSON_NAME]" at bounding box center [448, 133] width 106 height 12
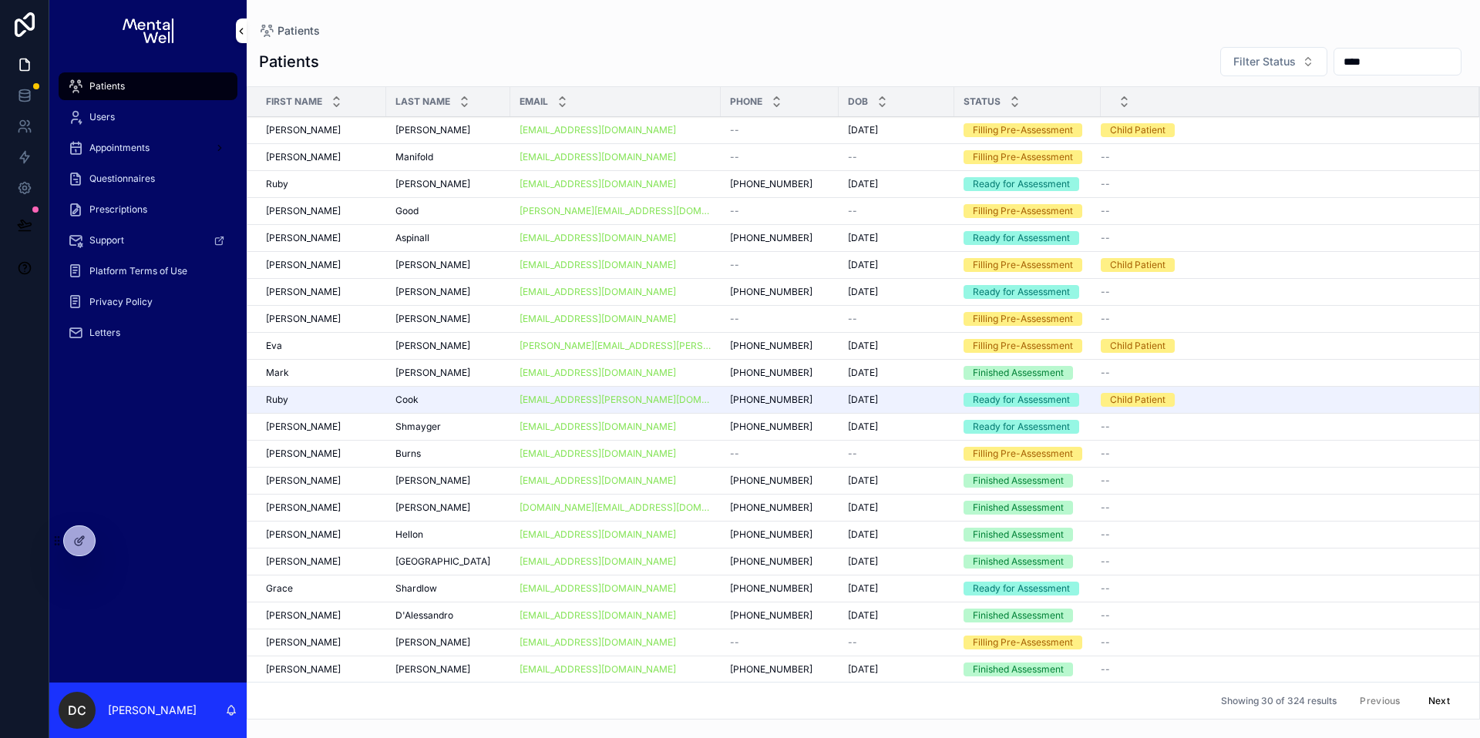
click at [1386, 63] on input "****" at bounding box center [1397, 62] width 126 height 22
click at [1387, 63] on input "****" at bounding box center [1397, 62] width 126 height 22
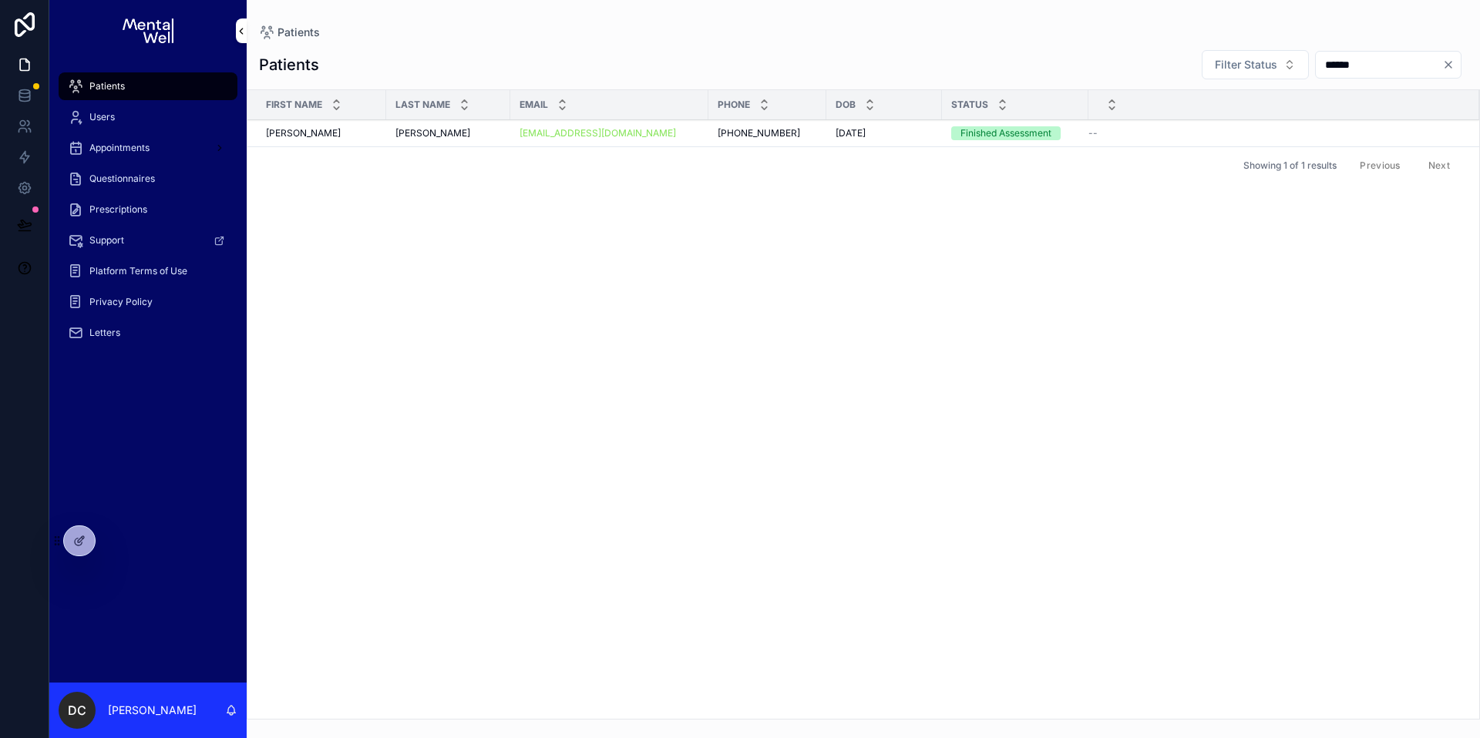
type input "******"
click at [442, 140] on td "[PERSON_NAME] [PERSON_NAME]" at bounding box center [448, 133] width 124 height 27
click at [446, 135] on div "[PERSON_NAME] [PERSON_NAME]" at bounding box center [448, 133] width 106 height 12
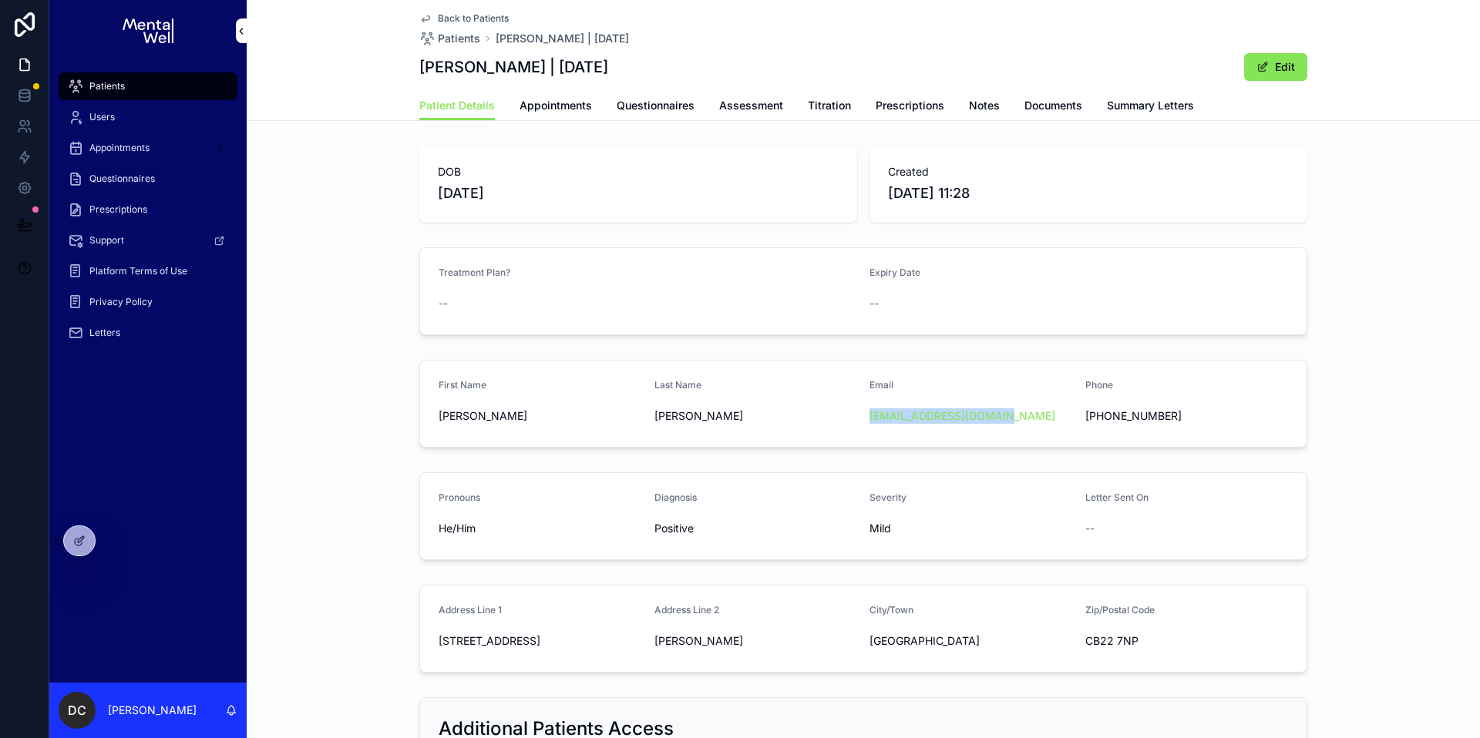
click at [567, 106] on span "Appointments" at bounding box center [556, 105] width 72 height 15
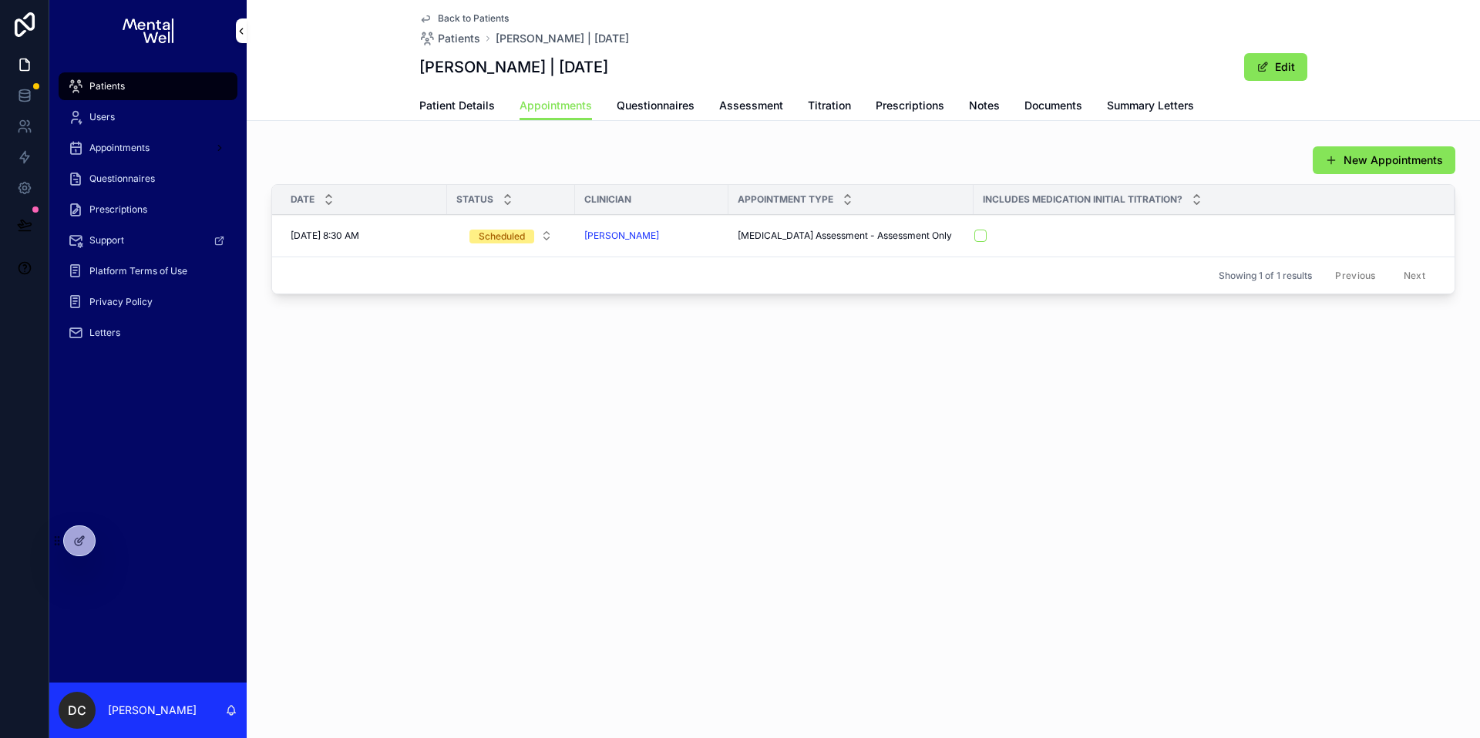
click at [492, 106] on span "Patient Details" at bounding box center [457, 105] width 76 height 15
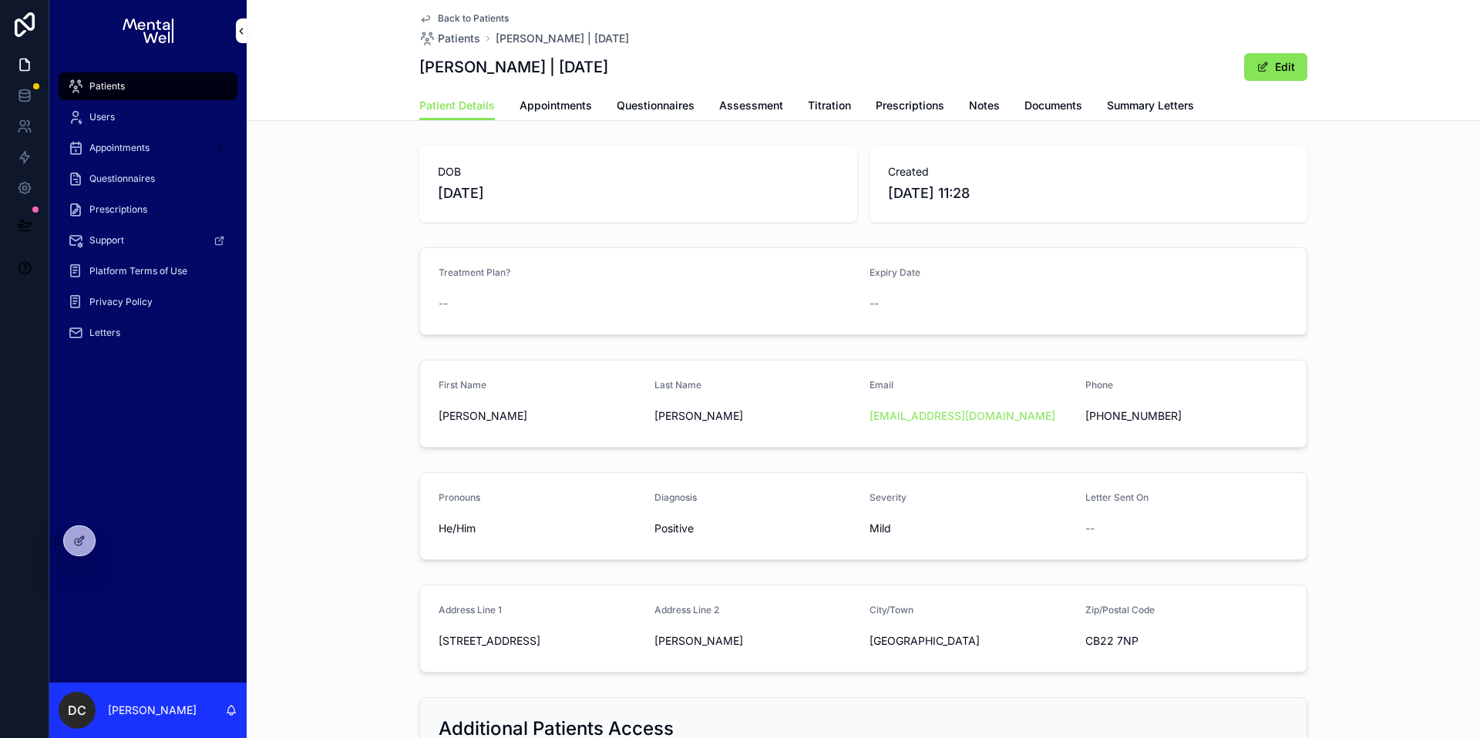
click at [136, 81] on div "Patients" at bounding box center [148, 86] width 160 height 25
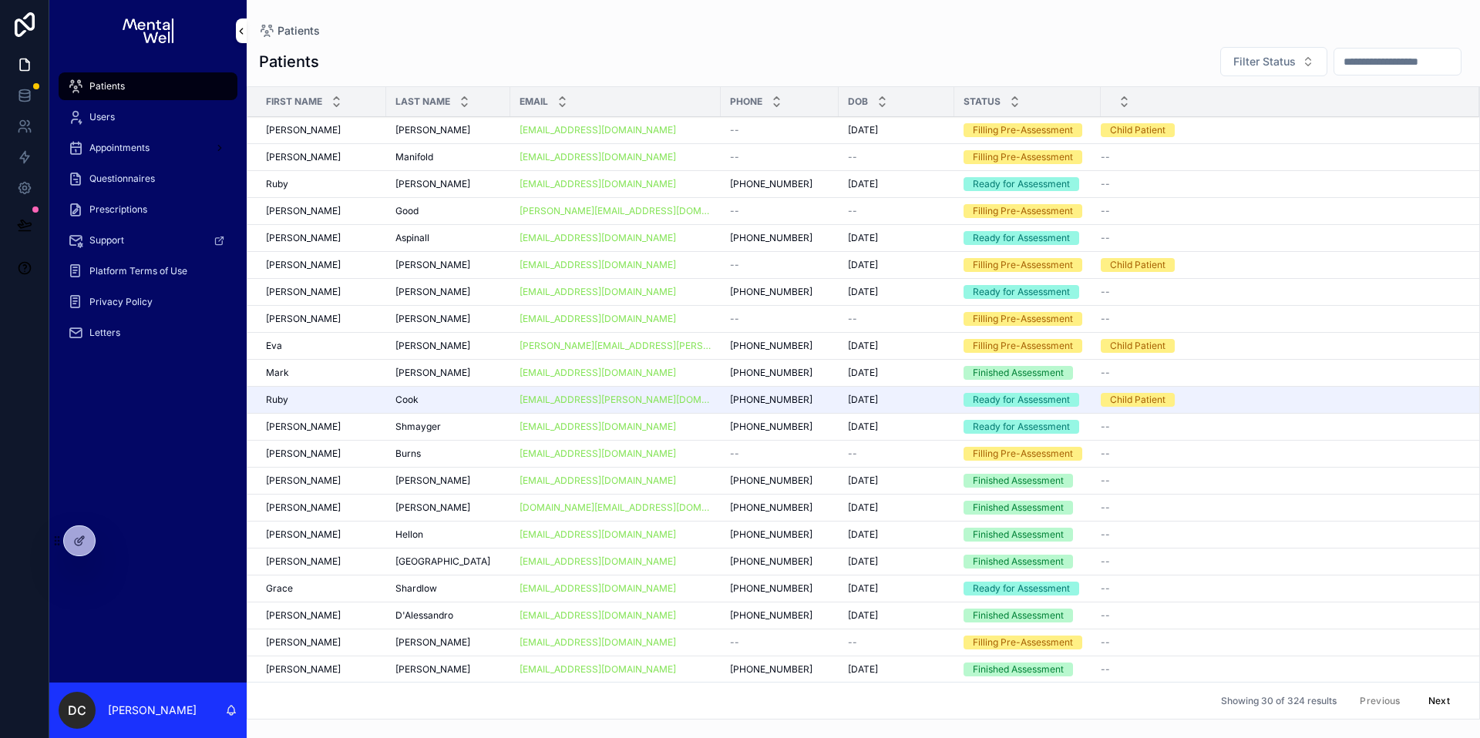
click at [1334, 69] on input "scrollable content" at bounding box center [1397, 62] width 126 height 22
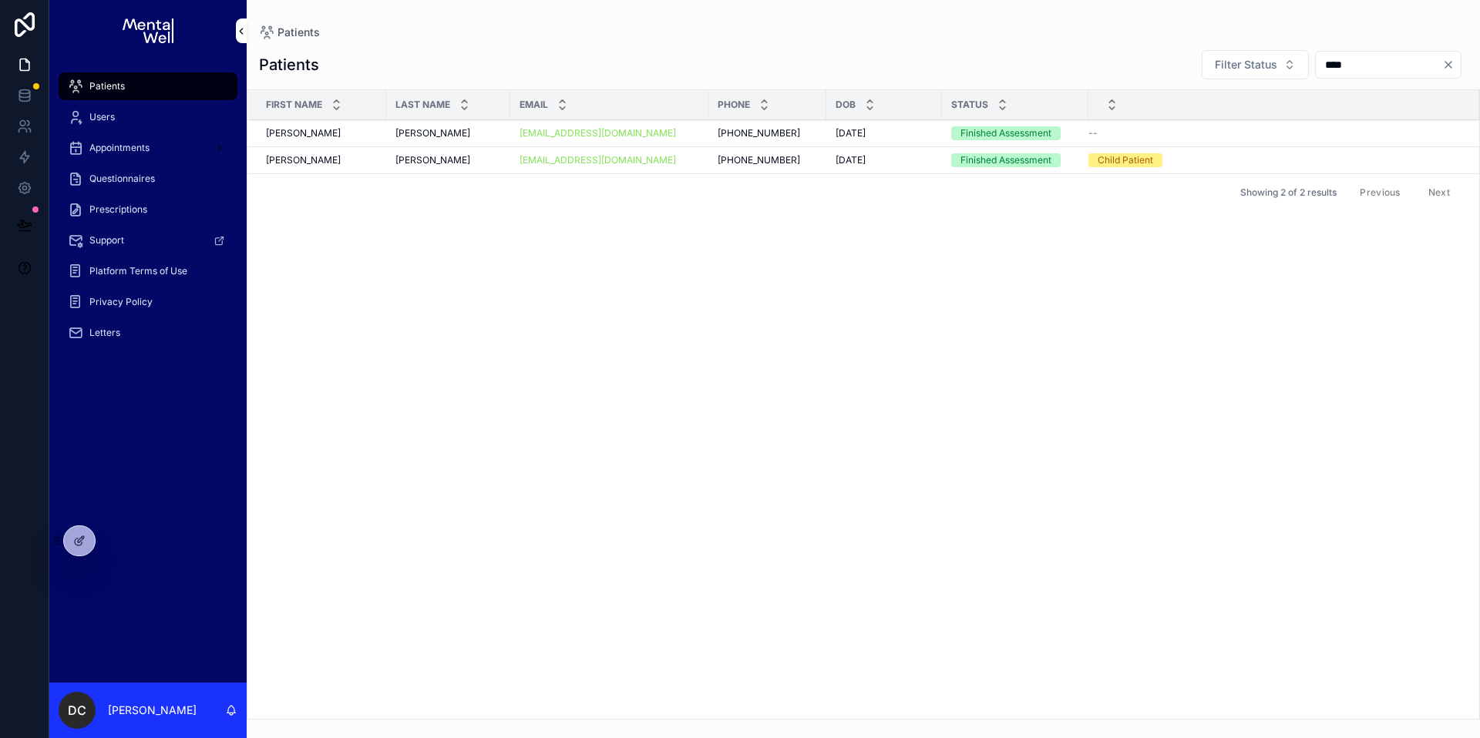
type input "****"
click at [432, 134] on div "[PERSON_NAME]" at bounding box center [448, 133] width 106 height 12
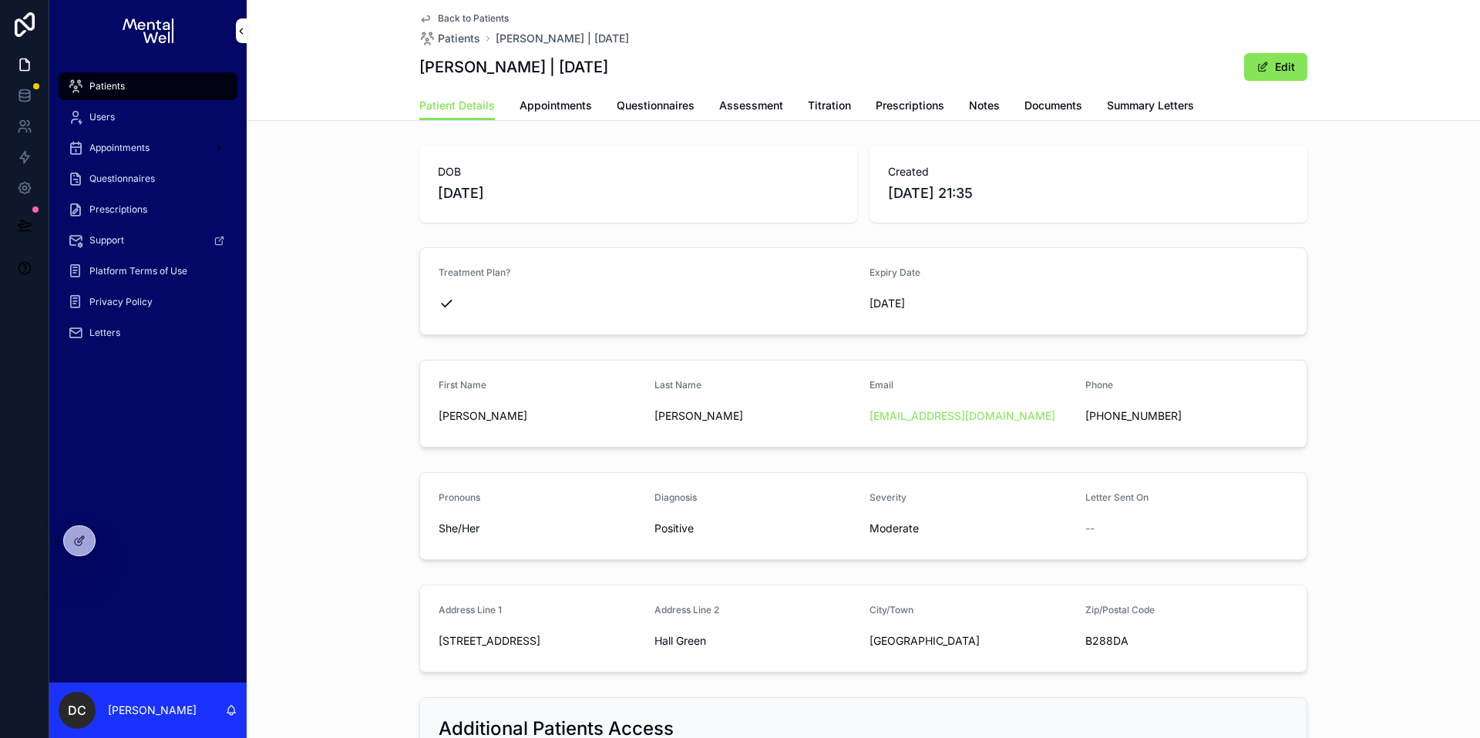
click at [1135, 110] on span "Summary Letters" at bounding box center [1150, 105] width 87 height 15
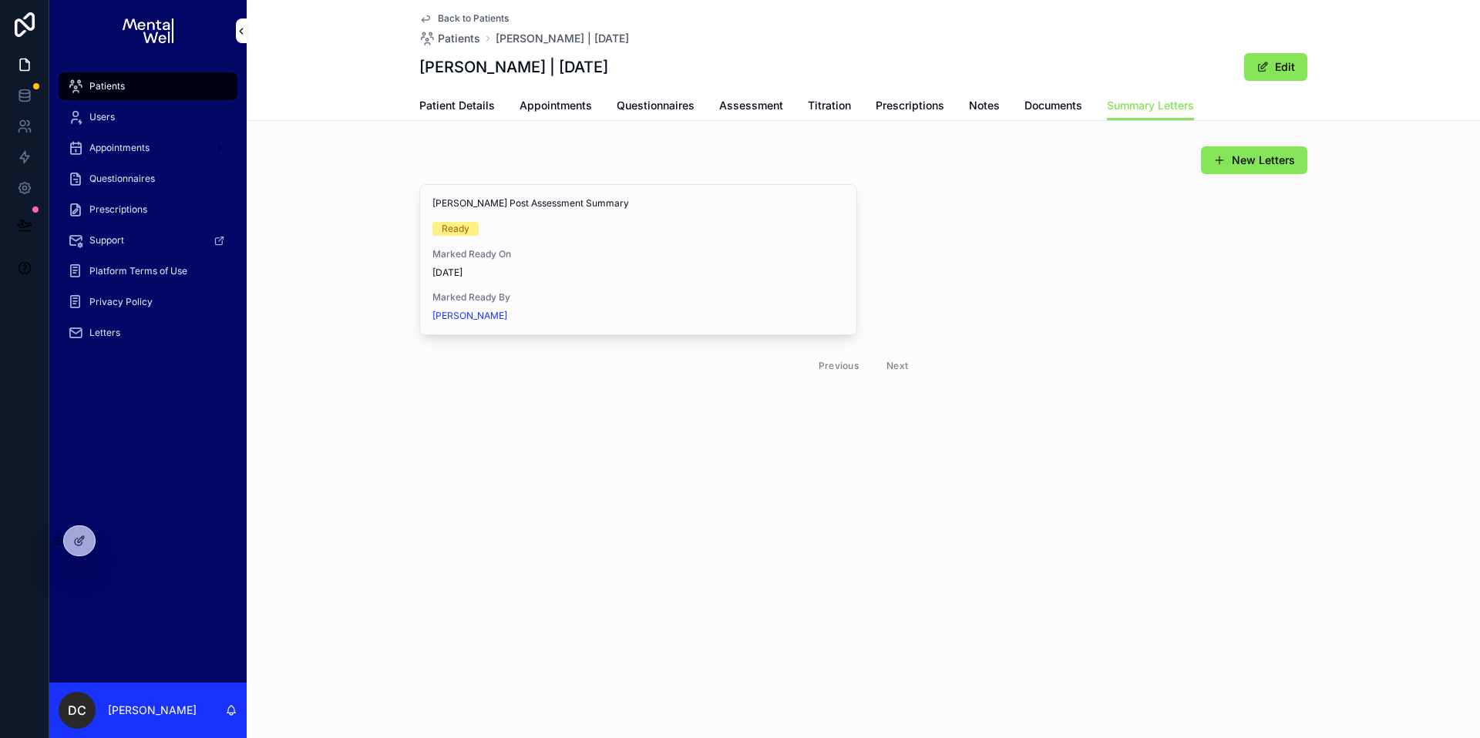
drag, startPoint x: 421, startPoint y: 66, endPoint x: 621, endPoint y: 69, distance: 200.4
click at [621, 69] on div "Back to Patients Patients [PERSON_NAME] | [DATE] [PERSON_NAME] | [DATE] Edit Su…" at bounding box center [863, 60] width 1233 height 121
click at [0, 0] on span "View in Google Docs" at bounding box center [0, 0] width 0 height 0
click at [172, 86] on div "Patients" at bounding box center [148, 86] width 160 height 25
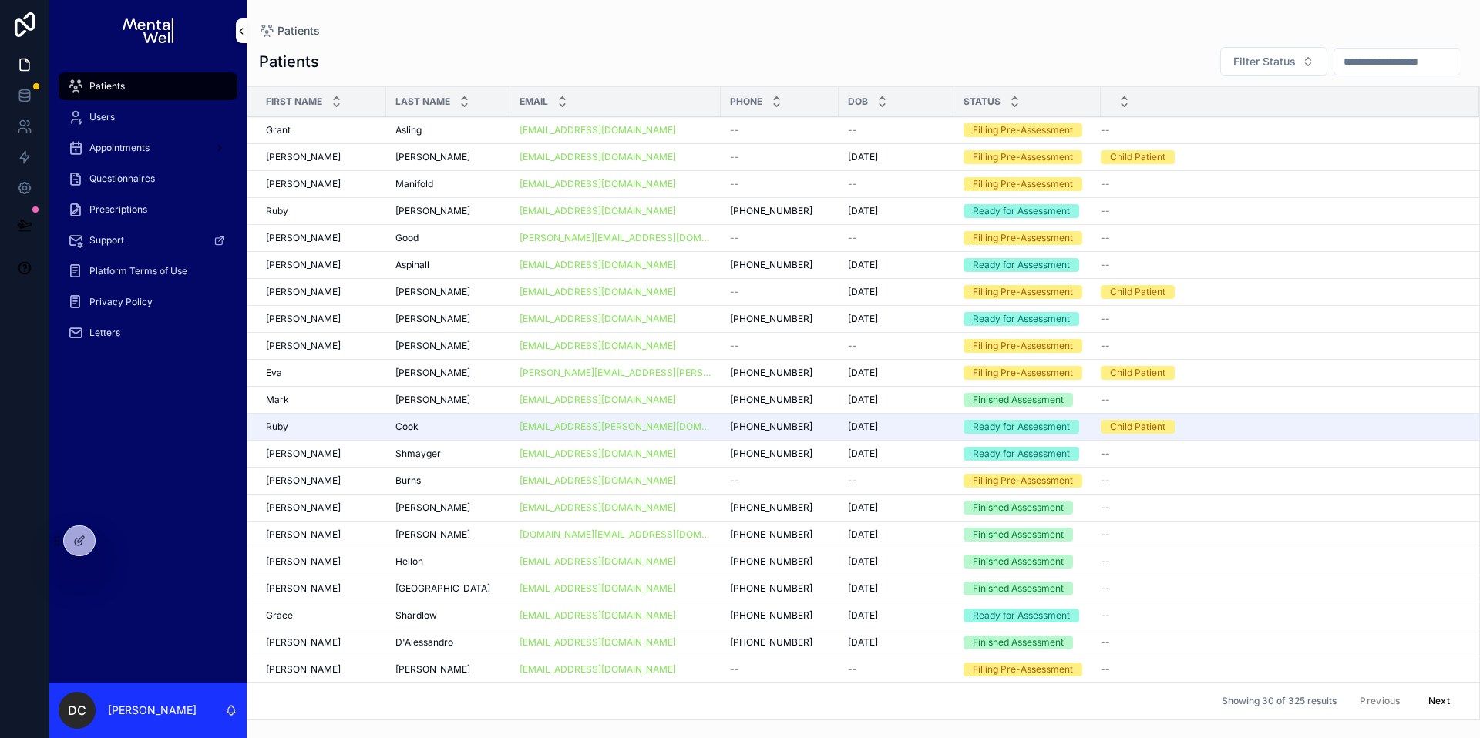
click at [1365, 59] on input "scrollable content" at bounding box center [1397, 62] width 126 height 22
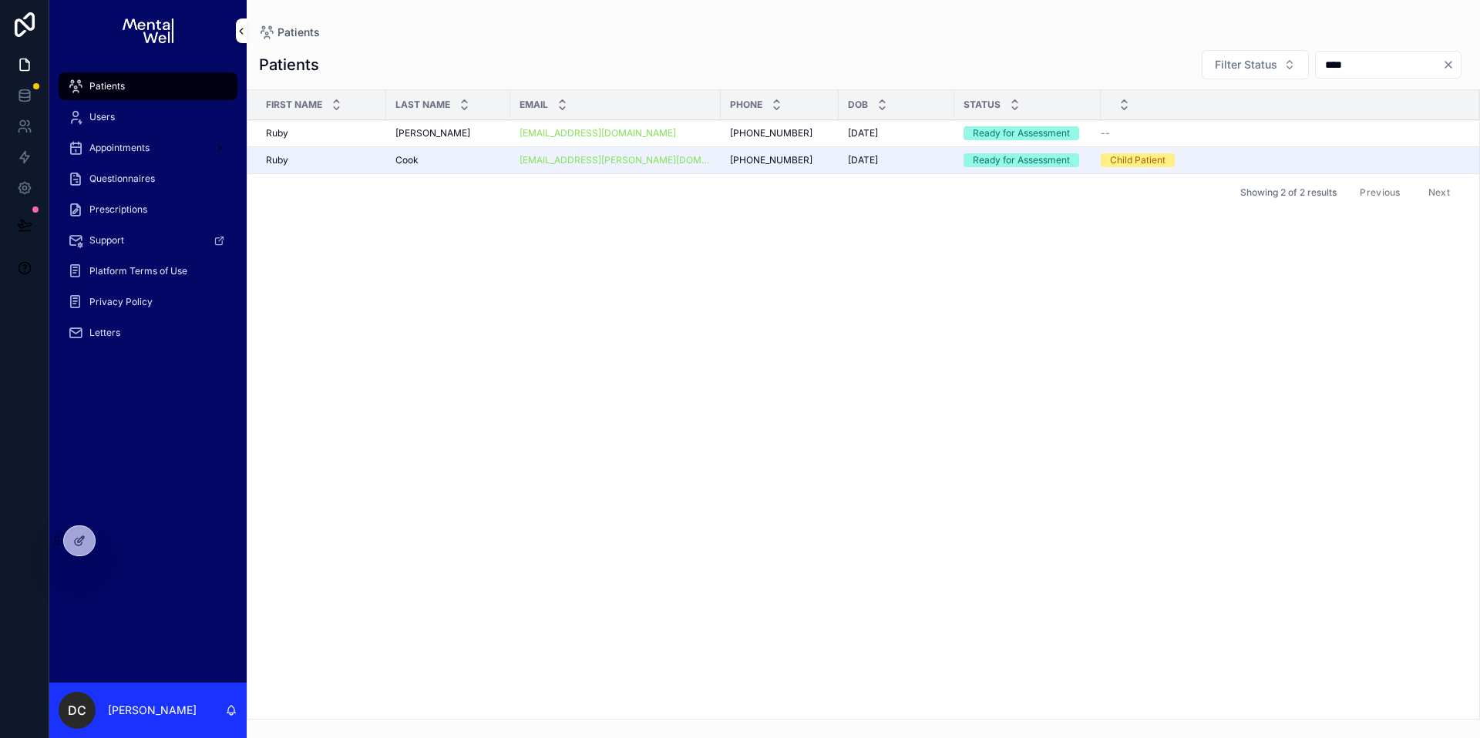
type input "****"
click at [423, 129] on span "[PERSON_NAME]" at bounding box center [432, 133] width 75 height 12
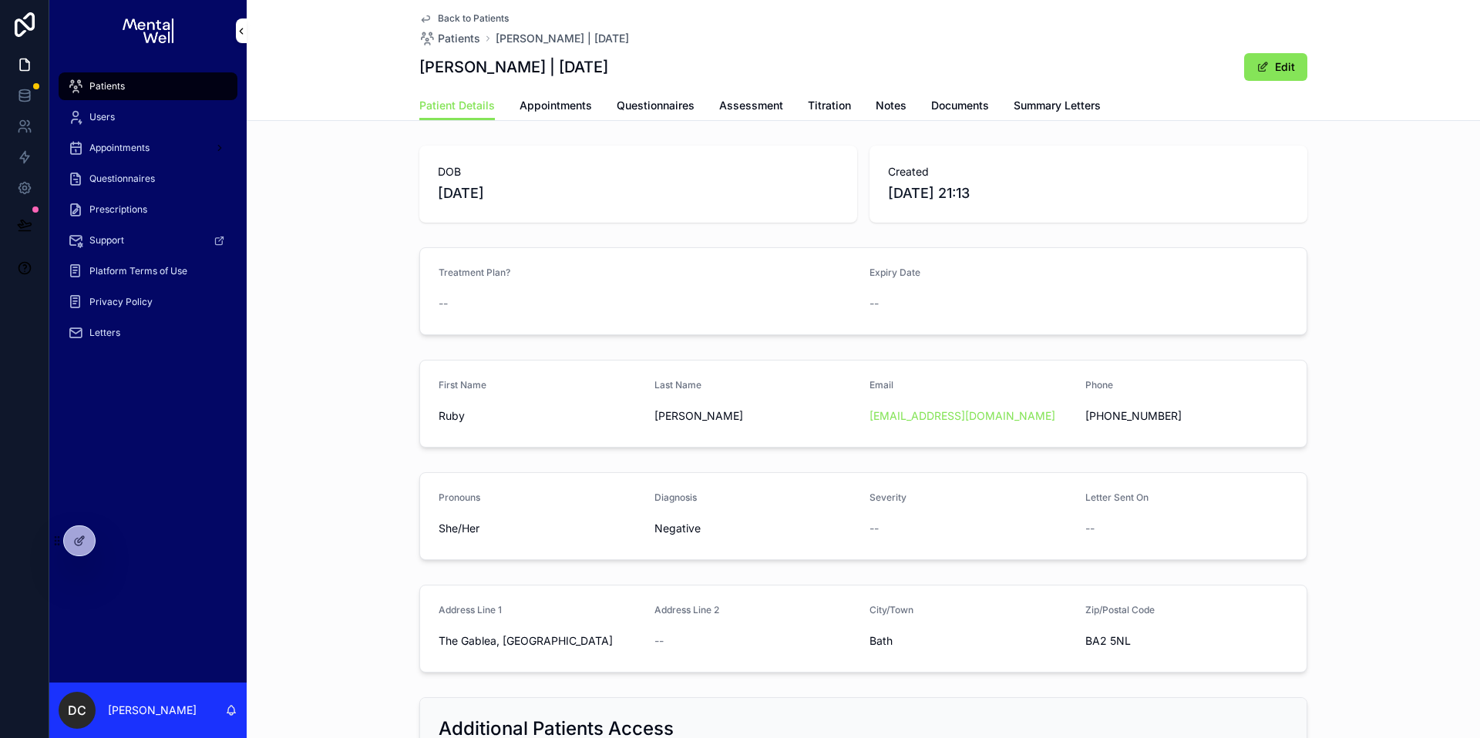
click at [563, 105] on span "Appointments" at bounding box center [556, 105] width 72 height 15
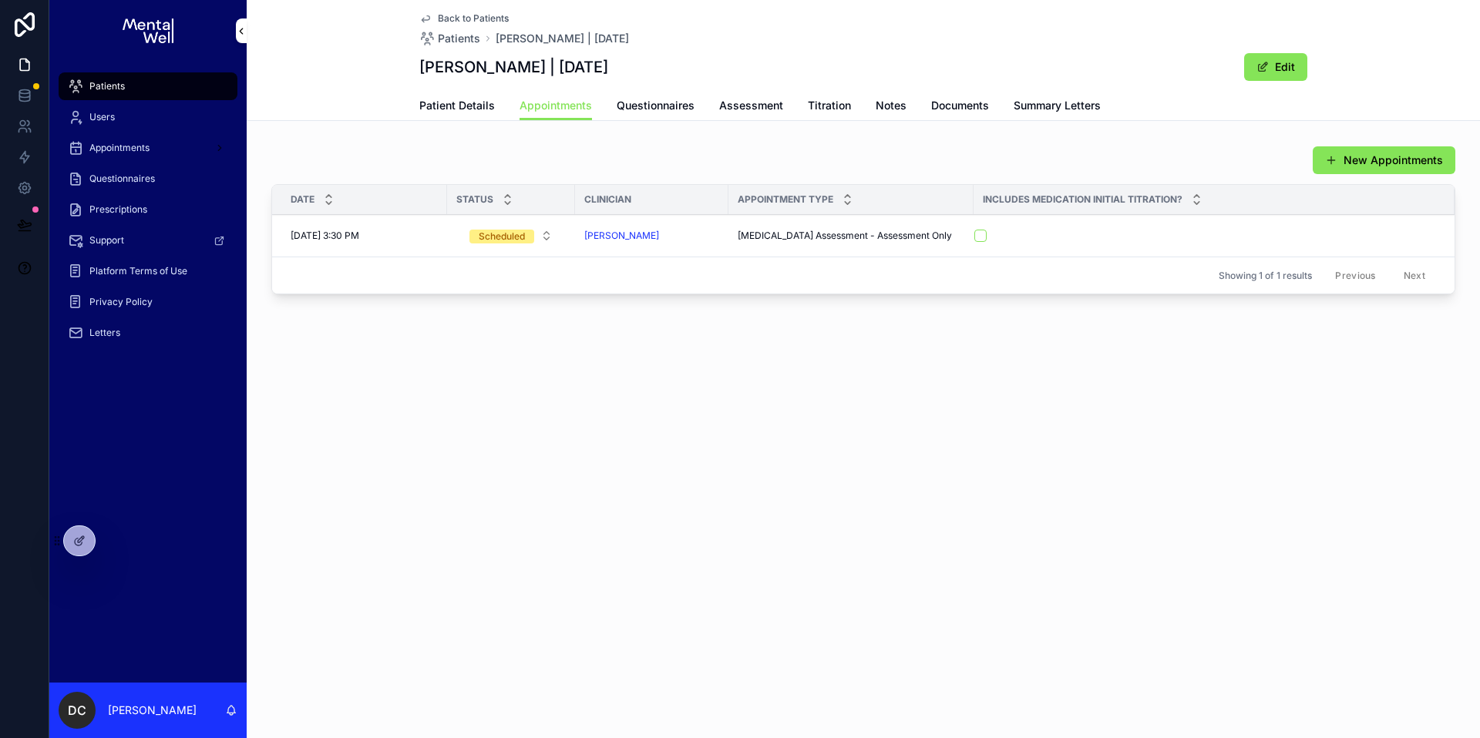
click at [474, 109] on span "Patient Details" at bounding box center [457, 105] width 76 height 15
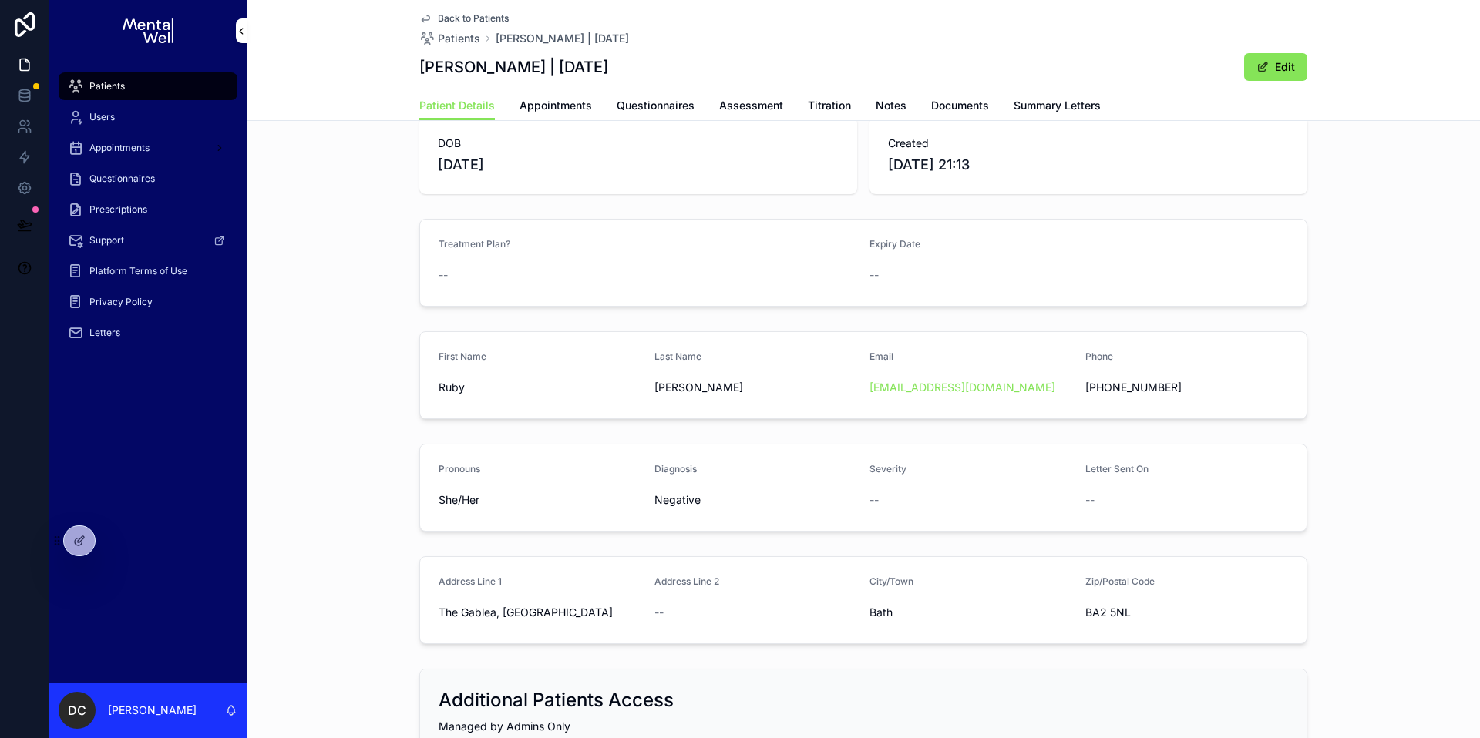
scroll to position [21, 0]
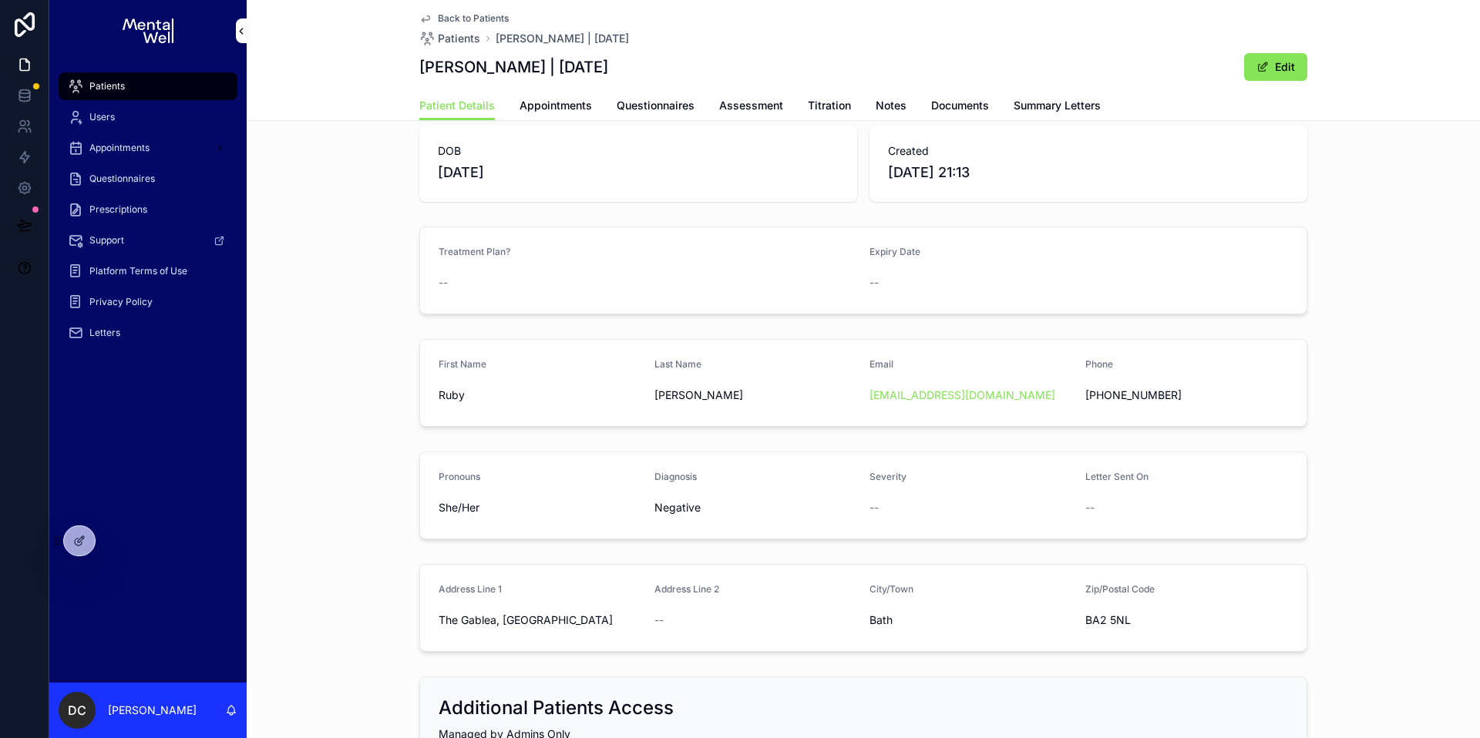
click at [571, 106] on span "Appointments" at bounding box center [556, 105] width 72 height 15
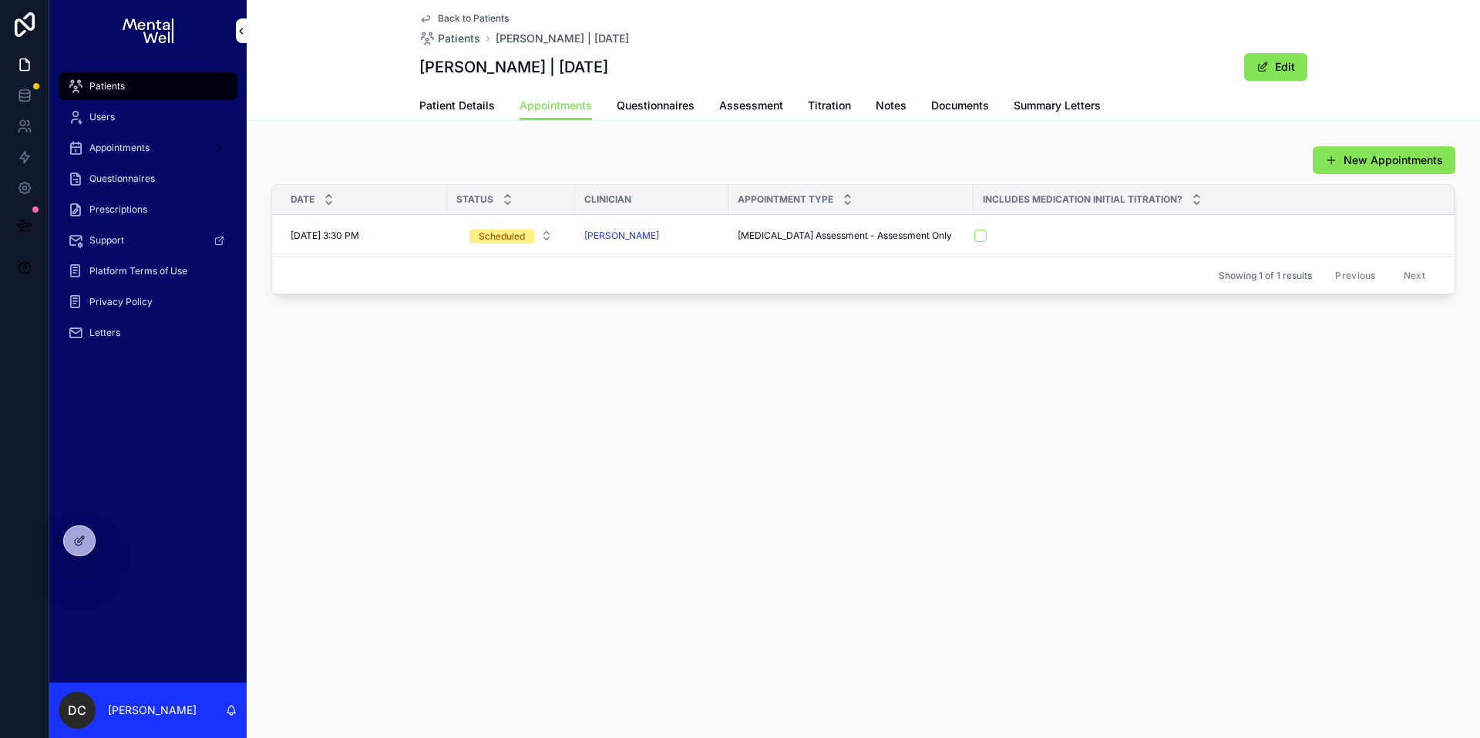
click at [479, 117] on link "Patient Details" at bounding box center [457, 107] width 76 height 31
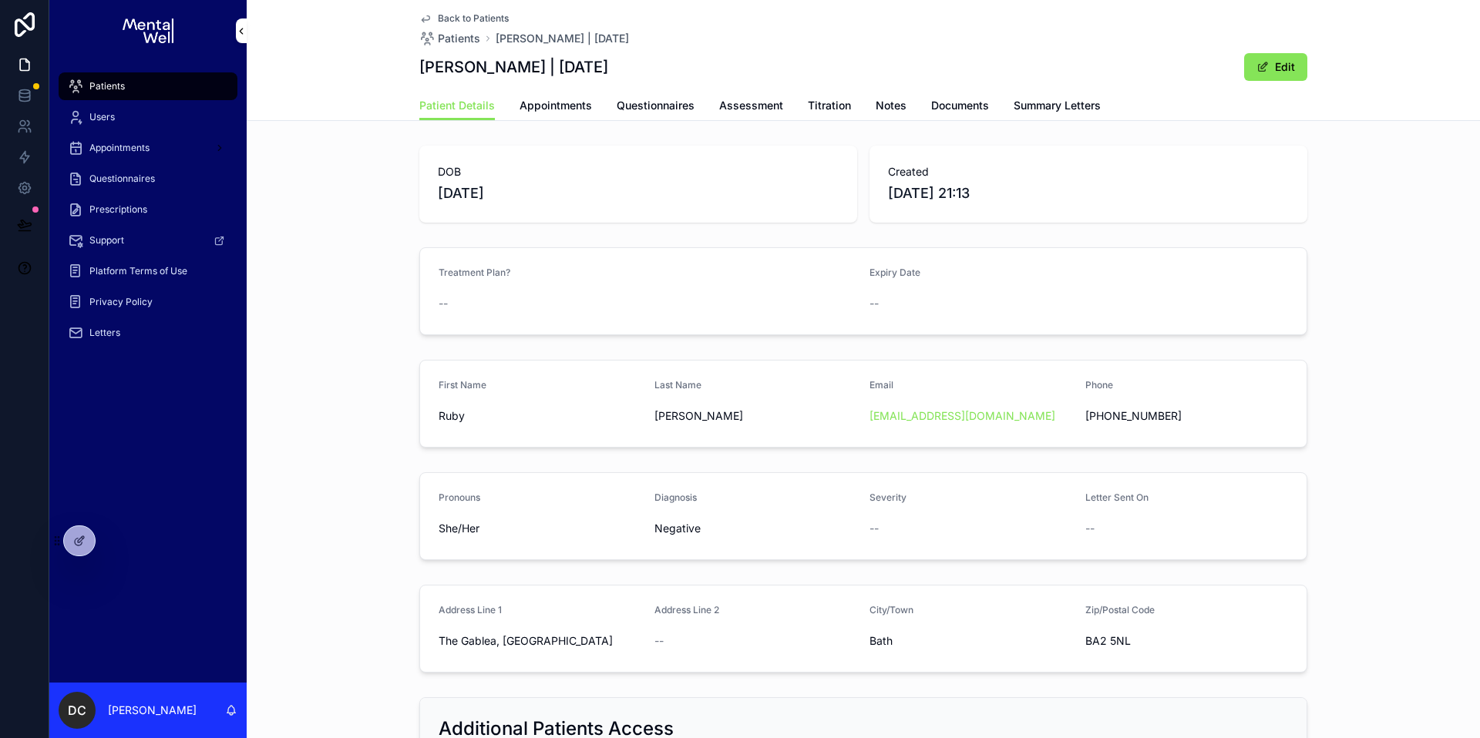
click at [617, 109] on span "Questionnaires" at bounding box center [656, 105] width 78 height 15
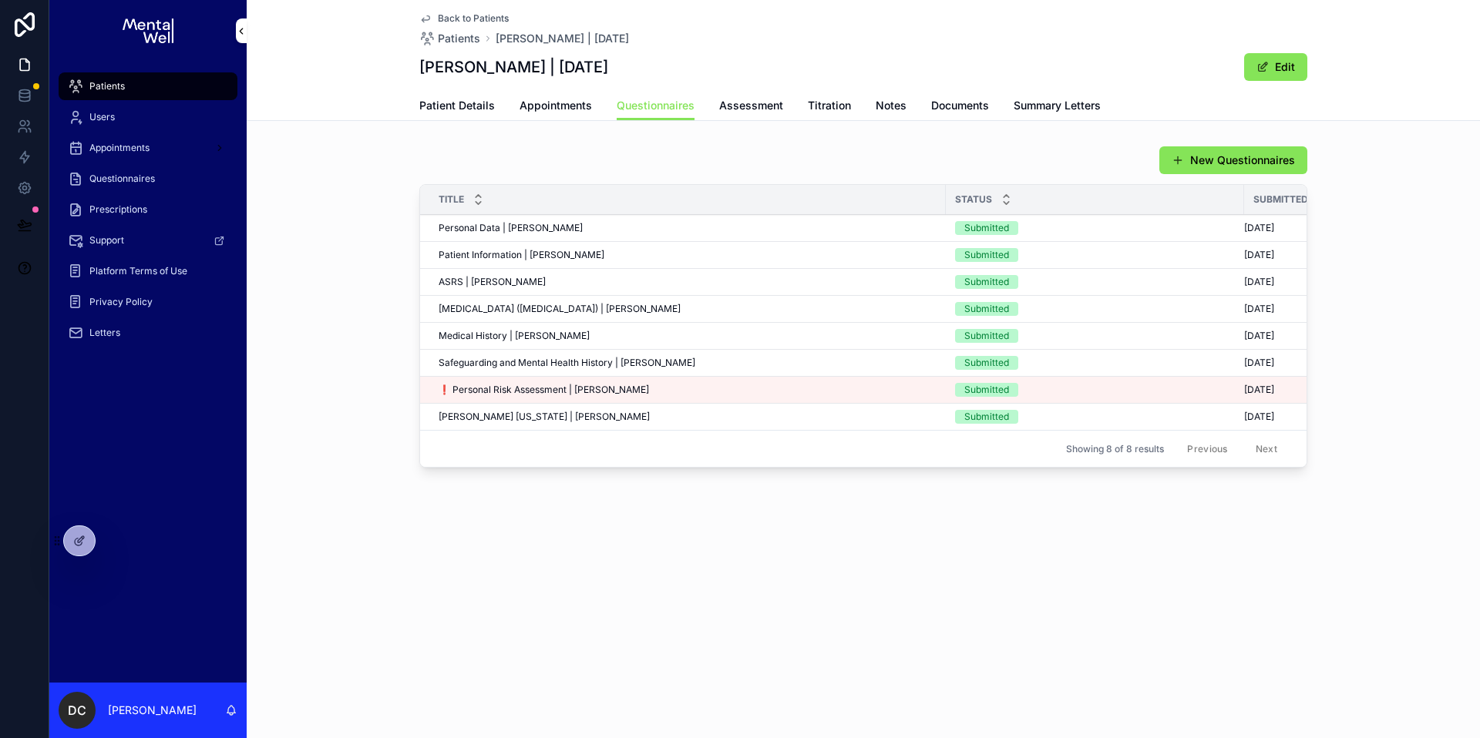
click at [520, 113] on link "Appointments" at bounding box center [556, 107] width 72 height 31
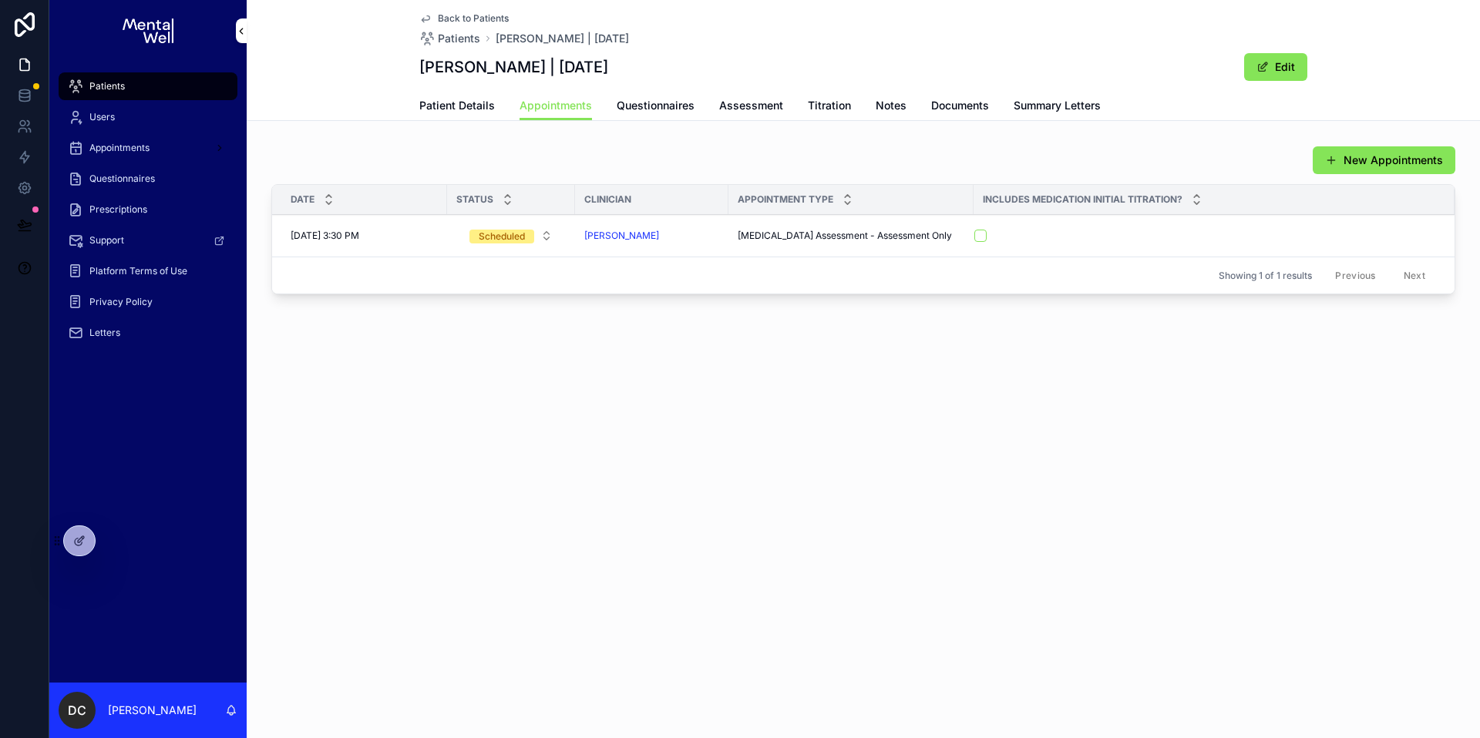
click at [148, 93] on div "Patients" at bounding box center [148, 86] width 160 height 25
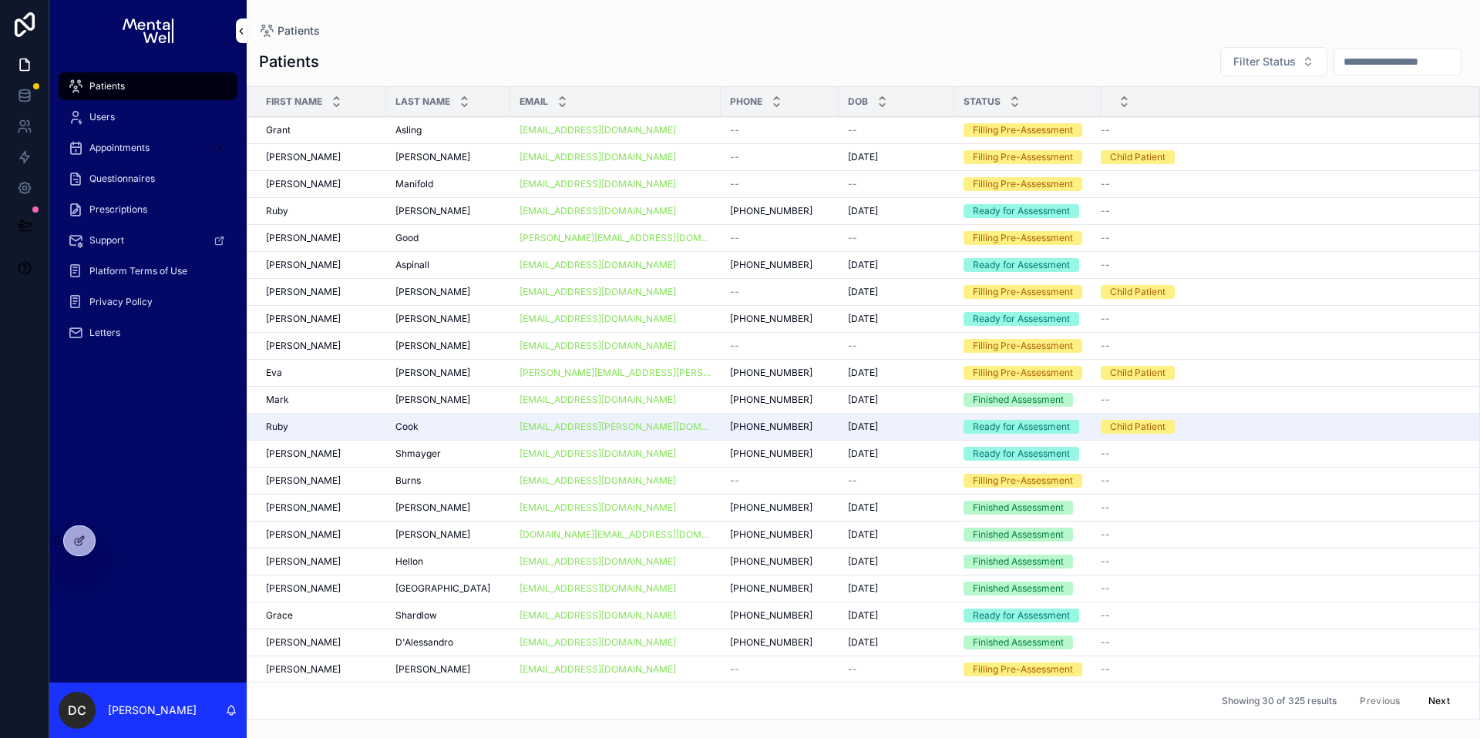
click at [1347, 55] on input "scrollable content" at bounding box center [1397, 62] width 126 height 22
paste input "**********"
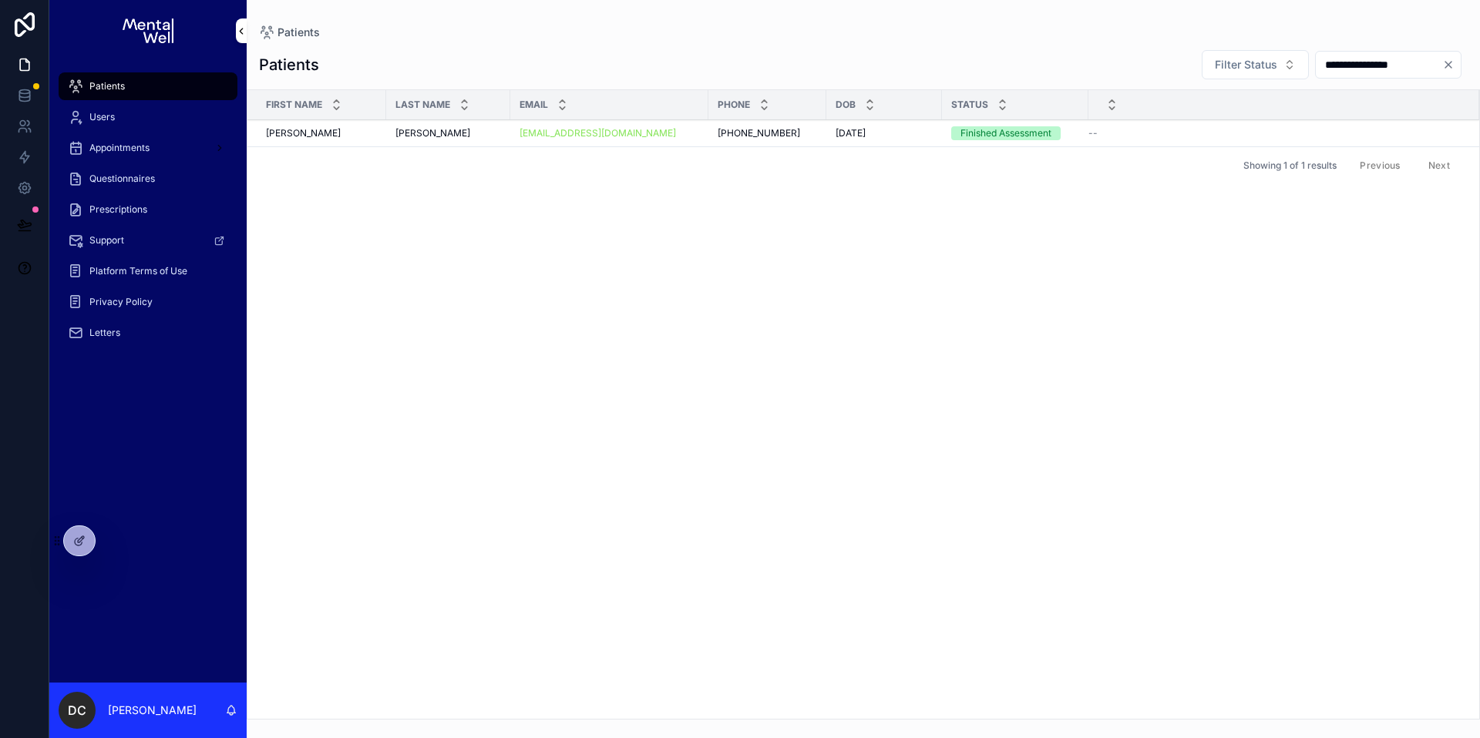
type input "**********"
click at [1192, 133] on div "--" at bounding box center [1274, 133] width 372 height 12
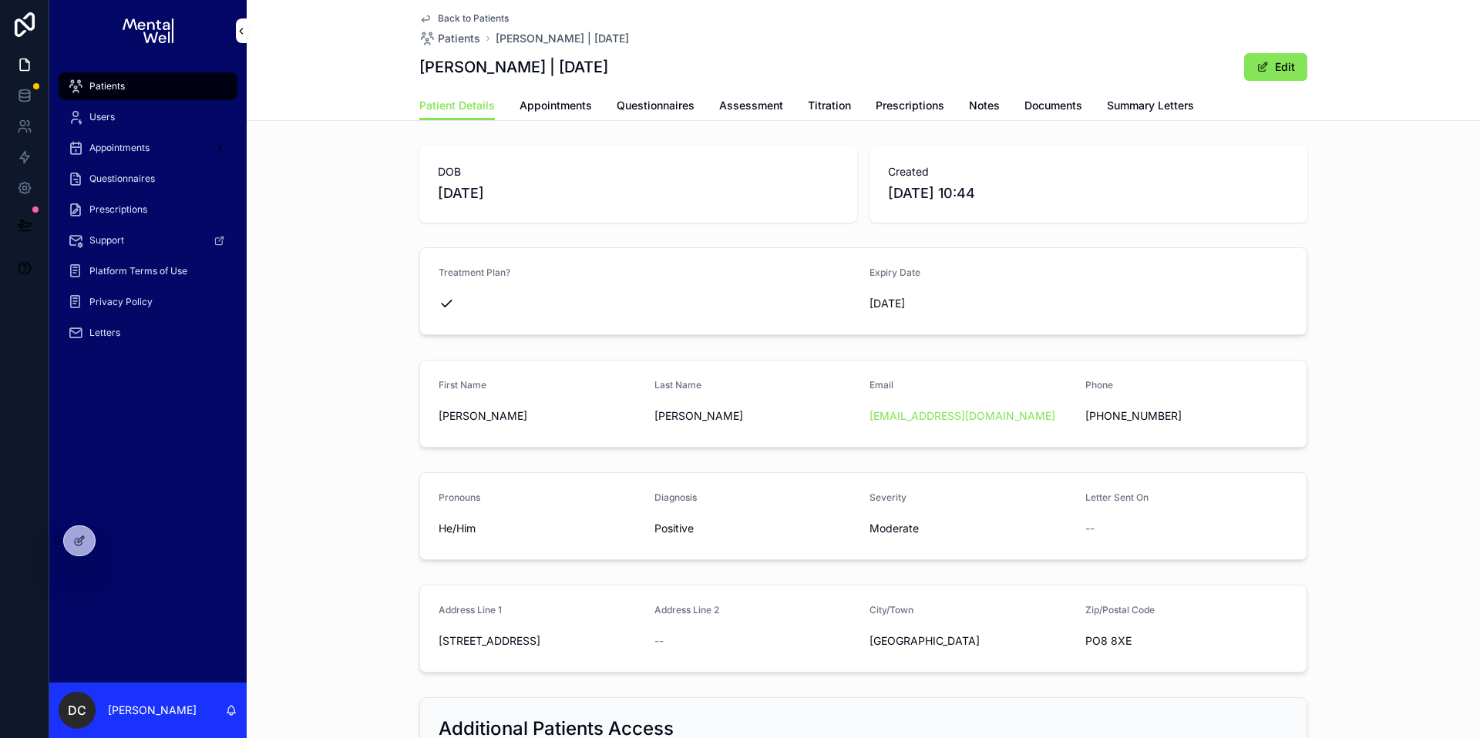
click at [526, 109] on span "Appointments" at bounding box center [556, 105] width 72 height 15
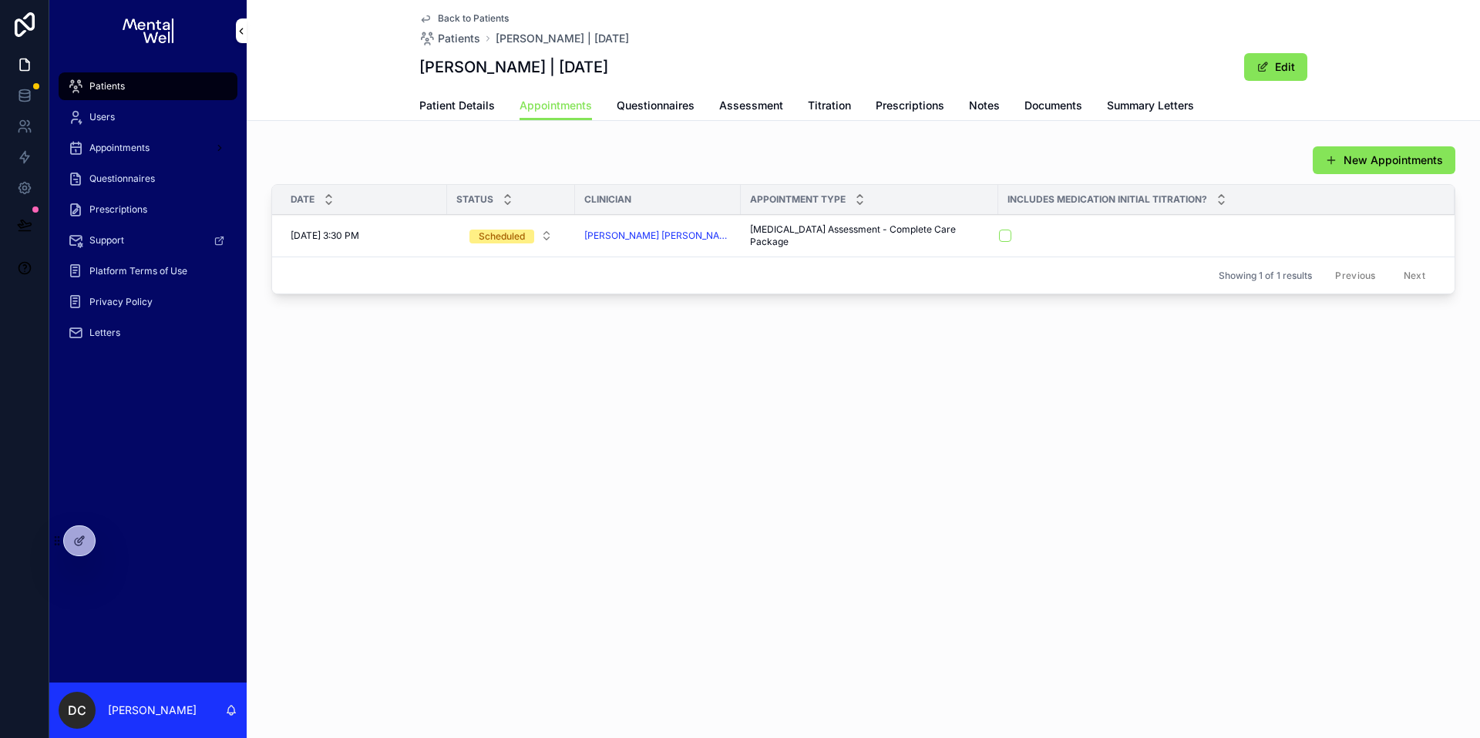
click at [449, 103] on span "Patient Details" at bounding box center [457, 105] width 76 height 15
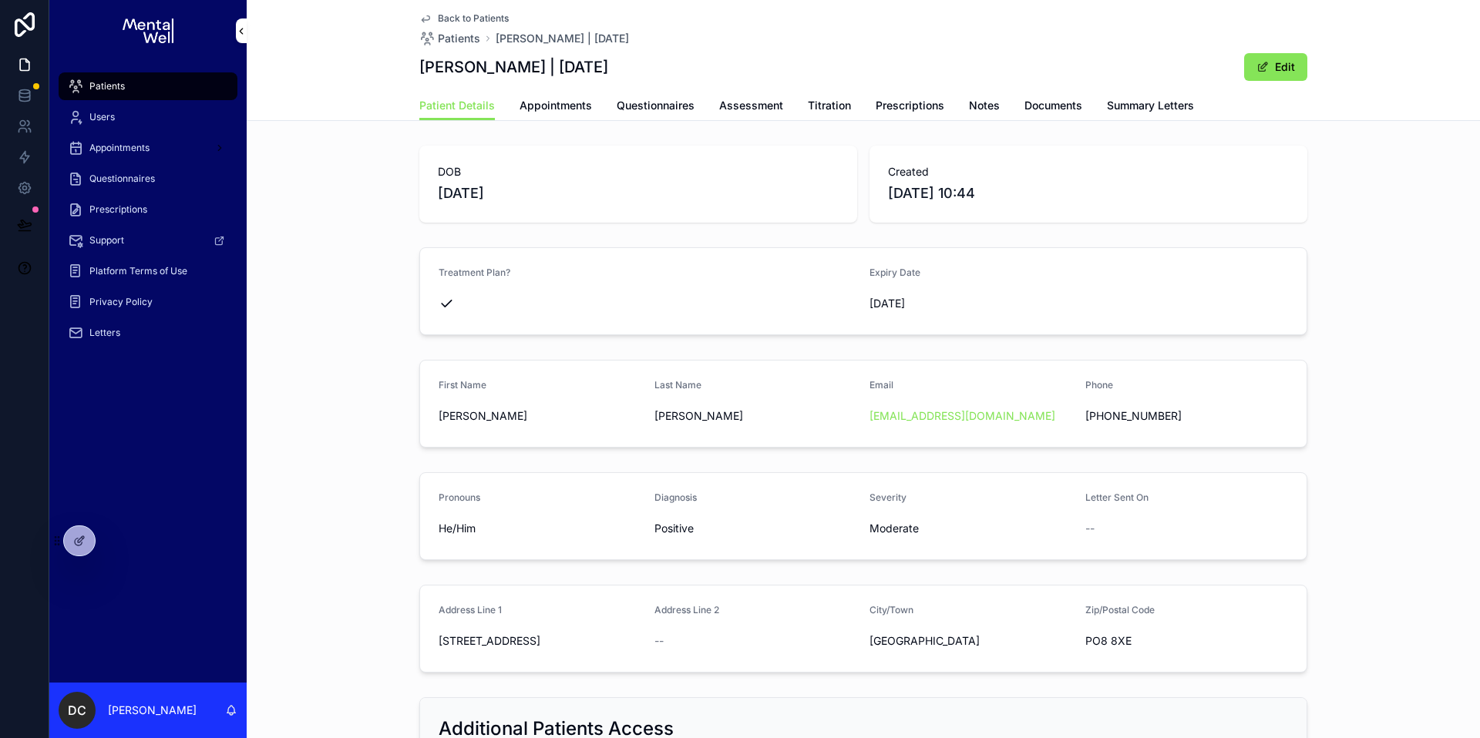
click at [660, 113] on span "Questionnaires" at bounding box center [656, 105] width 78 height 15
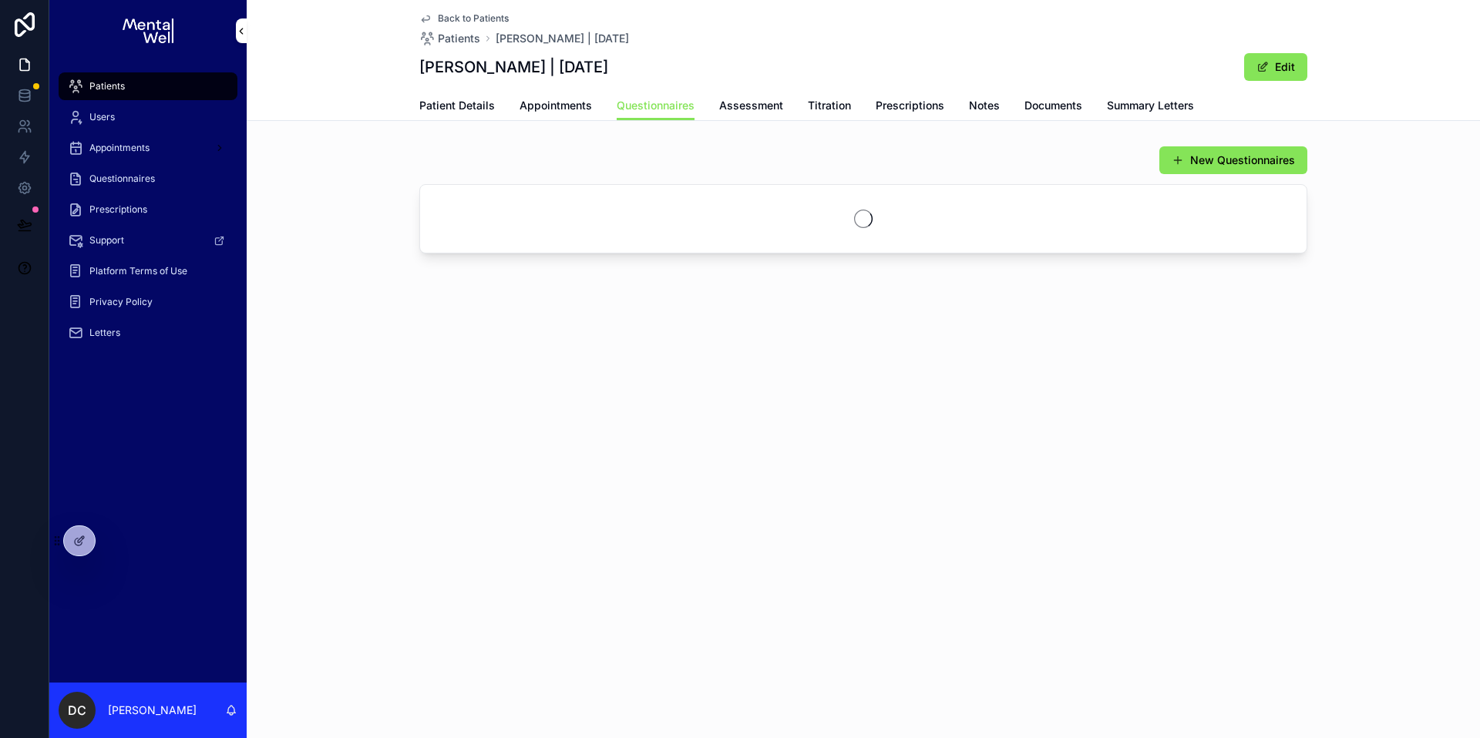
click at [585, 116] on link "Appointments" at bounding box center [556, 107] width 72 height 31
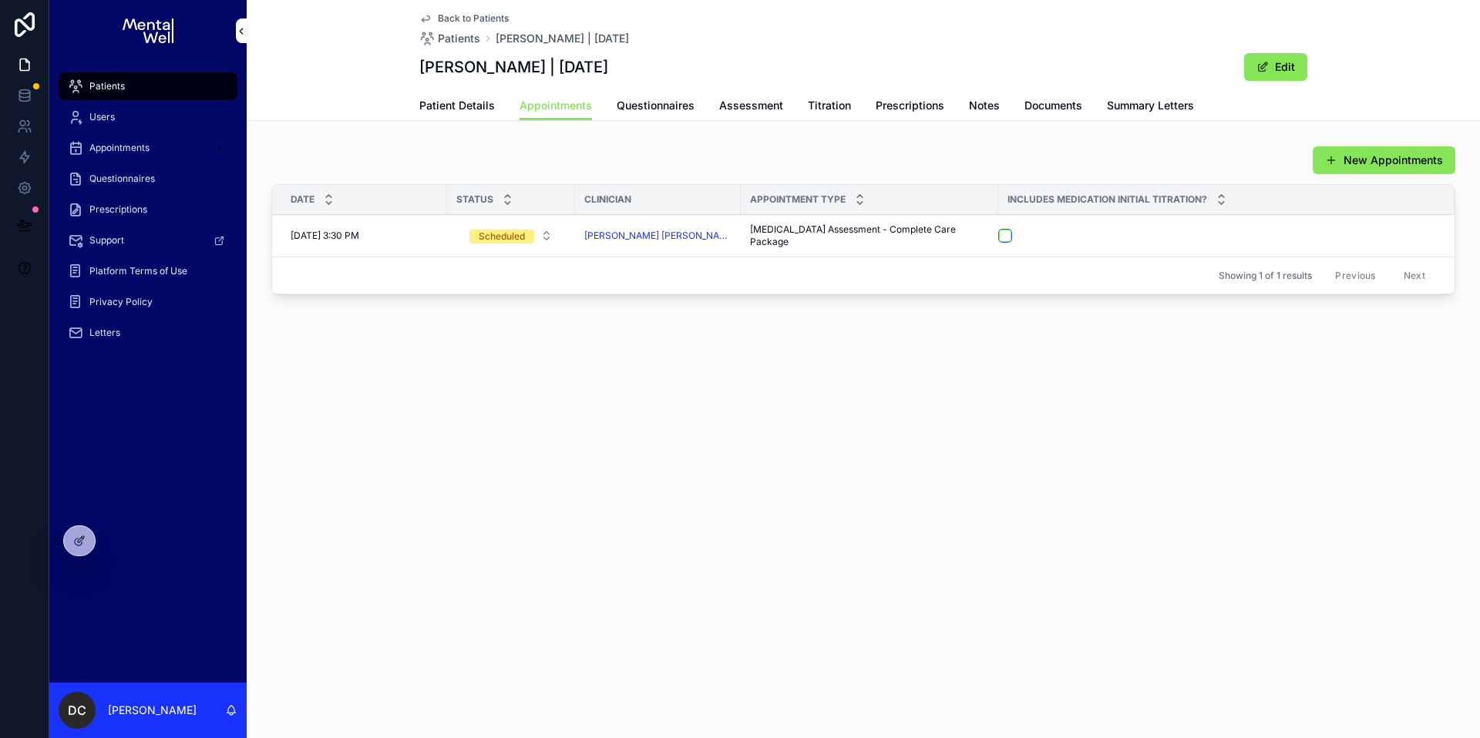
click at [999, 237] on button "scrollable content" at bounding box center [1005, 236] width 12 height 12
click at [479, 112] on span "Patient Details" at bounding box center [457, 105] width 76 height 15
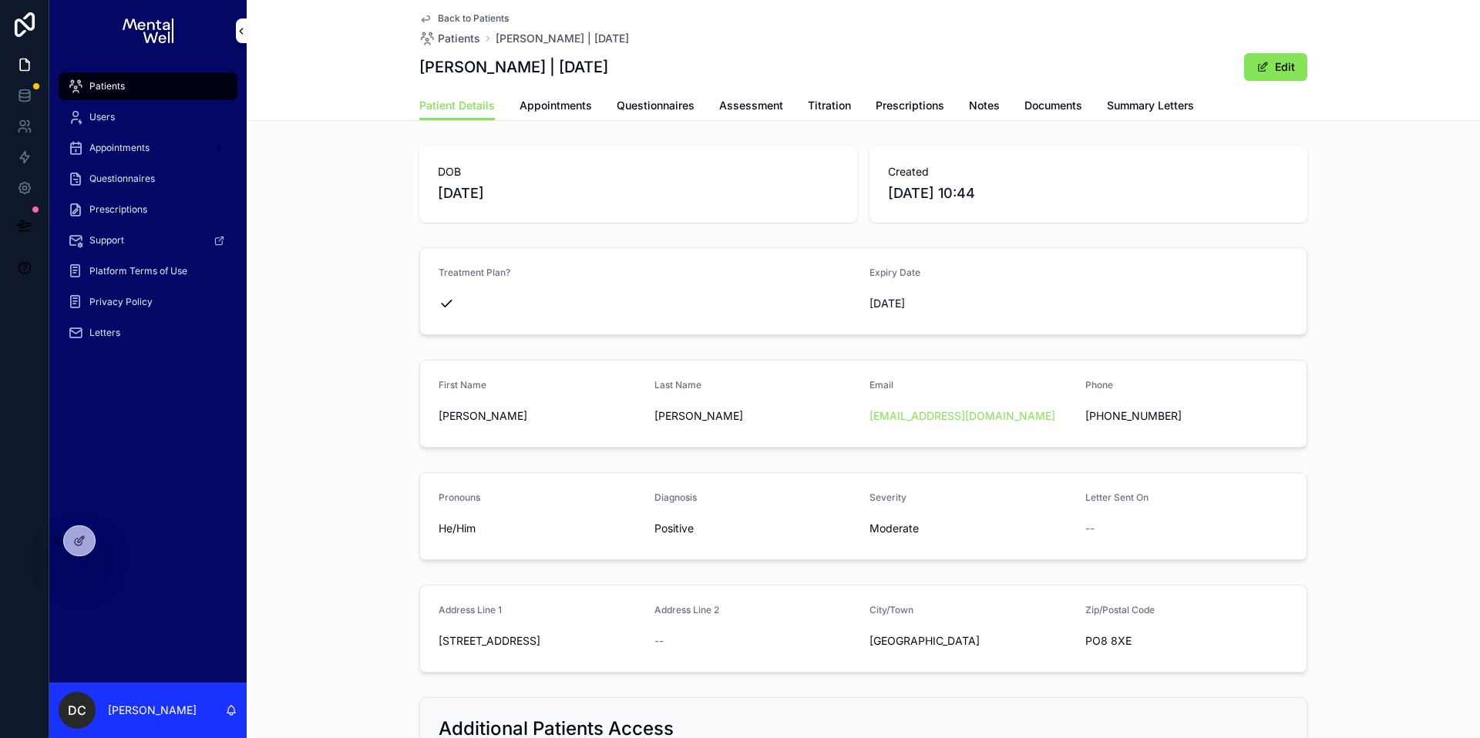
click at [152, 84] on div "Patients" at bounding box center [148, 86] width 160 height 25
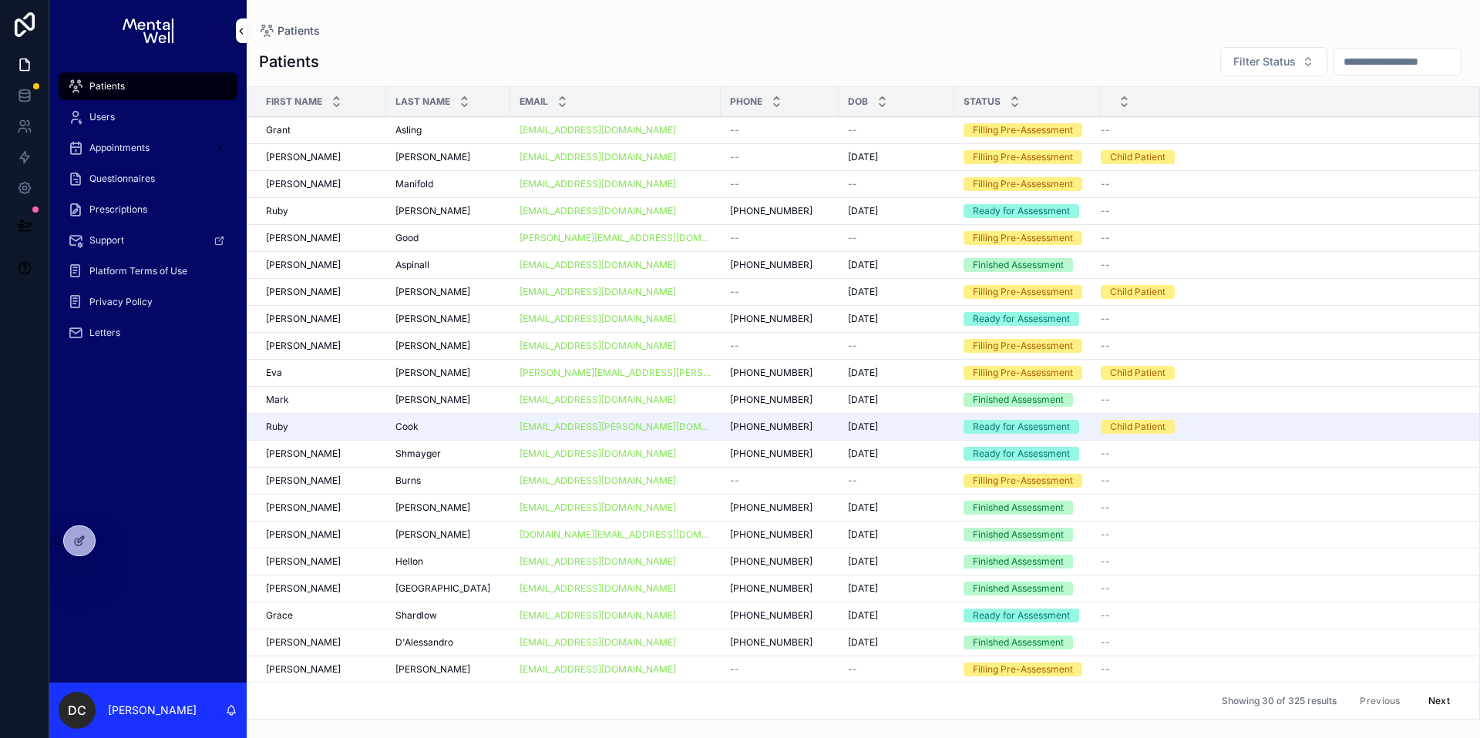
click at [1373, 55] on input "scrollable content" at bounding box center [1397, 62] width 126 height 22
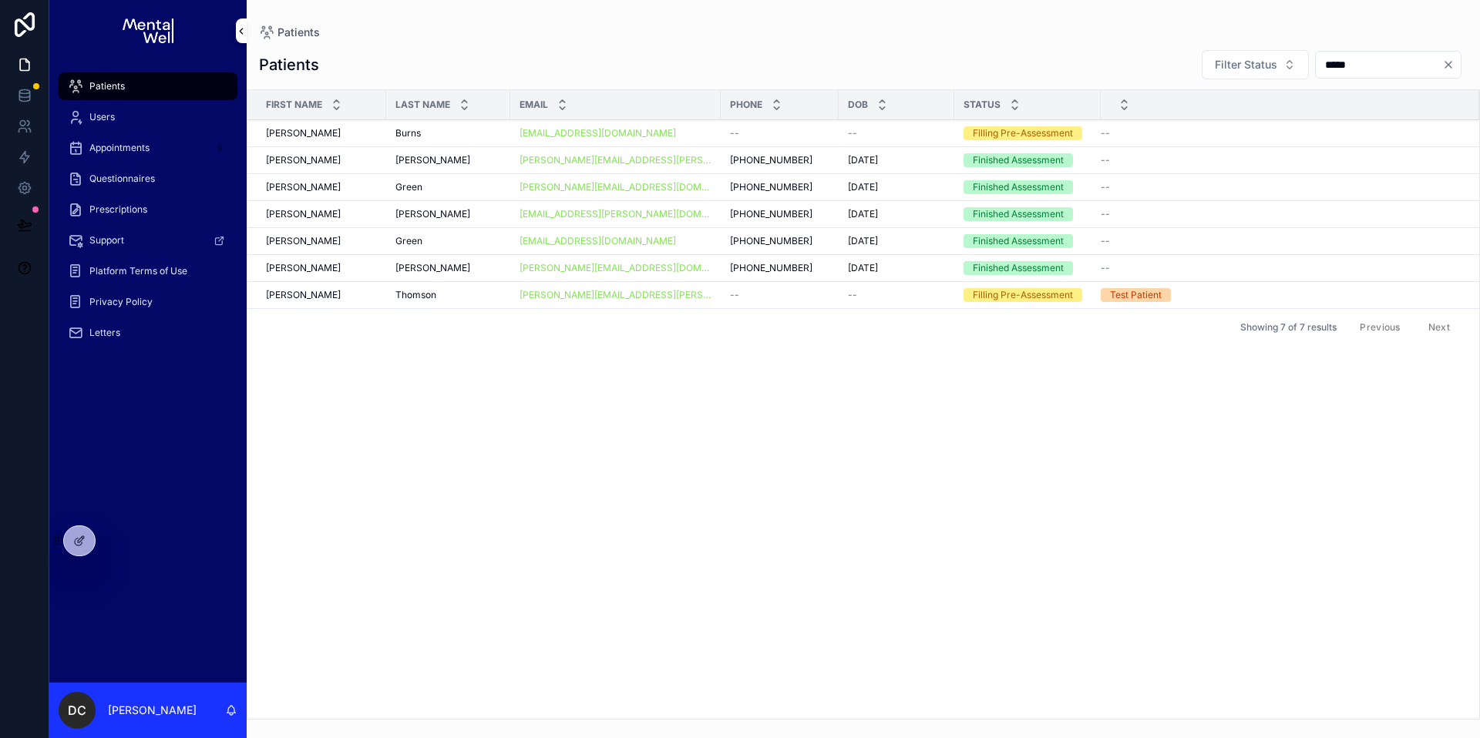
type input "*****"
click at [452, 162] on div "[PERSON_NAME]" at bounding box center [448, 160] width 106 height 12
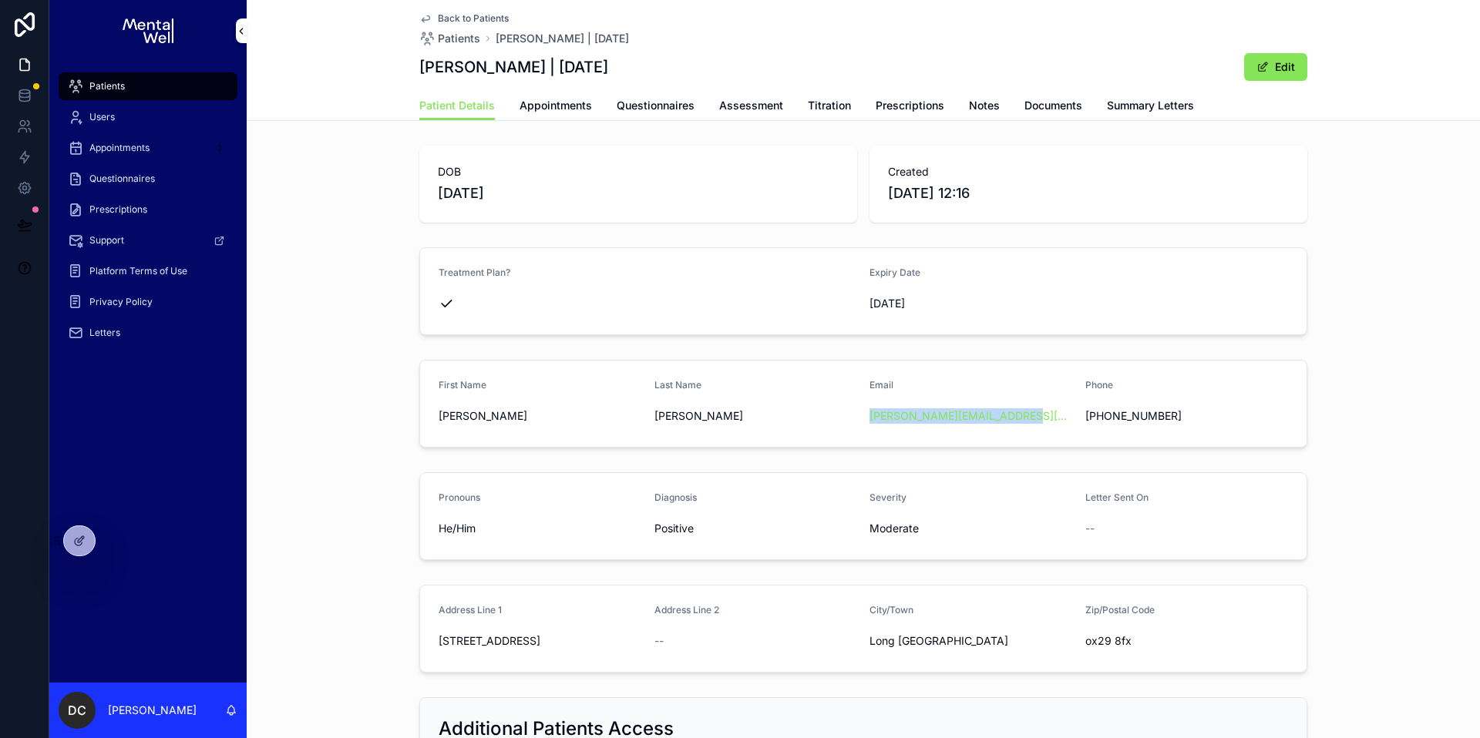
click at [214, 74] on div "Patients" at bounding box center [148, 86] width 160 height 25
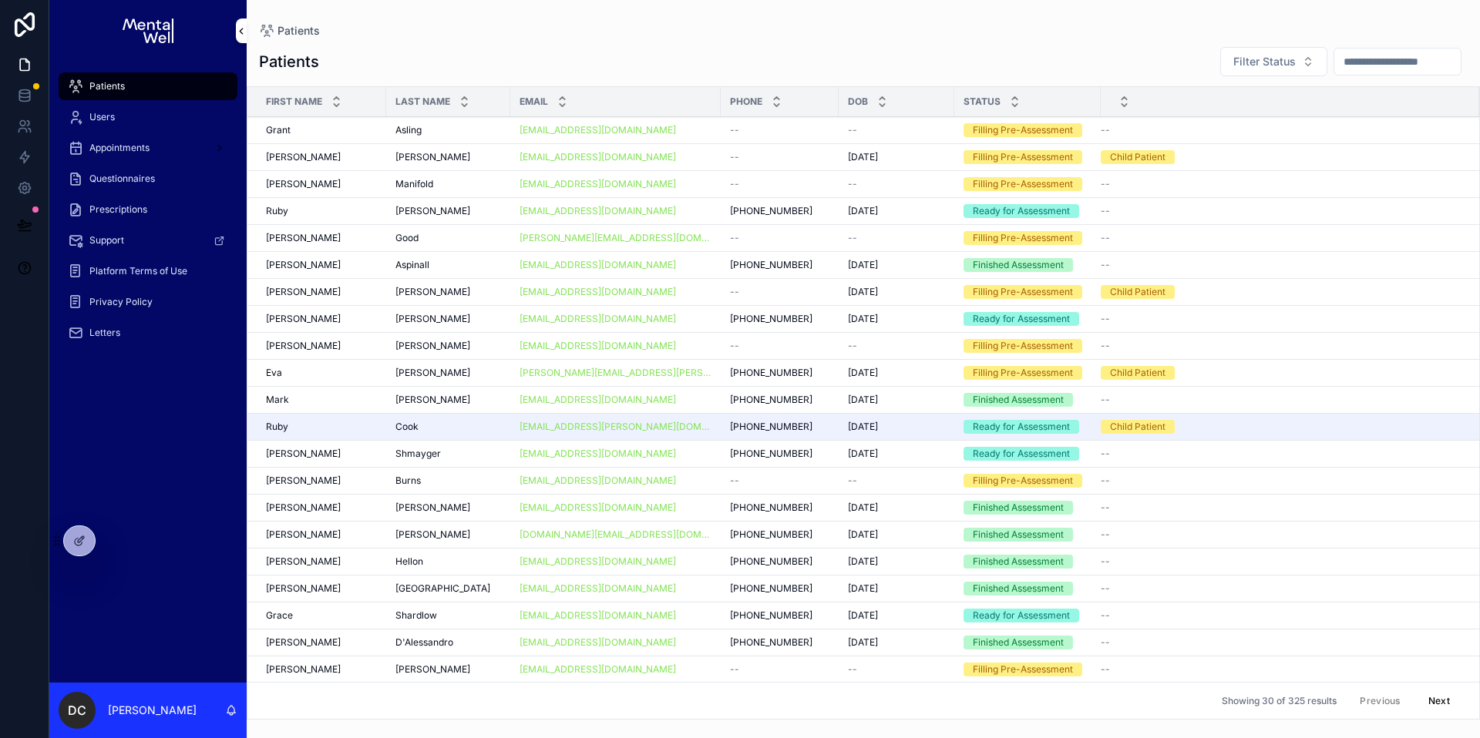
click at [1387, 59] on input "scrollable content" at bounding box center [1397, 62] width 126 height 22
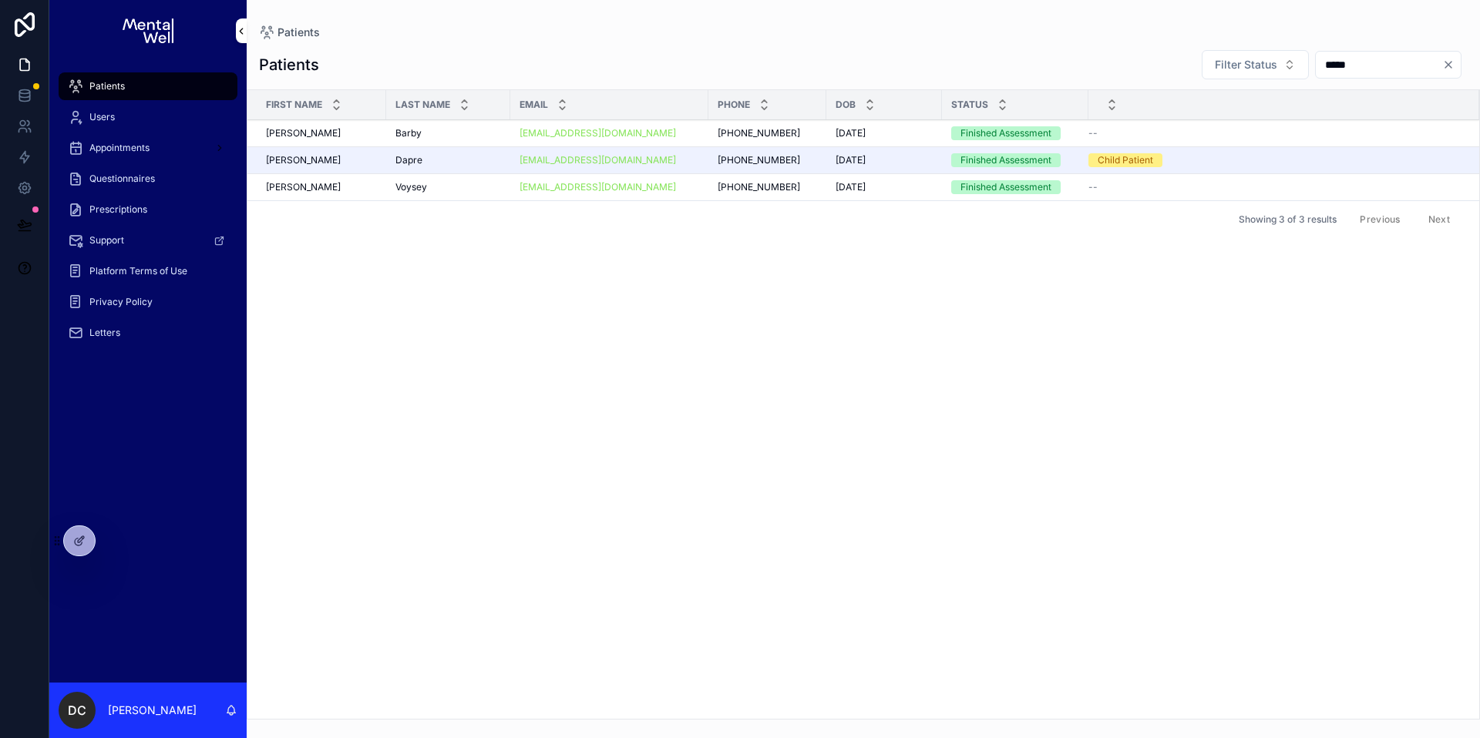
type input "*****"
click at [463, 126] on td "[PERSON_NAME]" at bounding box center [448, 133] width 124 height 27
click at [446, 128] on div "[PERSON_NAME]" at bounding box center [448, 133] width 106 height 12
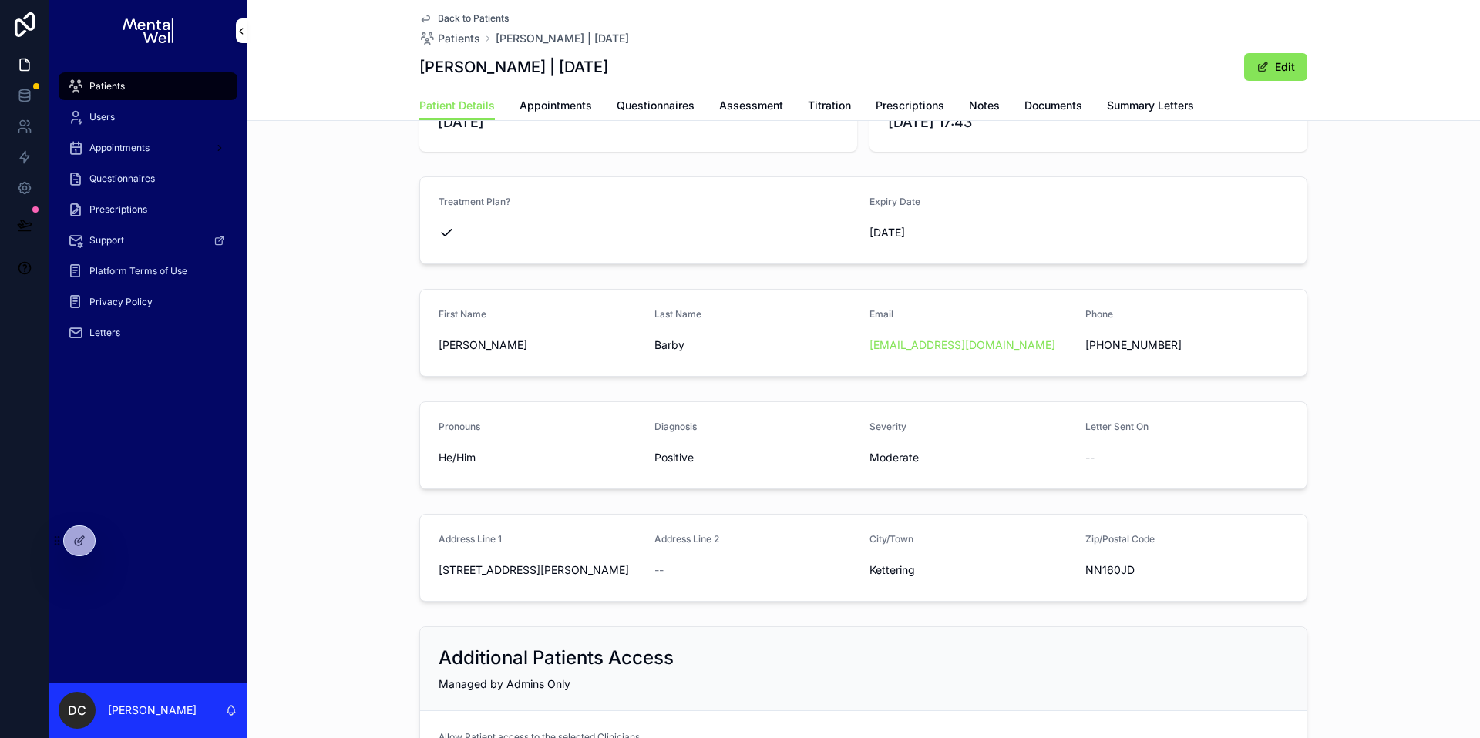
scroll to position [91, 0]
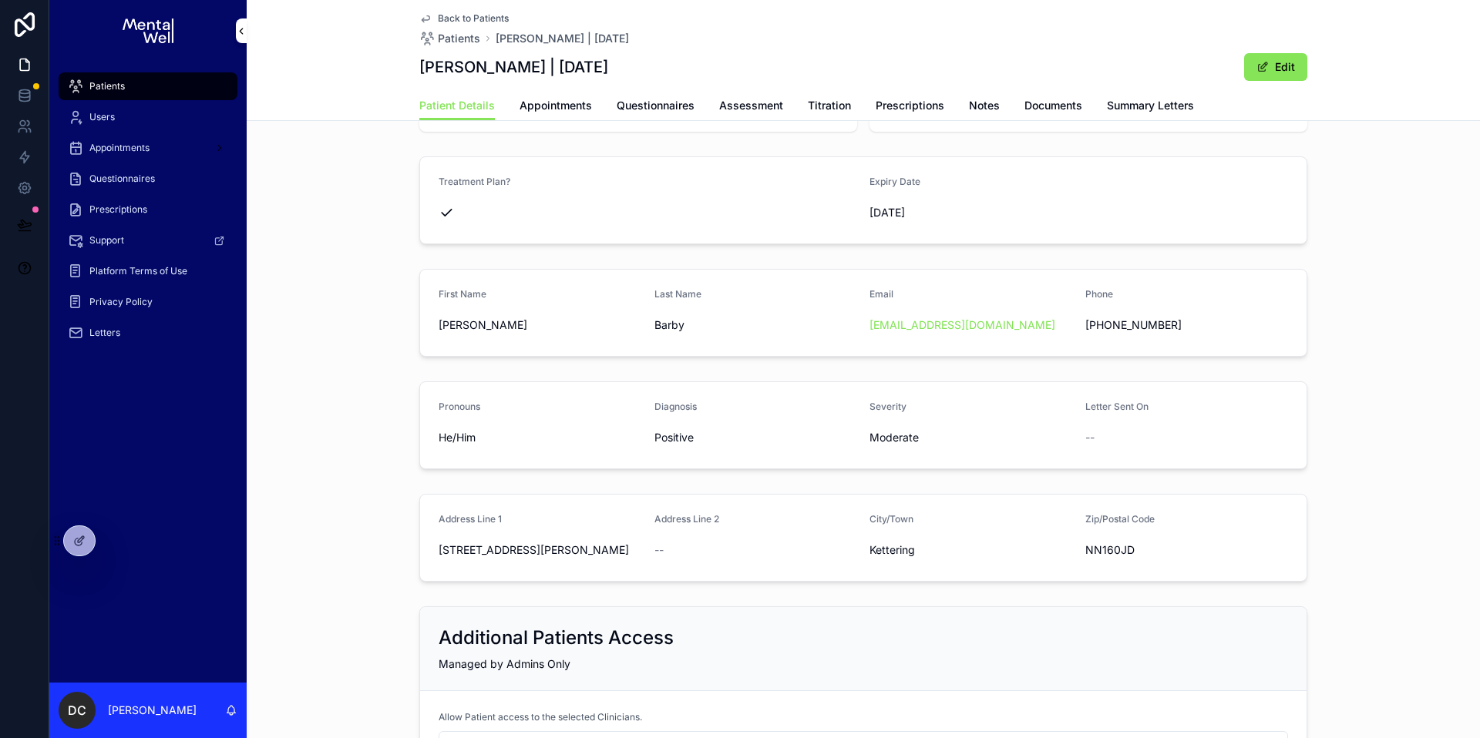
click at [551, 106] on span "Appointments" at bounding box center [556, 105] width 72 height 15
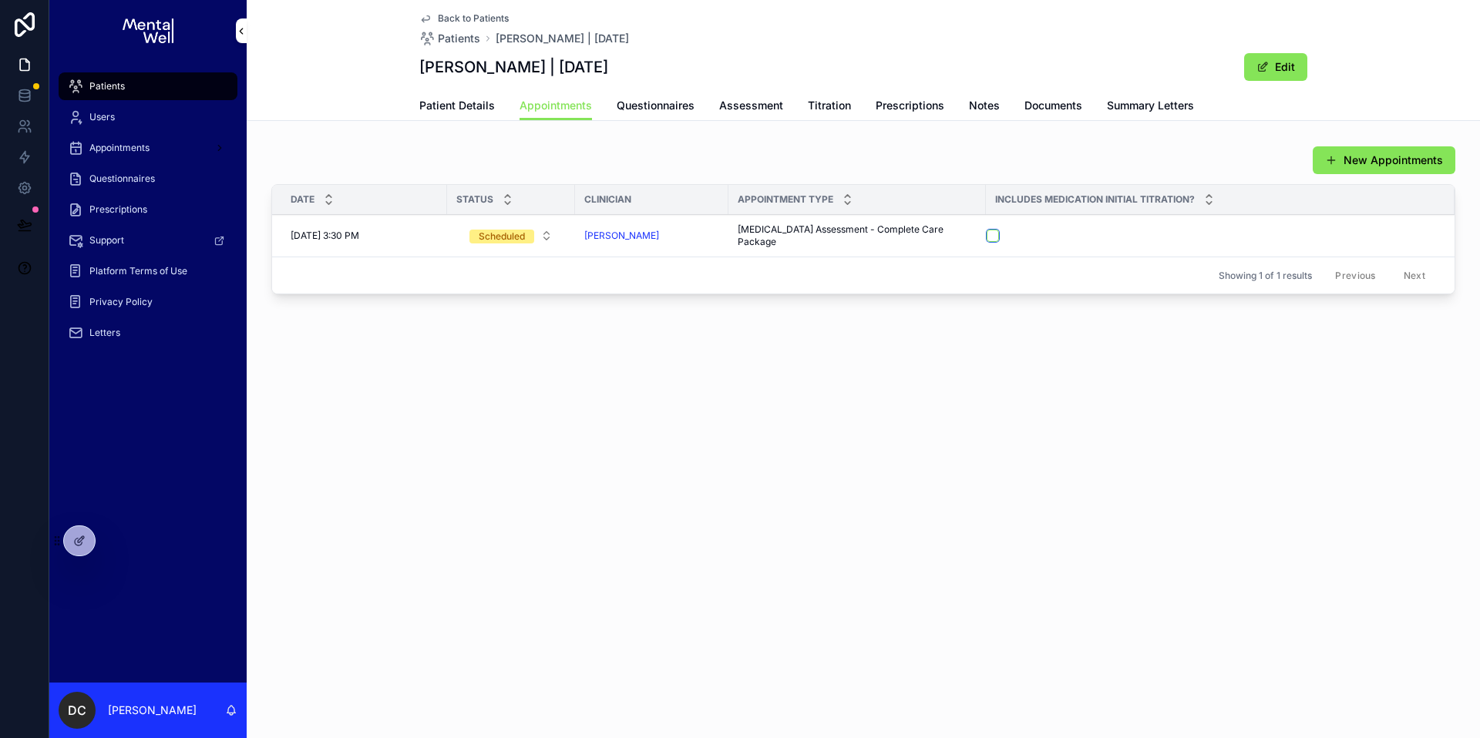
click at [987, 237] on button "scrollable content" at bounding box center [993, 236] width 12 height 12
click at [916, 111] on span "Prescriptions" at bounding box center [910, 105] width 69 height 15
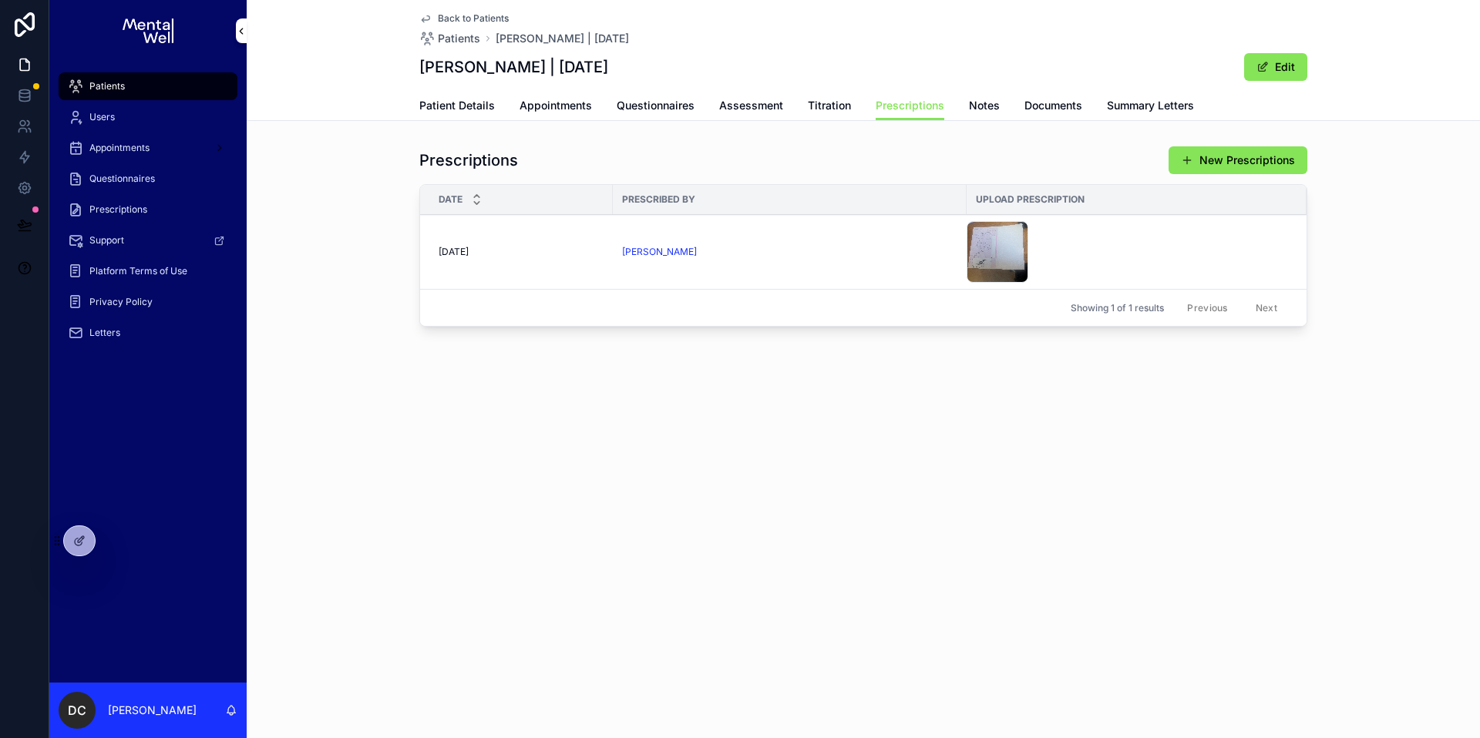
click at [547, 105] on span "Appointments" at bounding box center [556, 105] width 72 height 15
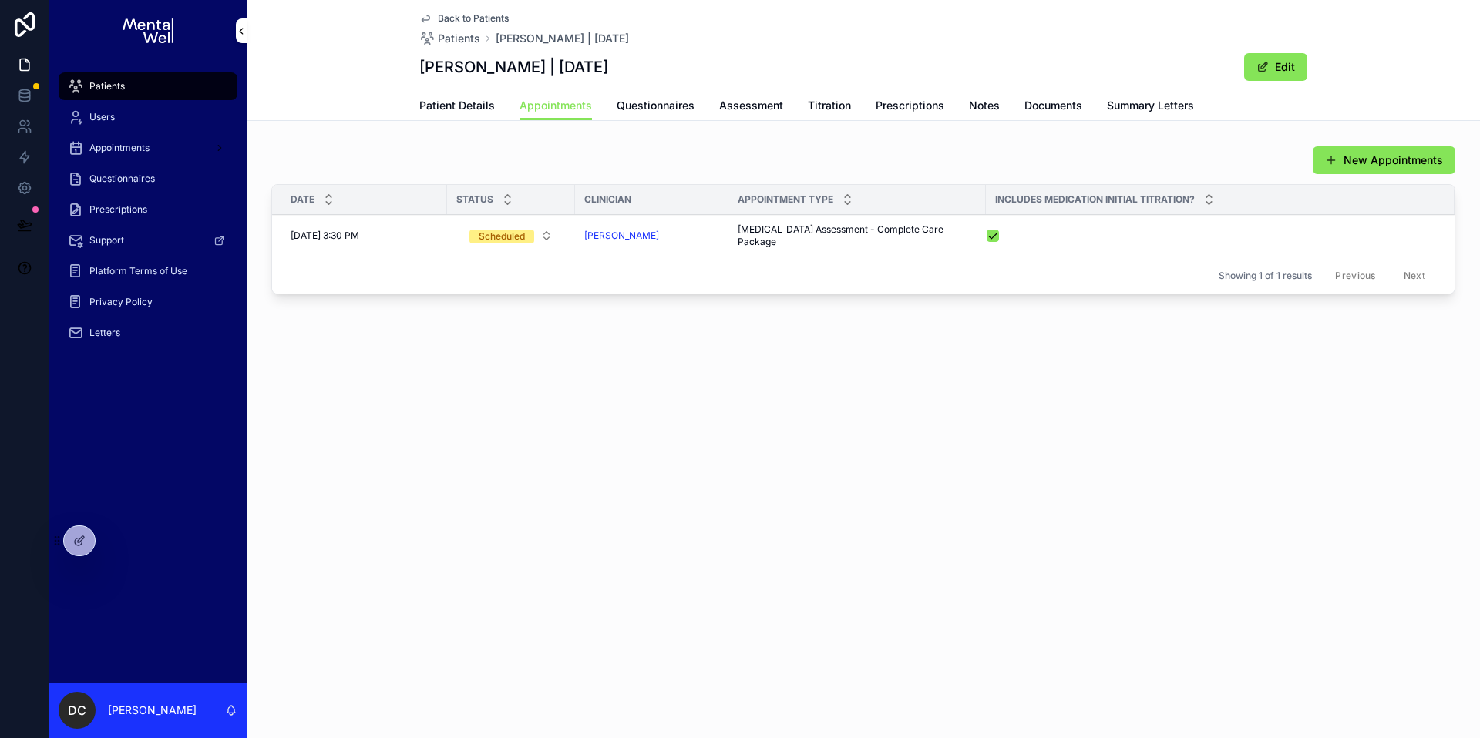
click at [470, 111] on span "Patient Details" at bounding box center [457, 105] width 76 height 15
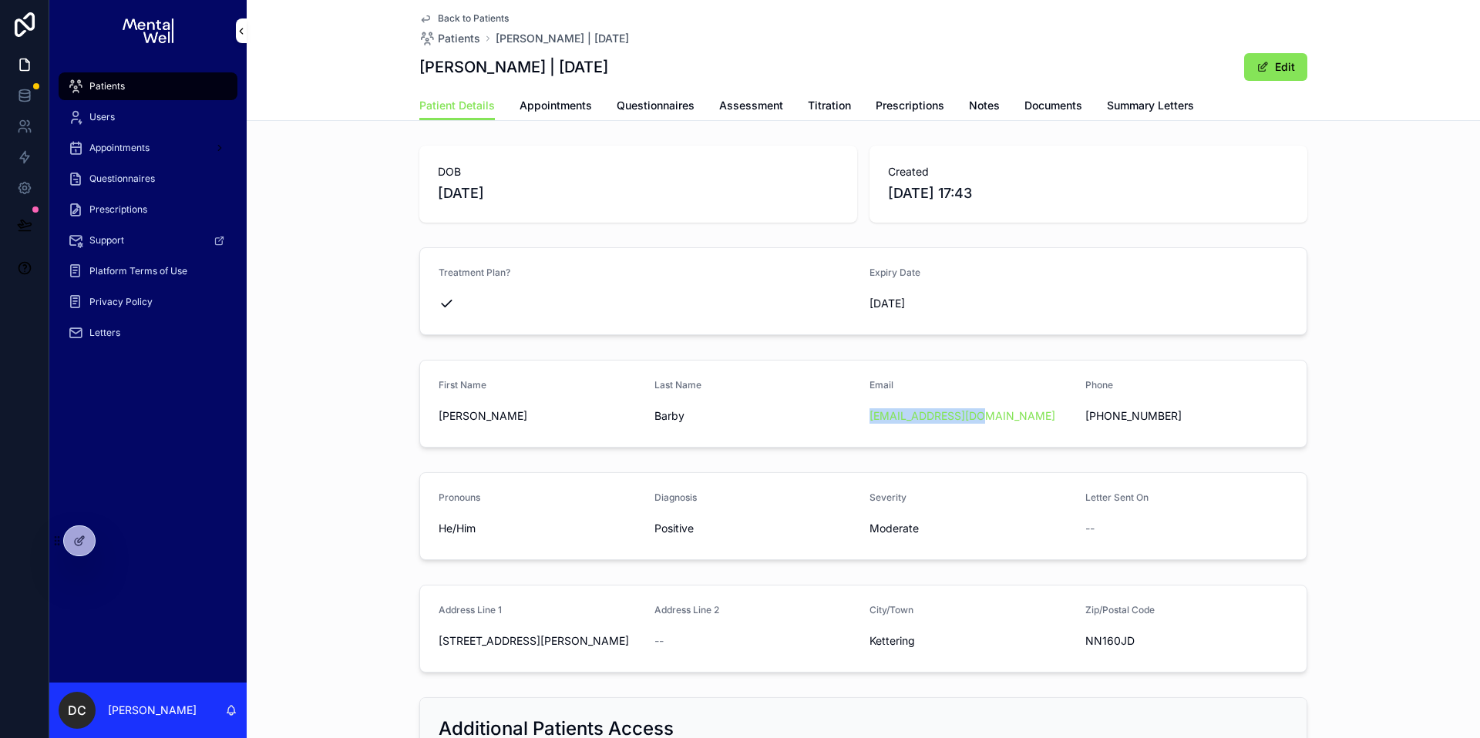
click at [173, 90] on div "Patients" at bounding box center [148, 86] width 160 height 25
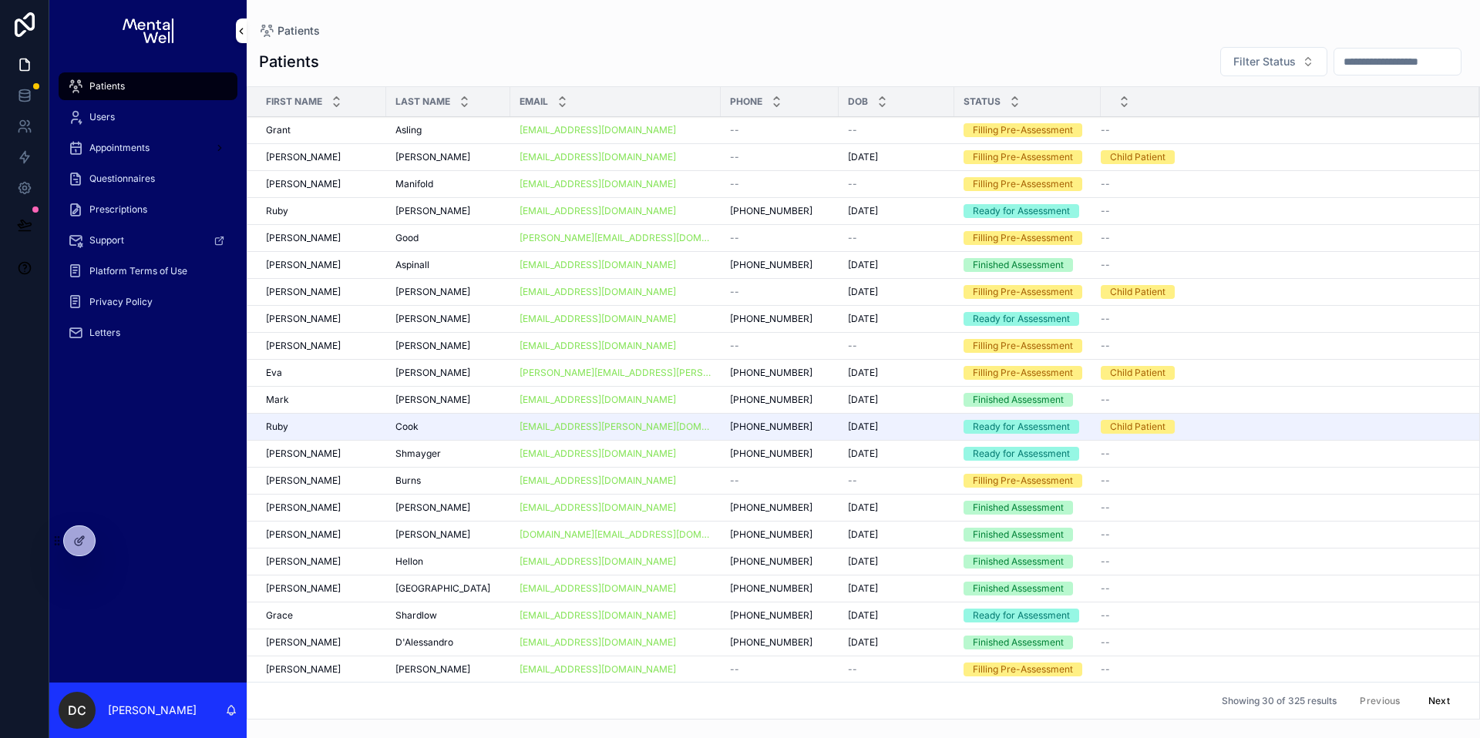
click at [1356, 53] on input "scrollable content" at bounding box center [1397, 62] width 126 height 22
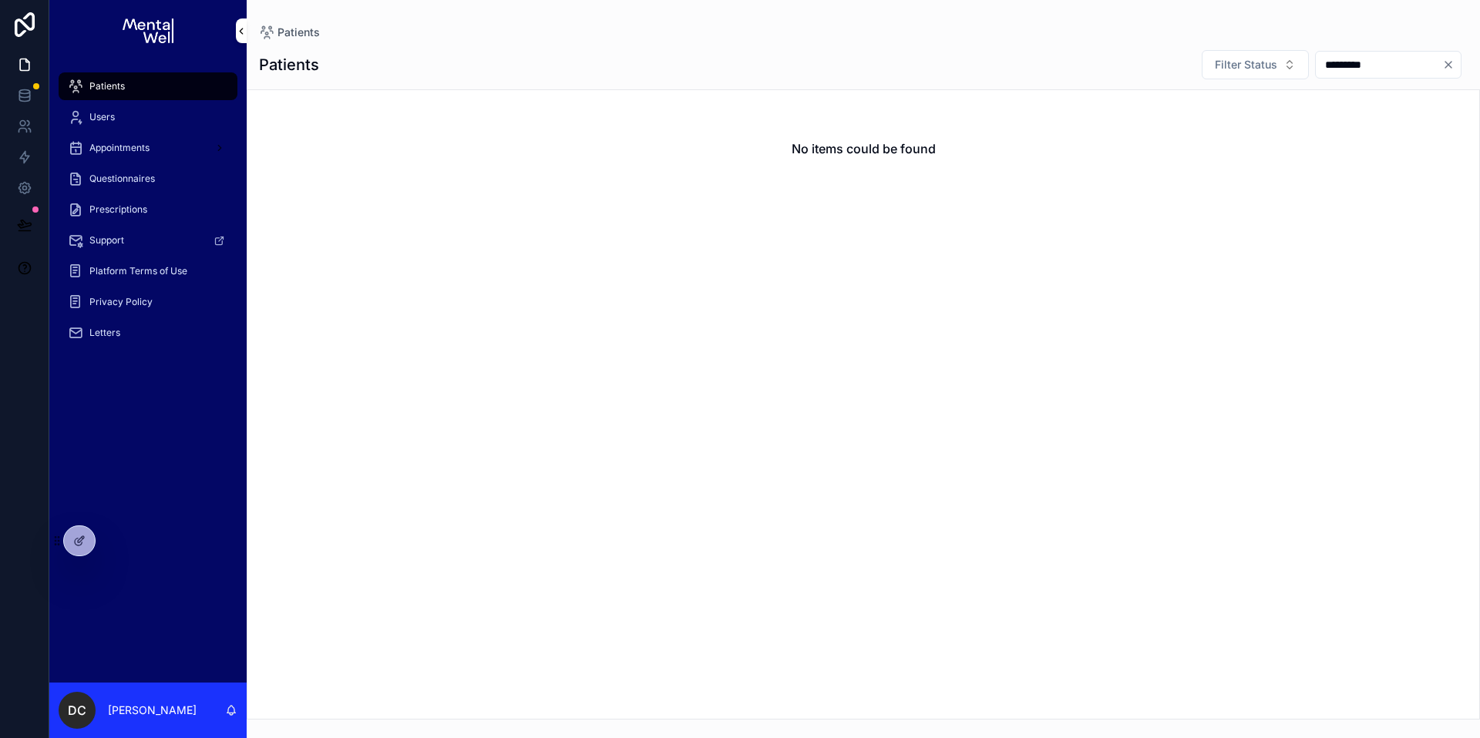
click at [1336, 59] on input "*********" at bounding box center [1379, 65] width 126 height 22
type input "*"
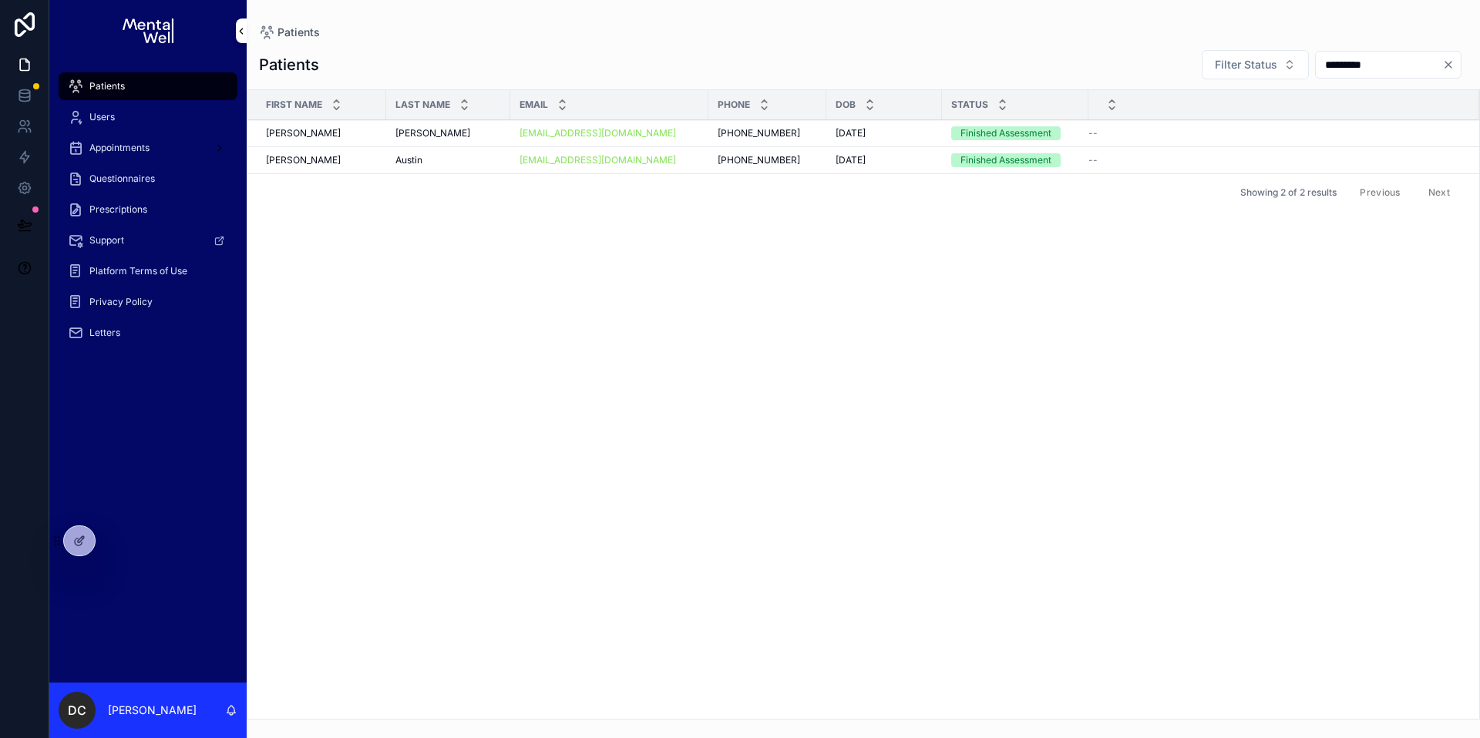
type input "*********"
click at [466, 127] on div "[PERSON_NAME]" at bounding box center [448, 133] width 106 height 12
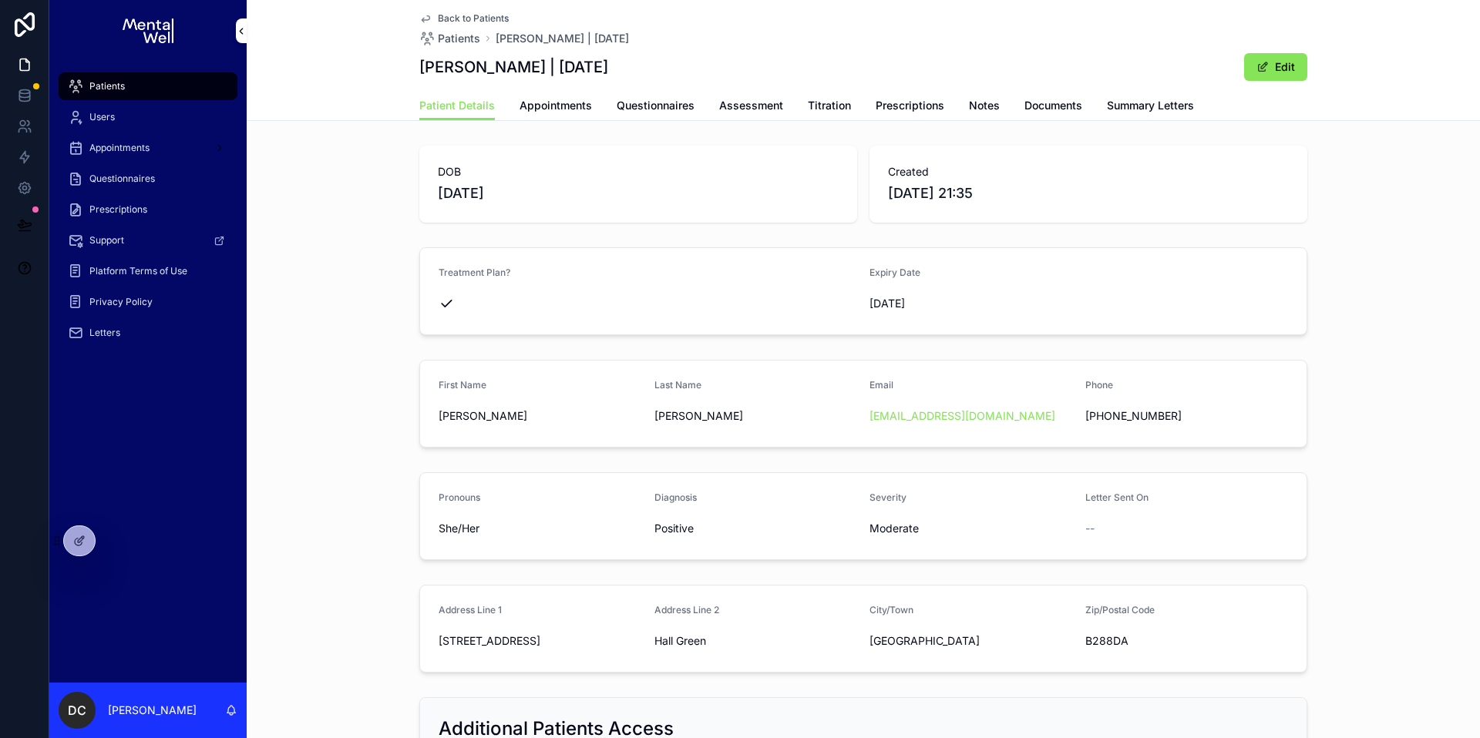
click at [1150, 111] on span "Summary Letters" at bounding box center [1150, 105] width 87 height 15
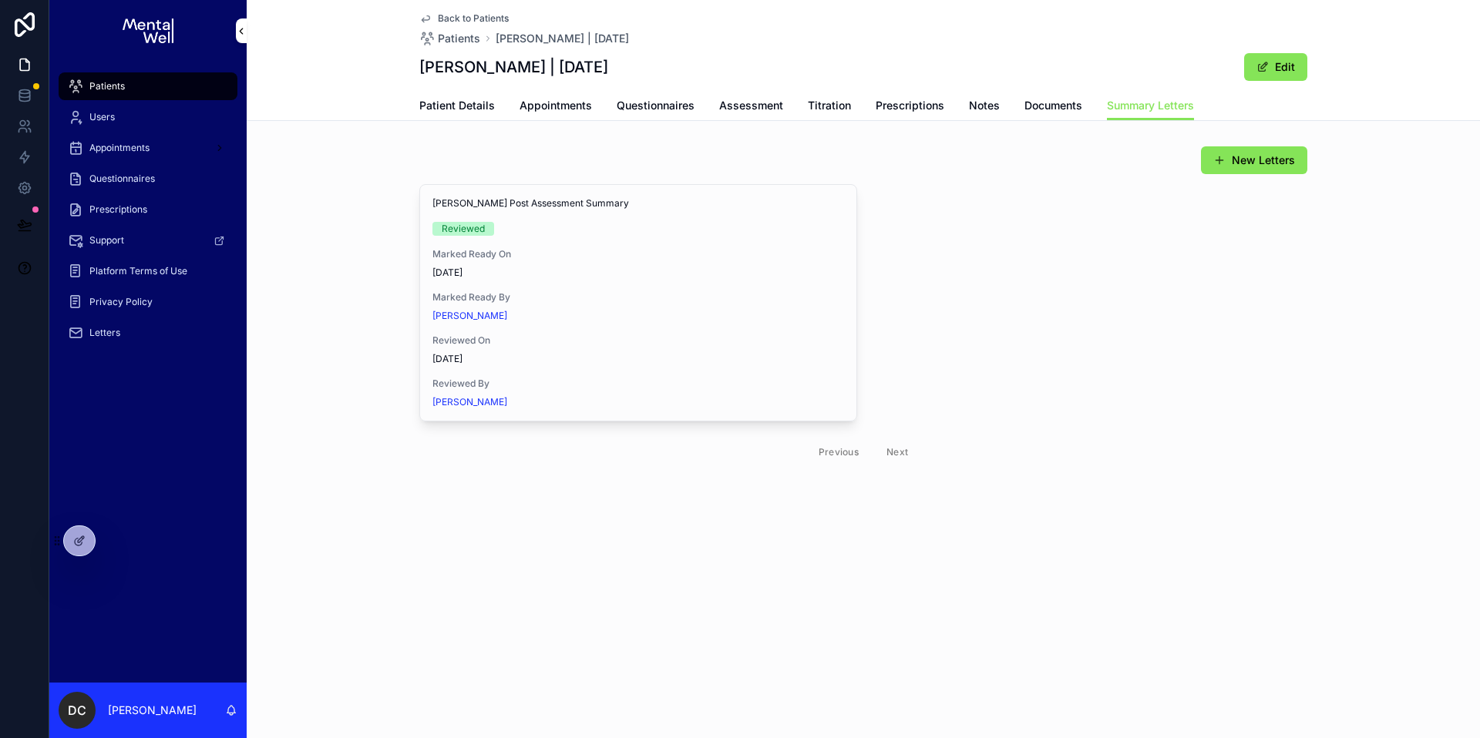
click at [493, 110] on div "Patient Details Appointments Questionnaires Assessment Titration Prescriptions …" at bounding box center [863, 105] width 888 height 29
click at [520, 105] on span "Appointments" at bounding box center [556, 105] width 72 height 15
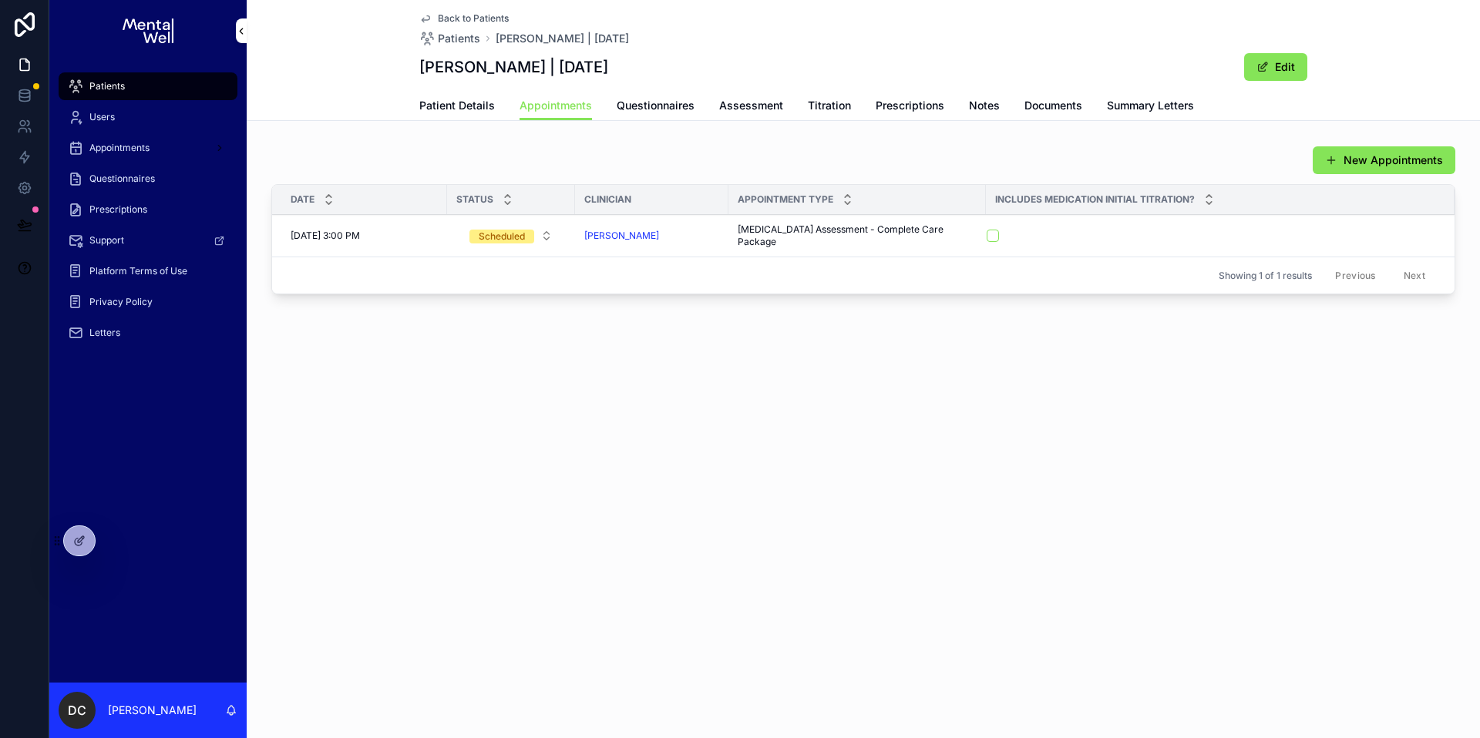
click at [480, 99] on span "Patient Details" at bounding box center [457, 105] width 76 height 15
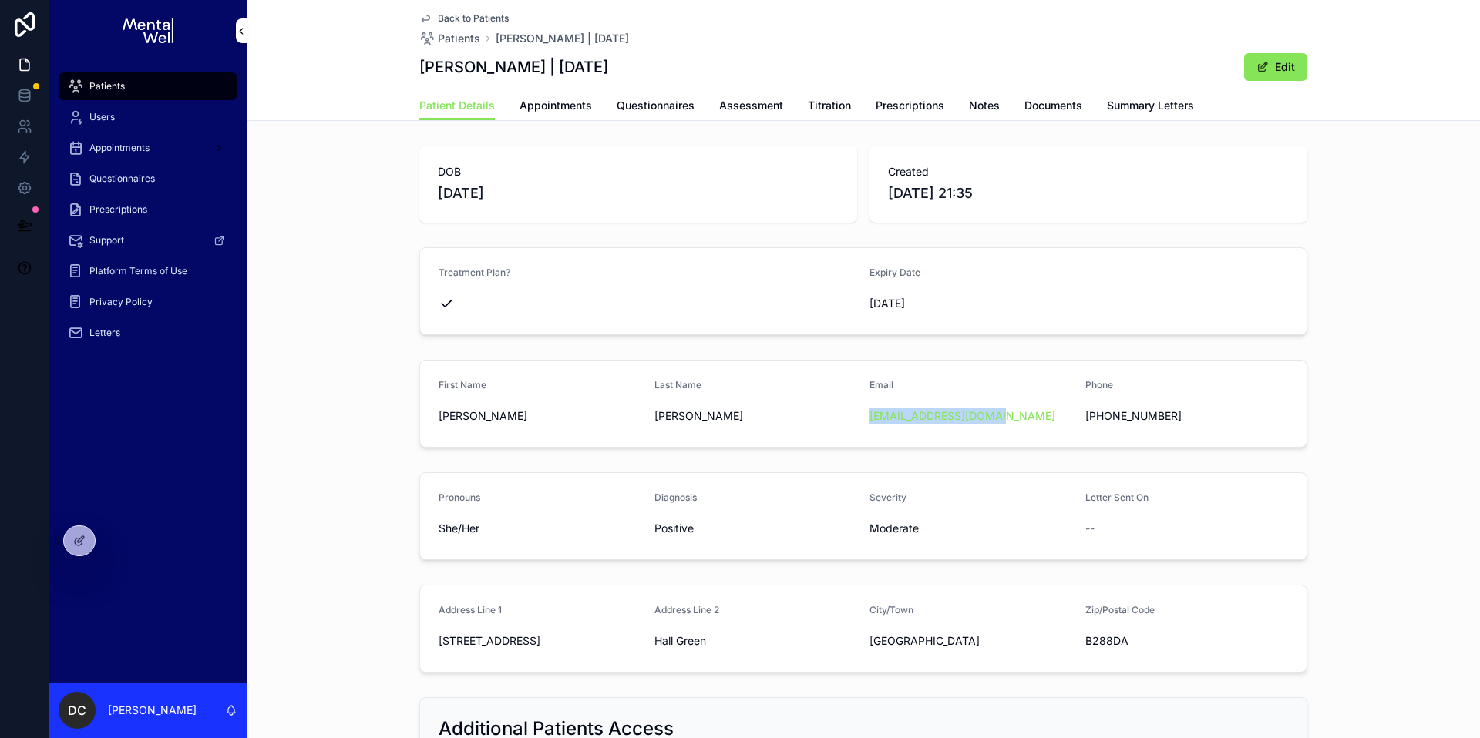
click at [137, 92] on div "Patients" at bounding box center [148, 86] width 160 height 25
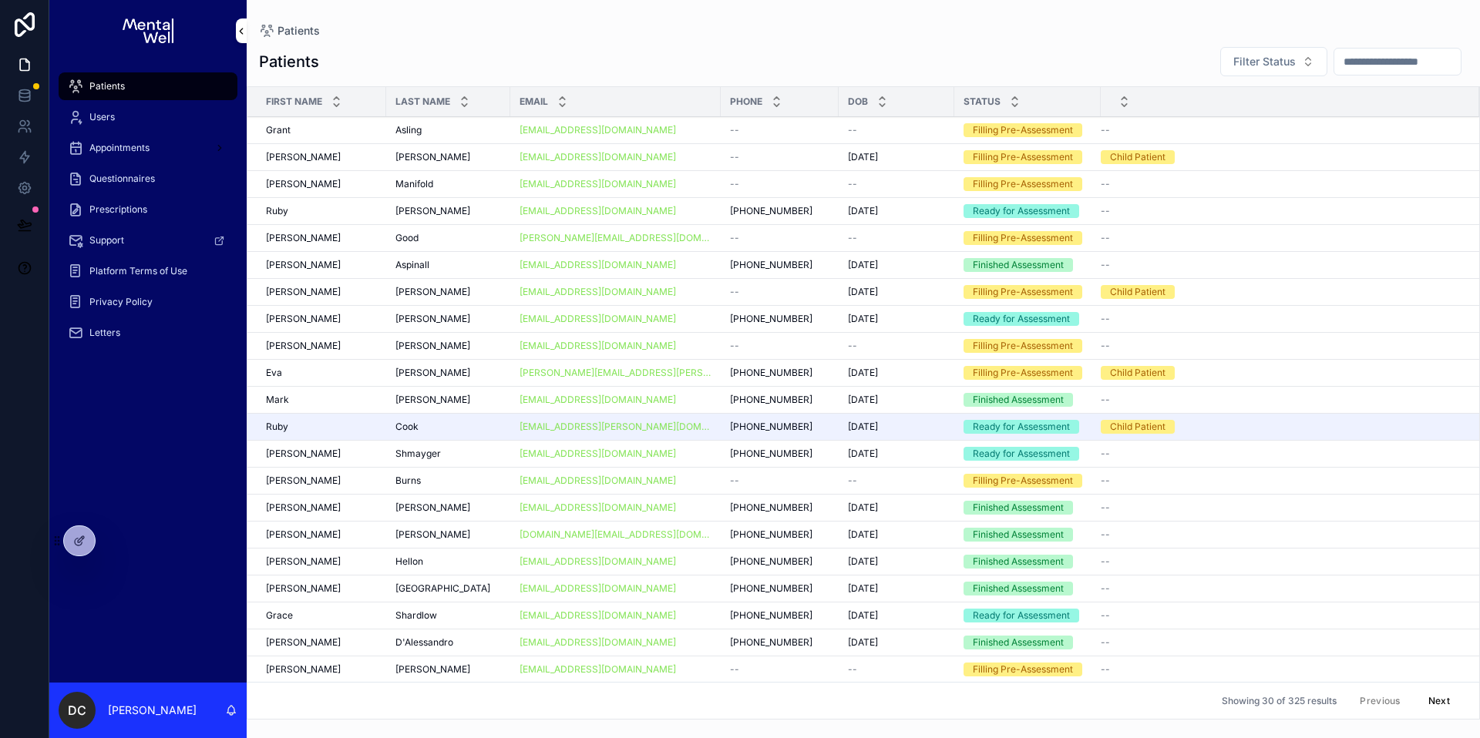
click at [1374, 68] on input "scrollable content" at bounding box center [1397, 62] width 126 height 22
type input "********"
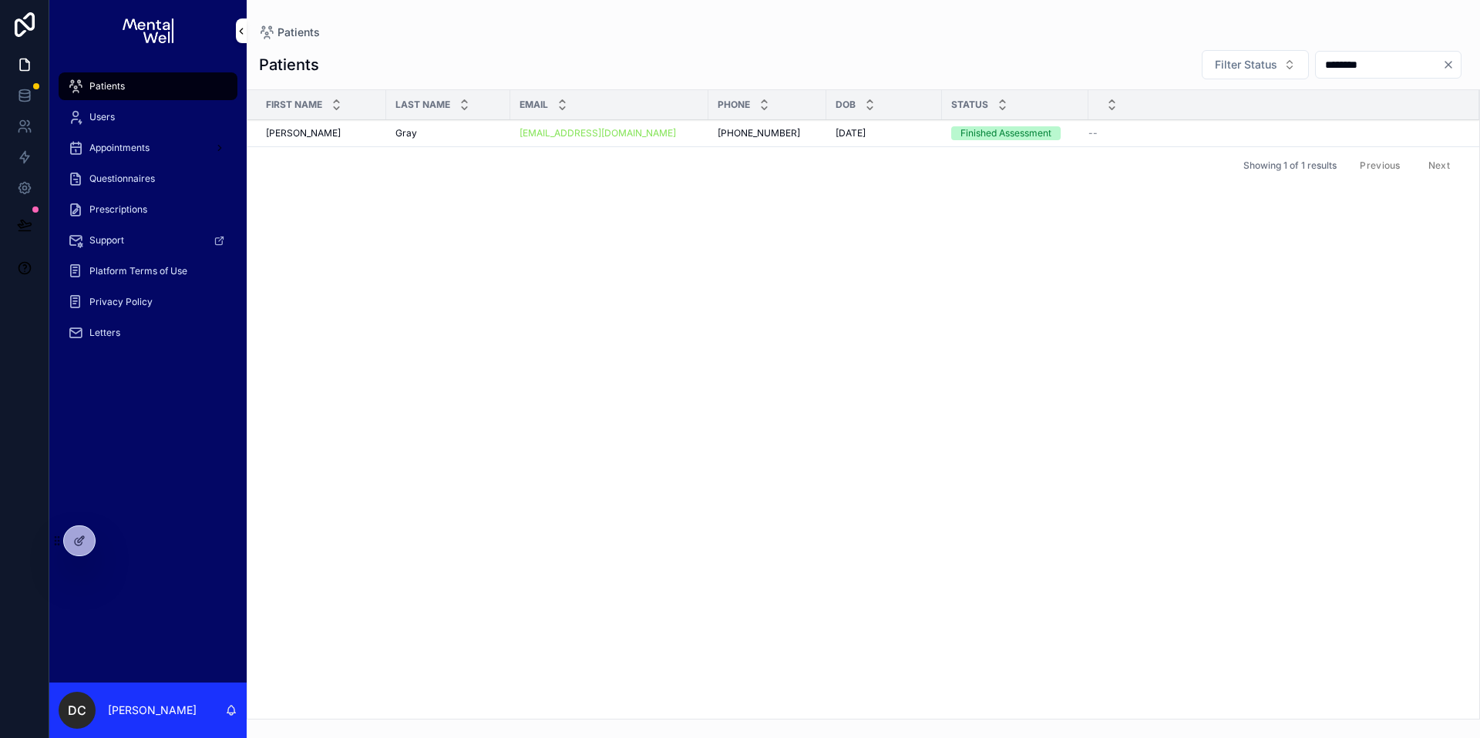
click at [490, 133] on div "[PERSON_NAME]" at bounding box center [448, 133] width 106 height 12
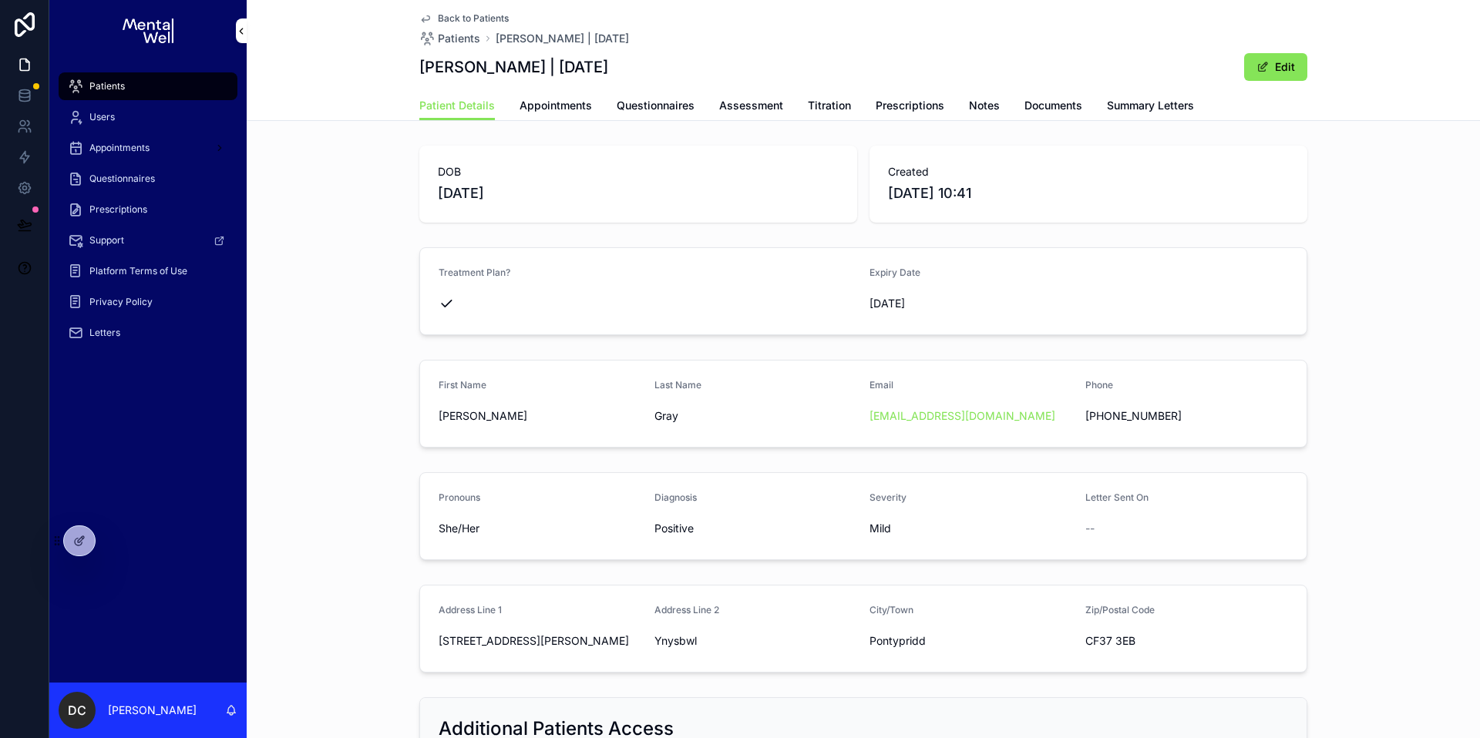
click at [627, 109] on span "Questionnaires" at bounding box center [656, 105] width 78 height 15
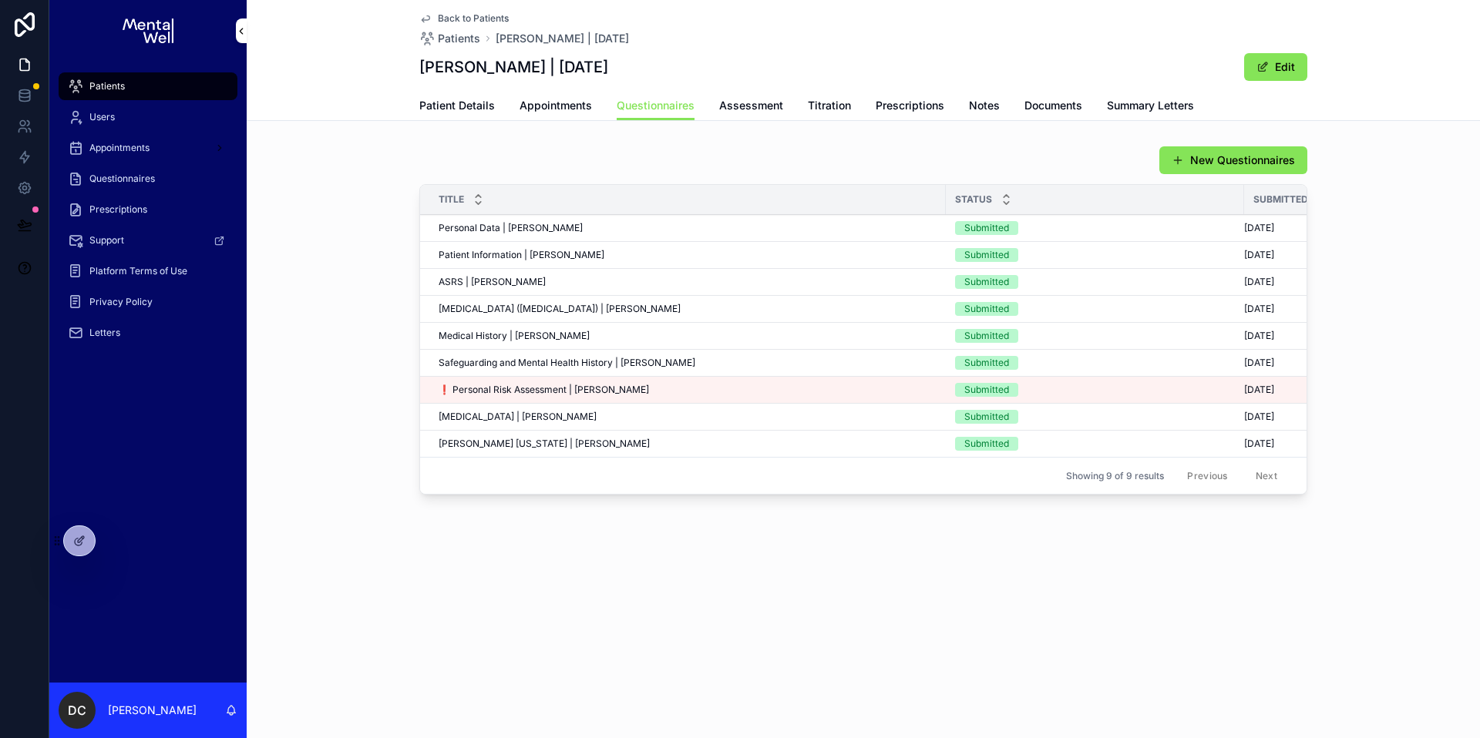
click at [161, 84] on div "Patients" at bounding box center [148, 86] width 160 height 25
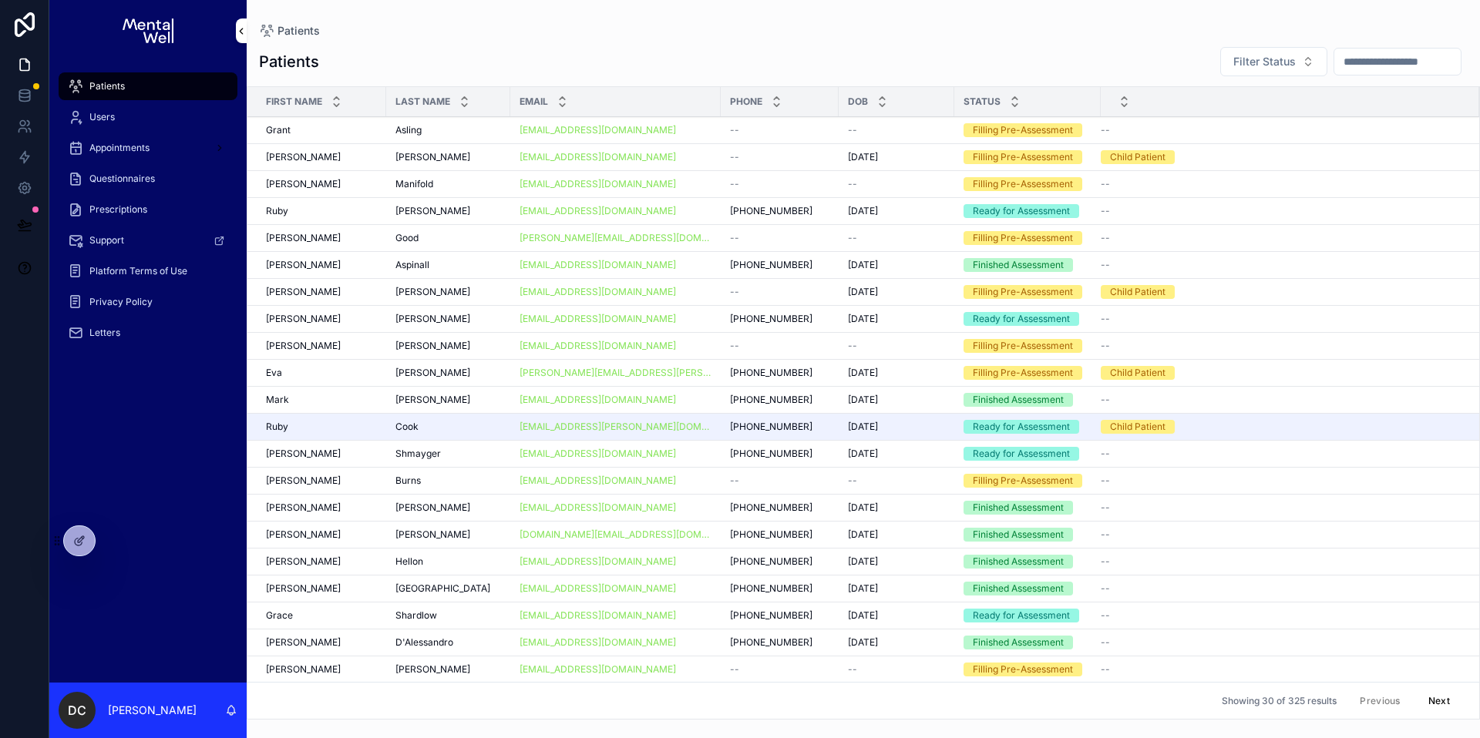
click at [1387, 60] on input "scrollable content" at bounding box center [1397, 62] width 126 height 22
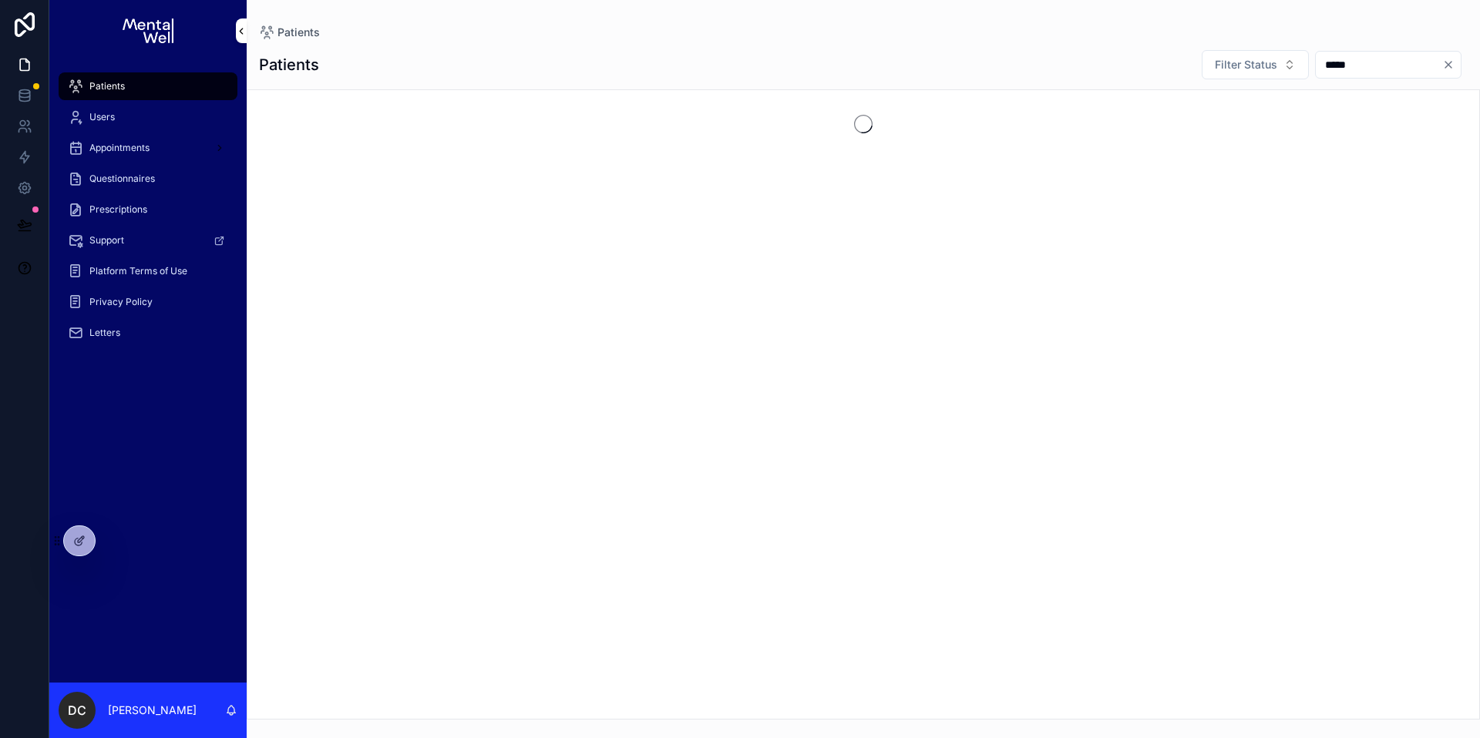
type input "*****"
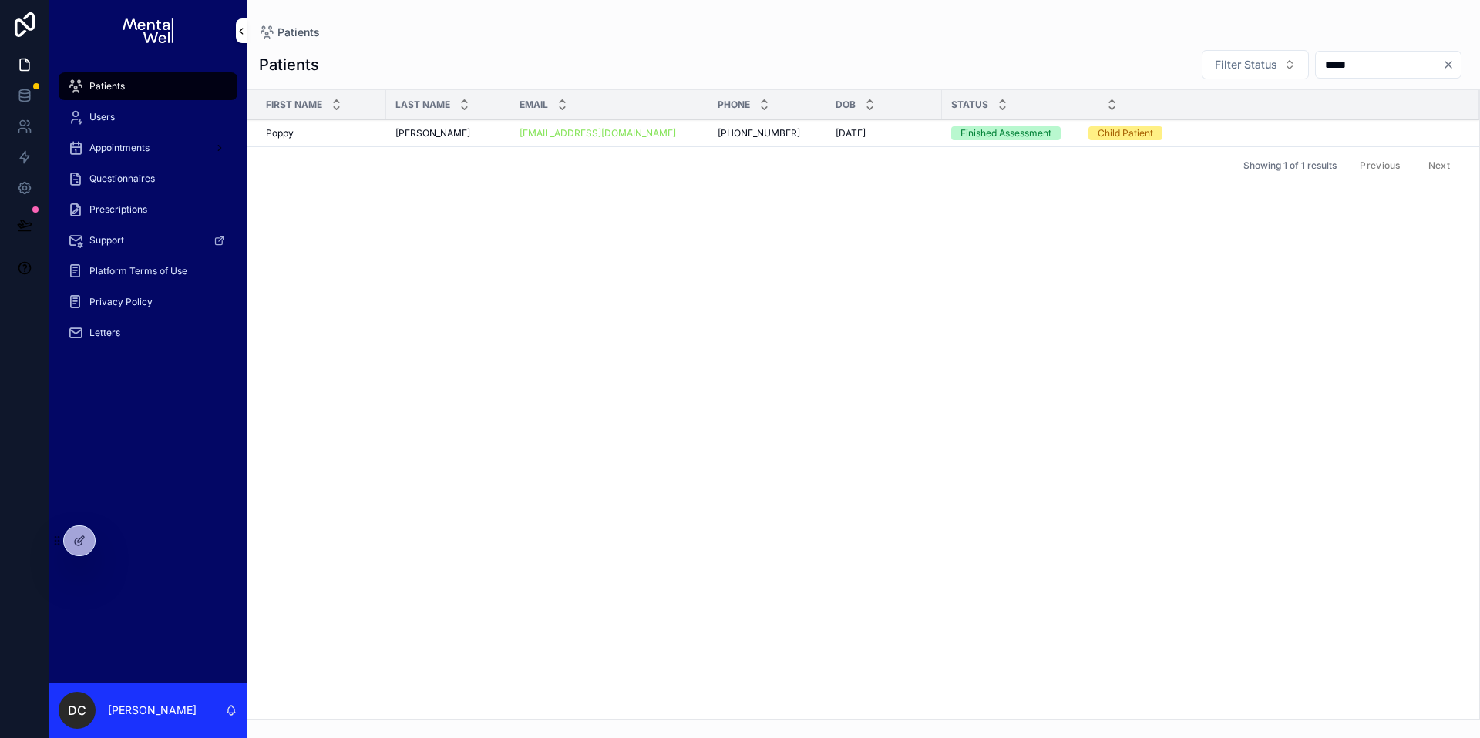
click at [449, 128] on div "[PERSON_NAME] [PERSON_NAME]" at bounding box center [448, 133] width 106 height 12
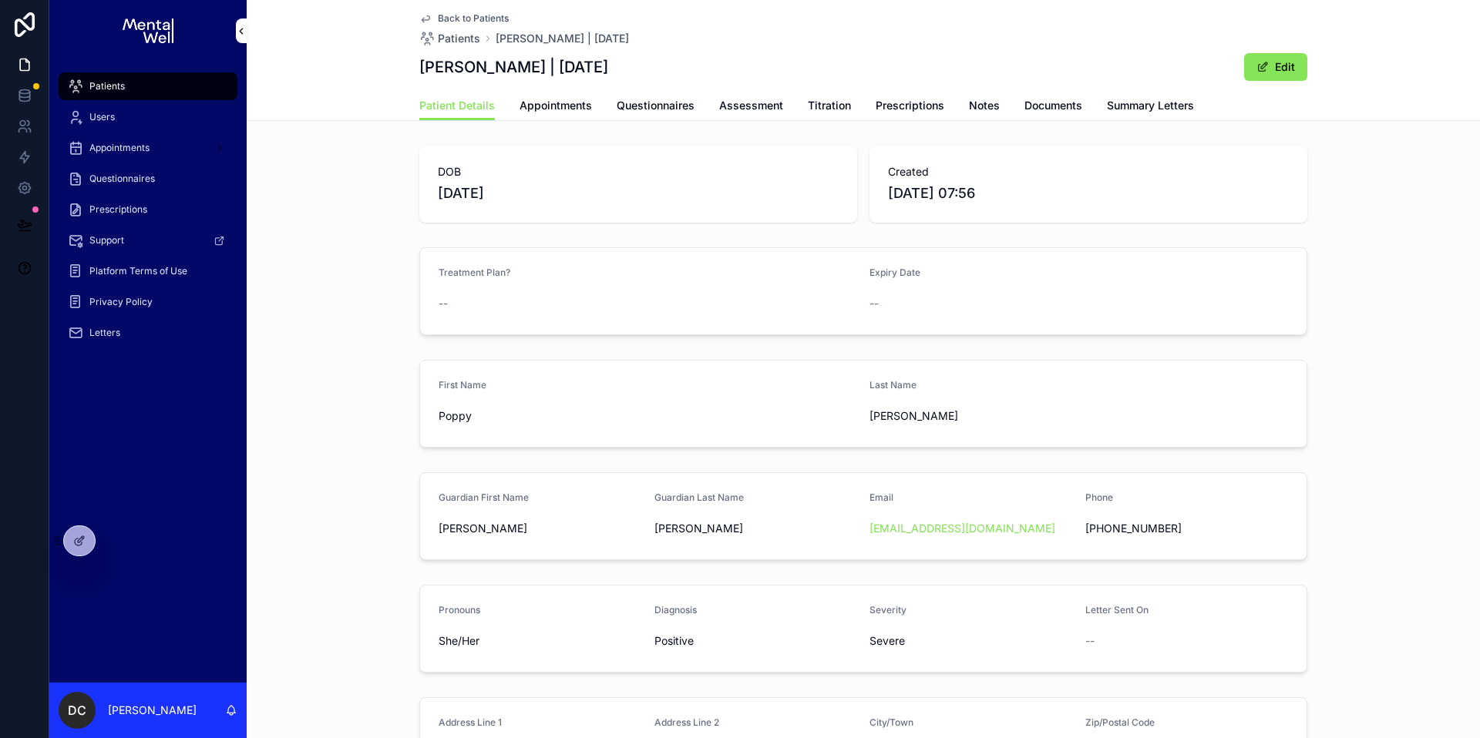
click at [570, 109] on span "Appointments" at bounding box center [556, 105] width 72 height 15
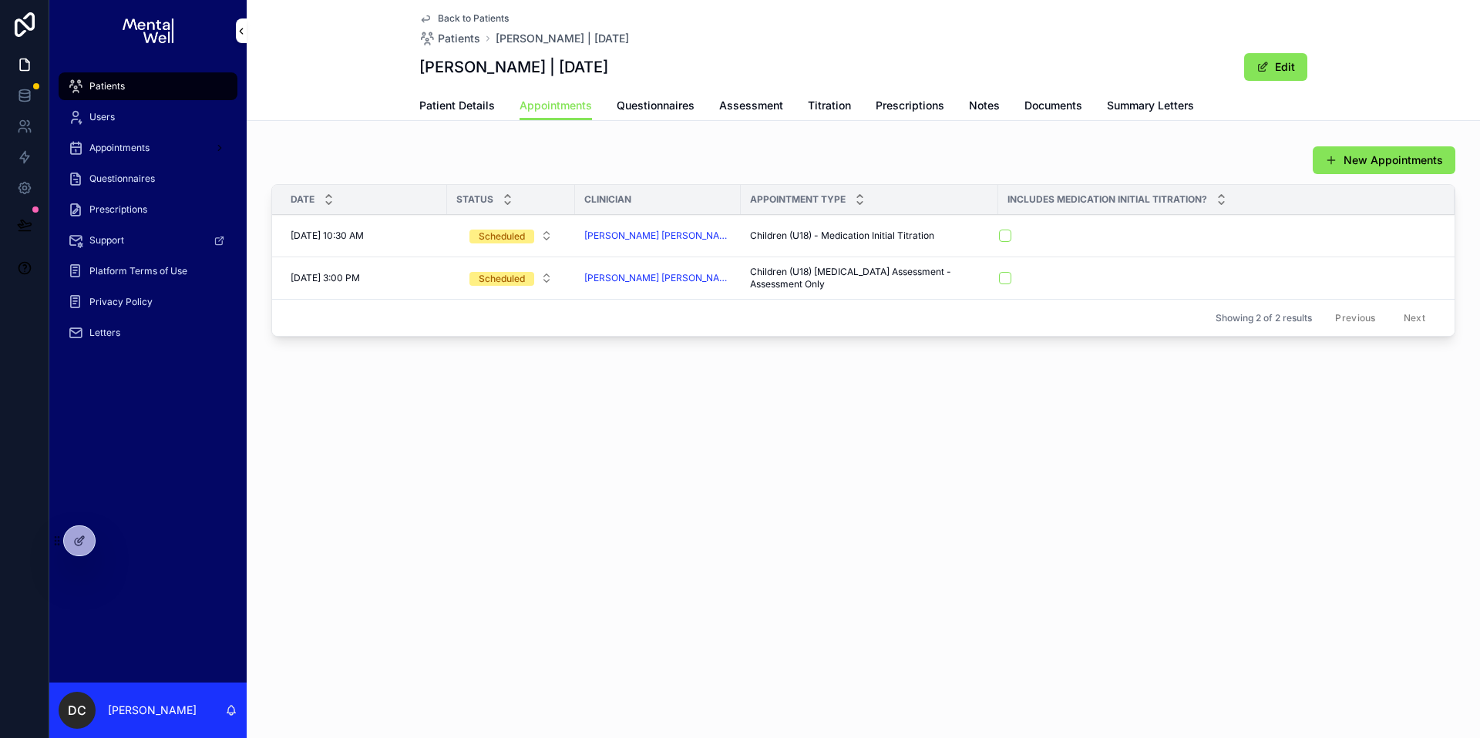
click at [127, 84] on div "Patients" at bounding box center [148, 86] width 160 height 25
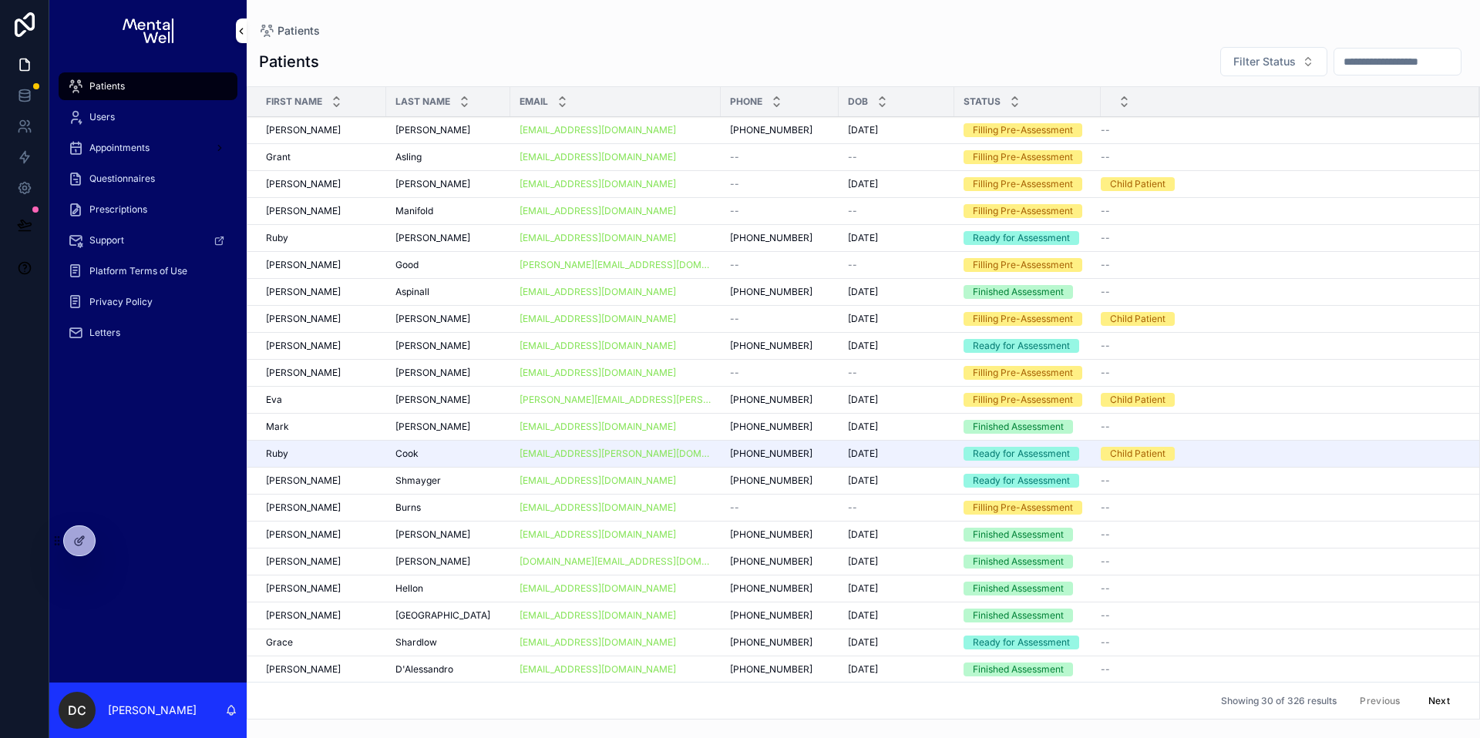
click at [1364, 62] on input "scrollable content" at bounding box center [1397, 62] width 126 height 22
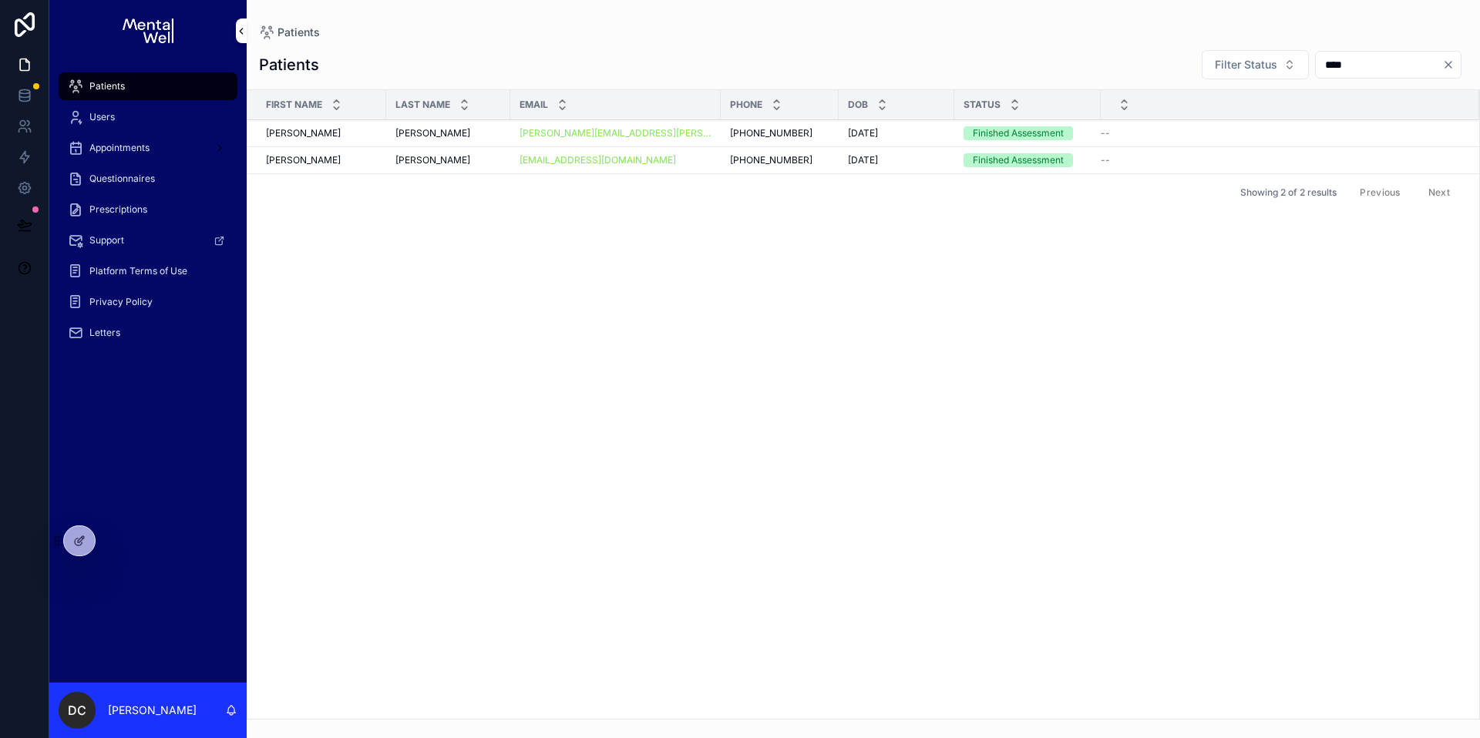
type input "****"
click at [157, 85] on div "Patients" at bounding box center [148, 86] width 160 height 25
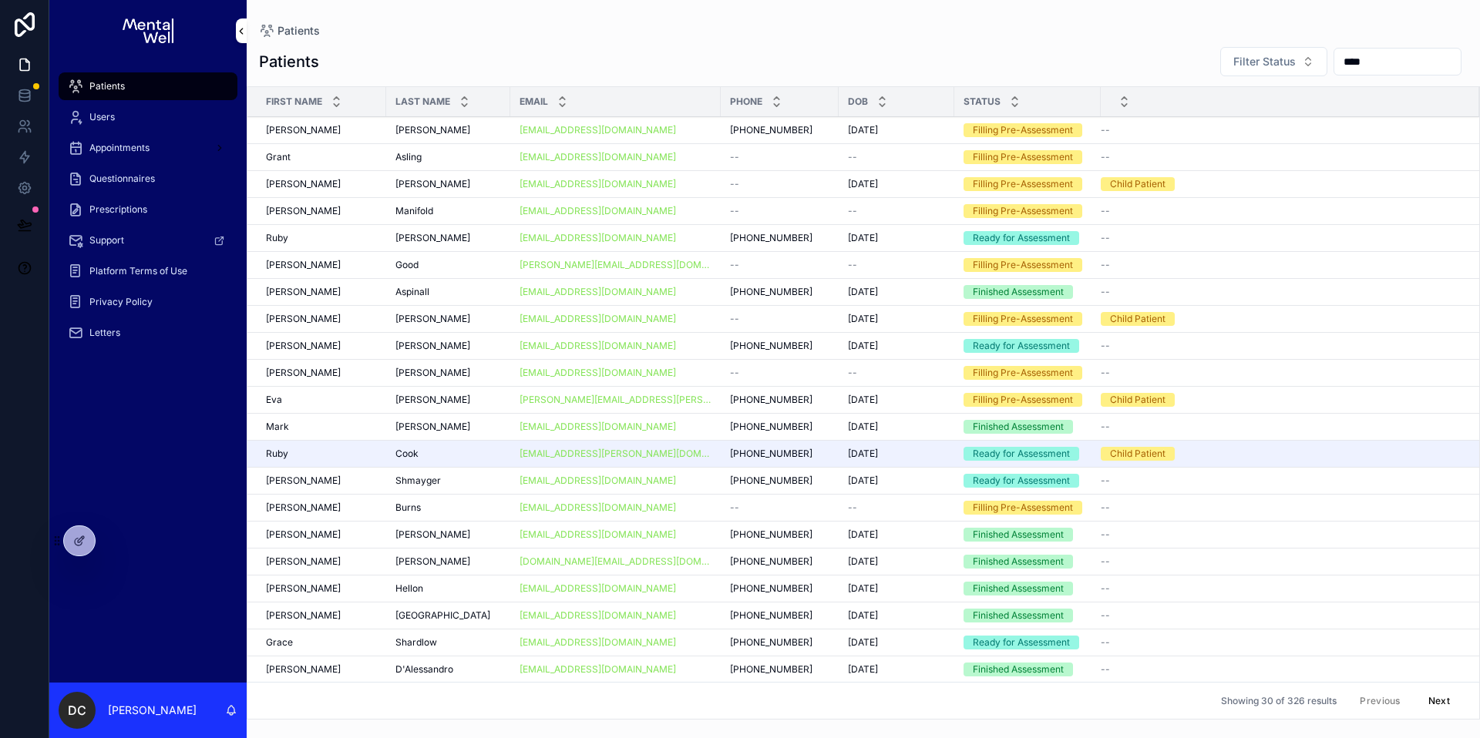
click at [573, 66] on div "Patients Filter Status ****" at bounding box center [863, 61] width 1209 height 31
